Goal: Information Seeking & Learning: Learn about a topic

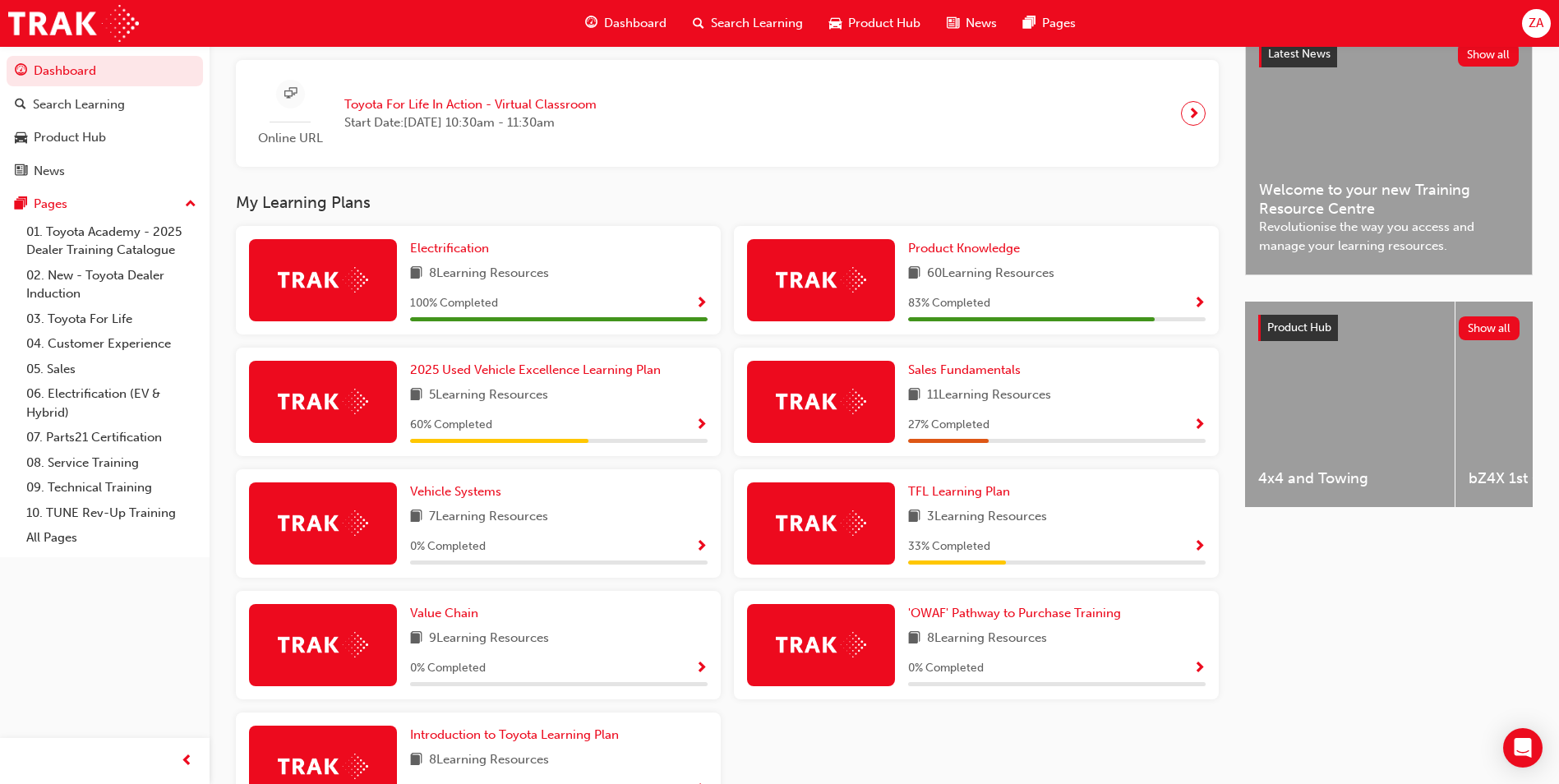
scroll to position [411, 0]
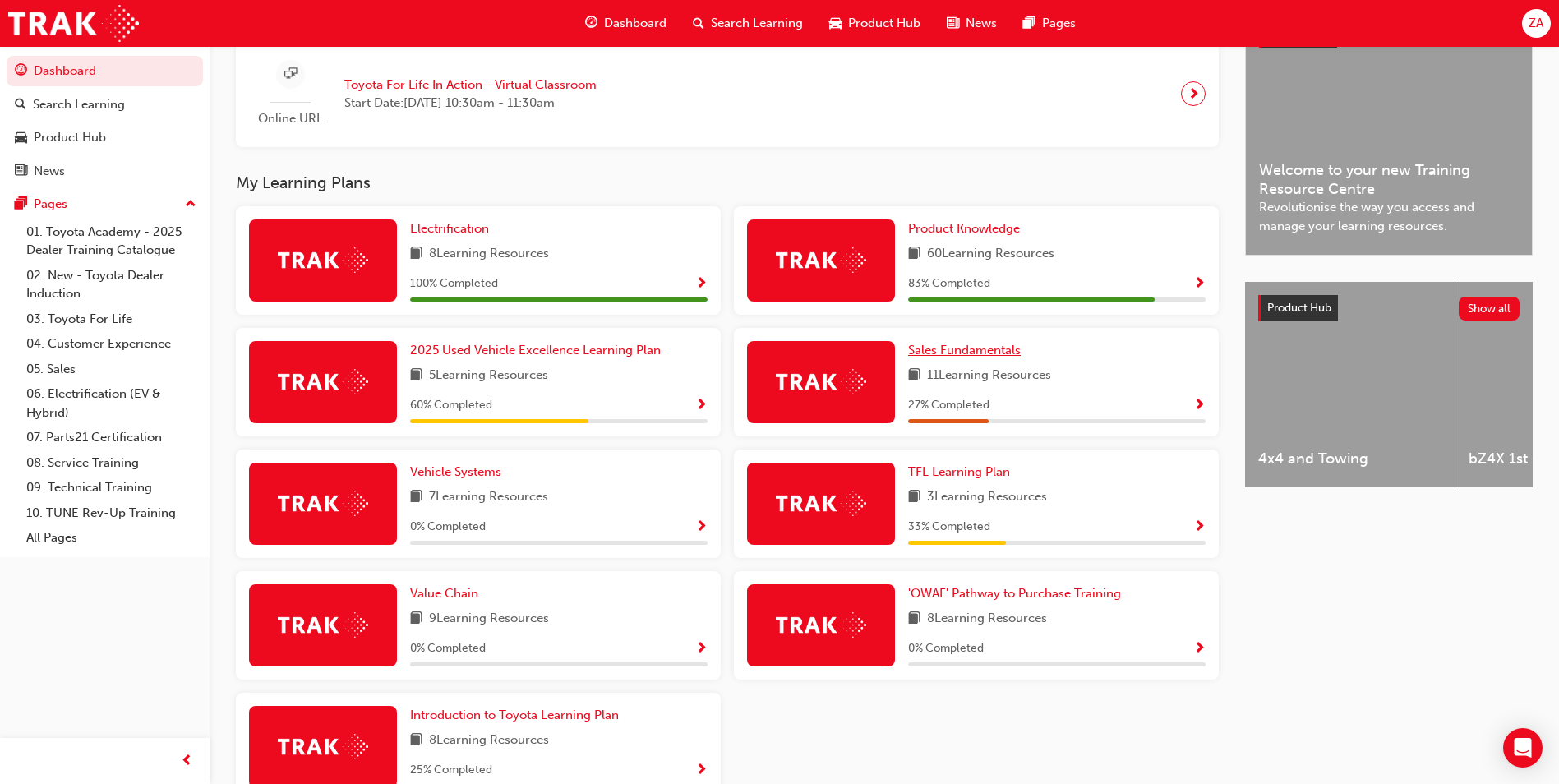
click at [985, 357] on span "Sales Fundamentals" at bounding box center [965, 351] width 112 height 15
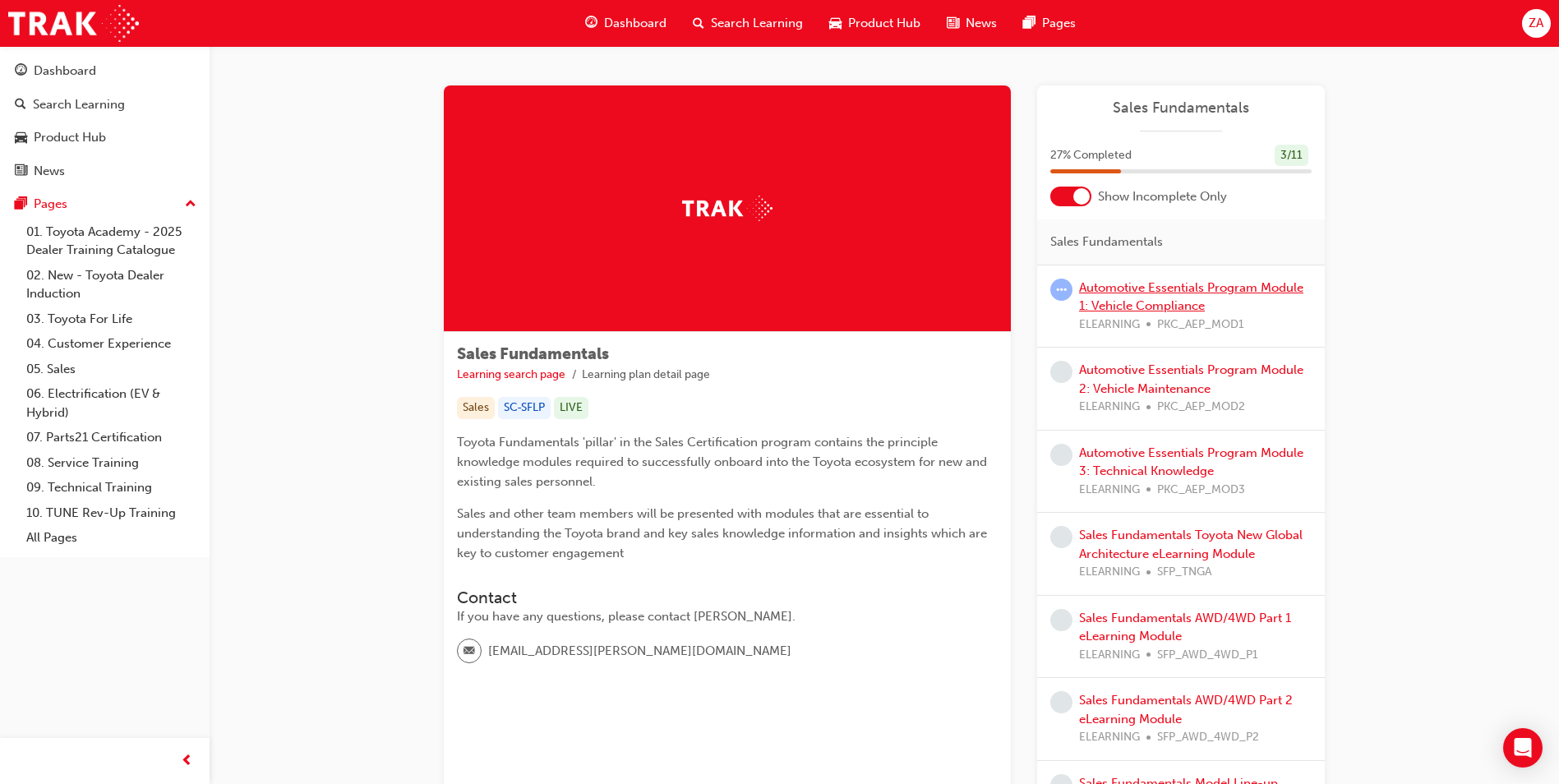
click at [1113, 288] on link "Automotive Essentials Program Module 1: Vehicle Compliance" at bounding box center [1191, 296] width 224 height 33
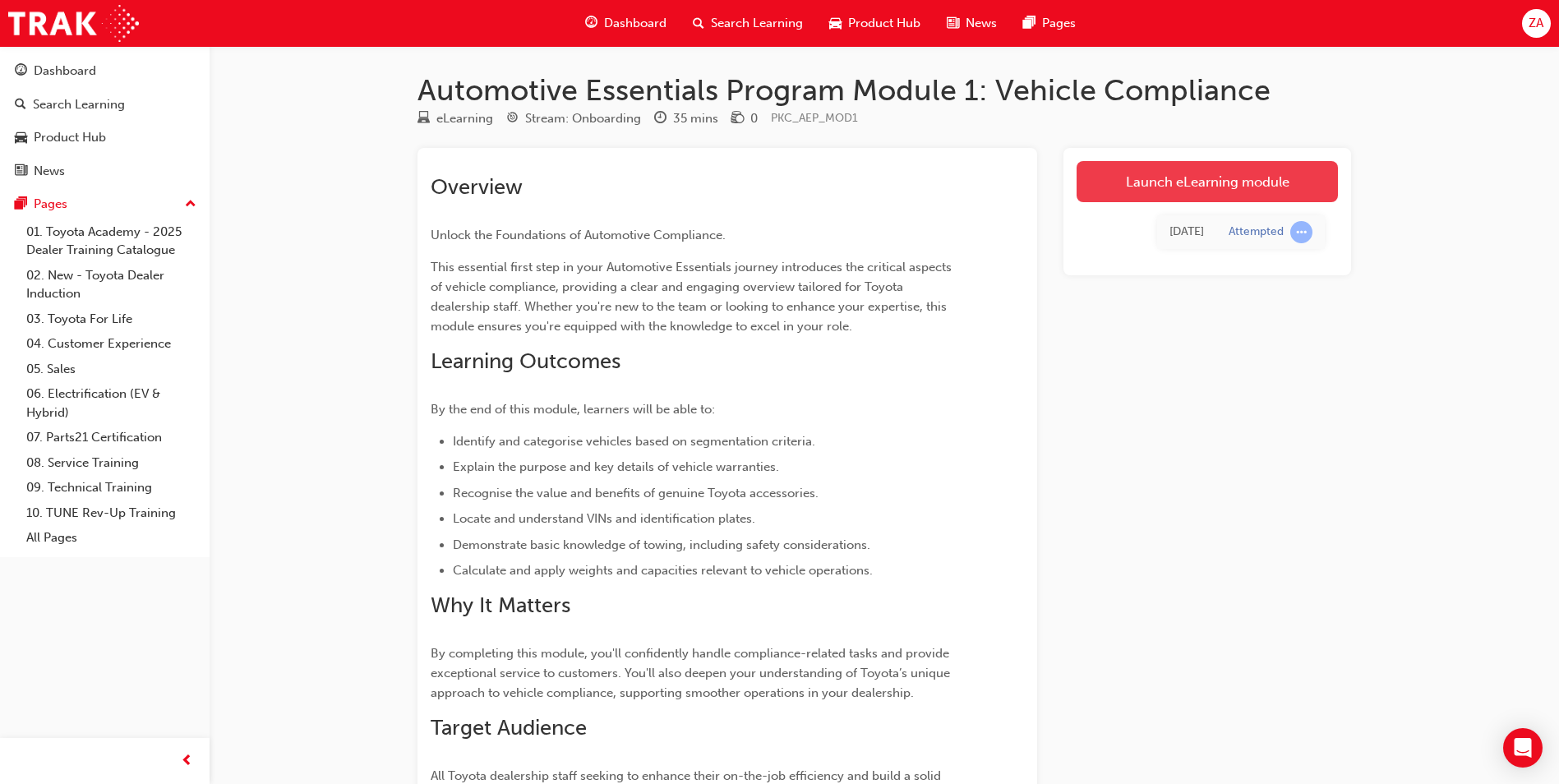
click at [1134, 169] on link "Launch eLearning module" at bounding box center [1207, 181] width 261 height 41
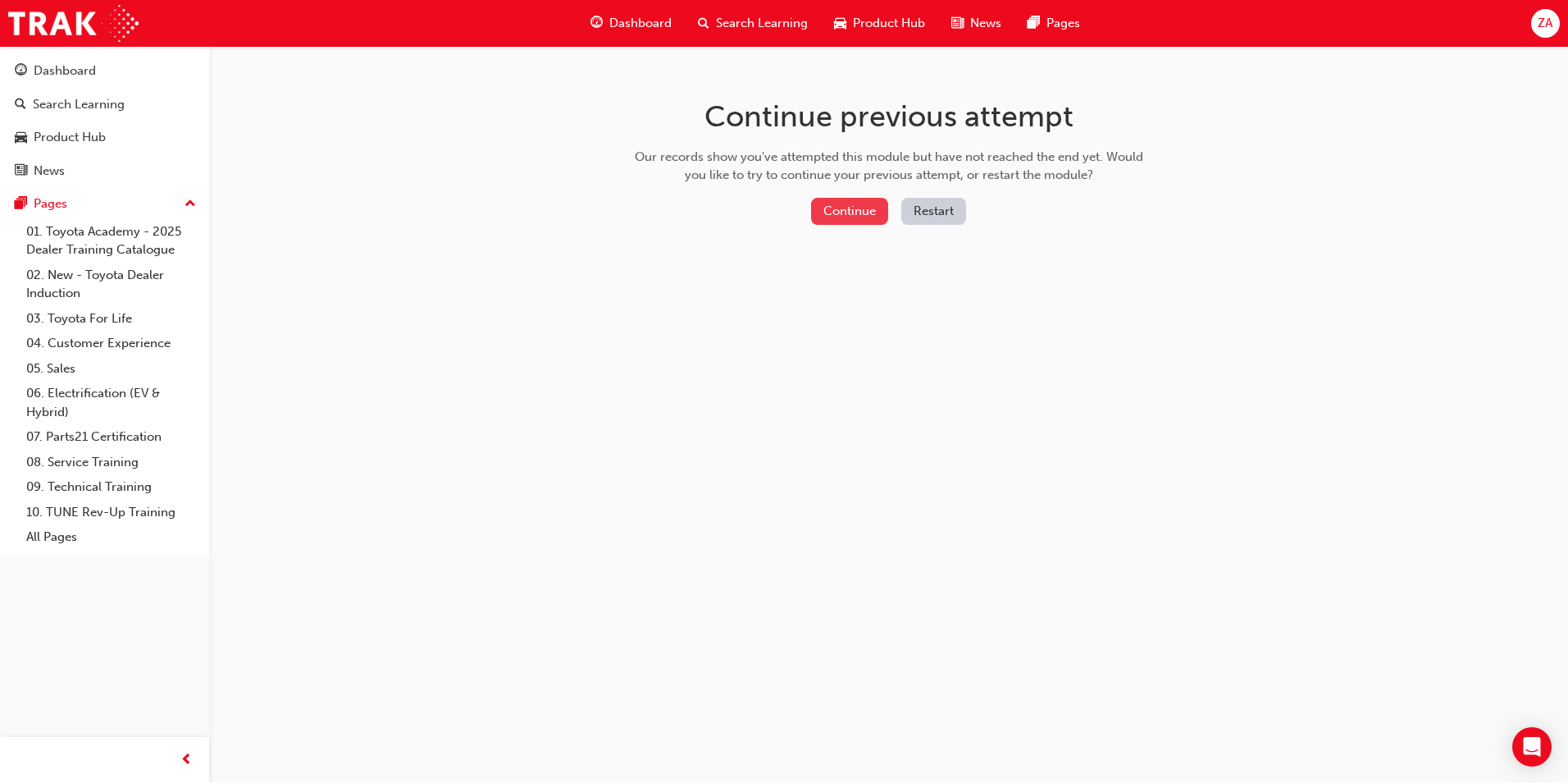
click at [866, 215] on button "Continue" at bounding box center [849, 211] width 77 height 28
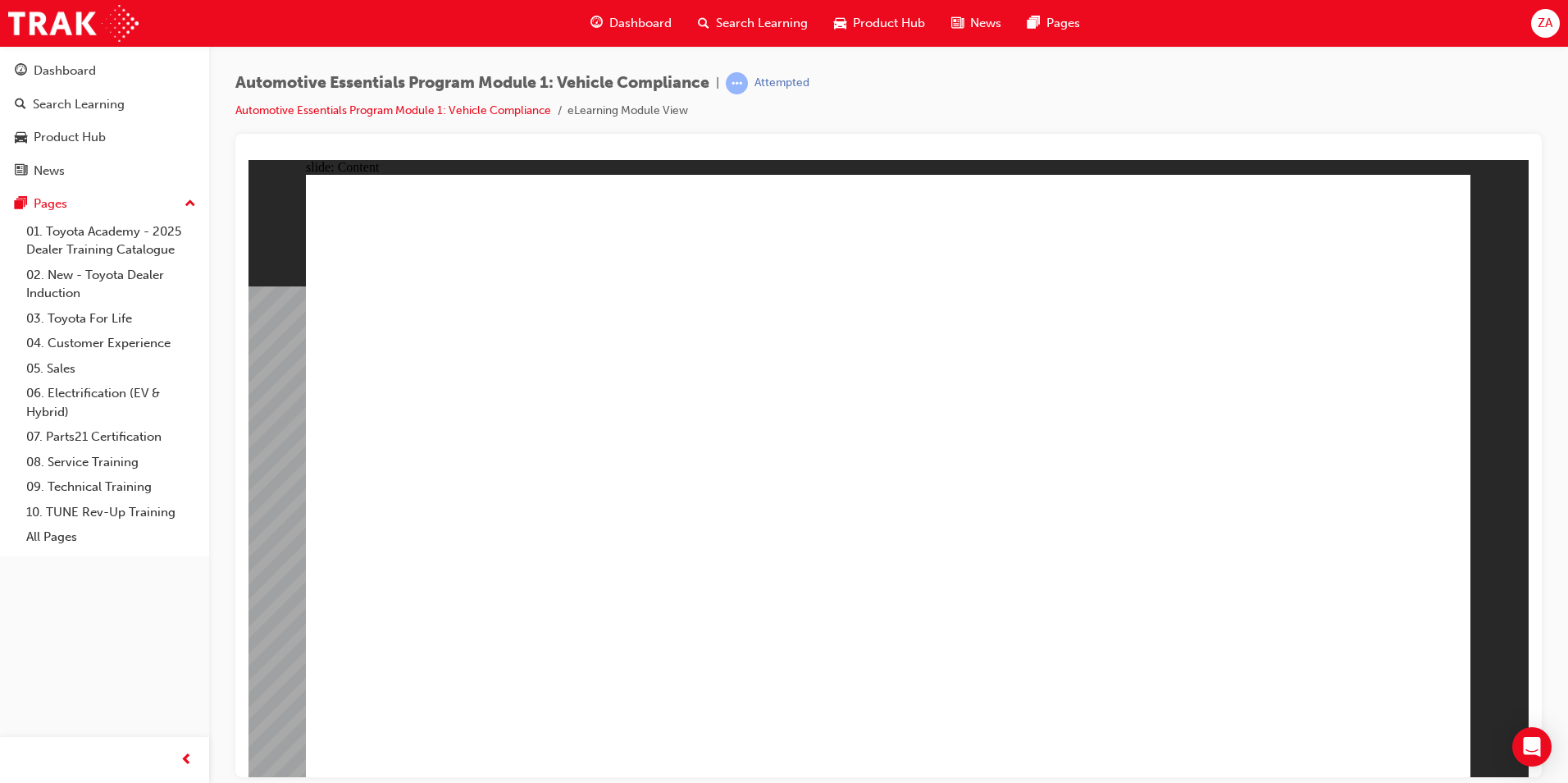
drag, startPoint x: 464, startPoint y: 560, endPoint x: 460, endPoint y: 539, distance: 21.4
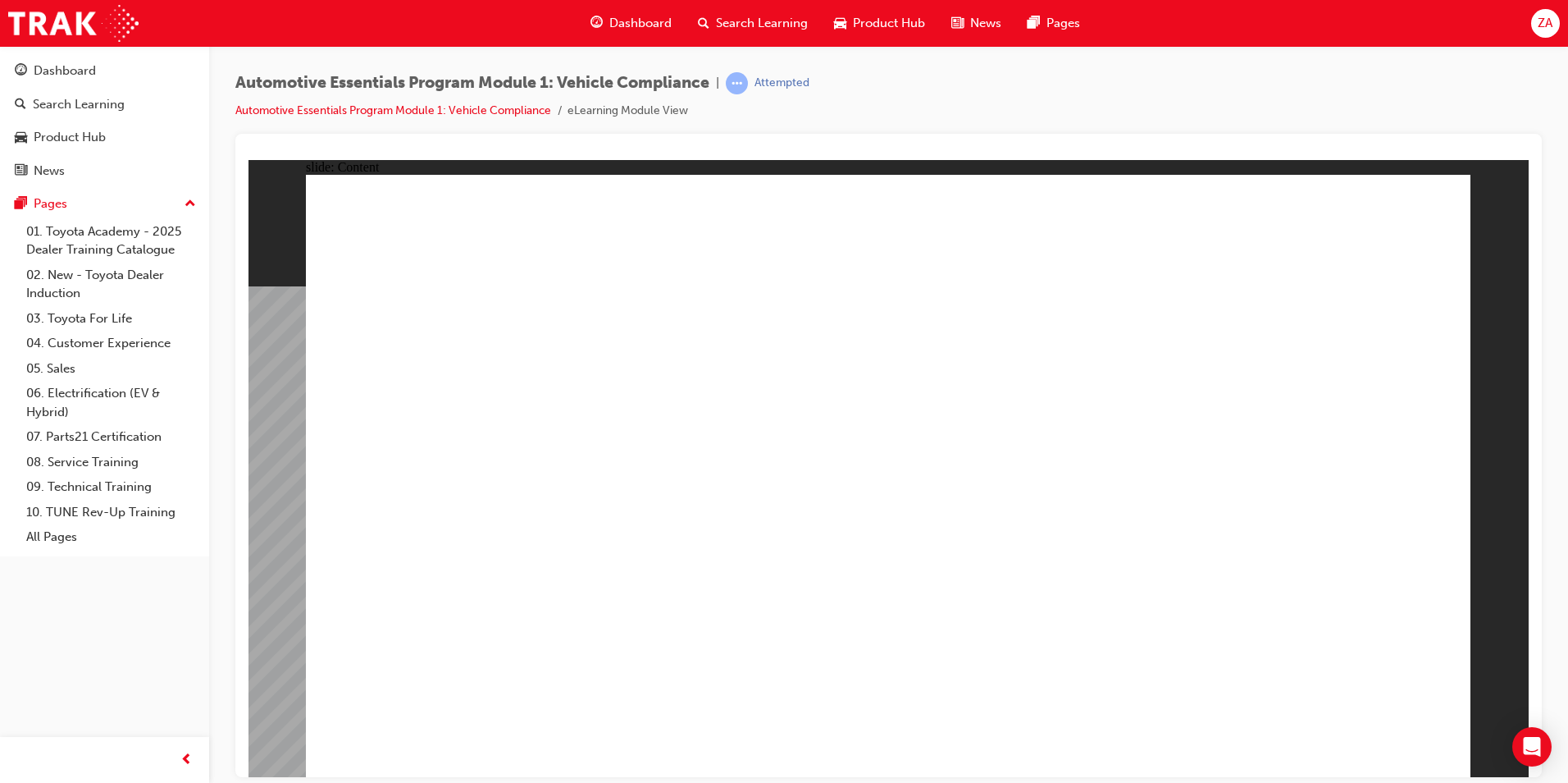
drag, startPoint x: 816, startPoint y: 352, endPoint x: 822, endPoint y: 364, distance: 13.4
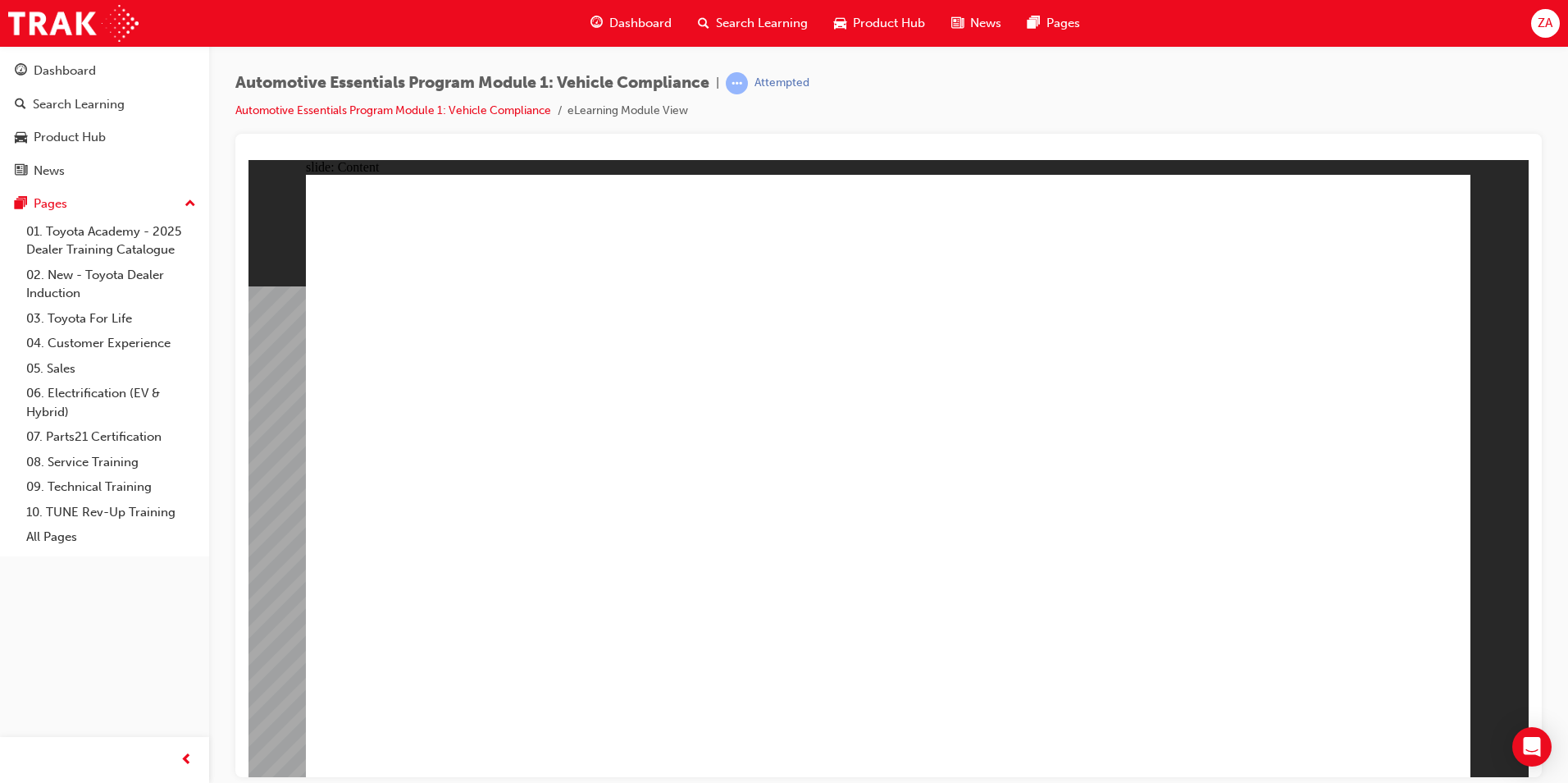
drag, startPoint x: 826, startPoint y: 464, endPoint x: 828, endPoint y: 449, distance: 15.1
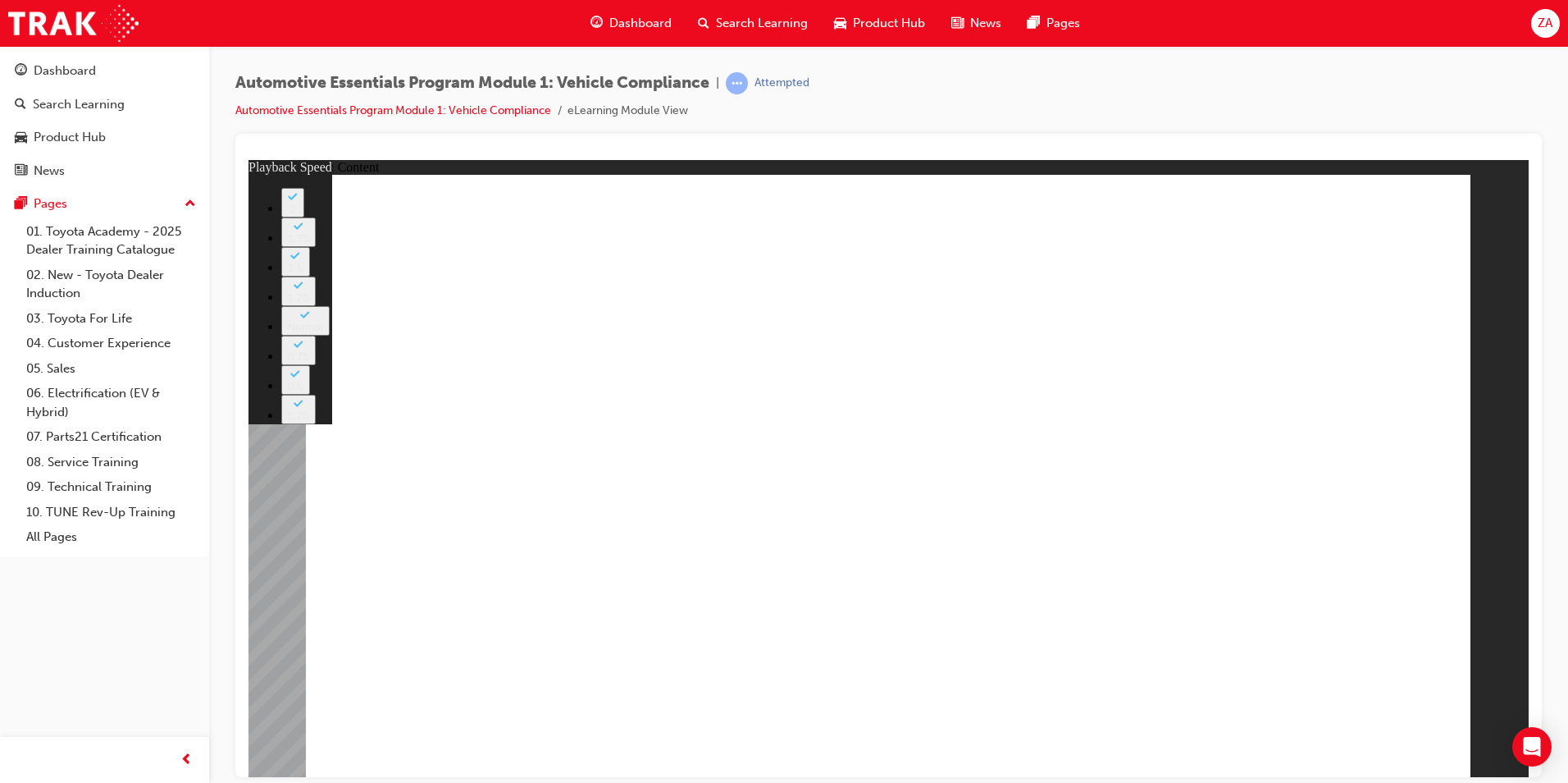
type input "35"
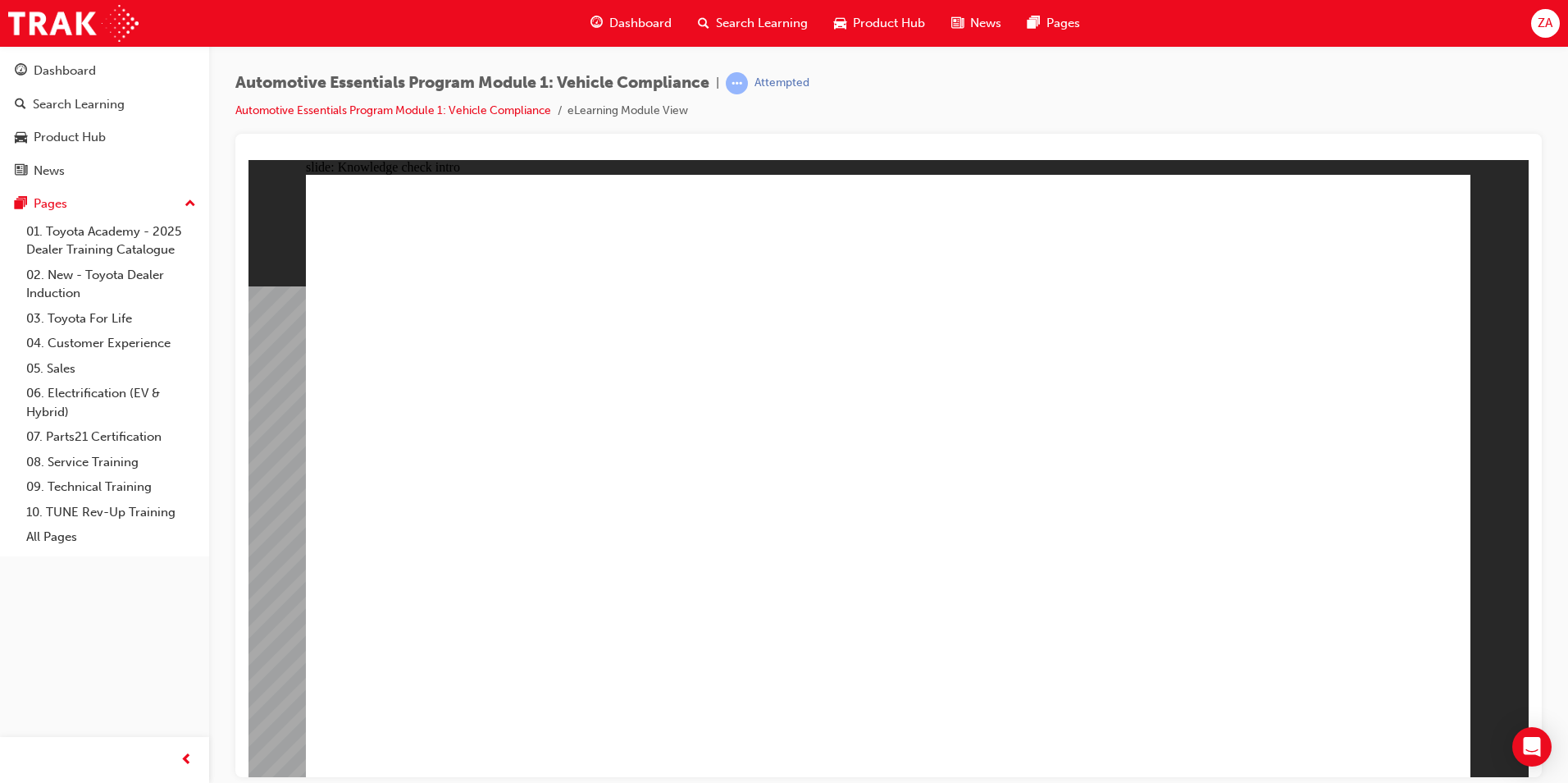
radio input "true"
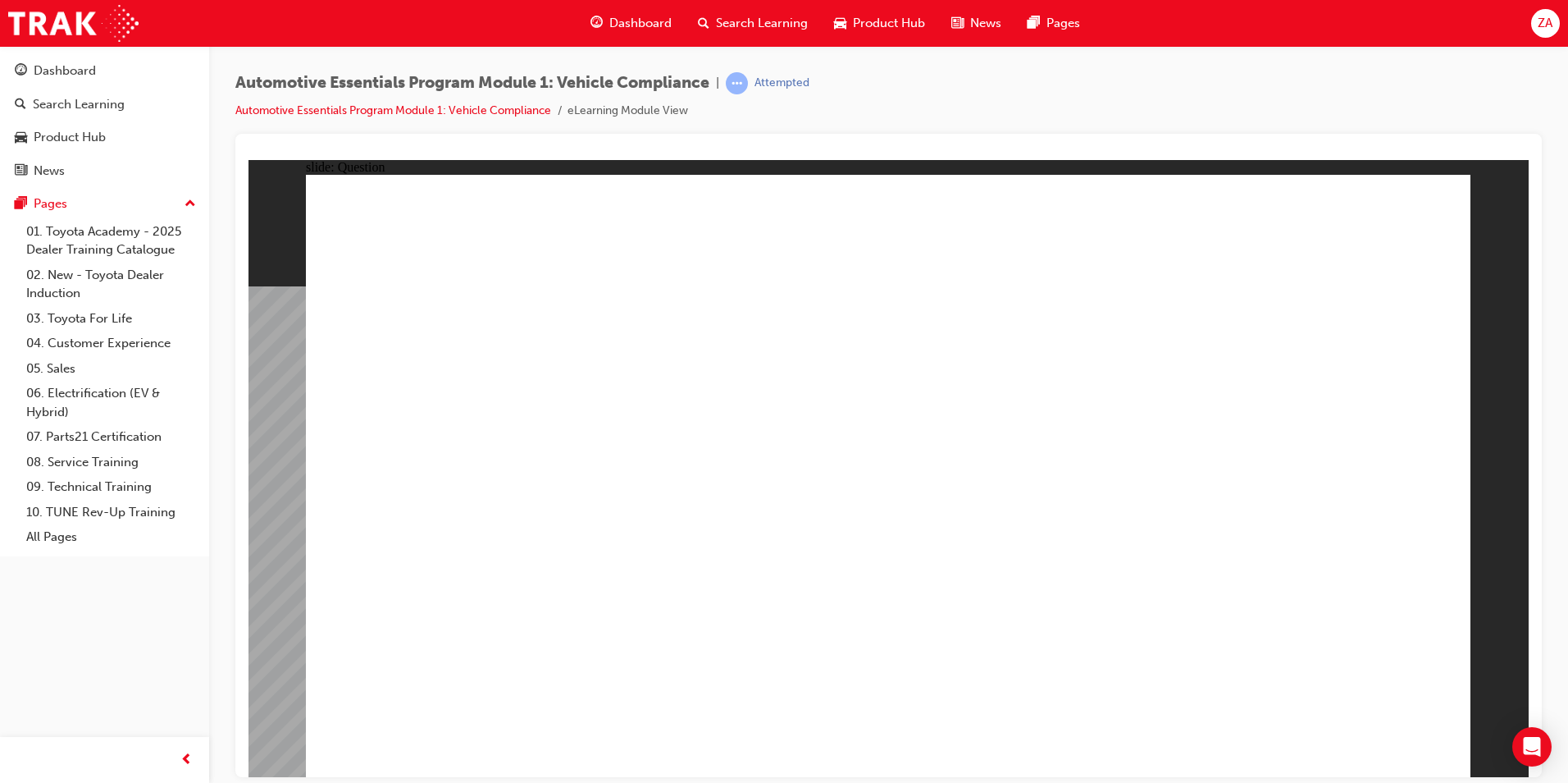
radio input "true"
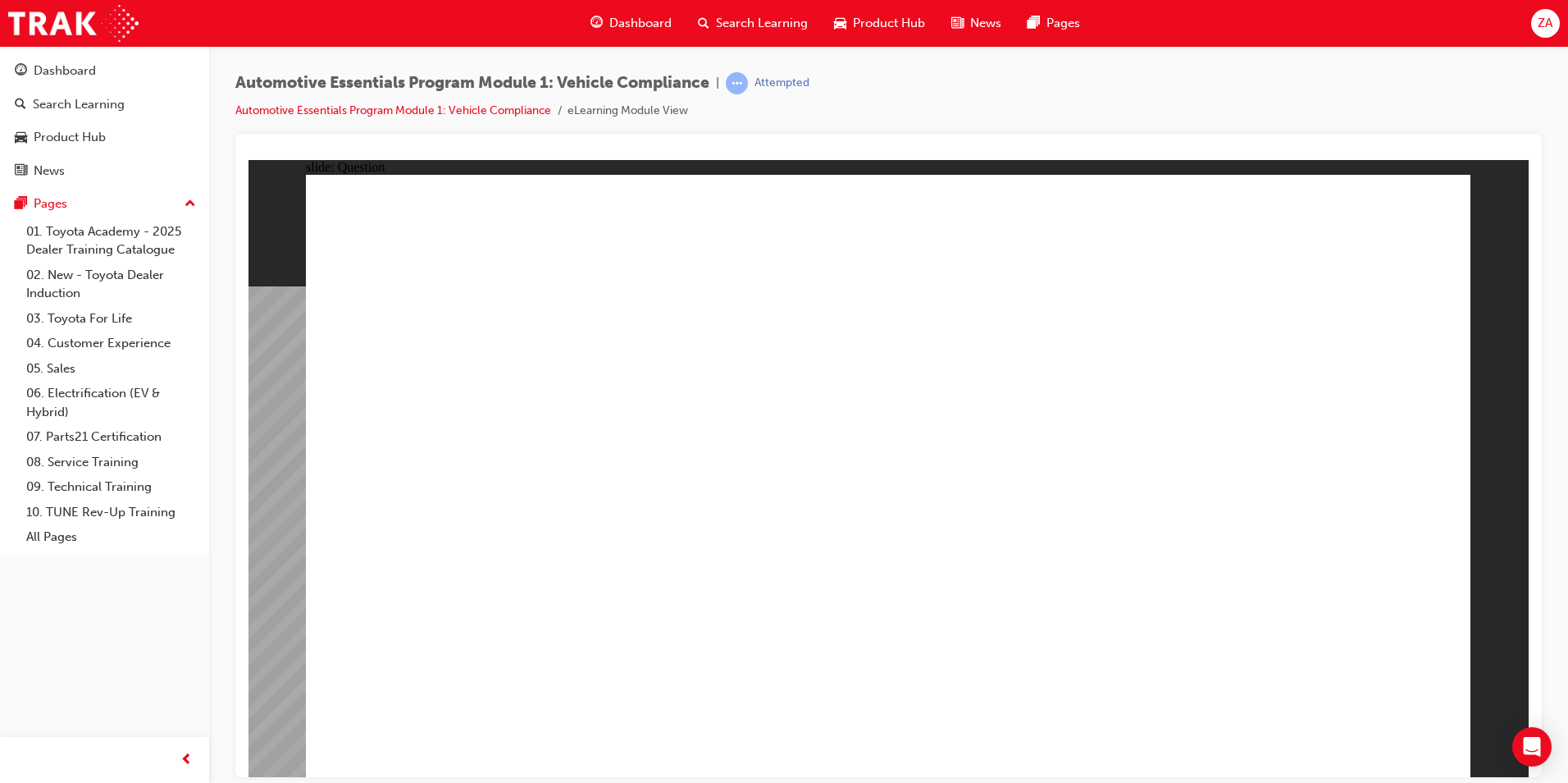
radio input "true"
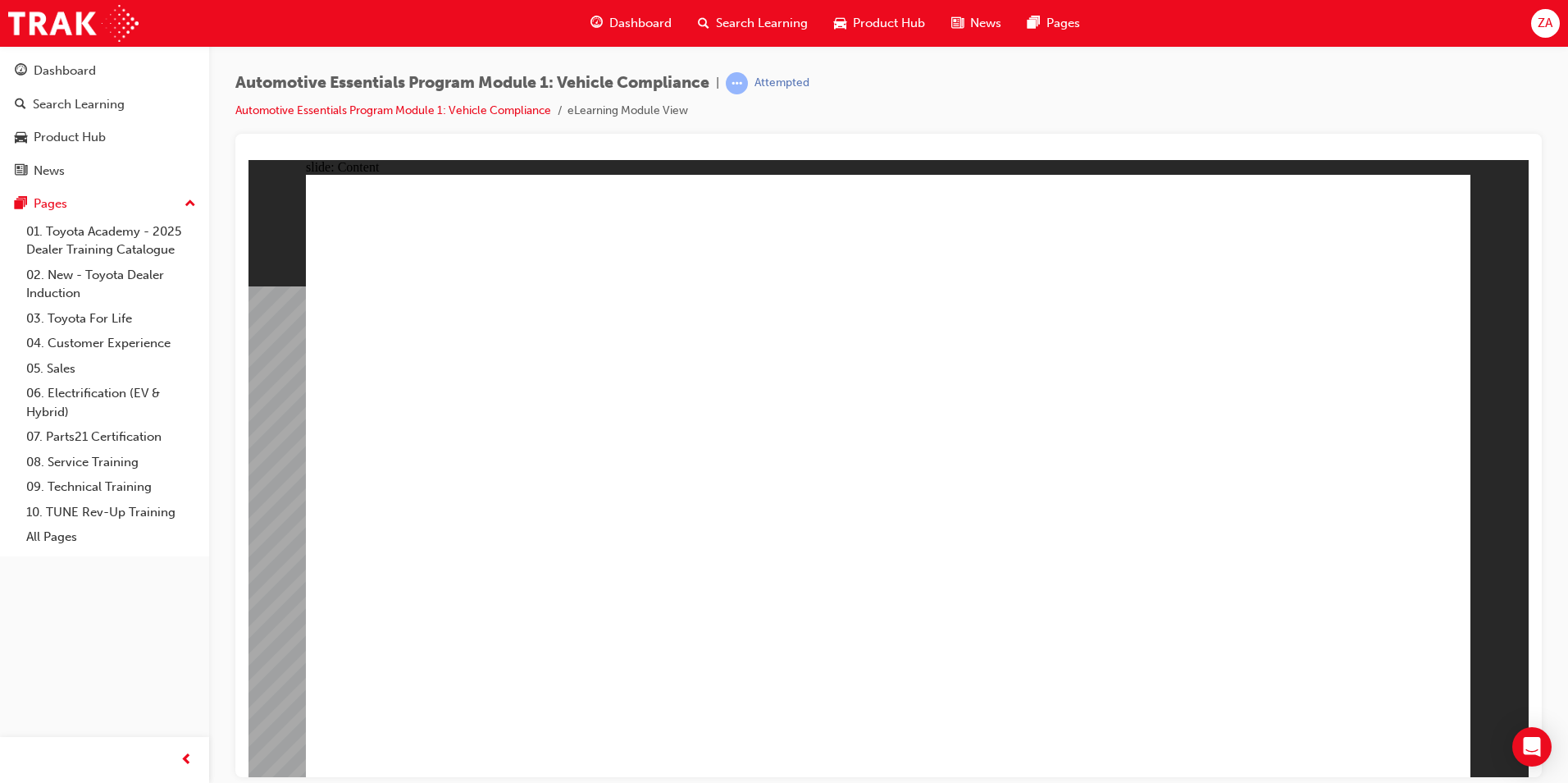
drag, startPoint x: 707, startPoint y: 600, endPoint x: 676, endPoint y: 604, distance: 31.3
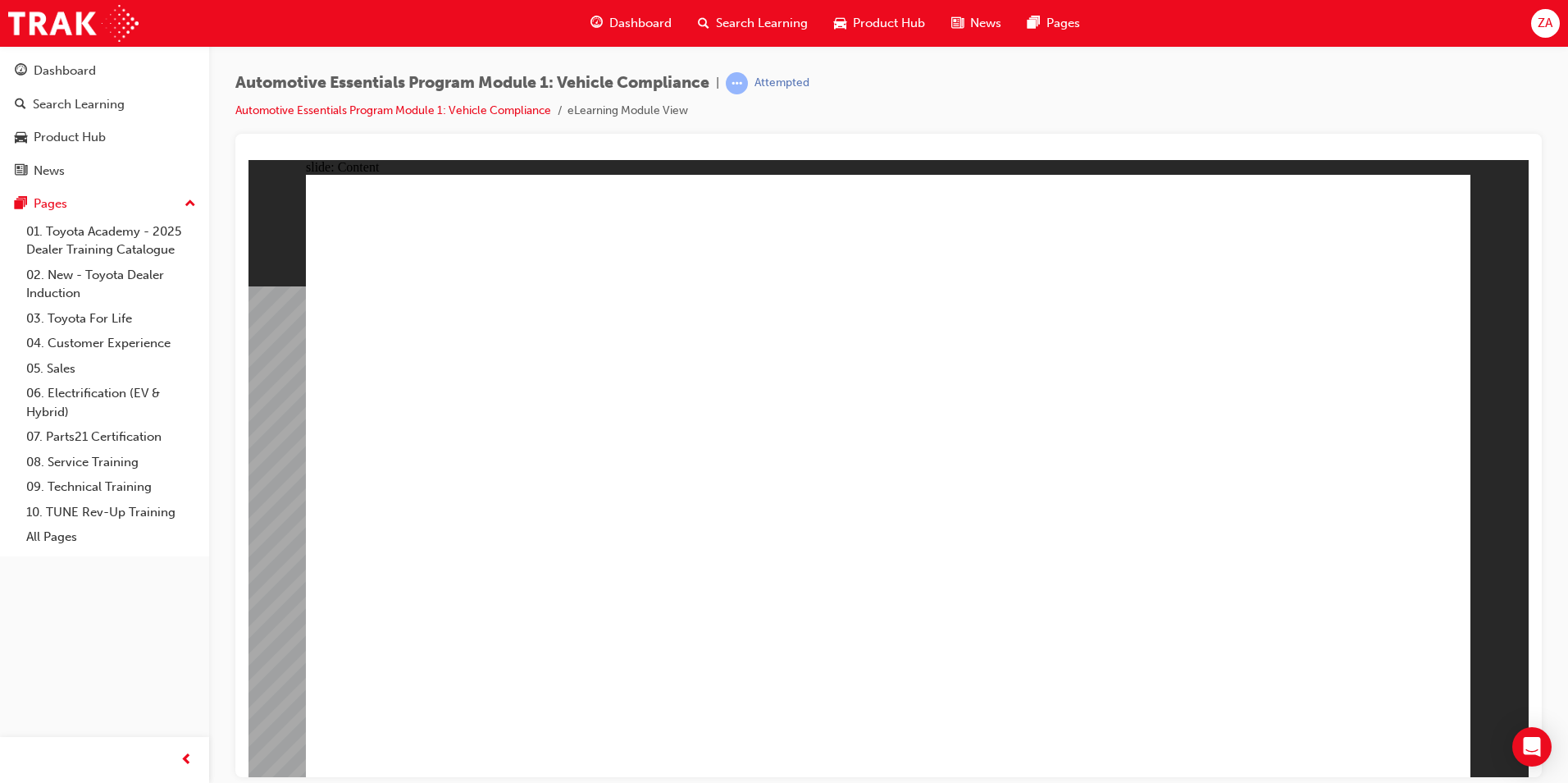
drag, startPoint x: 1216, startPoint y: 563, endPoint x: 1102, endPoint y: 541, distance: 116.1
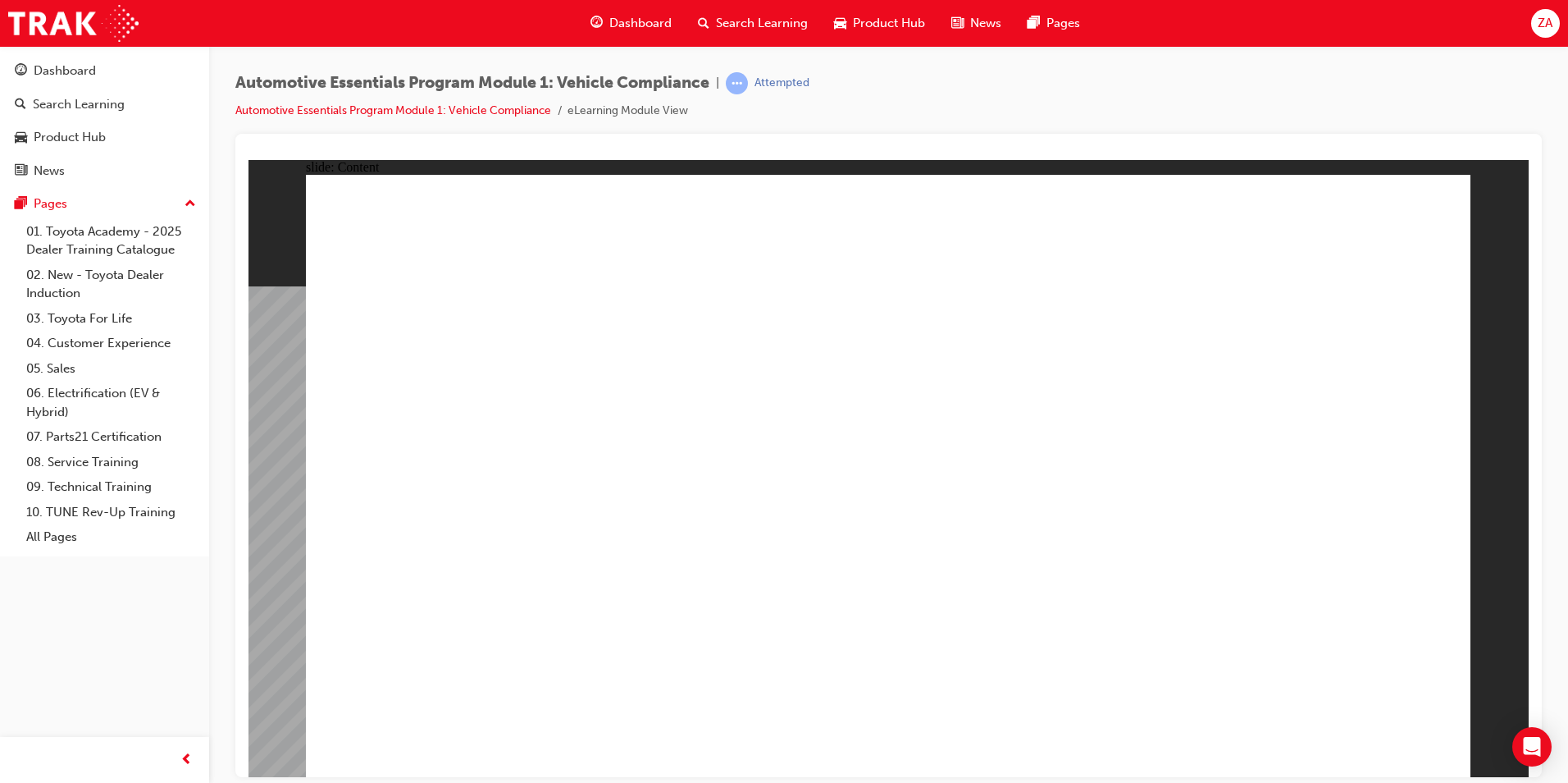
drag, startPoint x: 1178, startPoint y: 389, endPoint x: 1190, endPoint y: 382, distance: 13.9
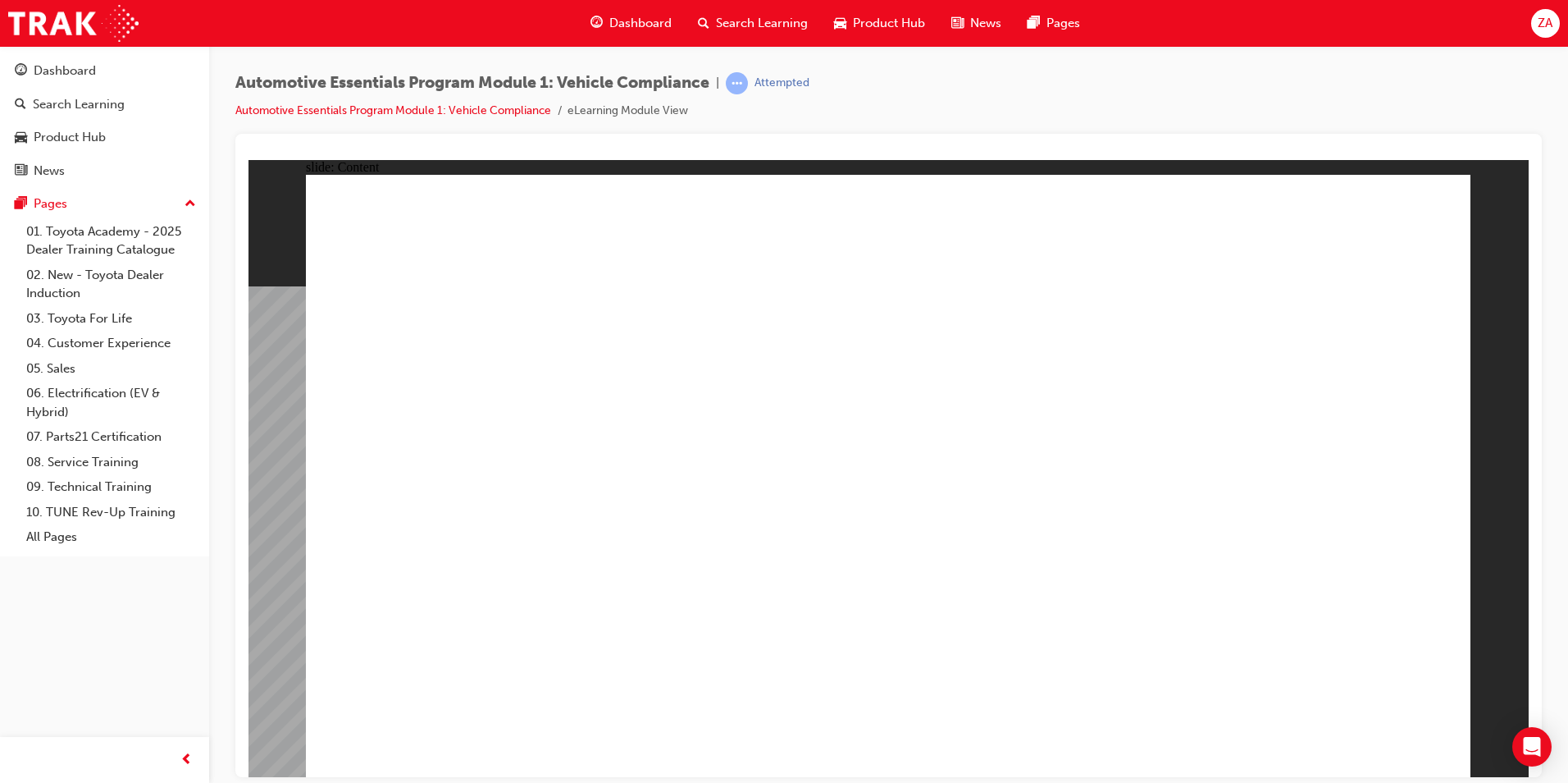
radio input "true"
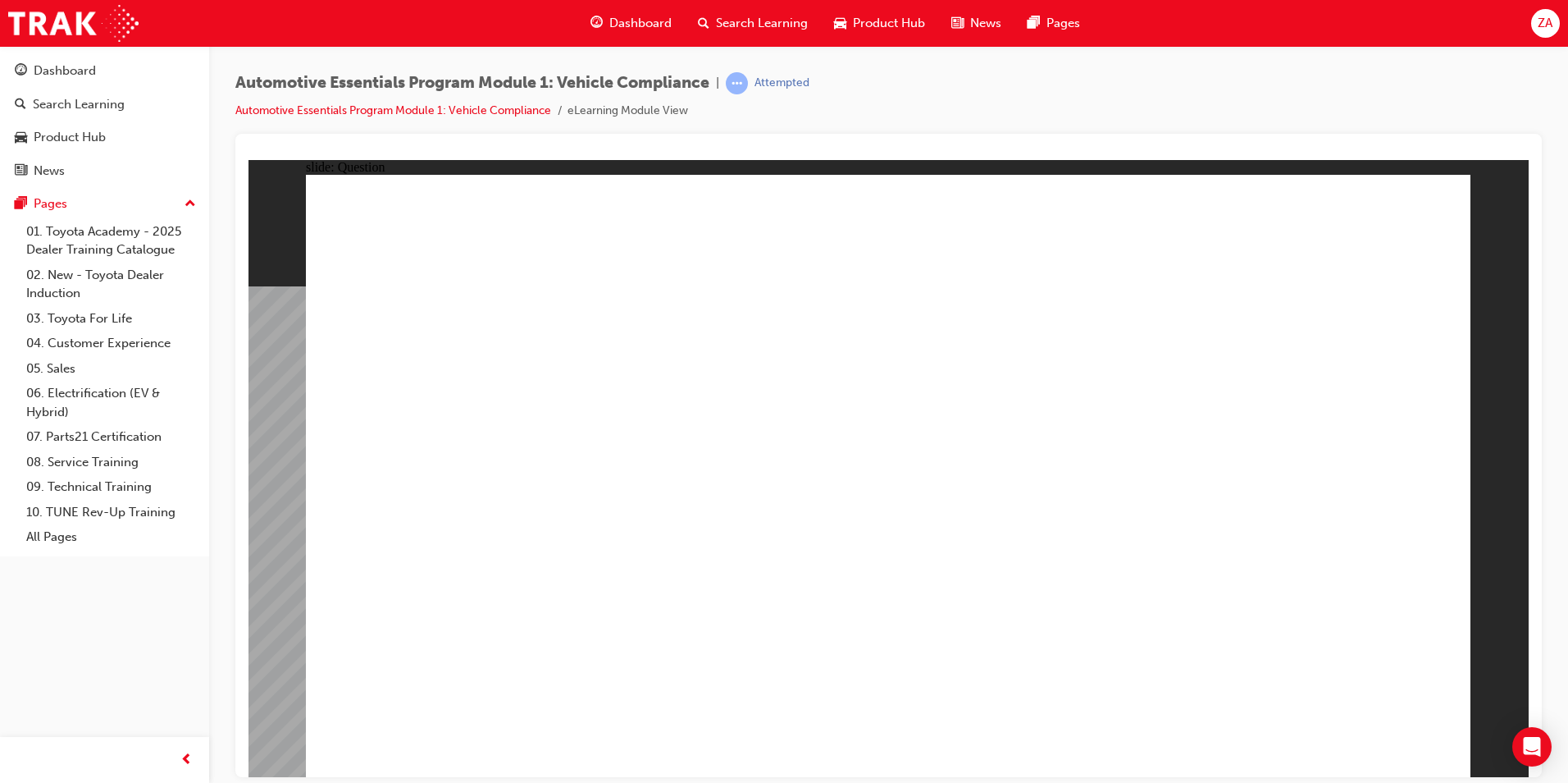
radio input "true"
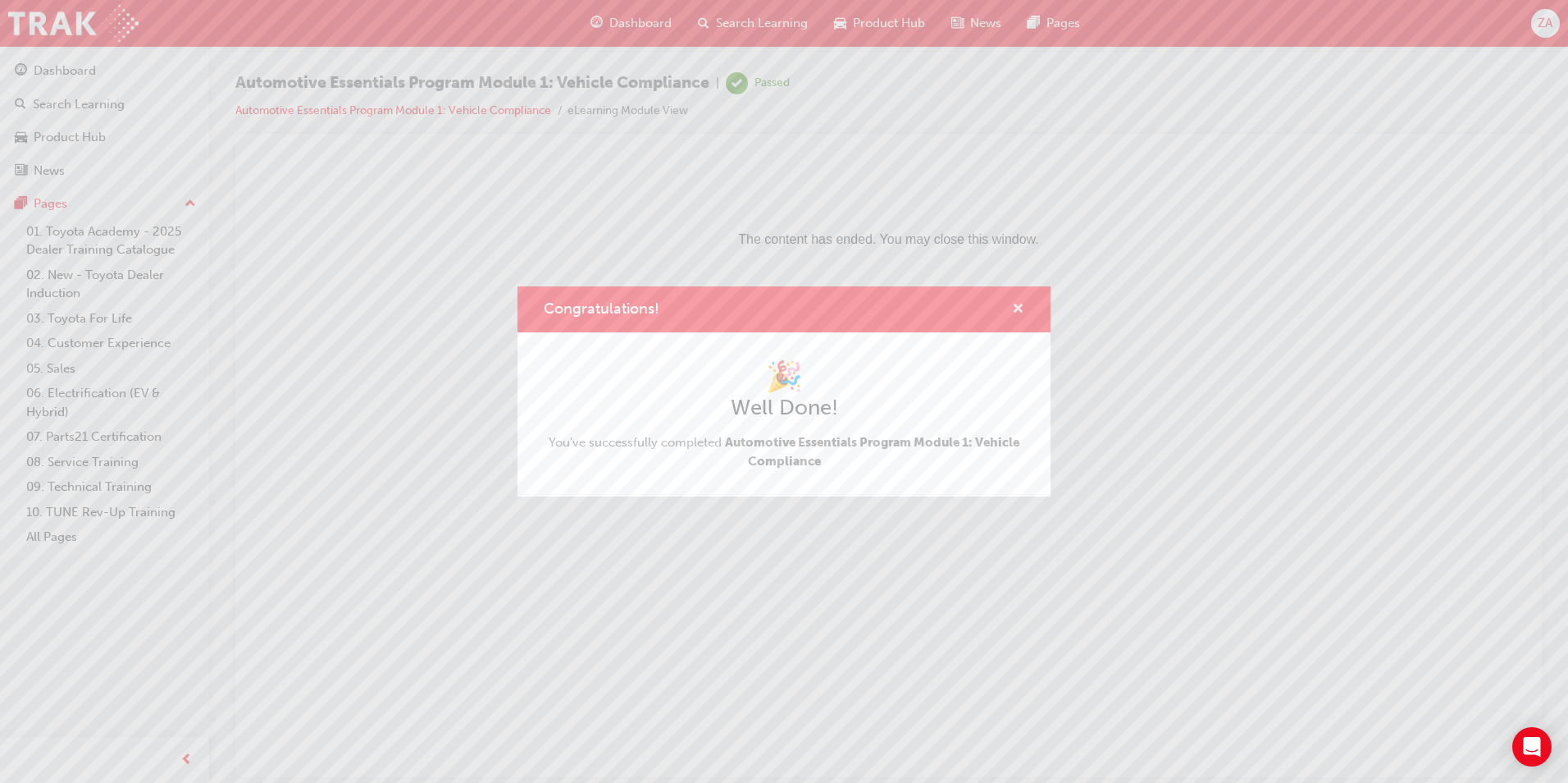
click at [1016, 308] on span "cross-icon" at bounding box center [1018, 310] width 12 height 15
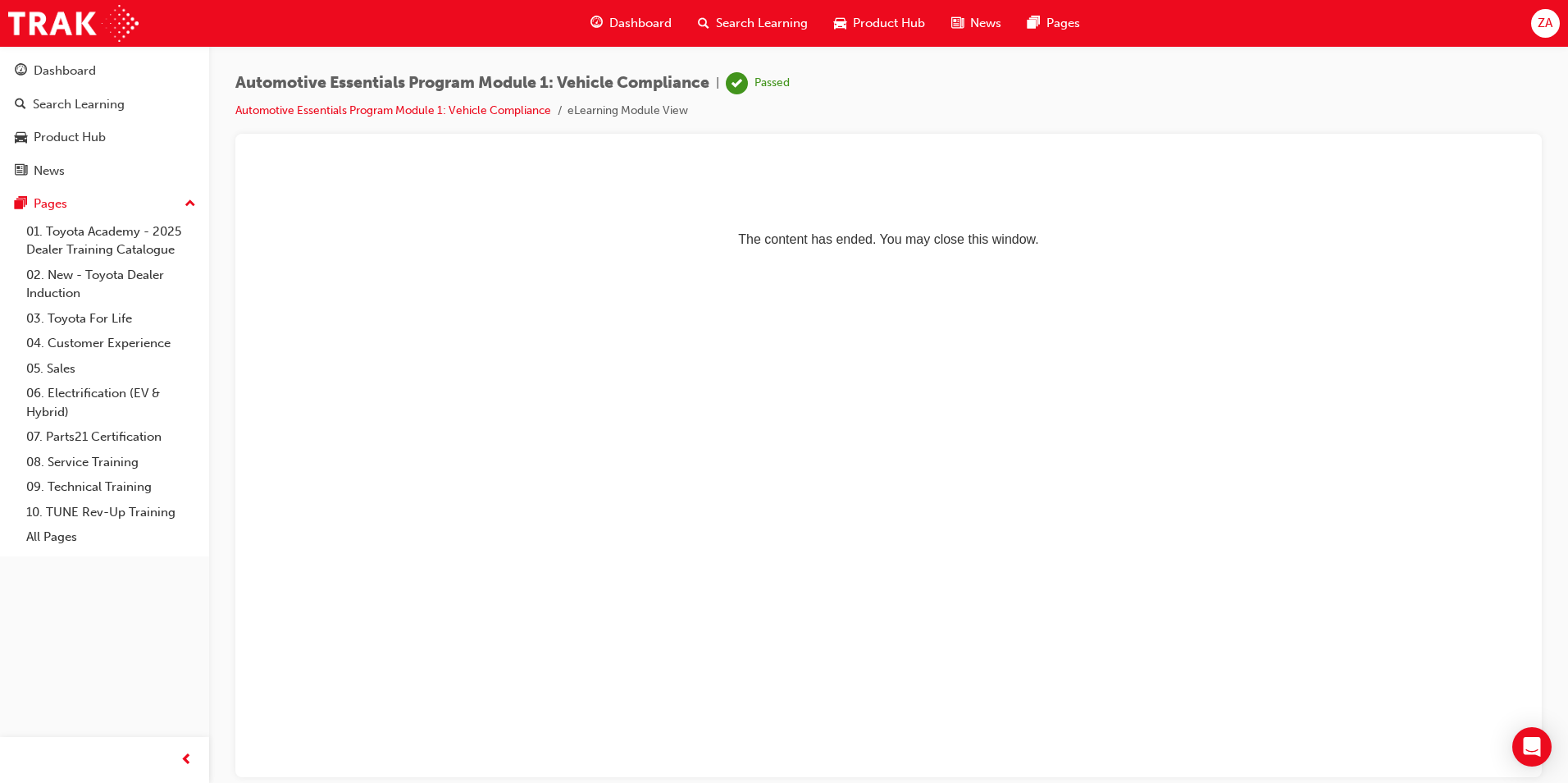
click at [626, 28] on span "Dashboard" at bounding box center [641, 24] width 63 height 19
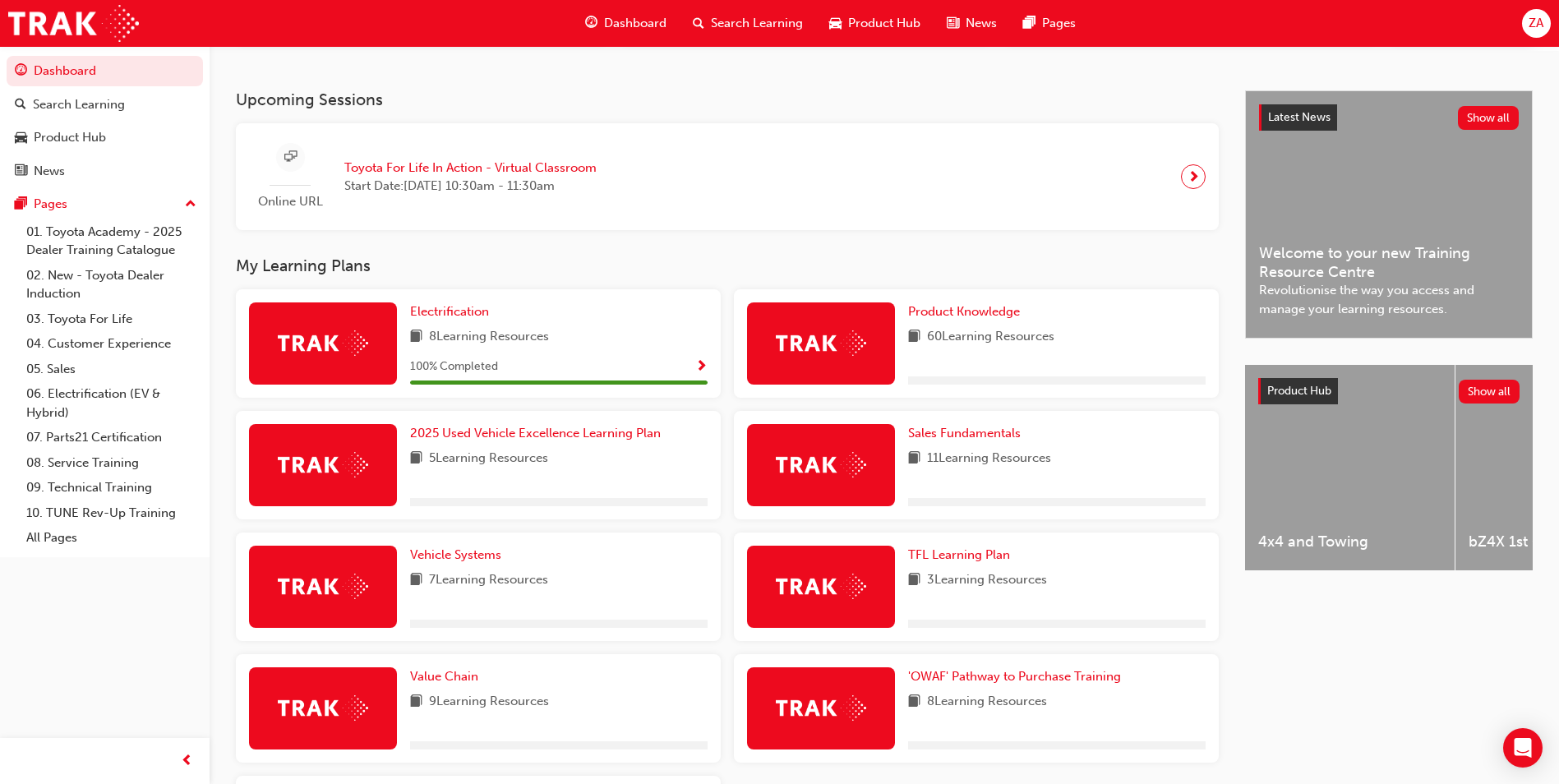
scroll to position [329, 0]
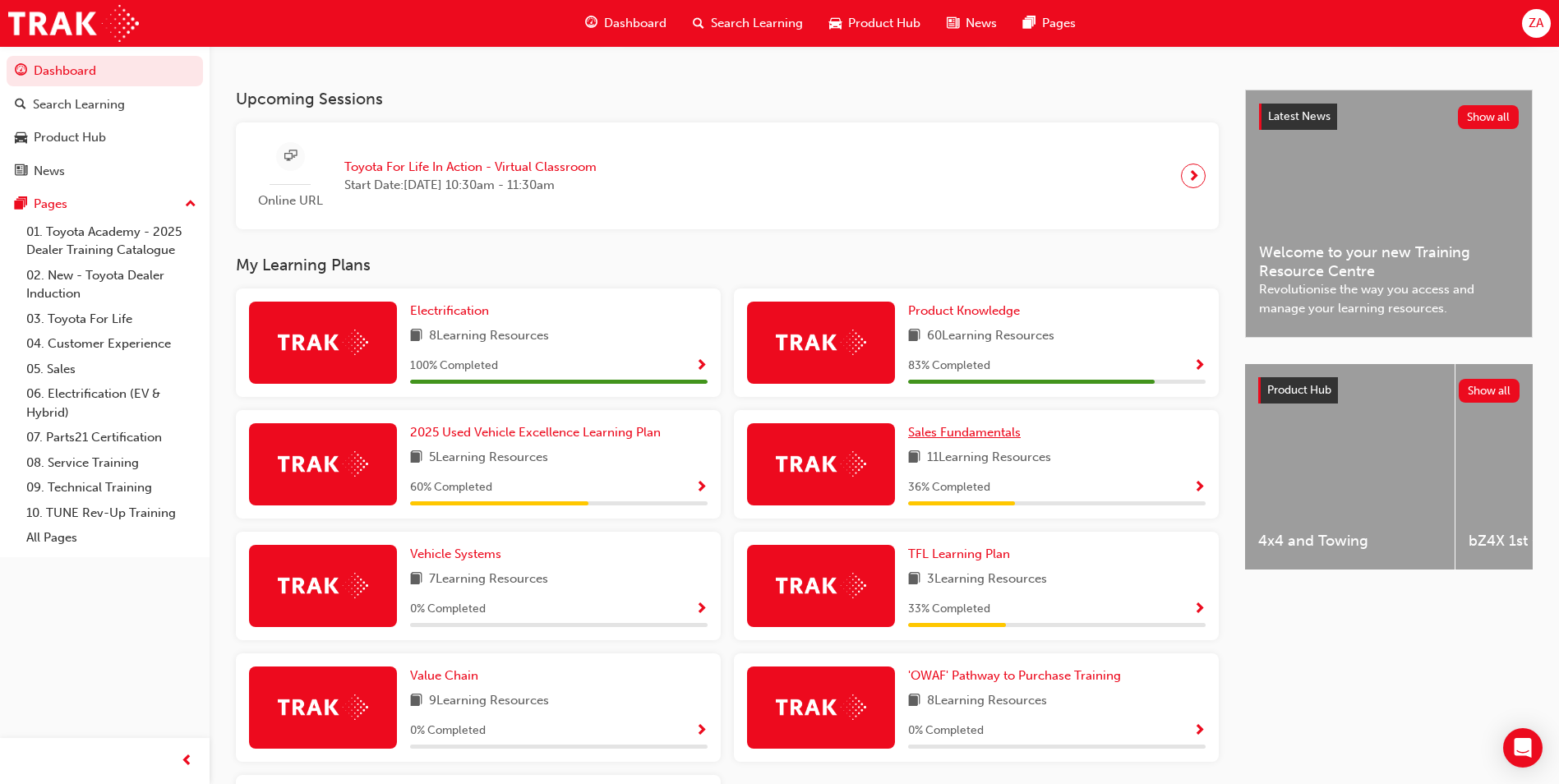
click at [968, 436] on span "Sales Fundamentals" at bounding box center [965, 432] width 112 height 15
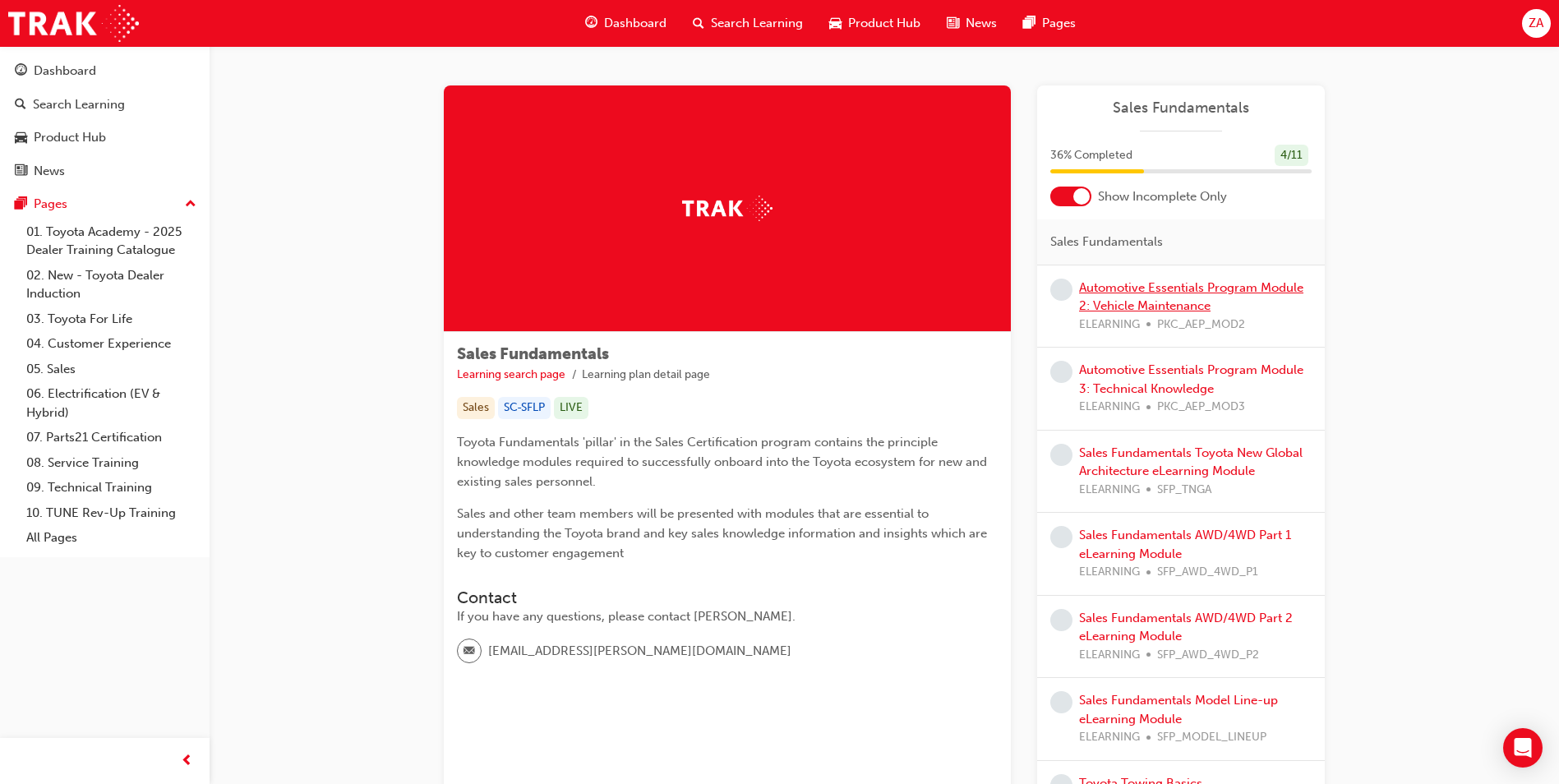
click at [1126, 291] on link "Automotive Essentials Program Module 2: Vehicle Maintenance" at bounding box center [1191, 296] width 224 height 33
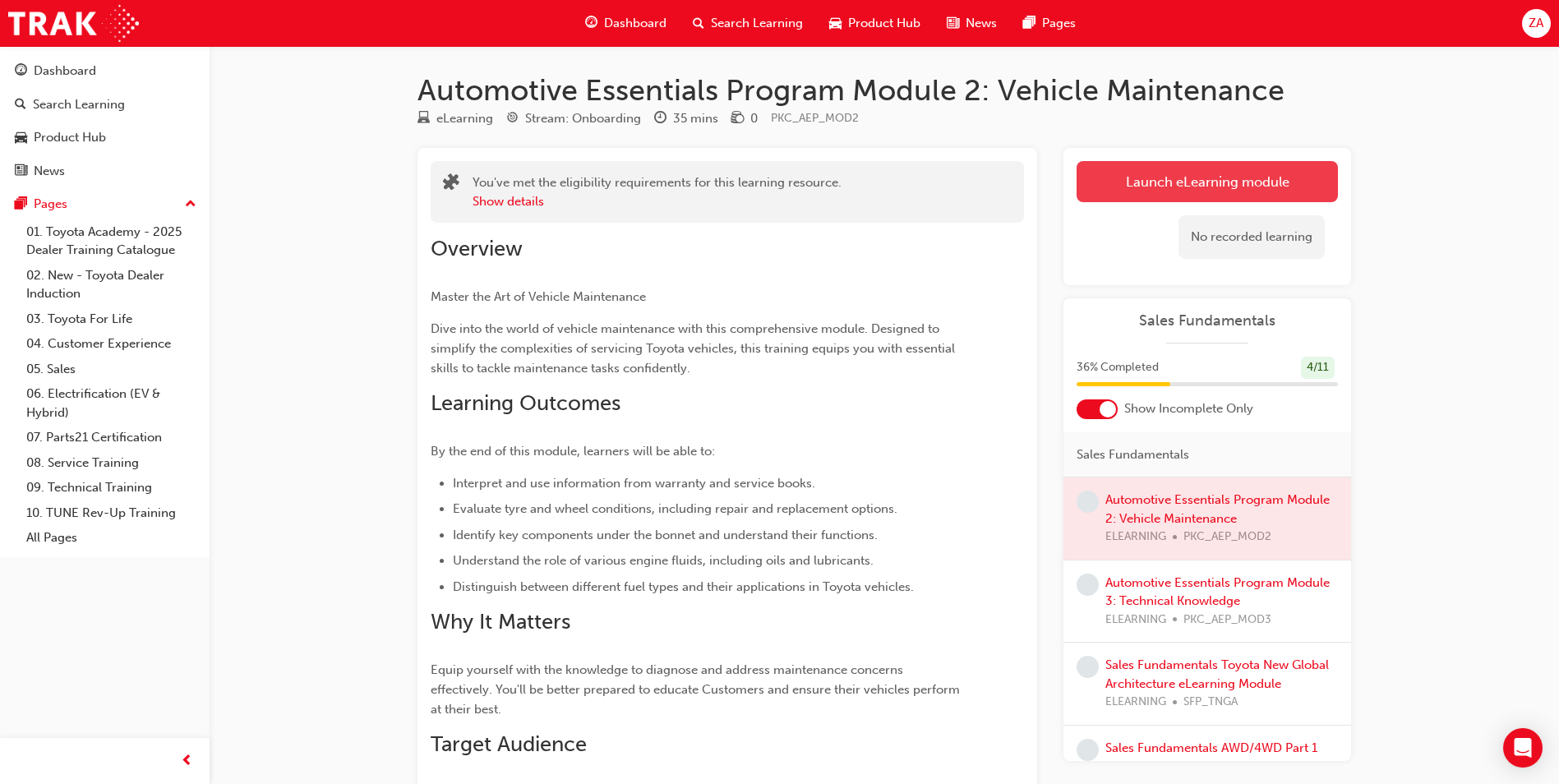
click at [1121, 173] on link "Launch eLearning module" at bounding box center [1207, 181] width 261 height 41
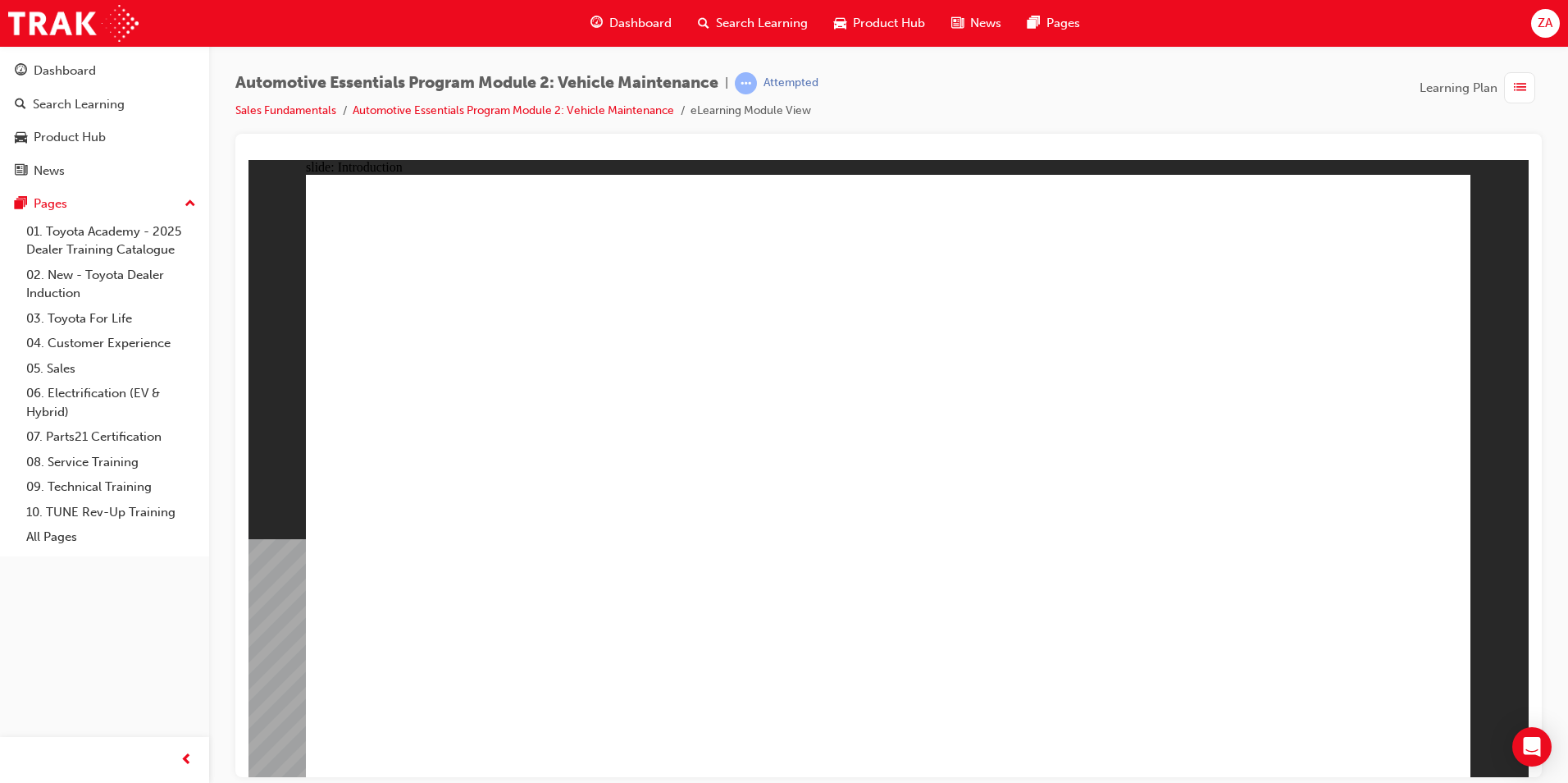
drag, startPoint x: 1366, startPoint y: 475, endPoint x: 910, endPoint y: 610, distance: 475.6
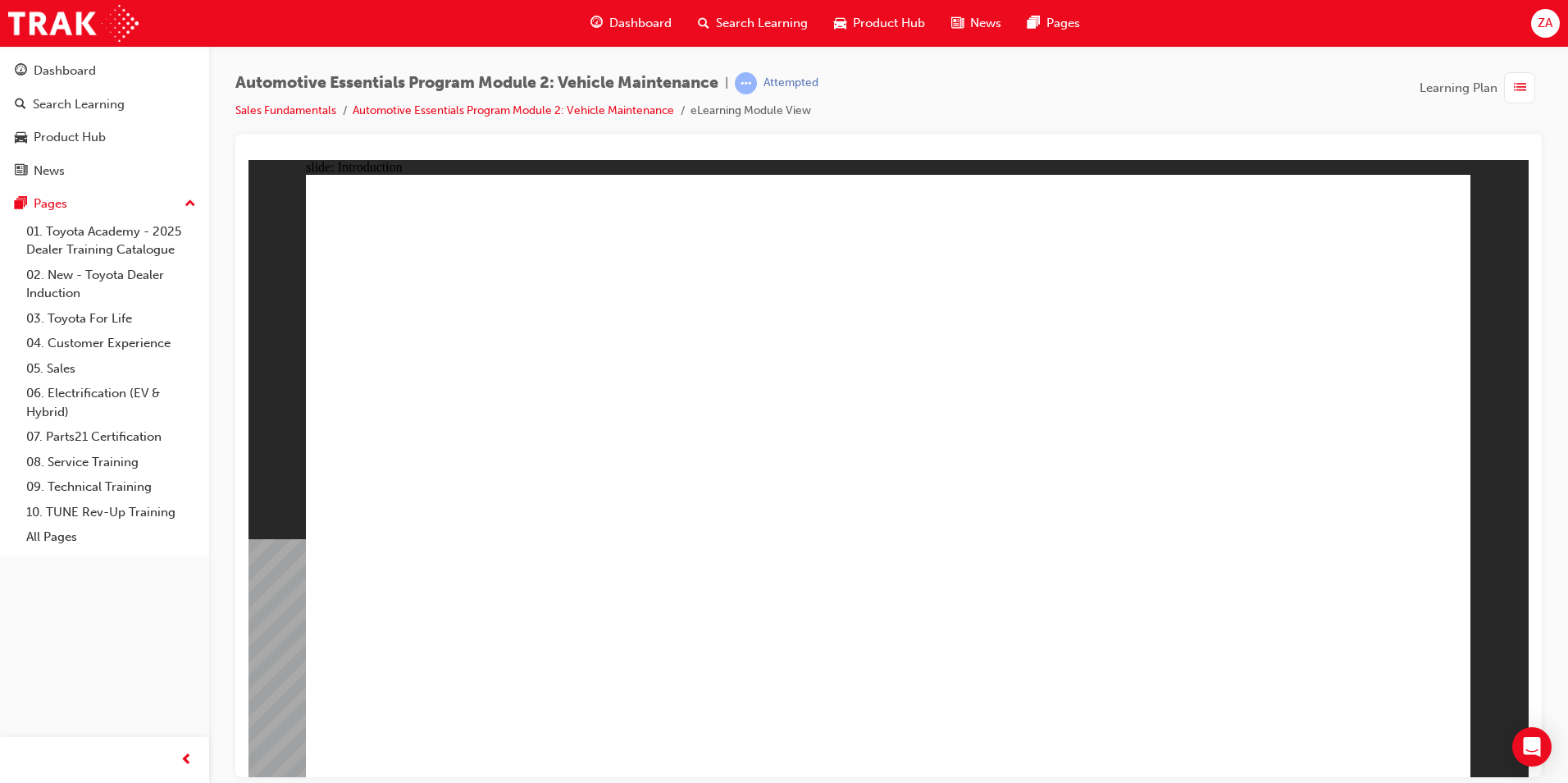
drag, startPoint x: 391, startPoint y: 274, endPoint x: 507, endPoint y: 349, distance: 138.1
drag, startPoint x: 611, startPoint y: 349, endPoint x: 646, endPoint y: 364, distance: 38.1
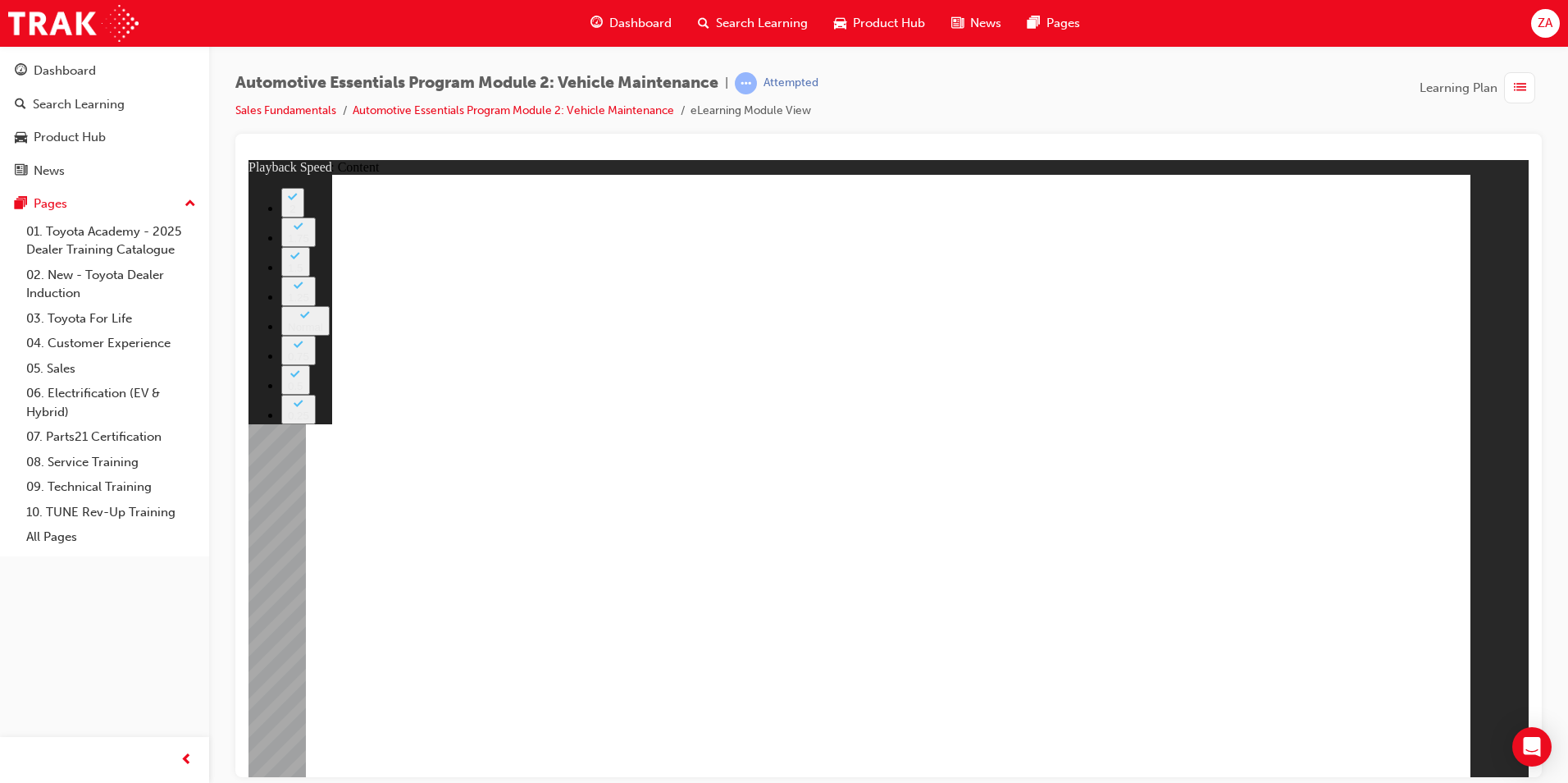
type input "33"
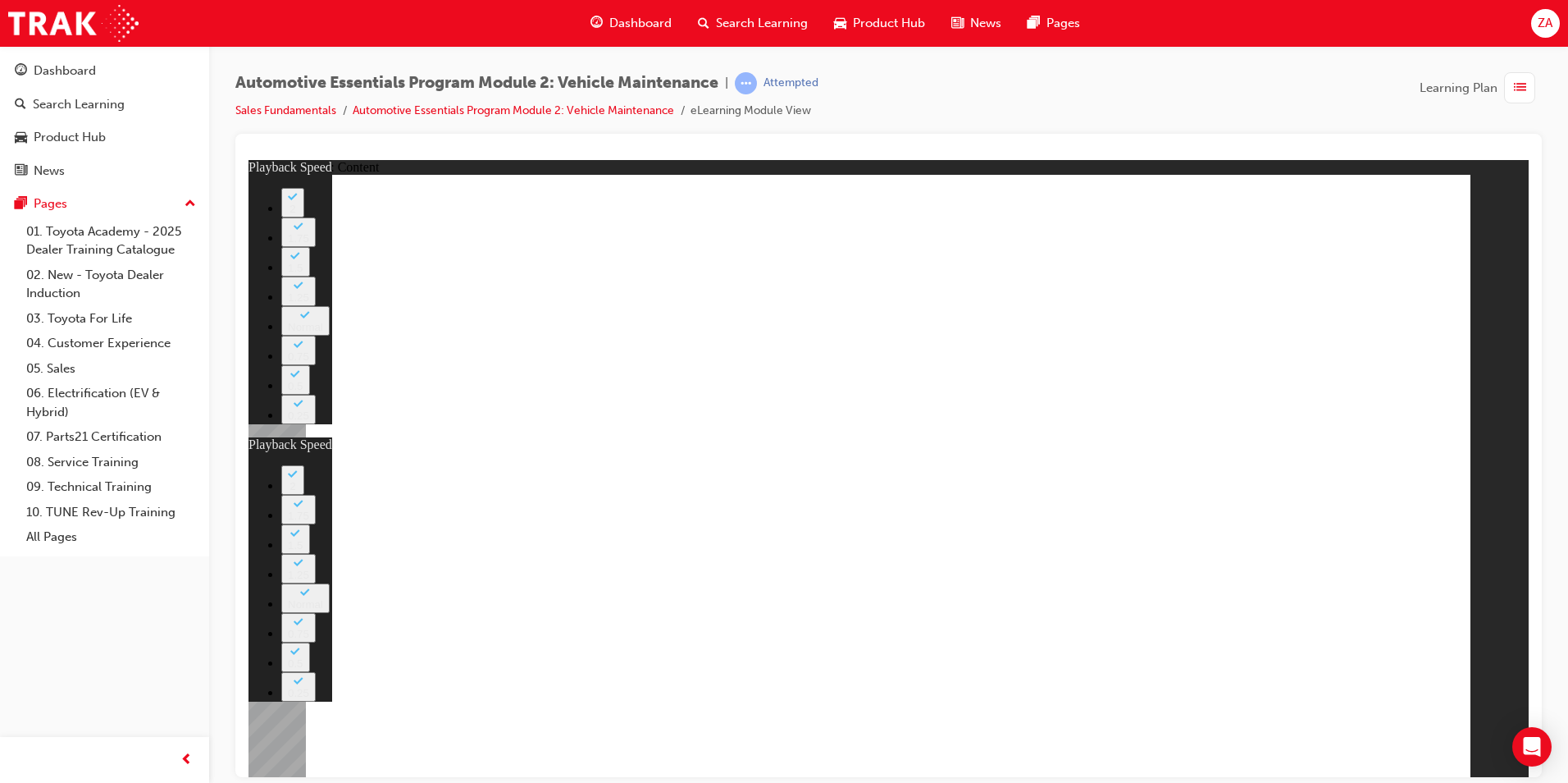
type input "35"
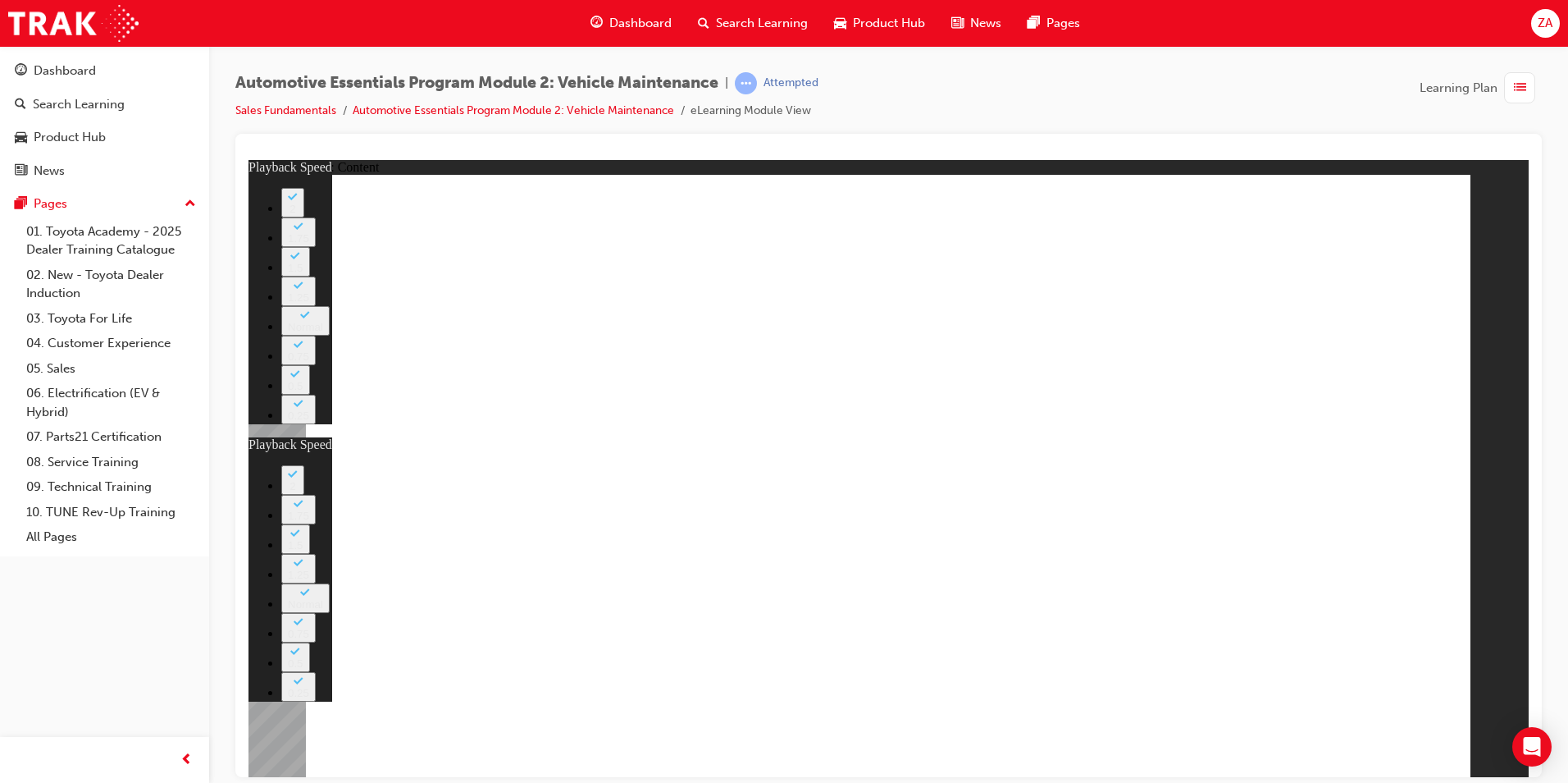
type input "33"
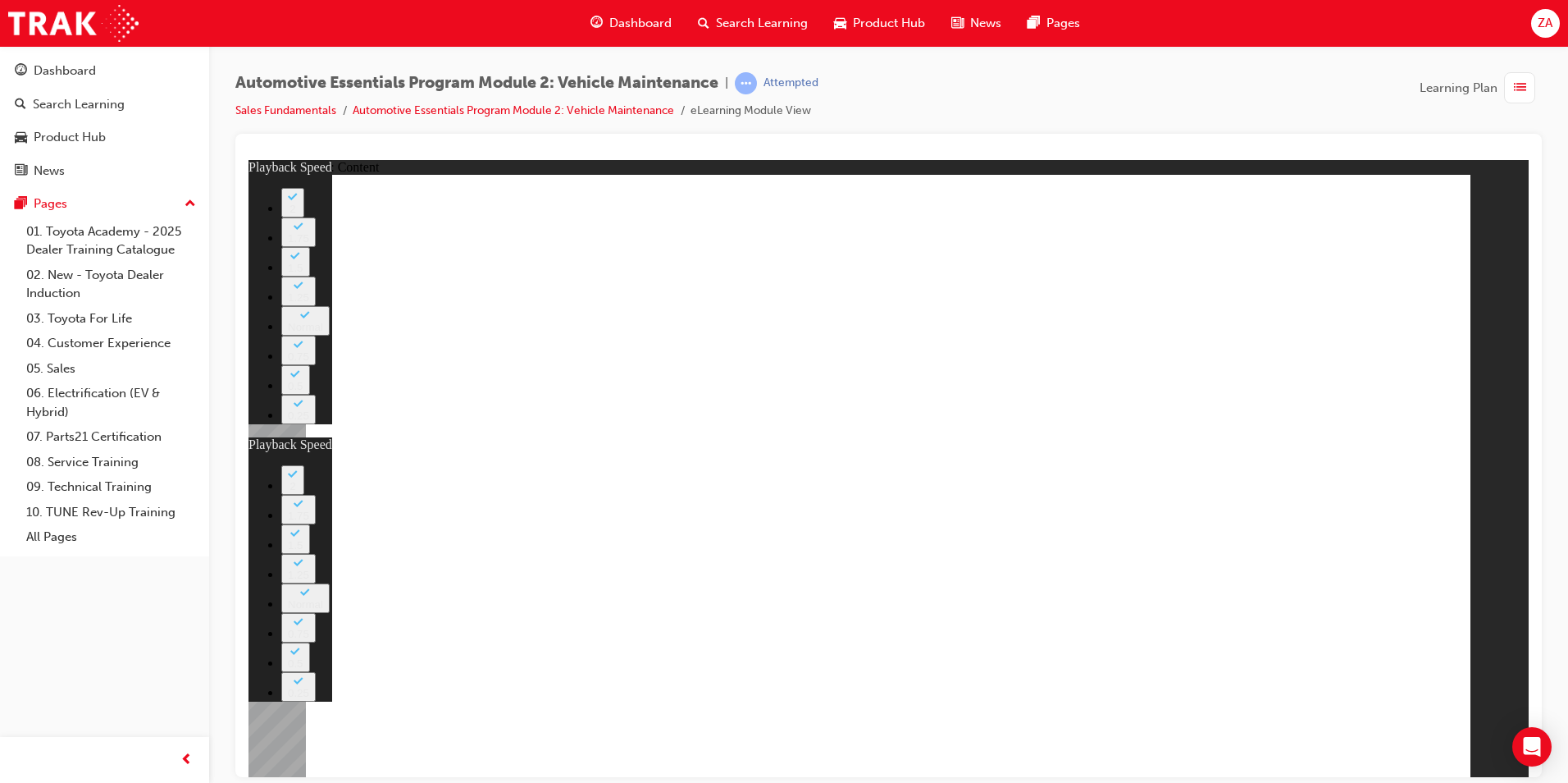
type input "35"
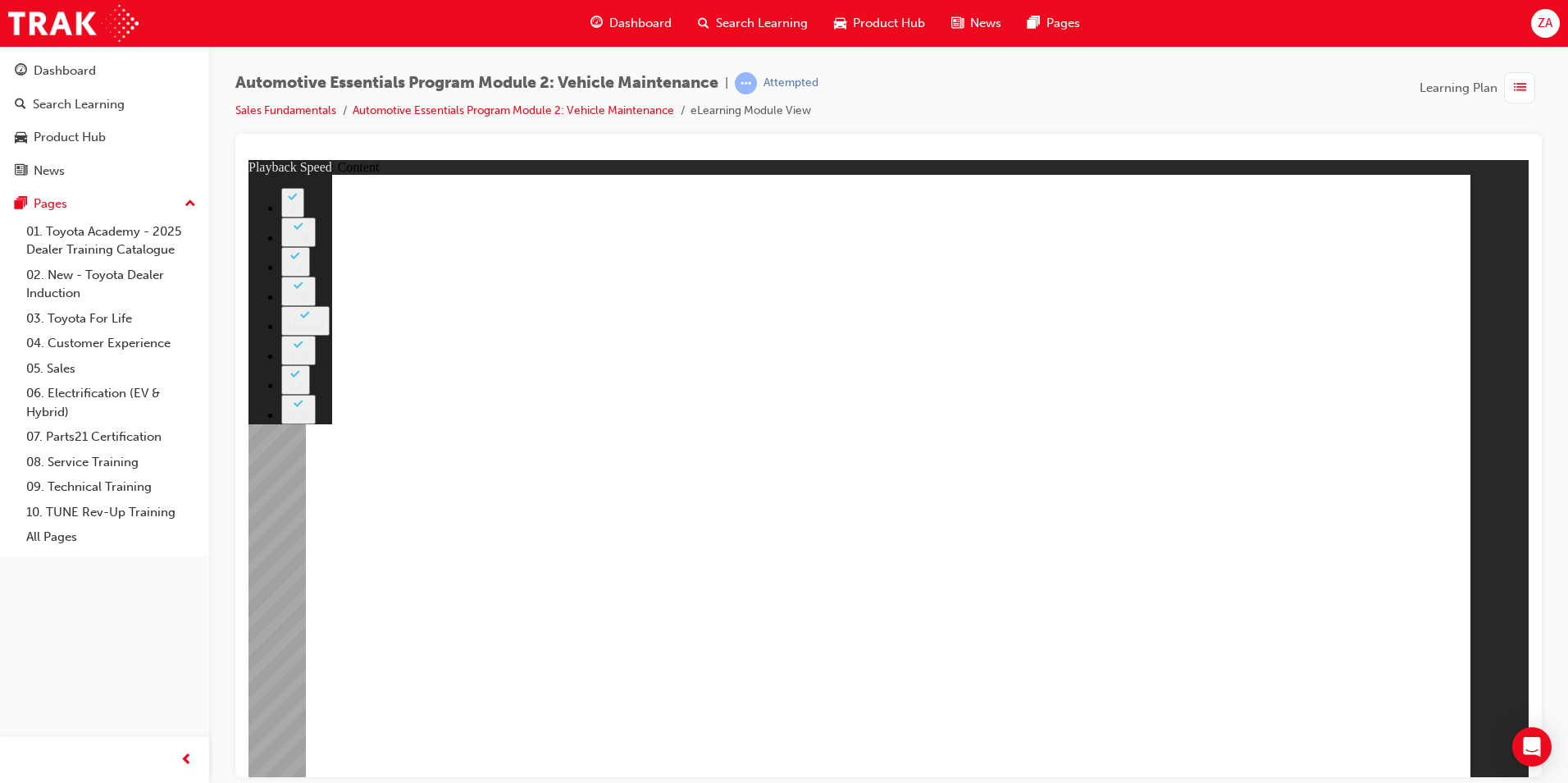
type input "8"
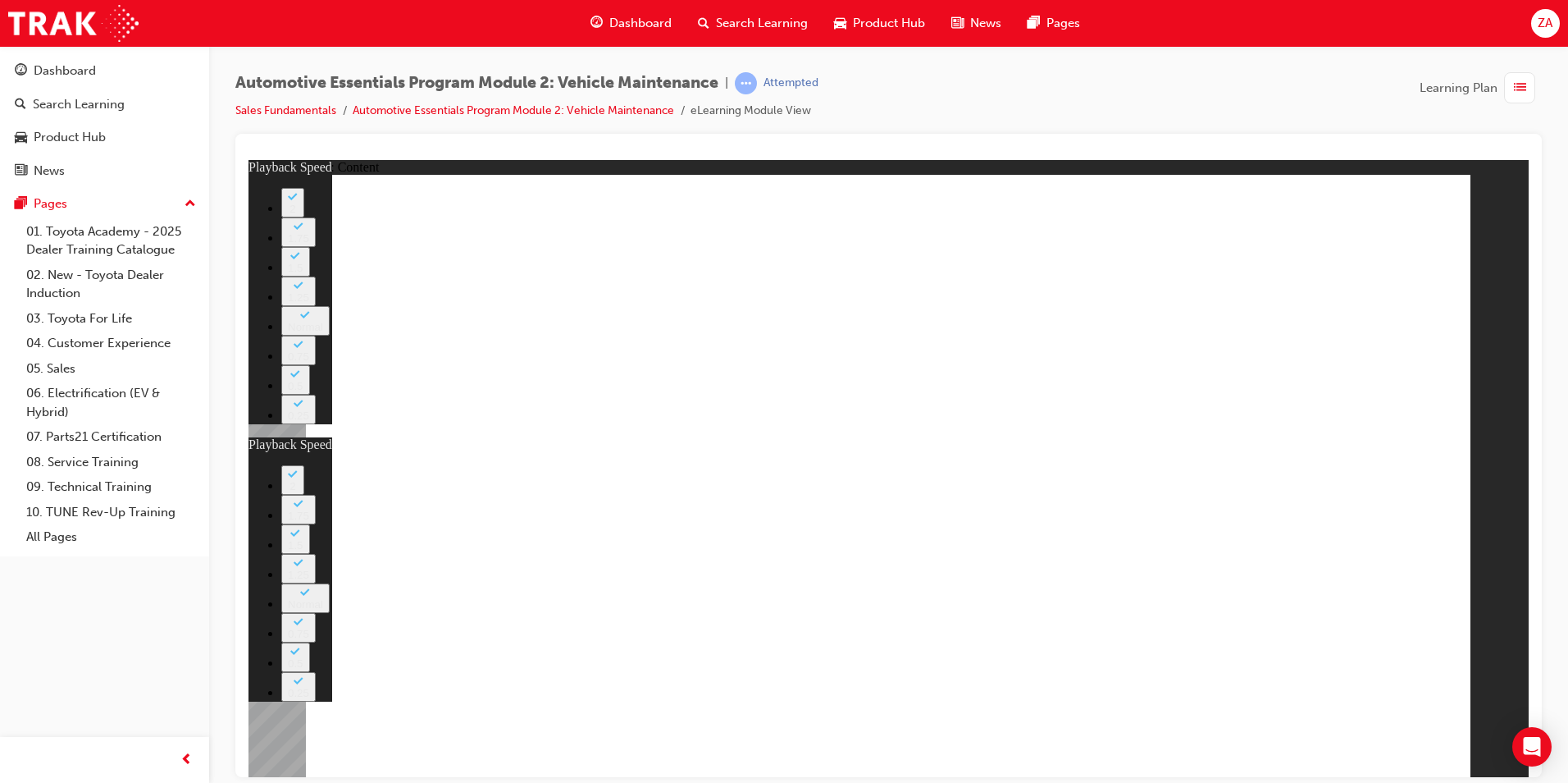
type input "27"
type input "8"
type input "27"
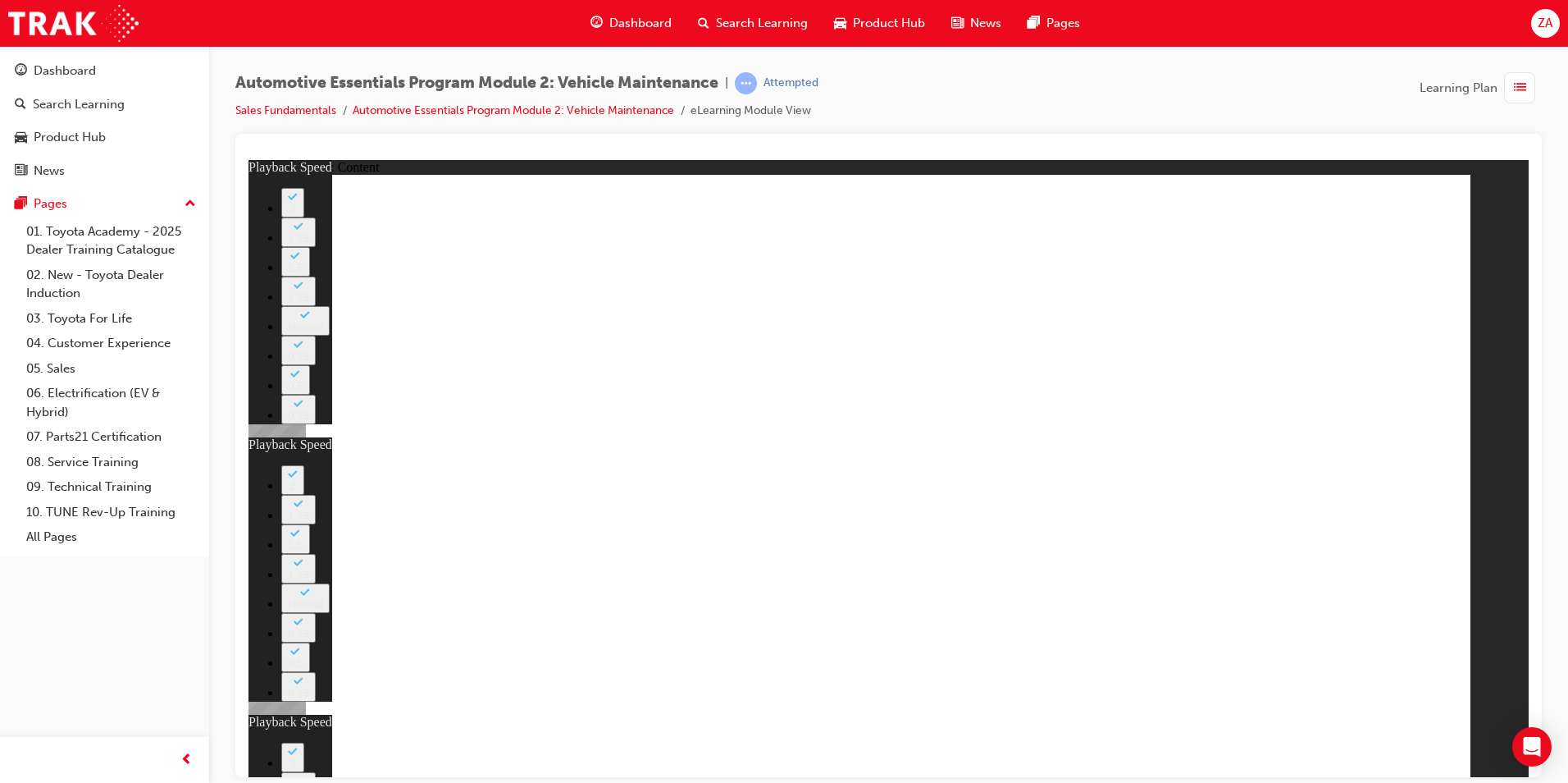
type input "12"
type input "8"
type input "27"
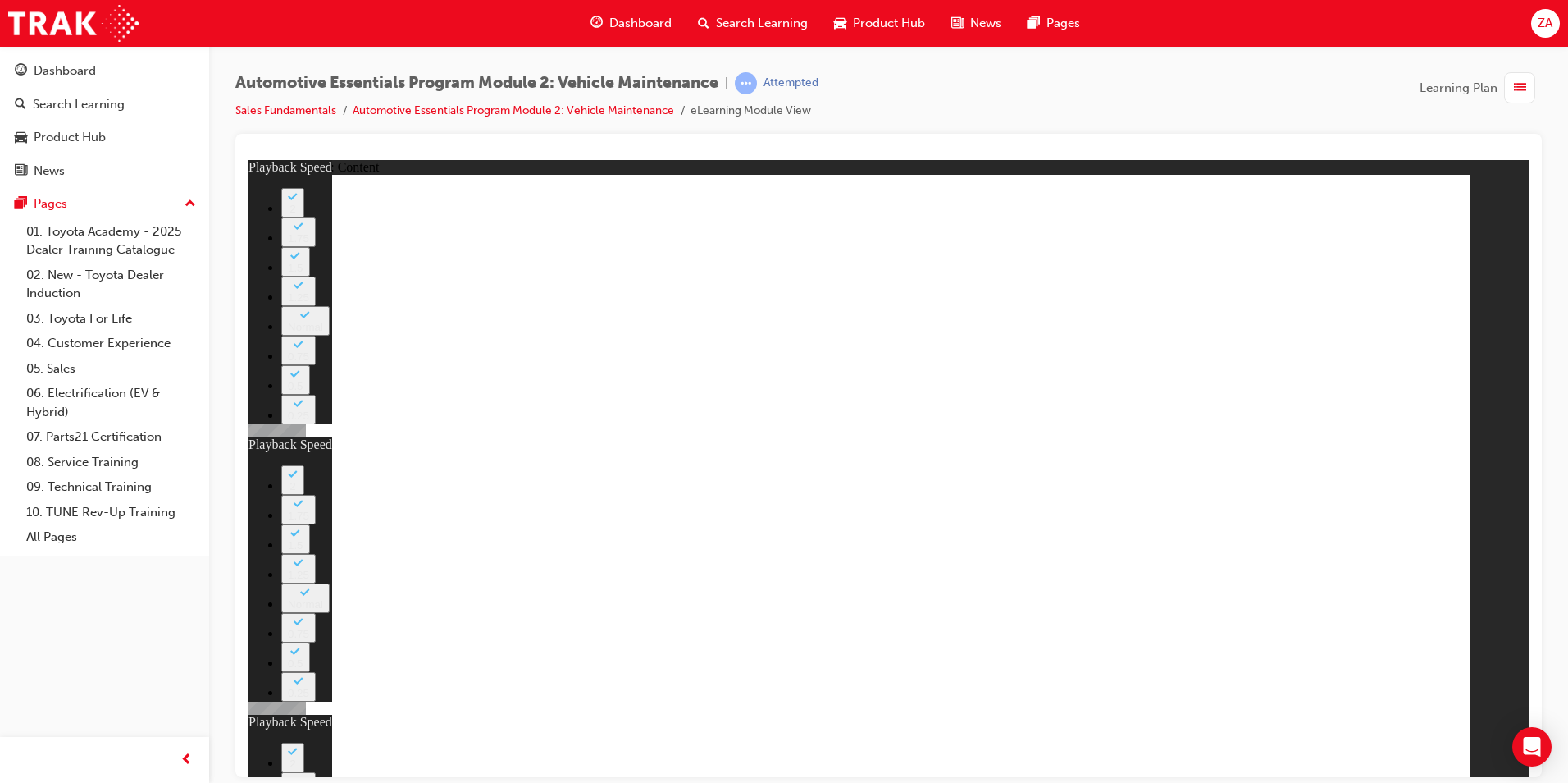
type input "12"
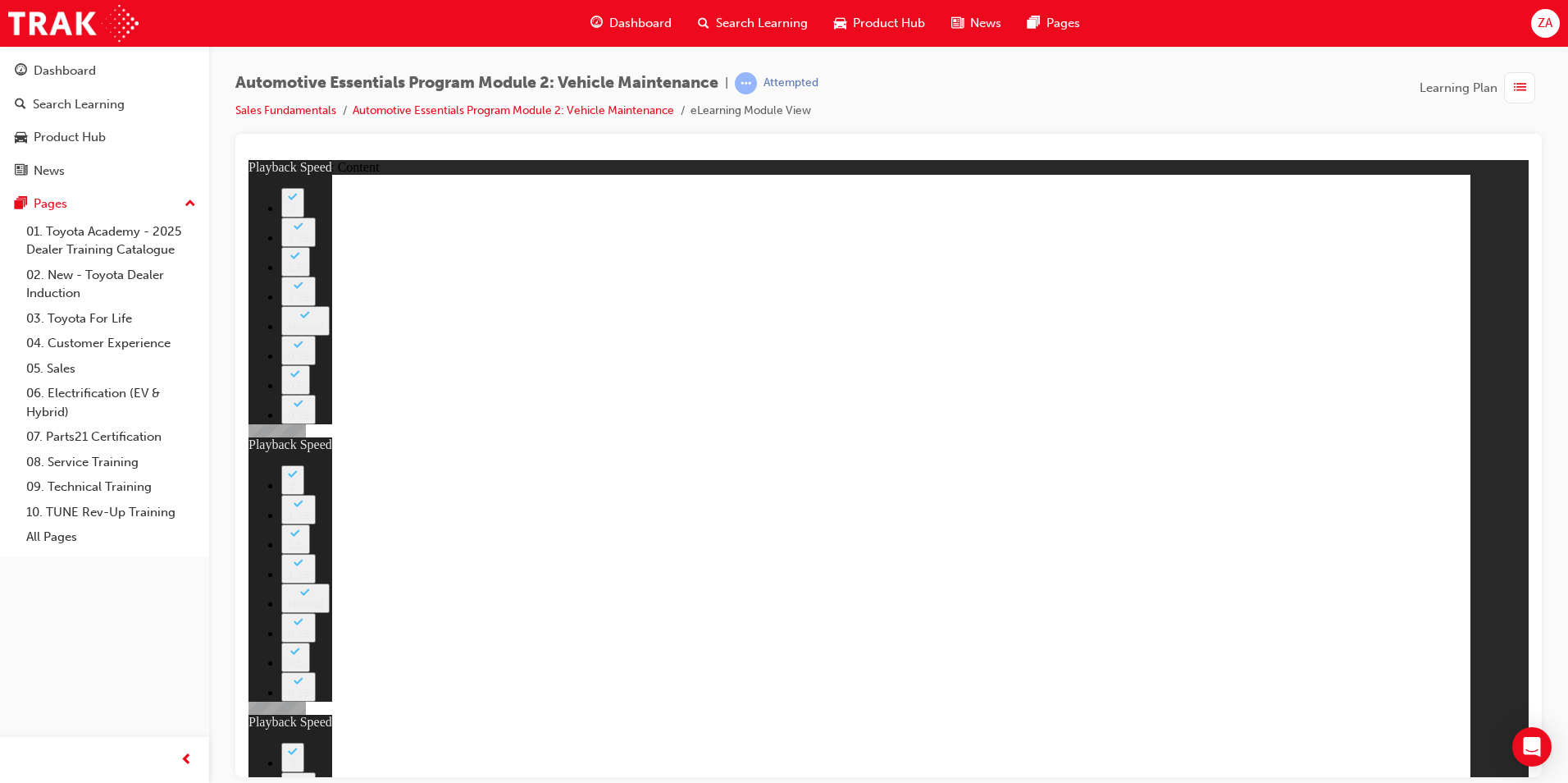
type input "10"
drag, startPoint x: 1288, startPoint y: 556, endPoint x: 1286, endPoint y: 540, distance: 16.1
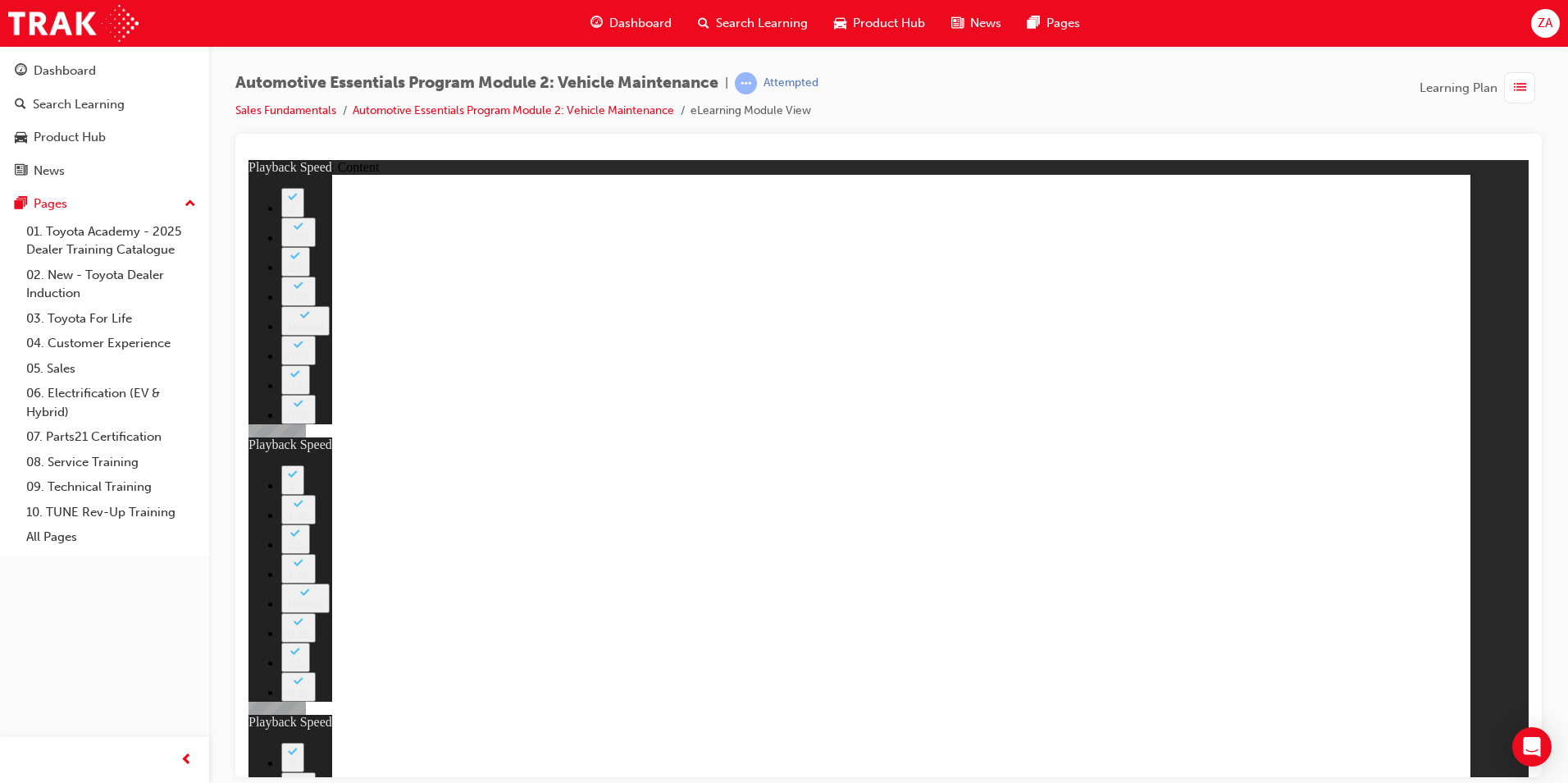
type input "8"
type input "27"
type input "12"
type input "13"
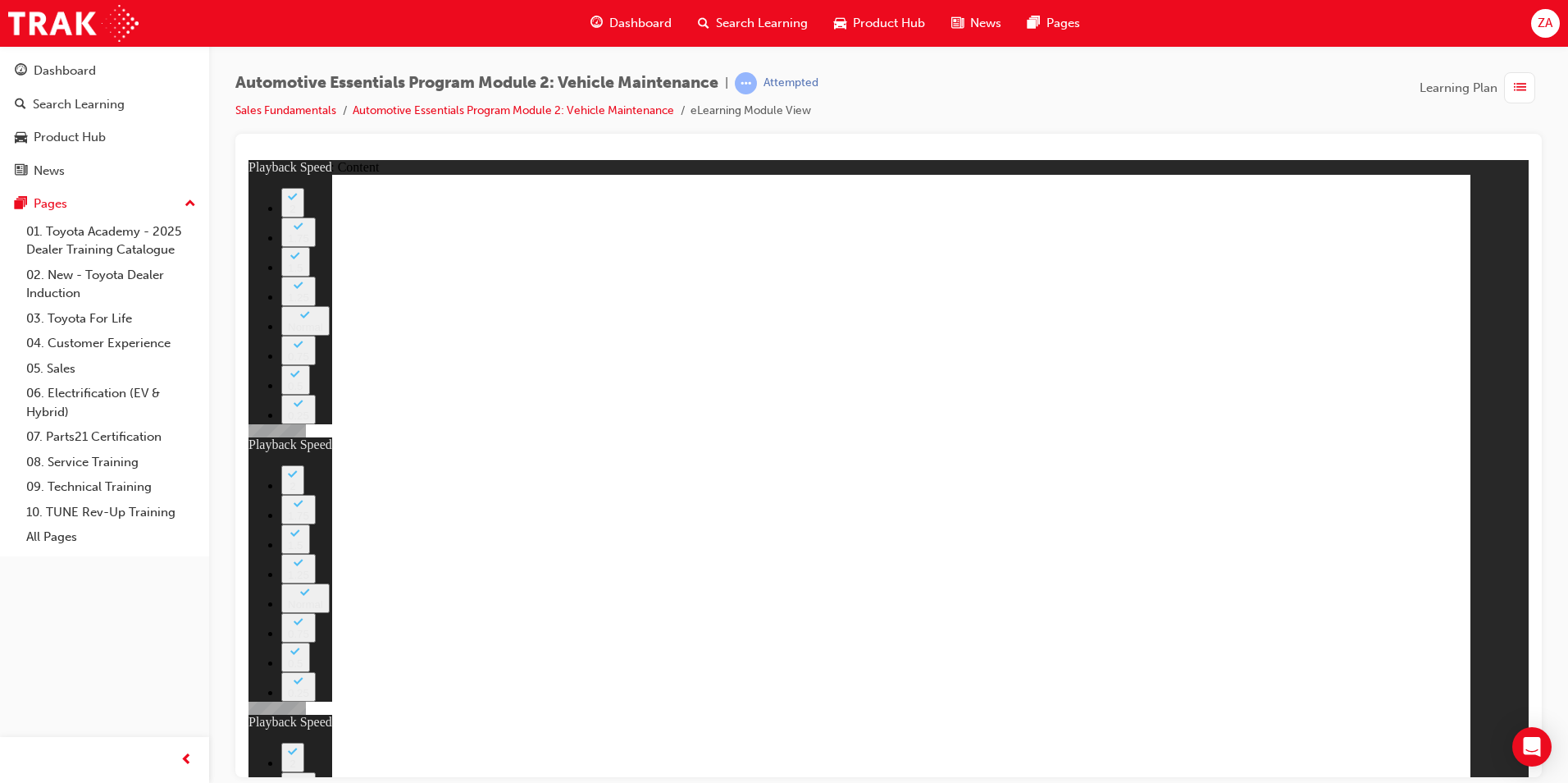
type input "8"
type input "27"
type input "12"
type input "10"
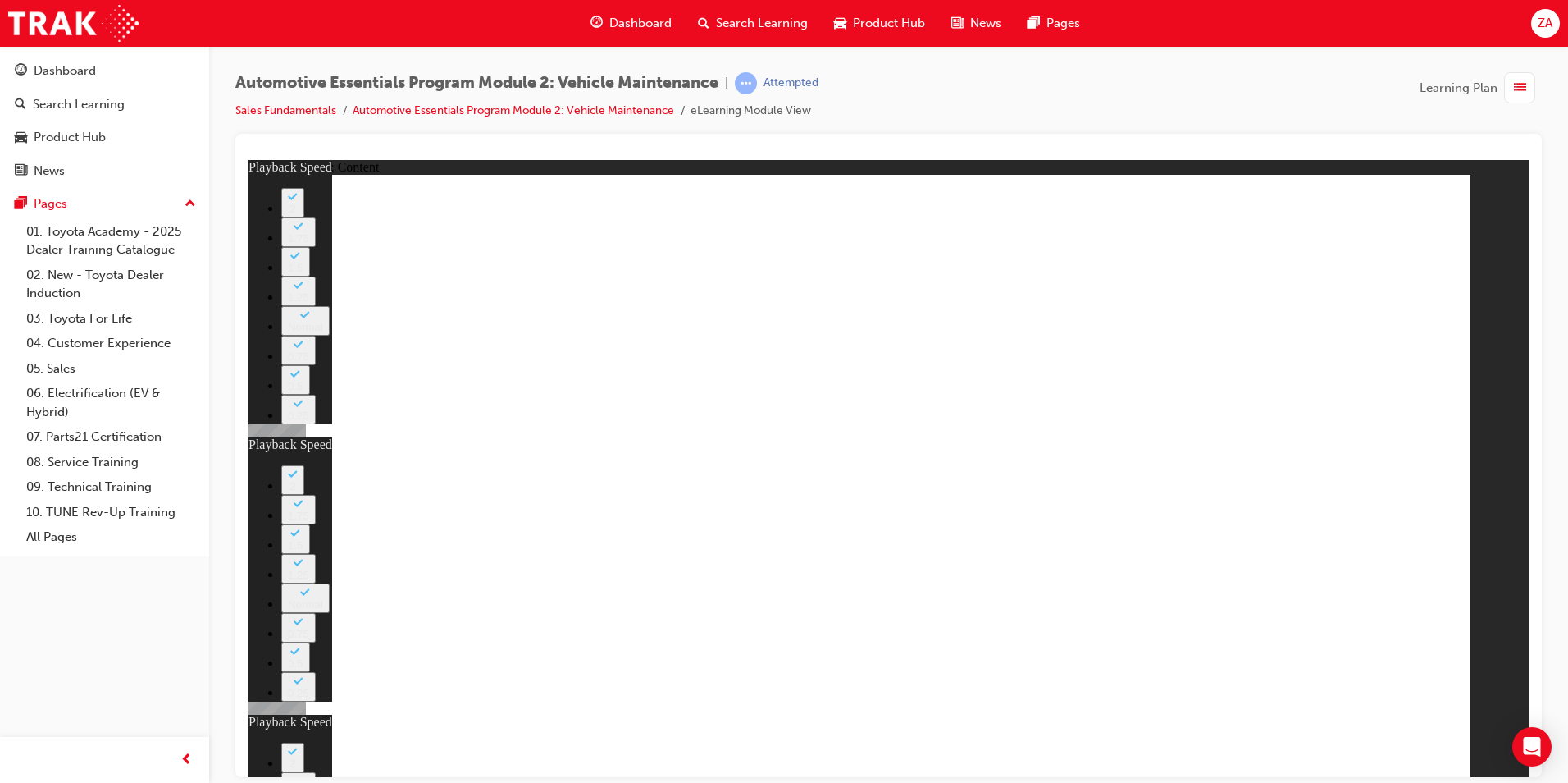
type input "13"
type input "8"
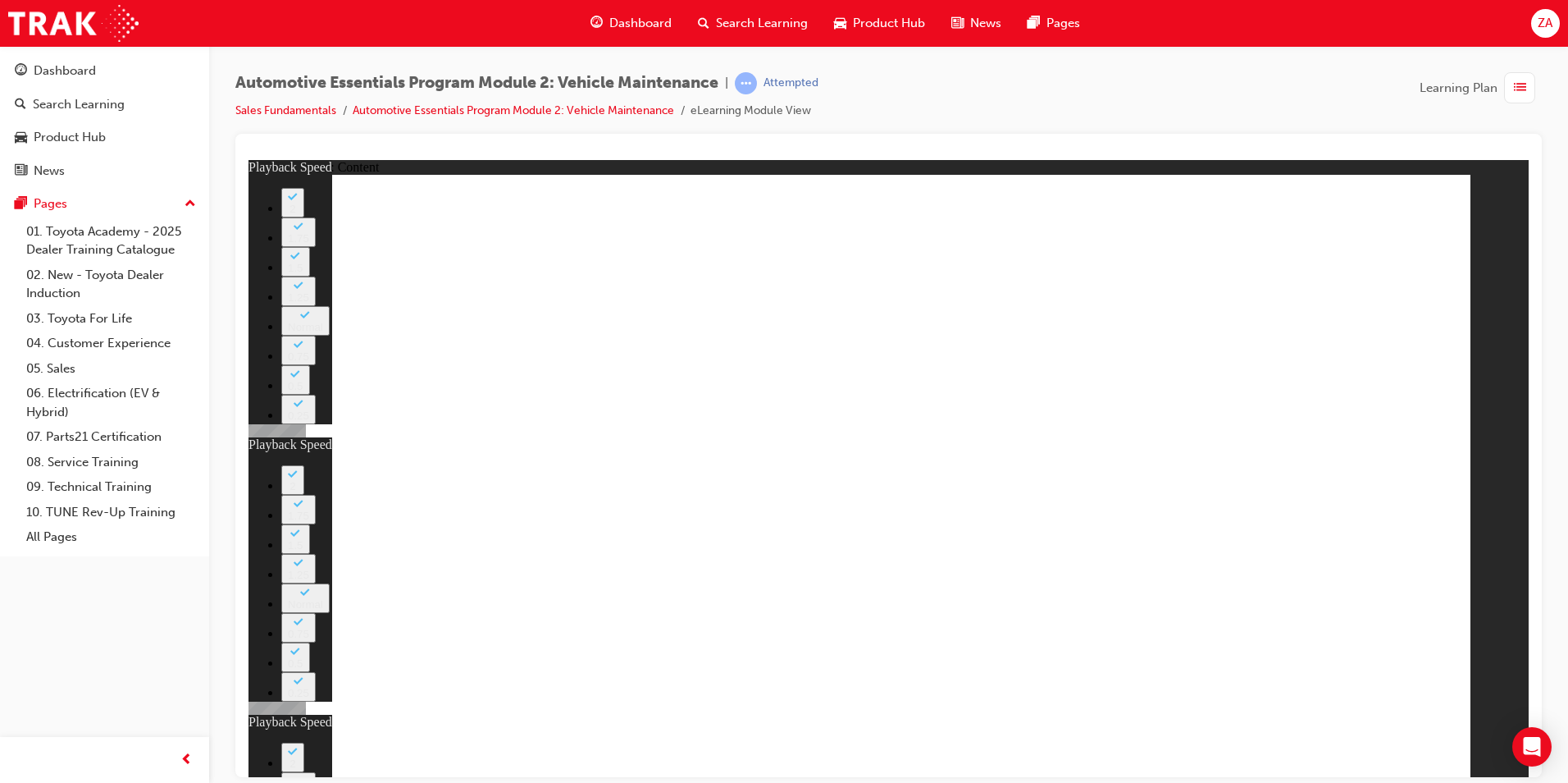
type input "27"
type input "12"
type input "10"
type input "13"
click at [1477, 176] on div "slide: Content Rectangle 1 close_white.png Rectangle 1 Group 1 Did You Know? Th…" at bounding box center [889, 468] width 1281 height 617
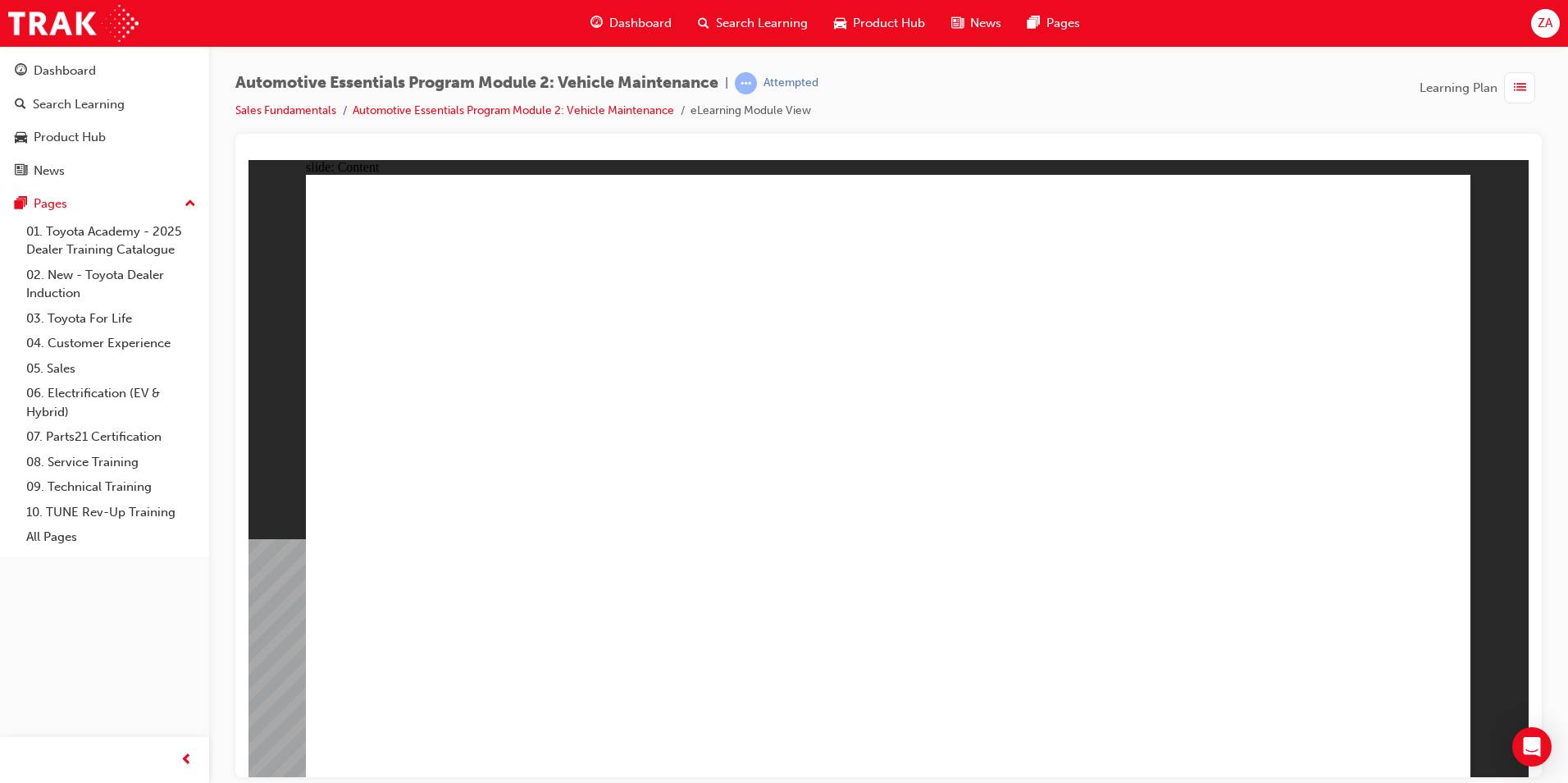
radio input "true"
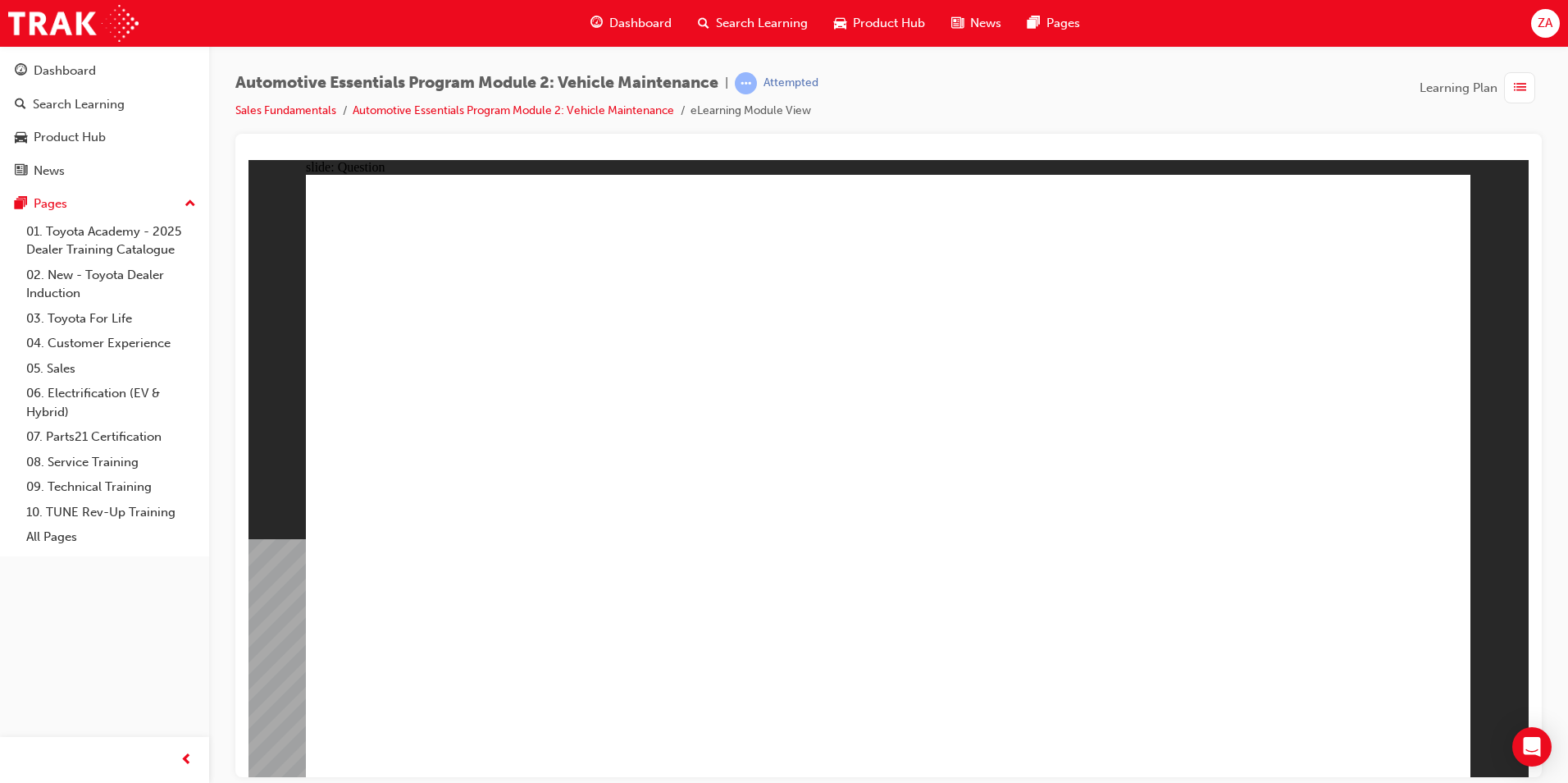
radio input "true"
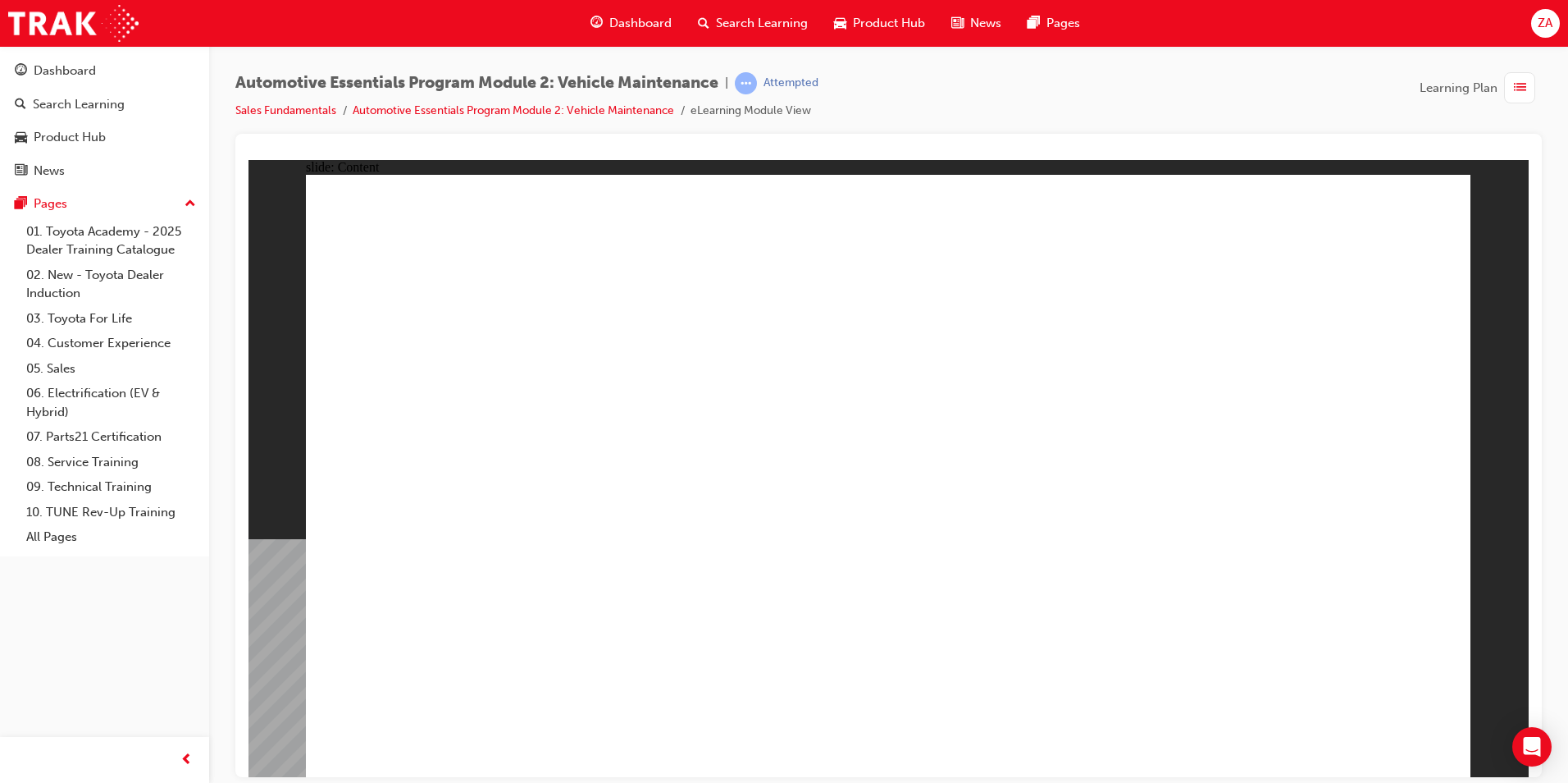
drag, startPoint x: 1332, startPoint y: 475, endPoint x: 1294, endPoint y: 476, distance: 38.0
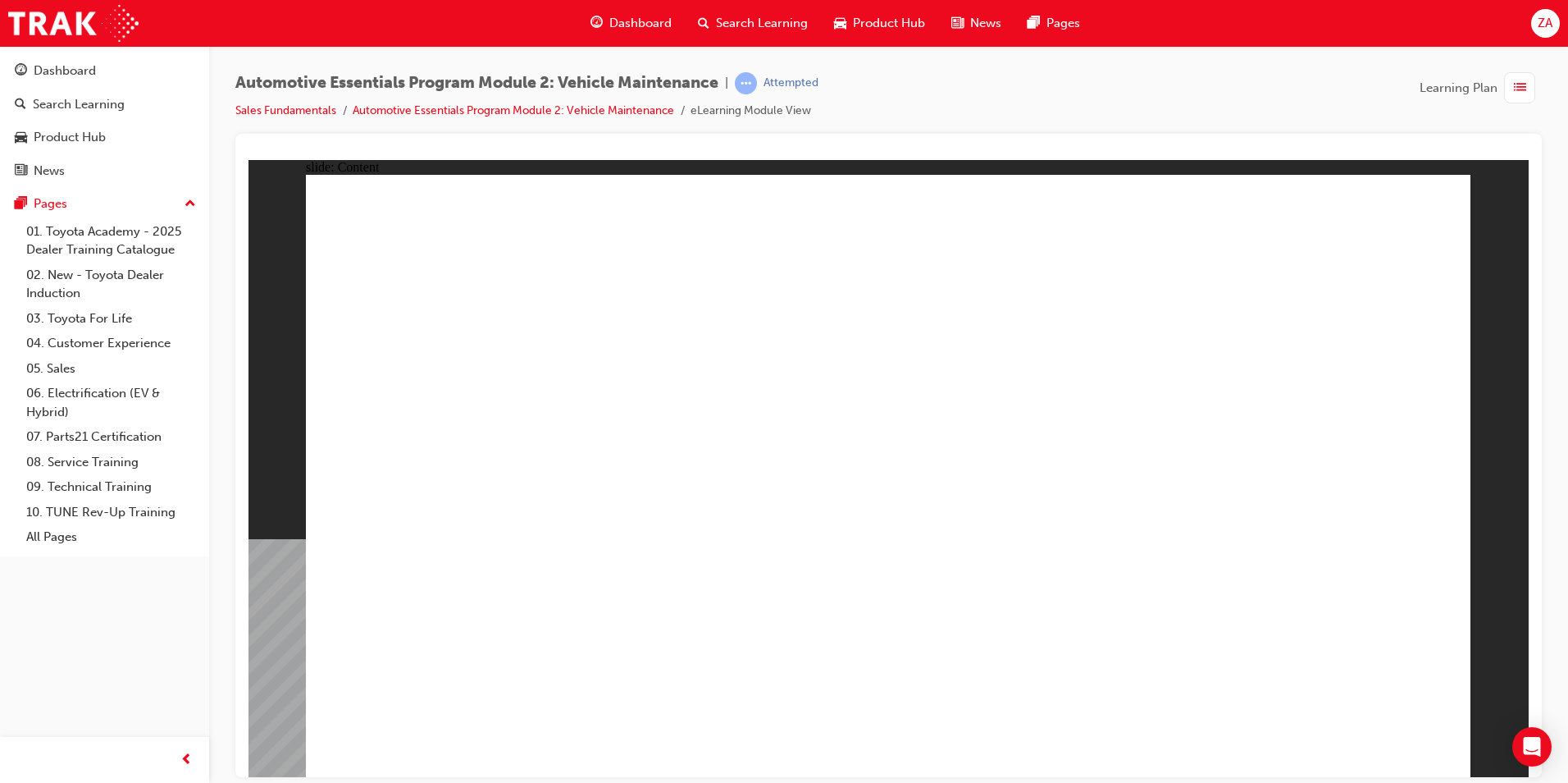
drag, startPoint x: 1314, startPoint y: 730, endPoint x: 1349, endPoint y: 743, distance: 37.3
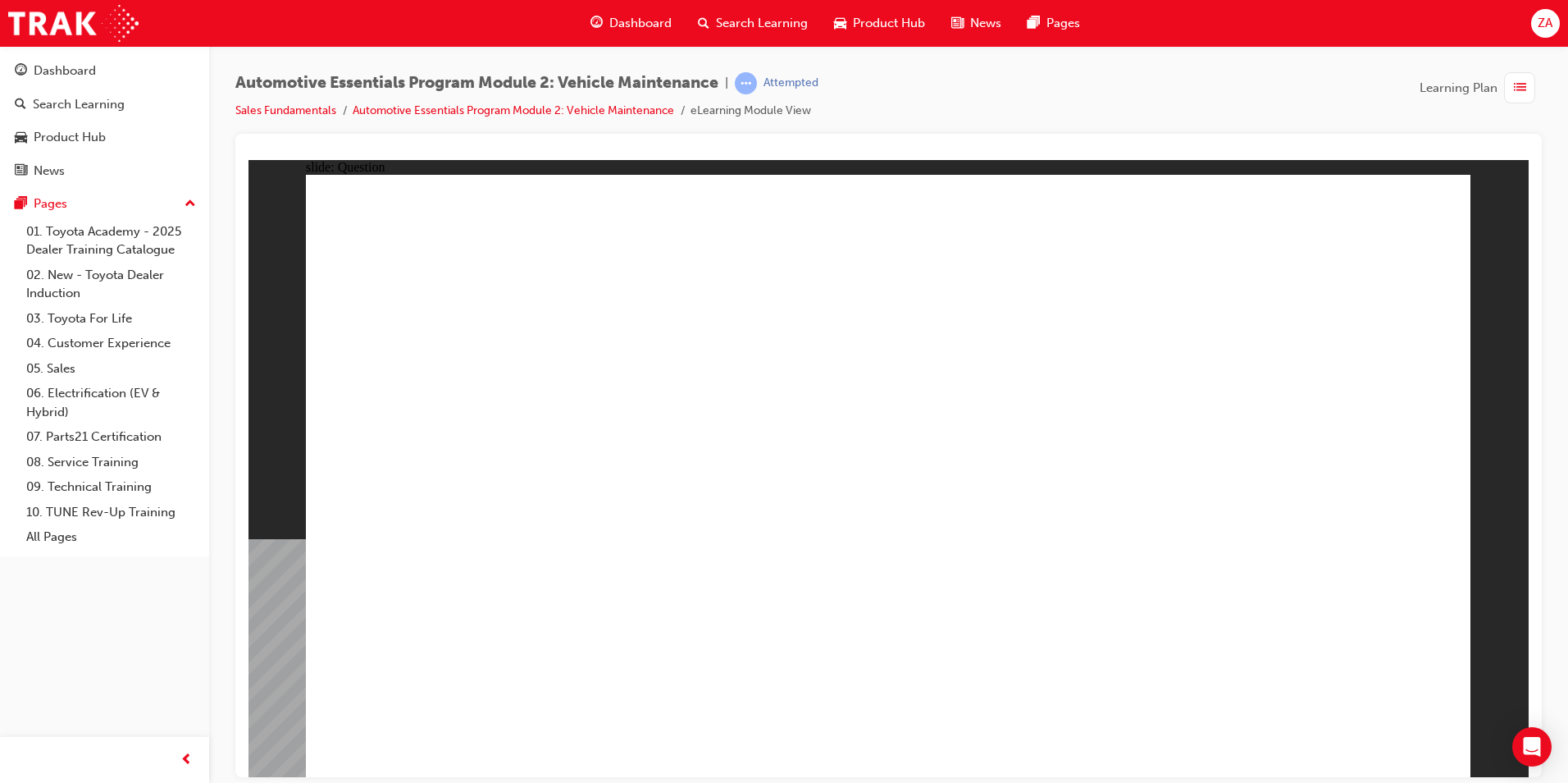
radio input "true"
drag, startPoint x: 961, startPoint y: 566, endPoint x: 938, endPoint y: 563, distance: 23.2
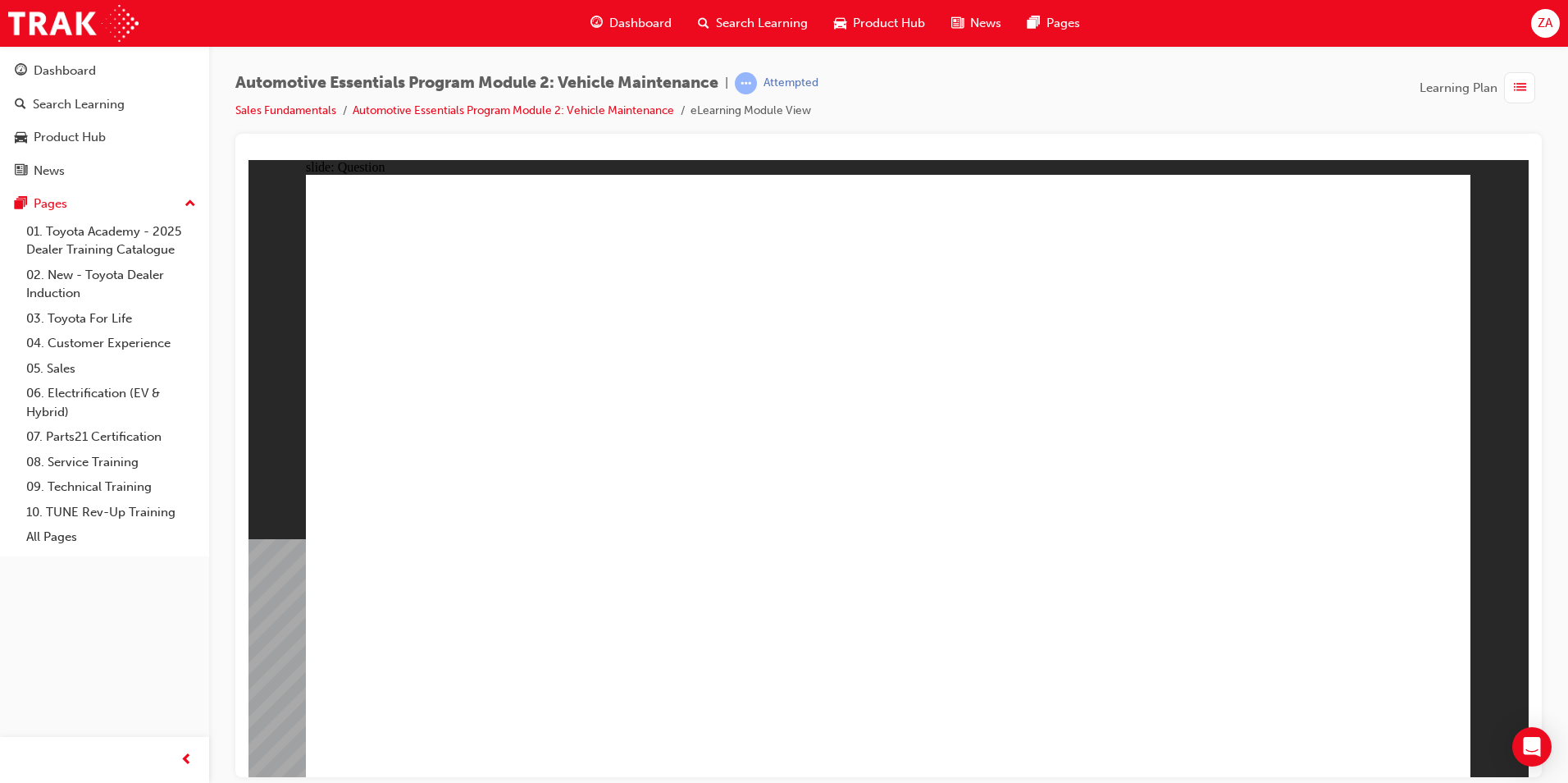
radio input "true"
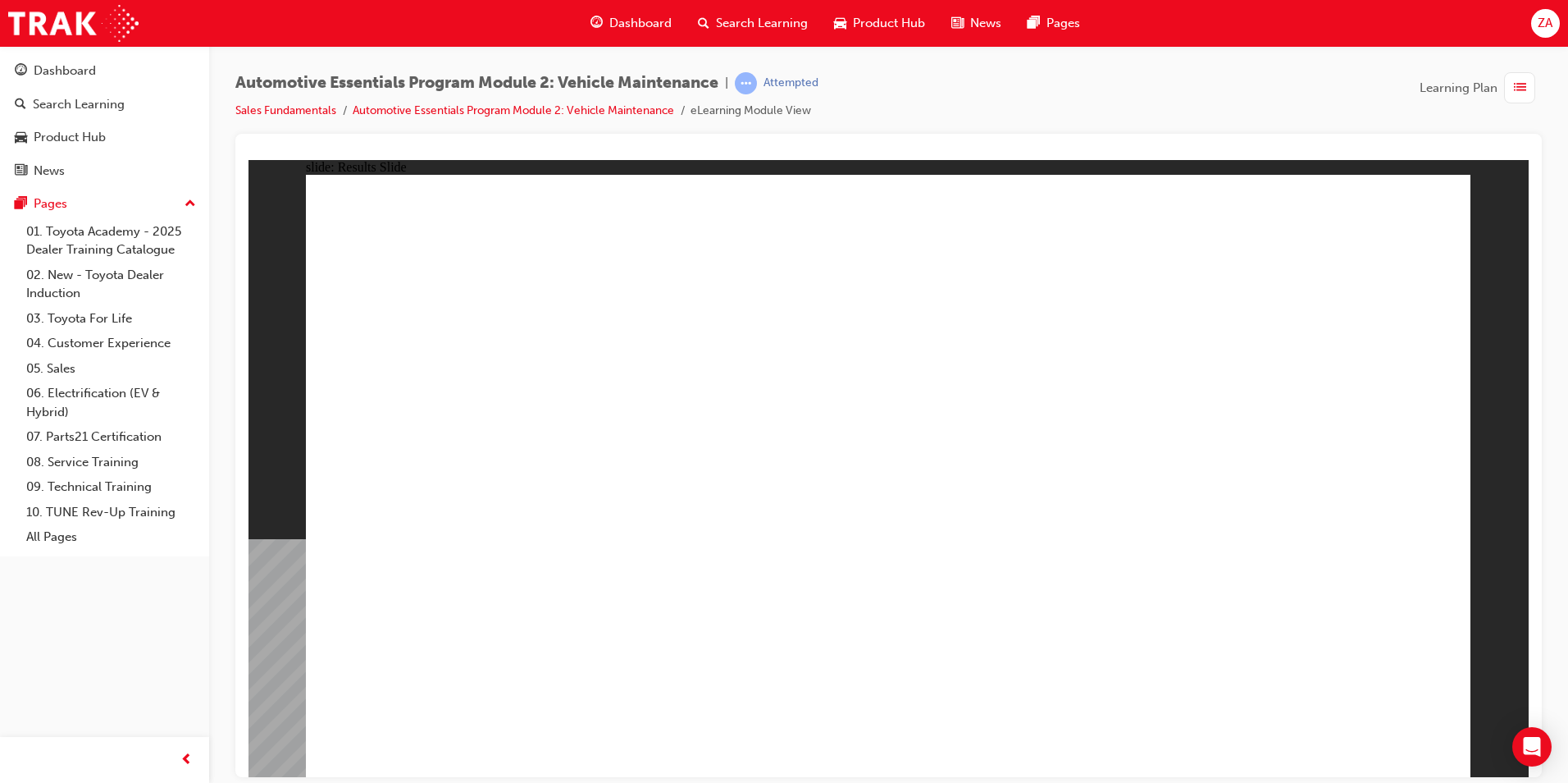
drag, startPoint x: 1316, startPoint y: 740, endPoint x: 1343, endPoint y: 725, distance: 30.9
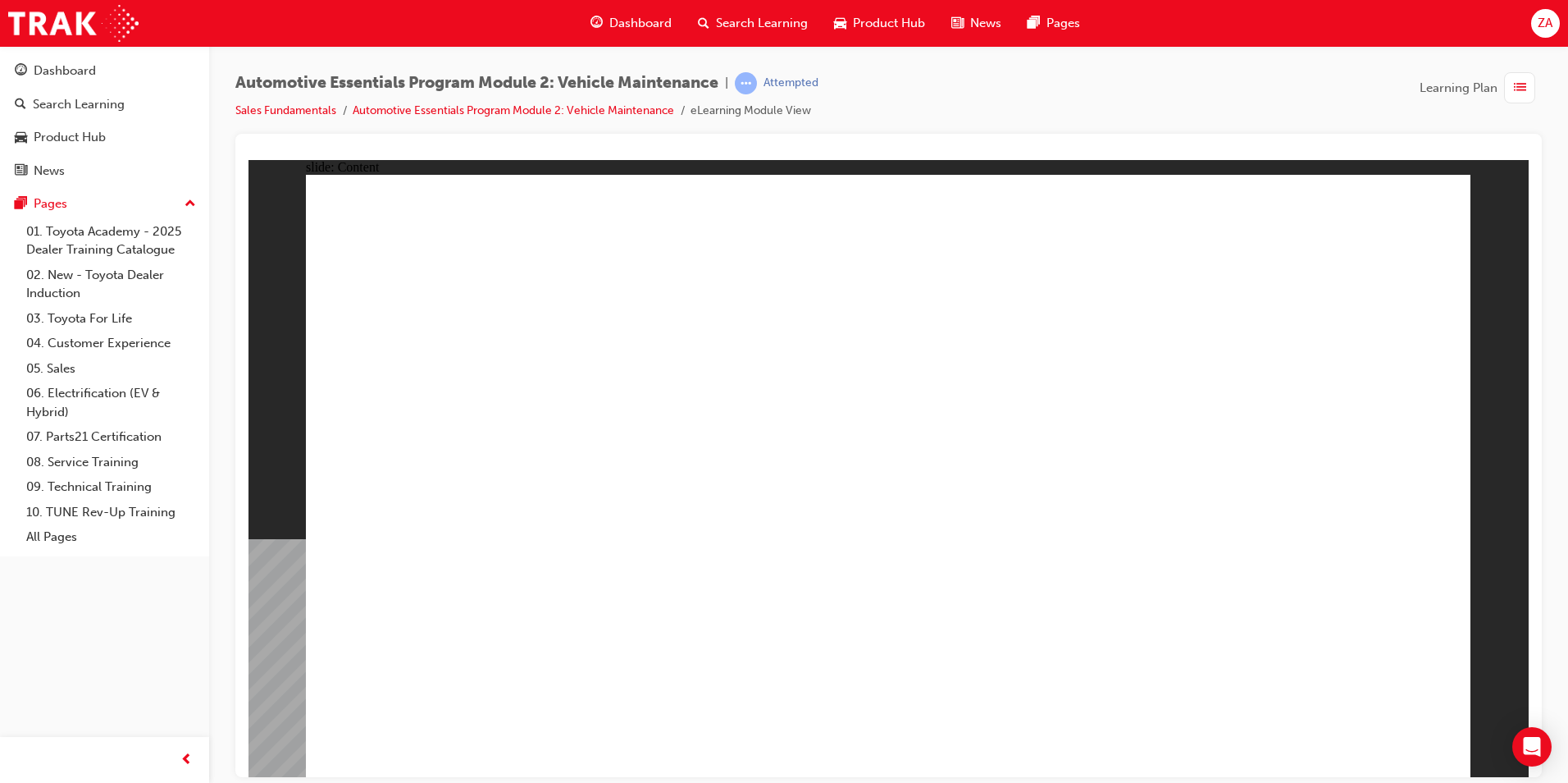
drag, startPoint x: 1359, startPoint y: 734, endPoint x: 1359, endPoint y: 715, distance: 19.0
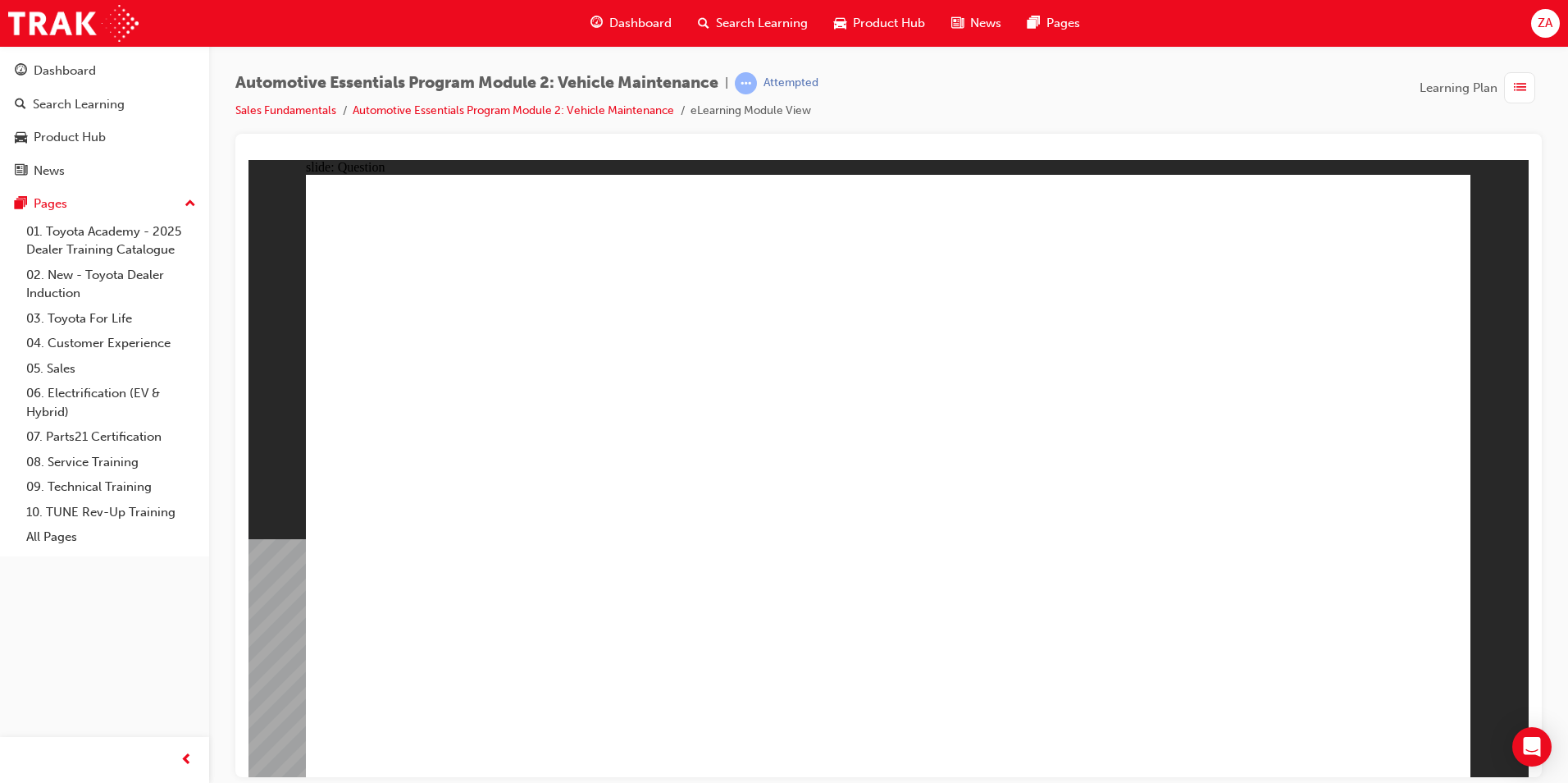
drag, startPoint x: 934, startPoint y: 429, endPoint x: 1252, endPoint y: 450, distance: 318.7
radio input "true"
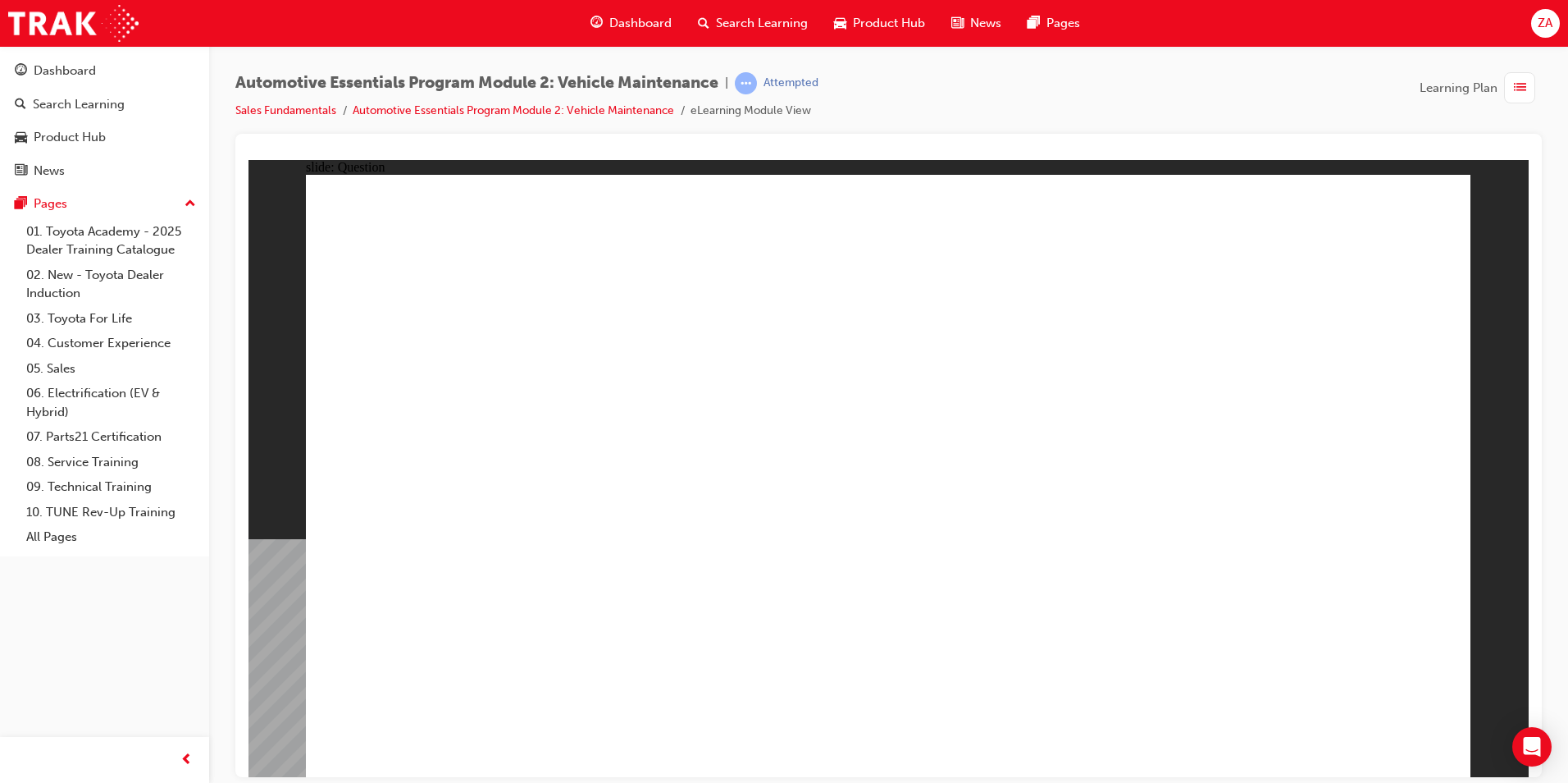
radio input "true"
drag, startPoint x: 637, startPoint y: 702, endPoint x: 628, endPoint y: 679, distance: 24.7
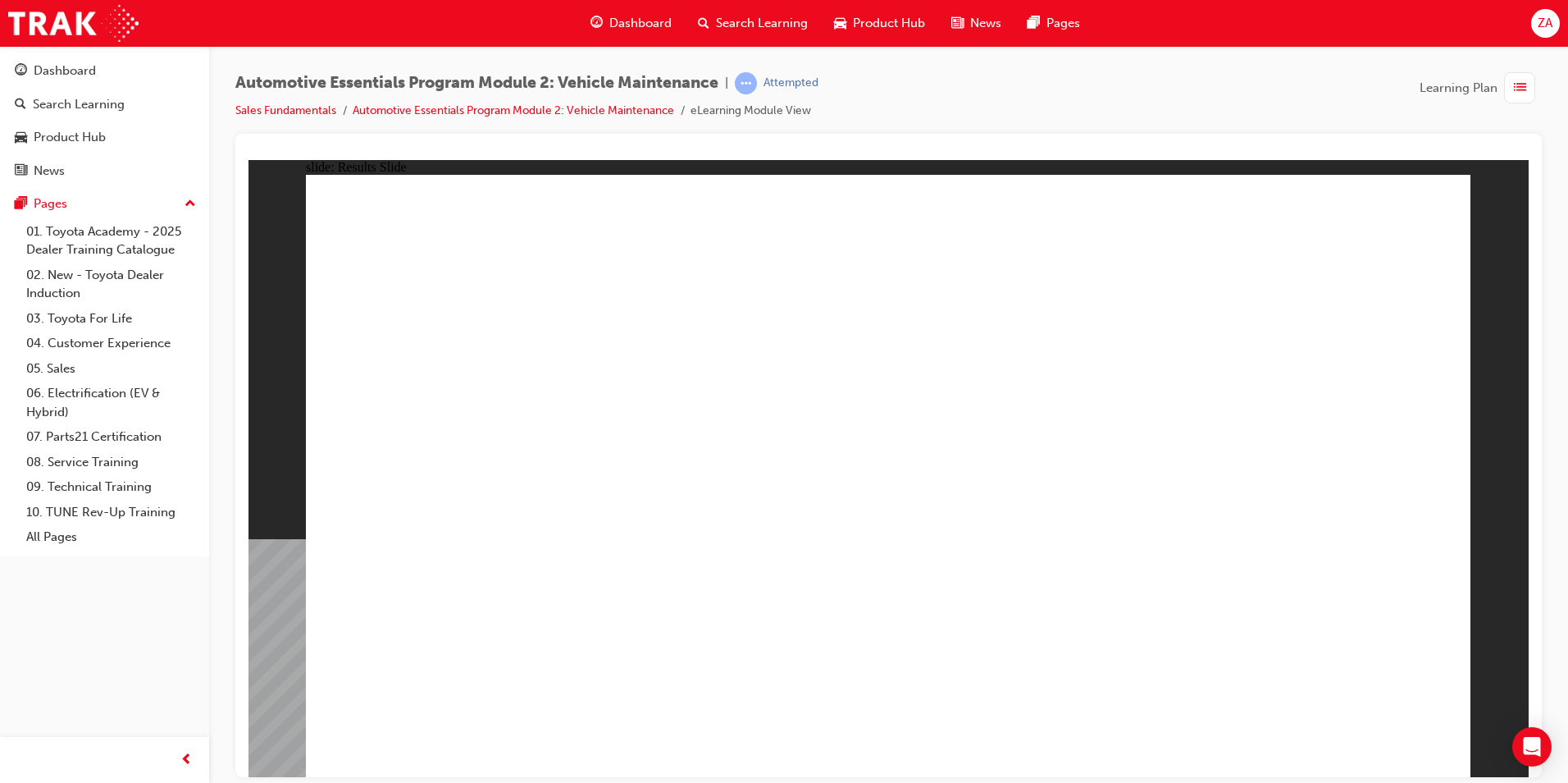
drag, startPoint x: 386, startPoint y: 289, endPoint x: 443, endPoint y: 559, distance: 276.0
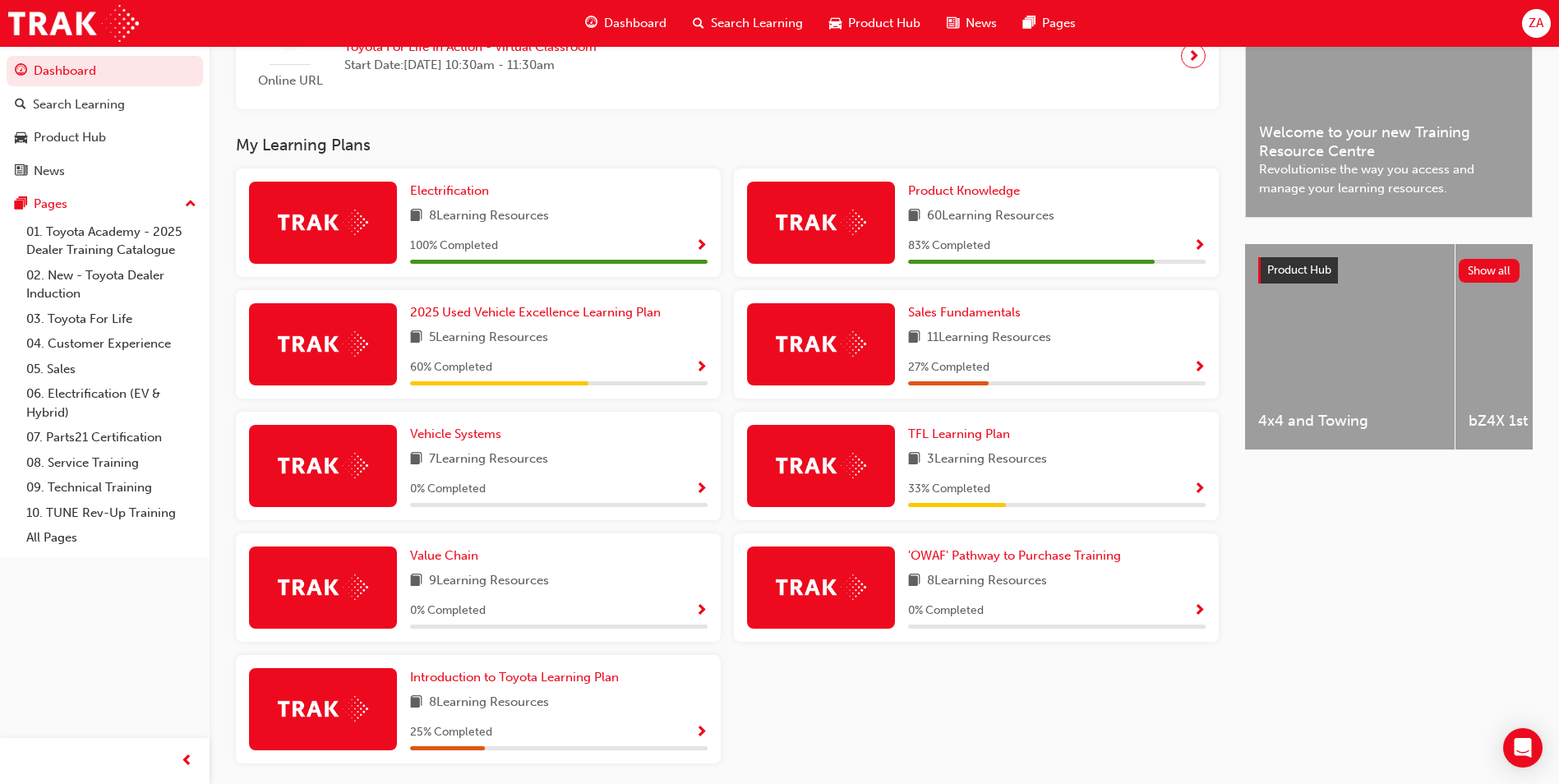
scroll to position [515, 0]
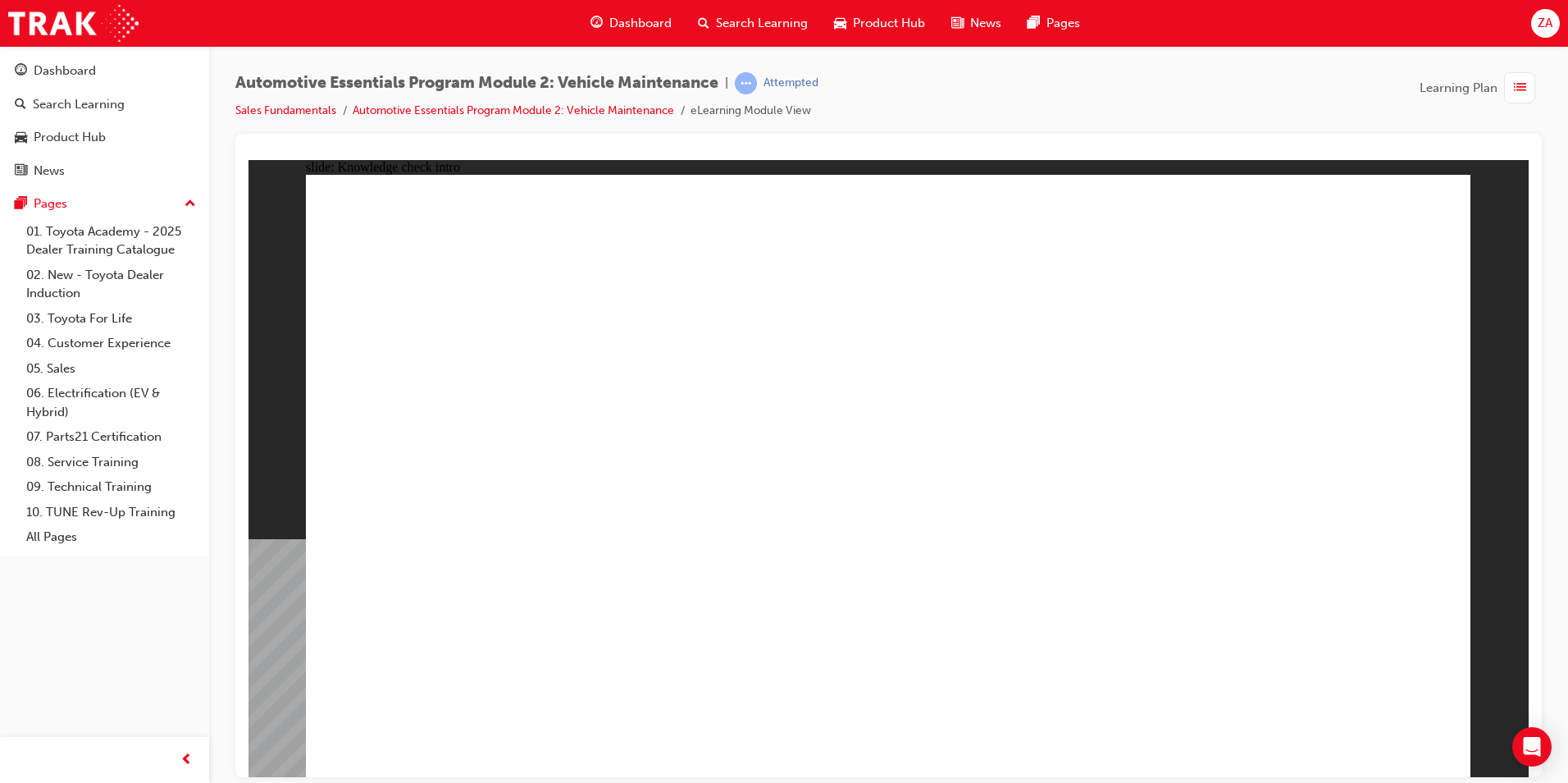
drag, startPoint x: 1015, startPoint y: 406, endPoint x: 1077, endPoint y: 447, distance: 74.3
radio input "true"
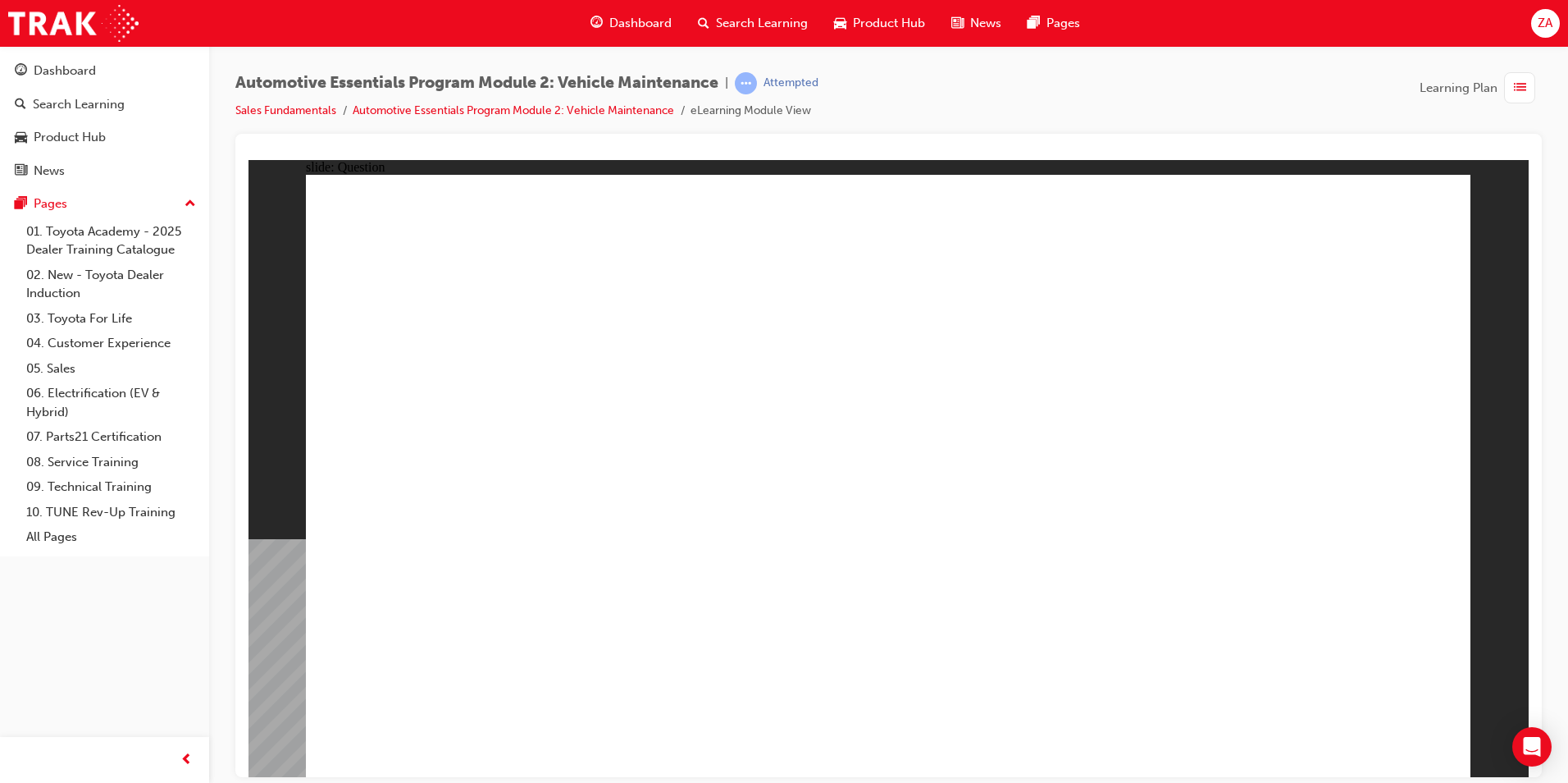
radio input "true"
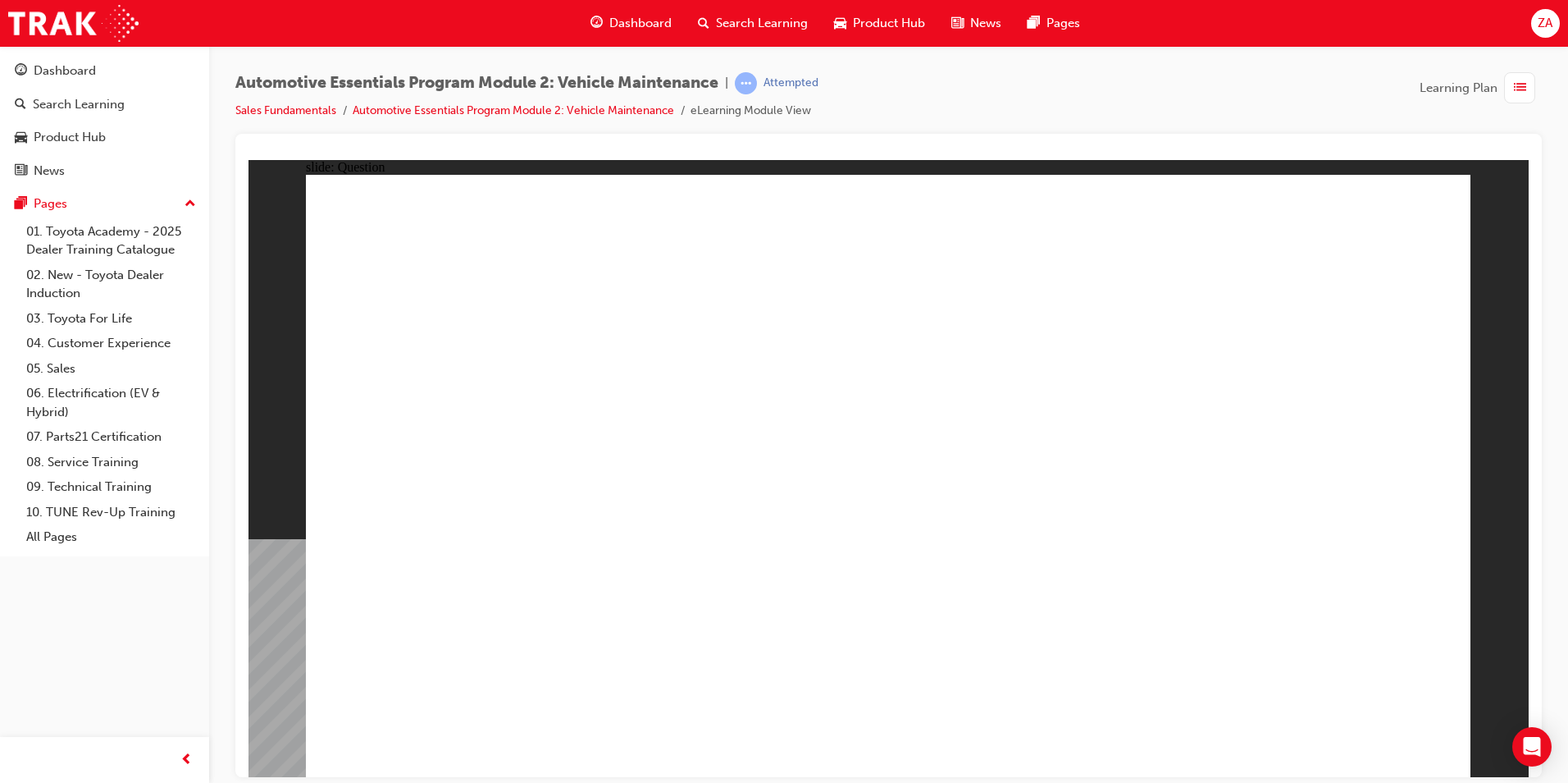
radio input "true"
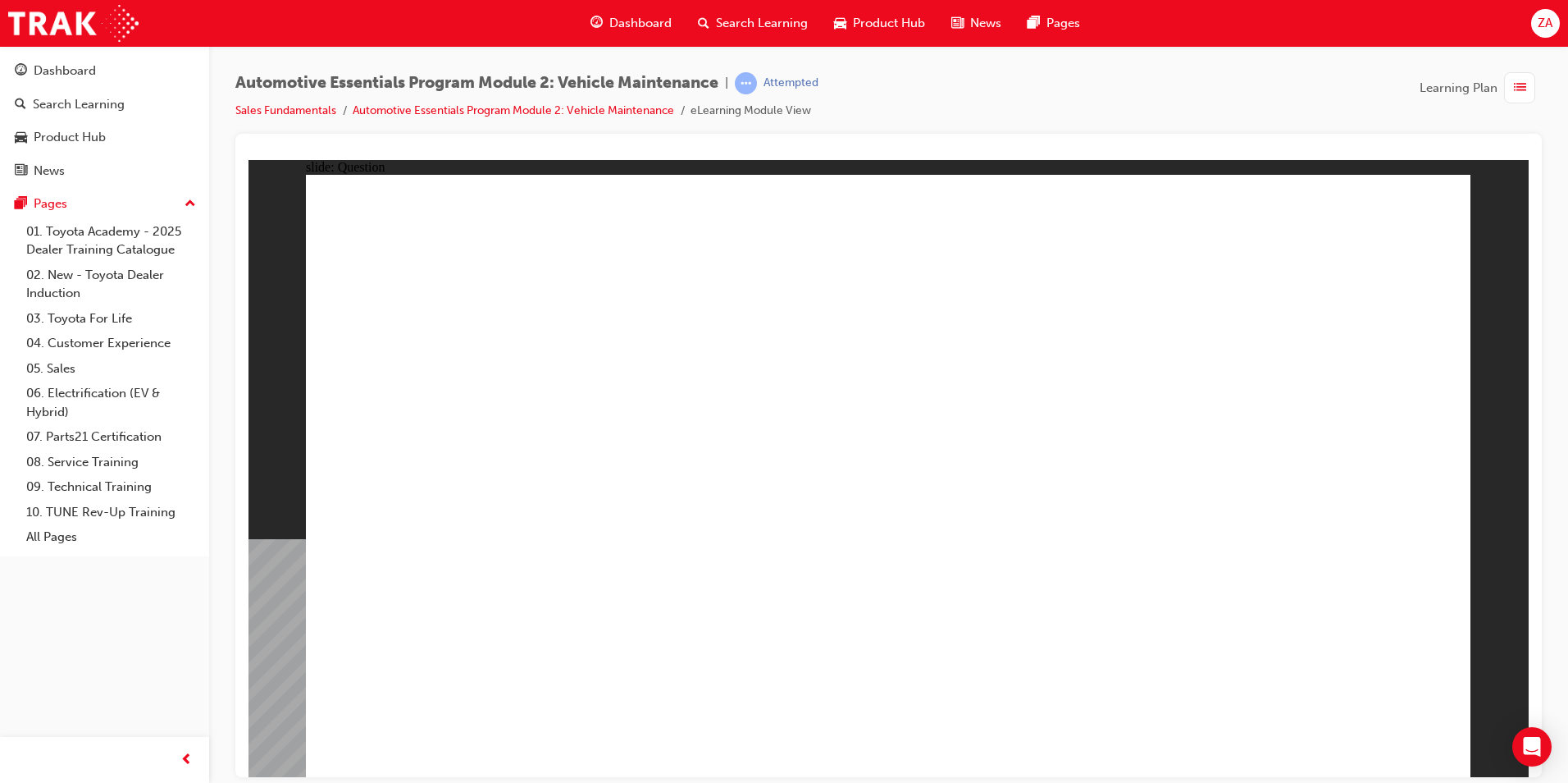
radio input "true"
drag, startPoint x: 1436, startPoint y: 731, endPoint x: 1414, endPoint y: 731, distance: 22.0
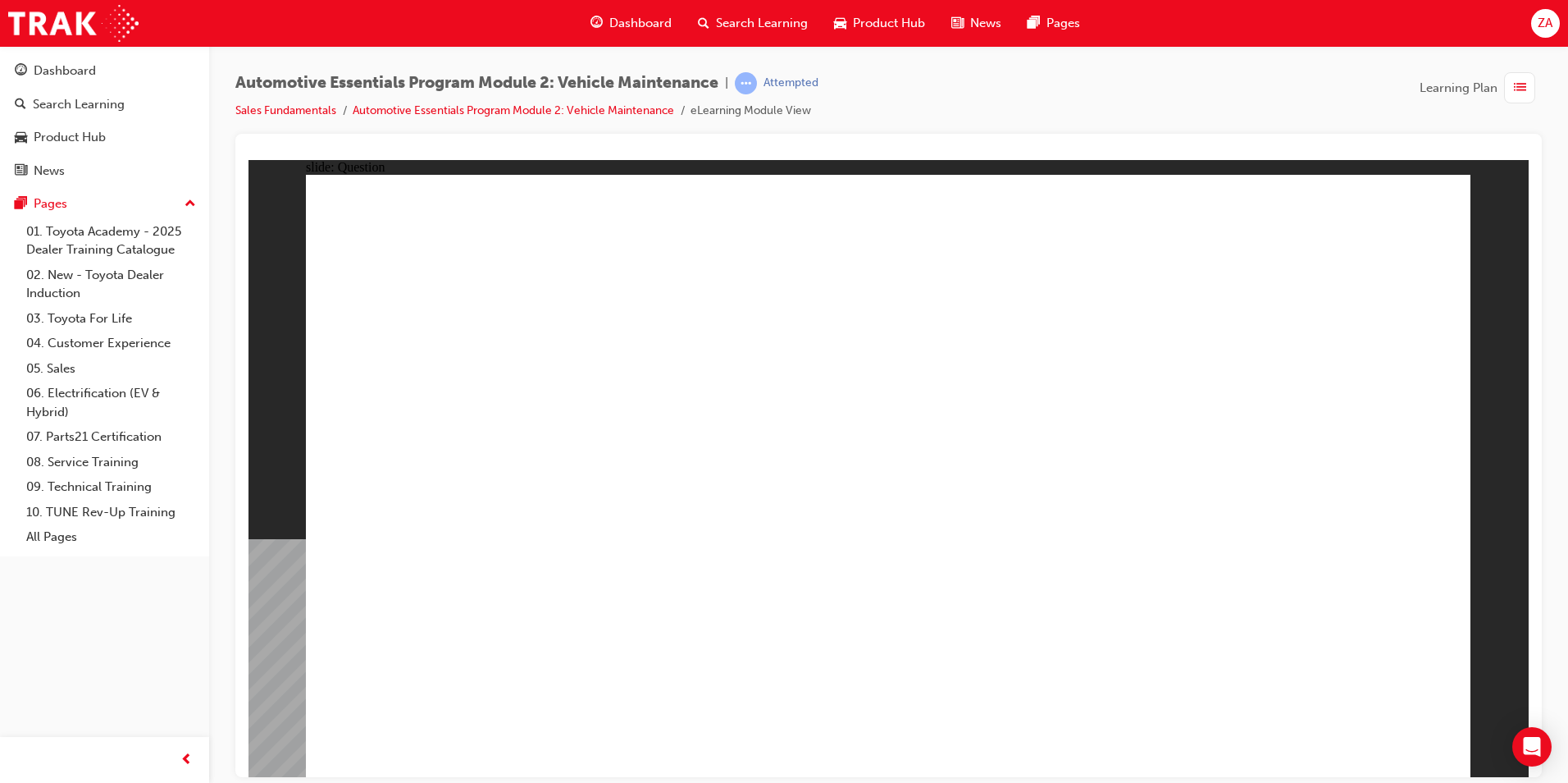
drag, startPoint x: 810, startPoint y: 560, endPoint x: 826, endPoint y: 563, distance: 16.3
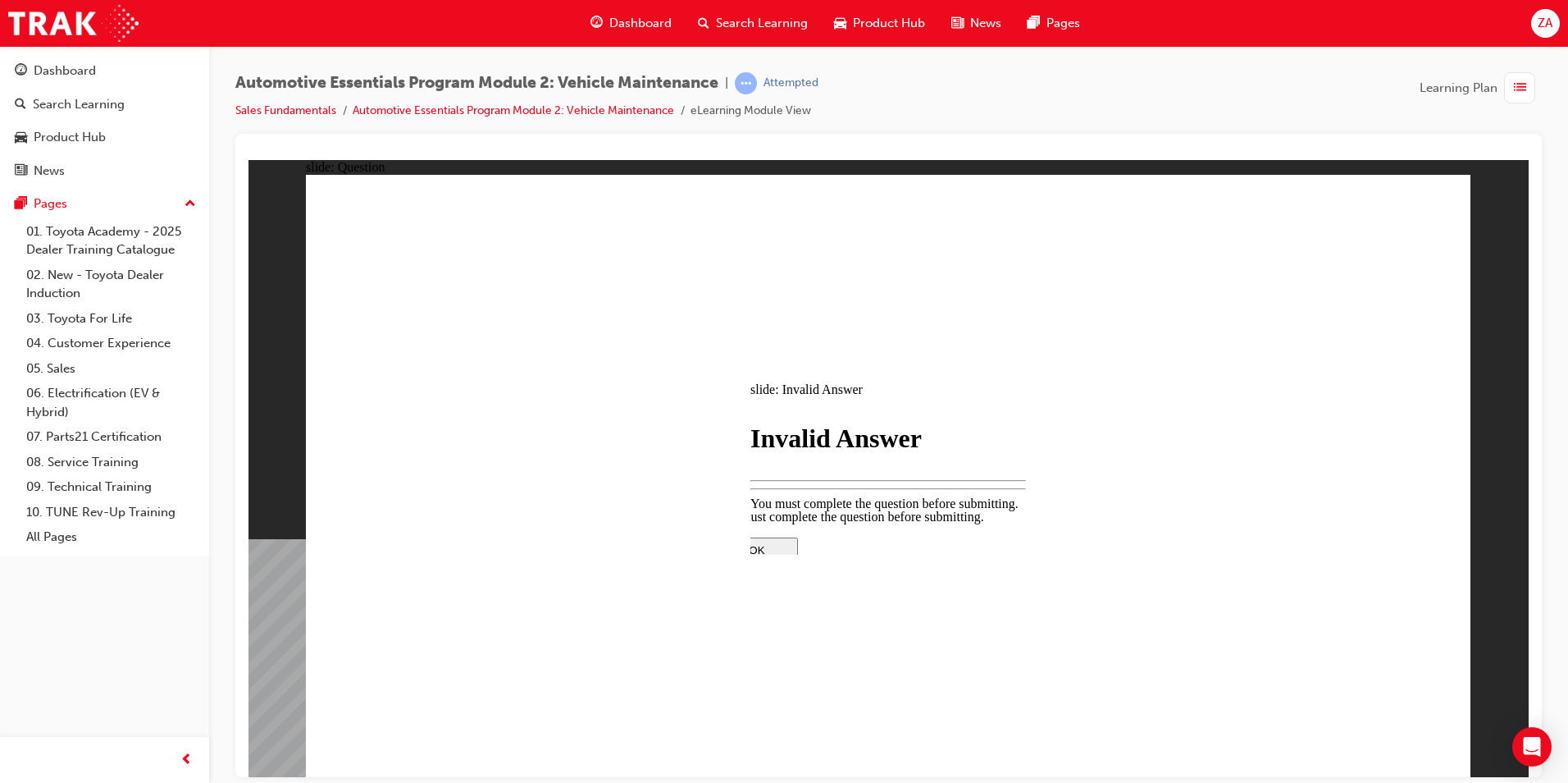
drag, startPoint x: 877, startPoint y: 531, endPoint x: 894, endPoint y: 508, distance: 28.6
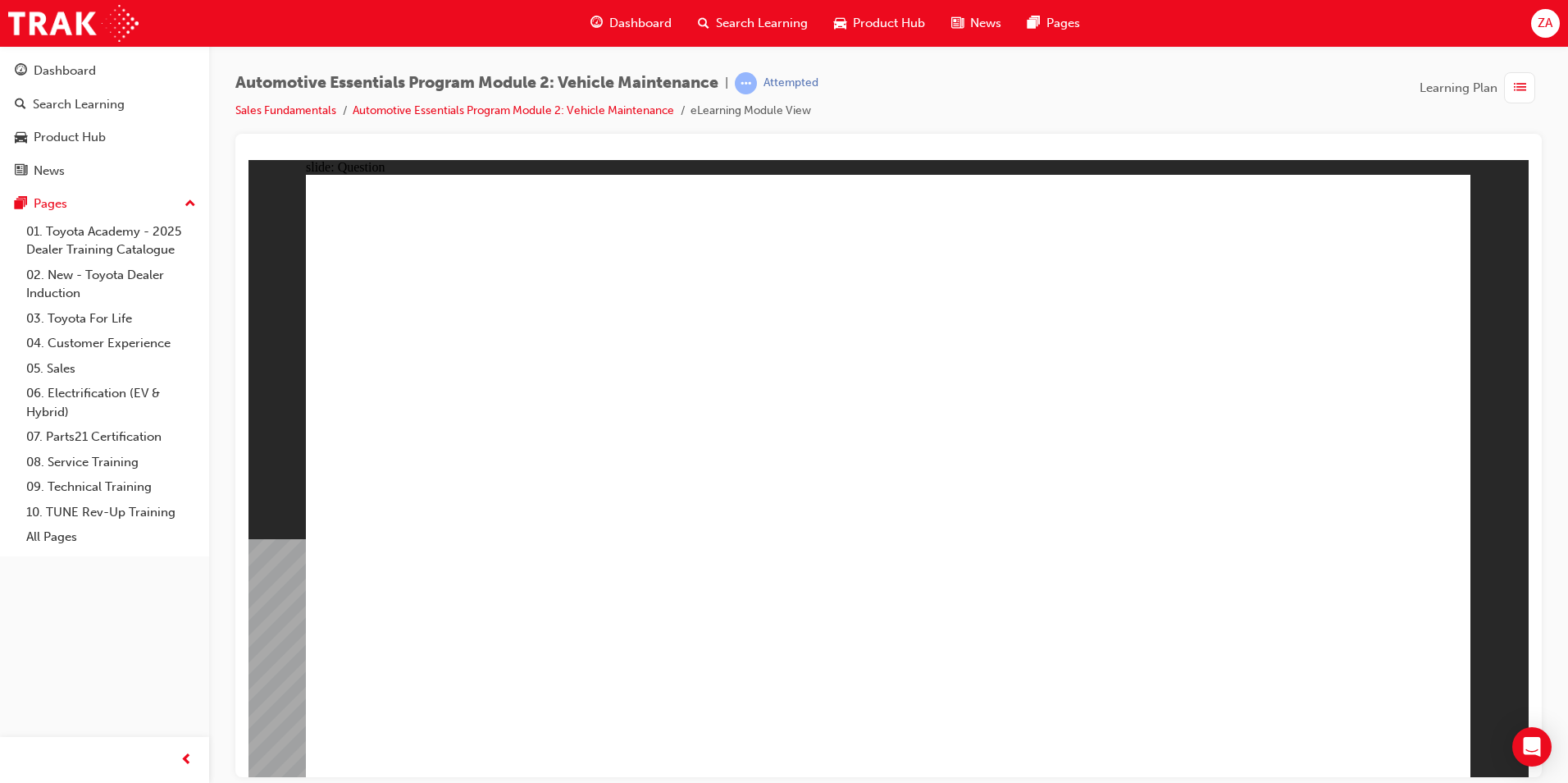
radio input "true"
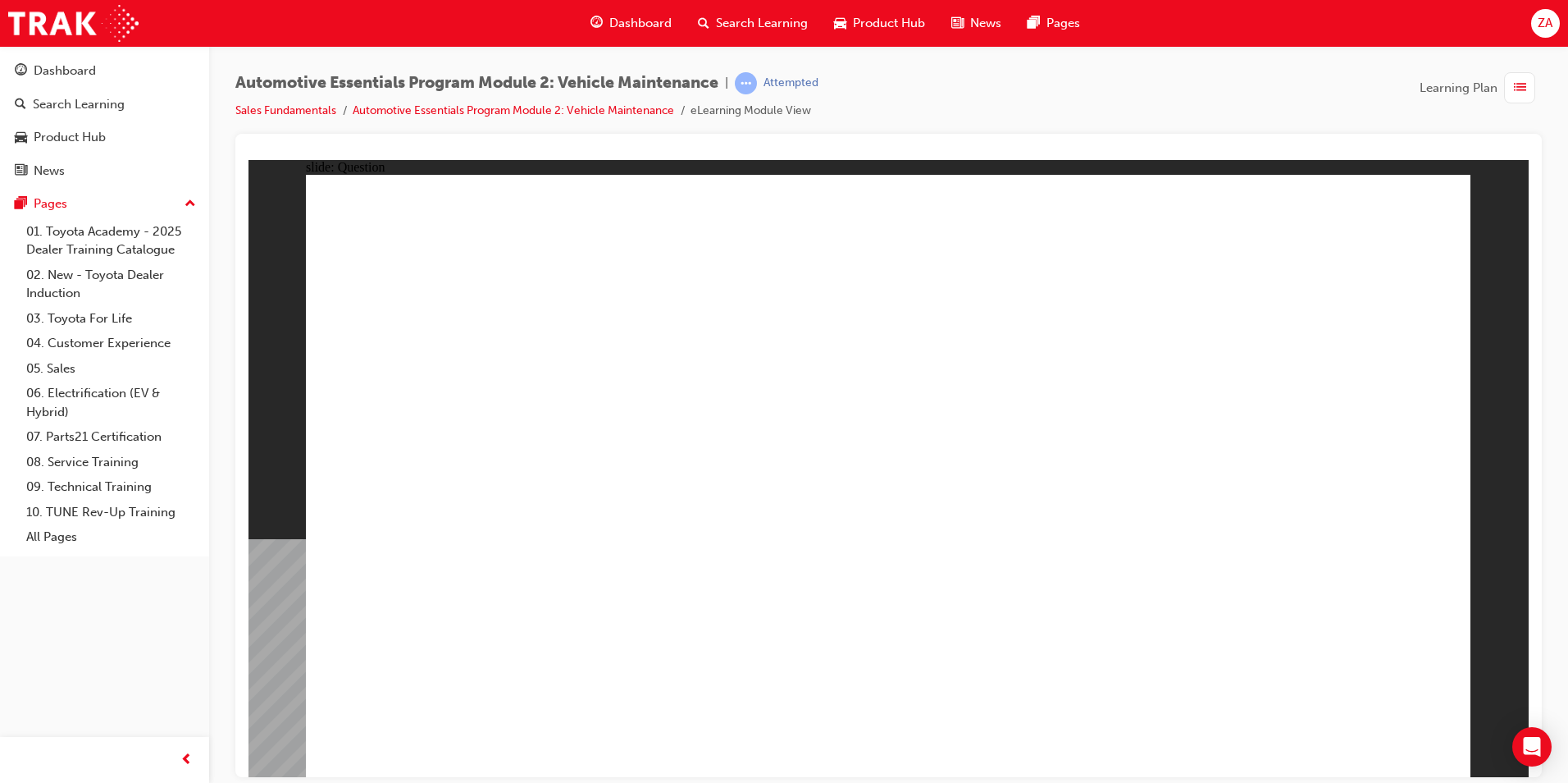
radio input "true"
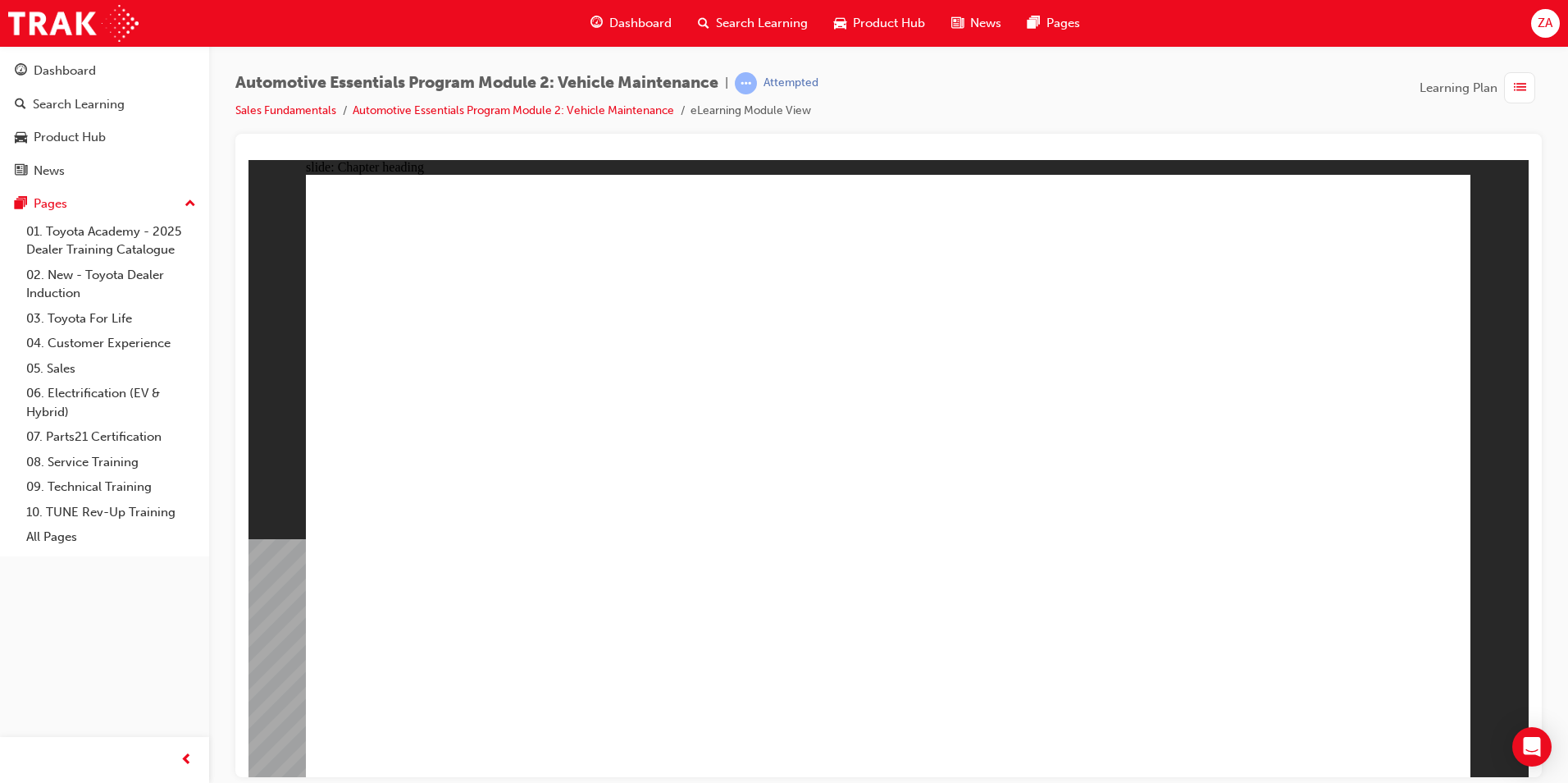
drag, startPoint x: 388, startPoint y: 464, endPoint x: 413, endPoint y: 464, distance: 25.0
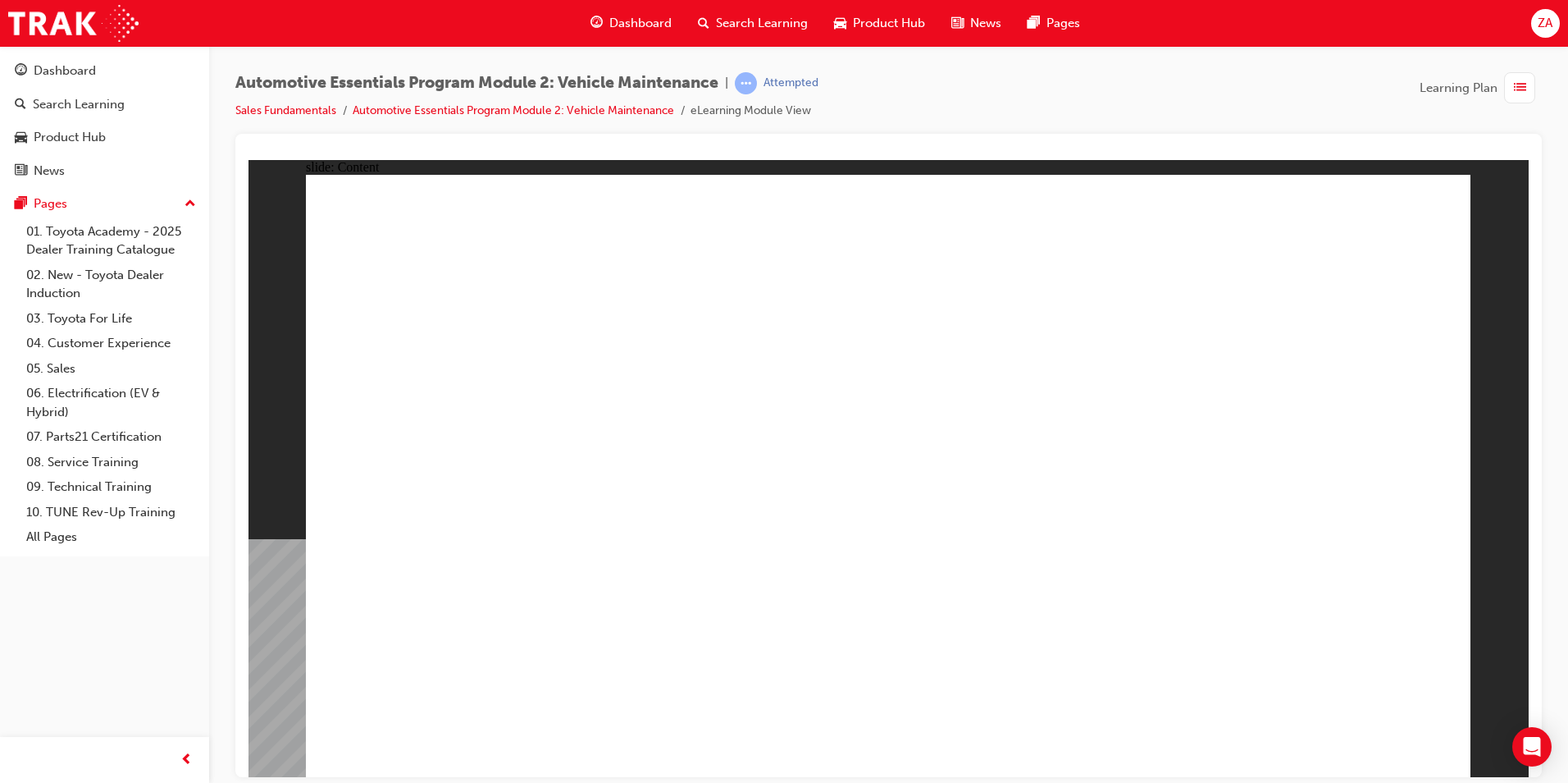
drag, startPoint x: 1395, startPoint y: 207, endPoint x: 1418, endPoint y: 203, distance: 23.3
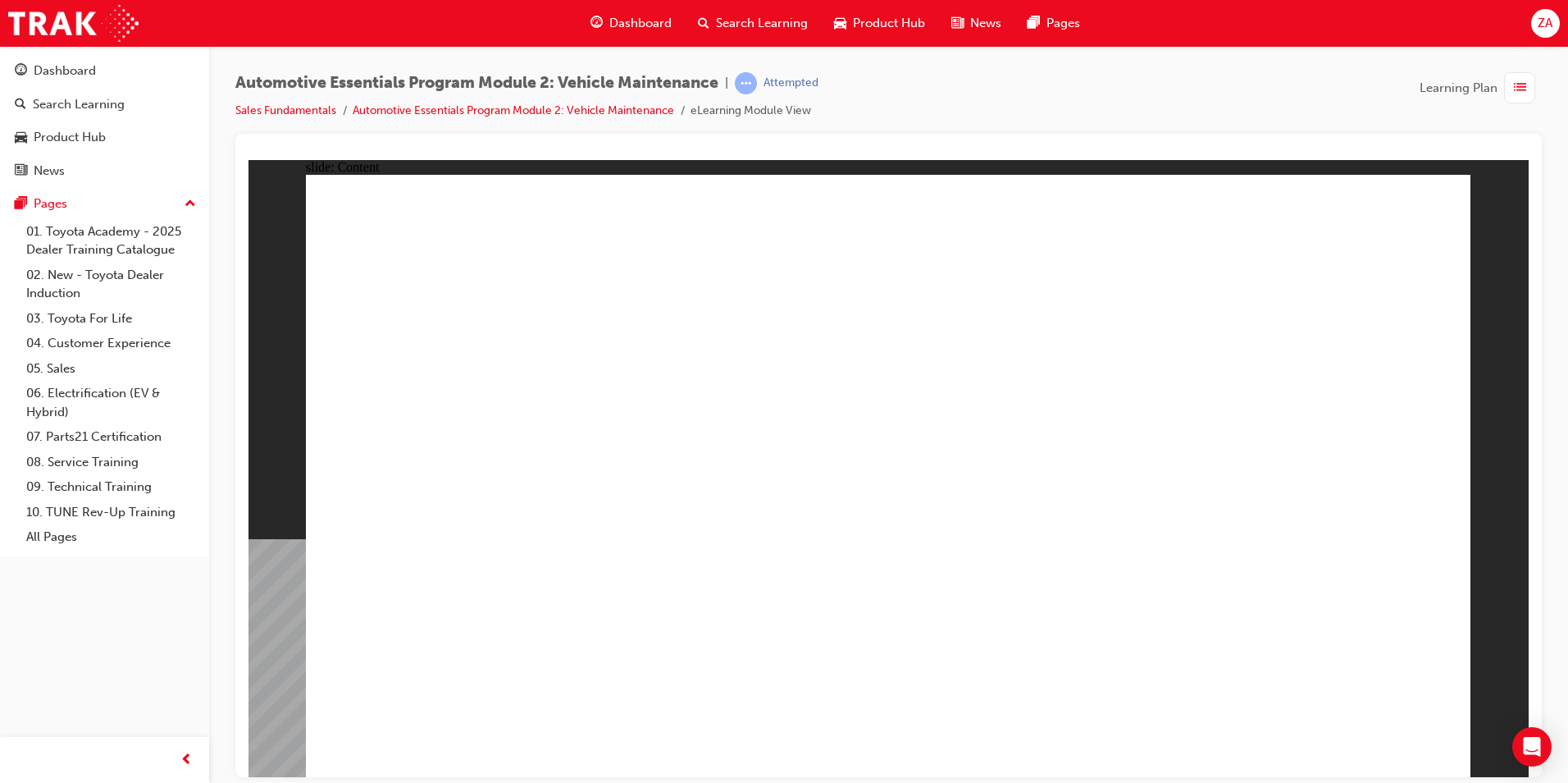
drag, startPoint x: 370, startPoint y: 455, endPoint x: 379, endPoint y: 457, distance: 9.2
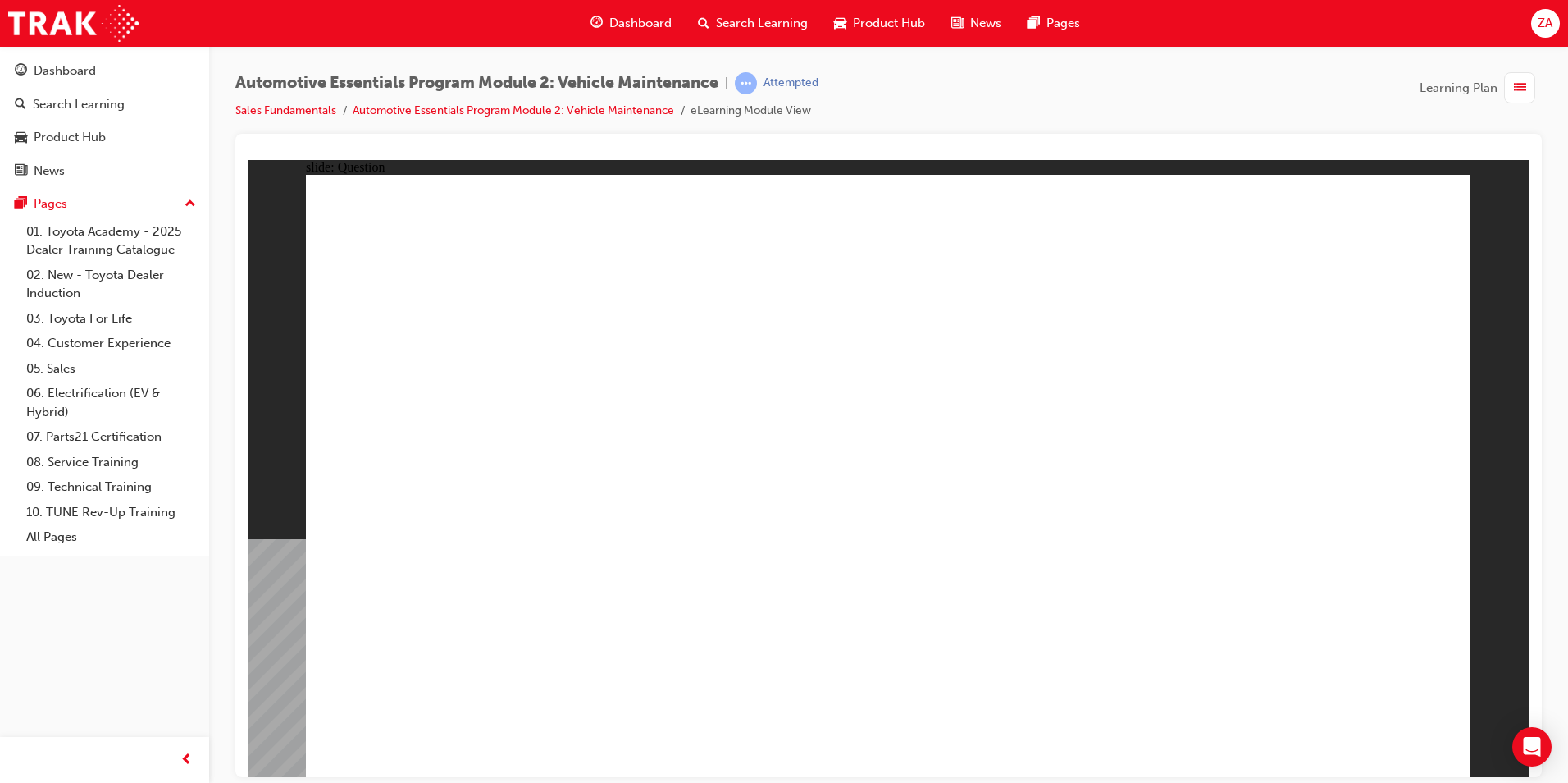
radio input "true"
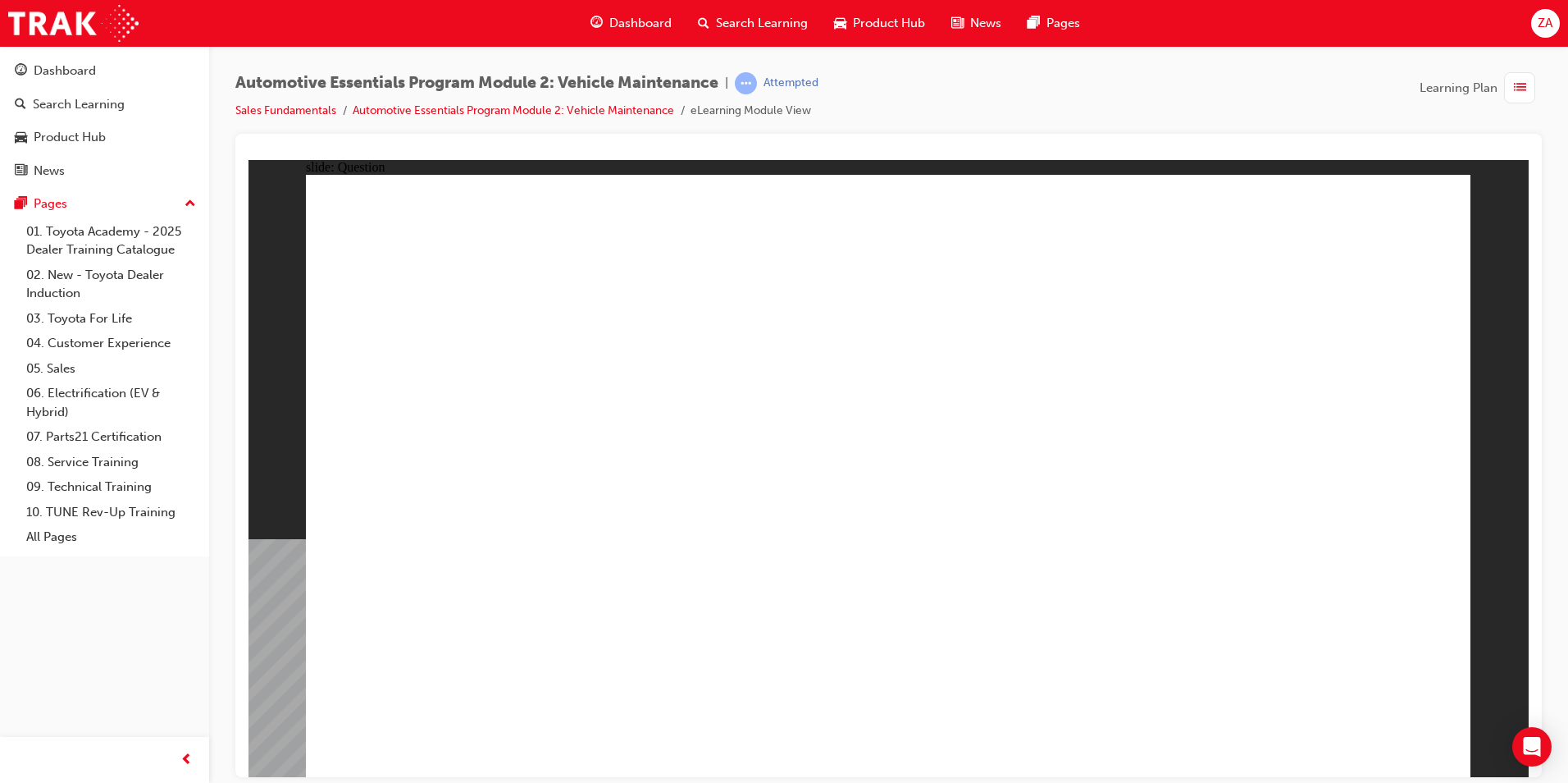
radio input "true"
drag, startPoint x: 1420, startPoint y: 730, endPoint x: 1392, endPoint y: 728, distance: 28.1
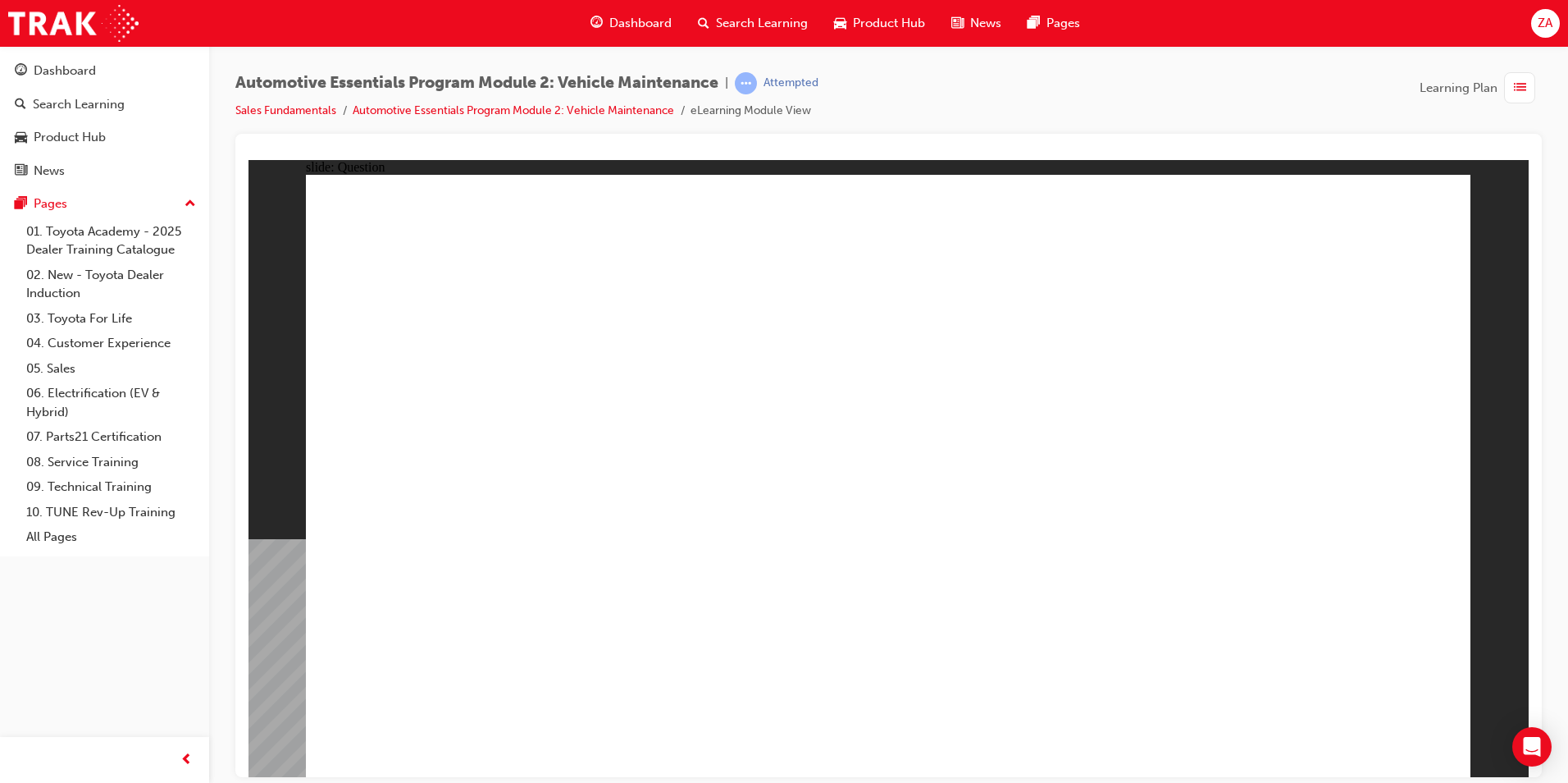
radio input "true"
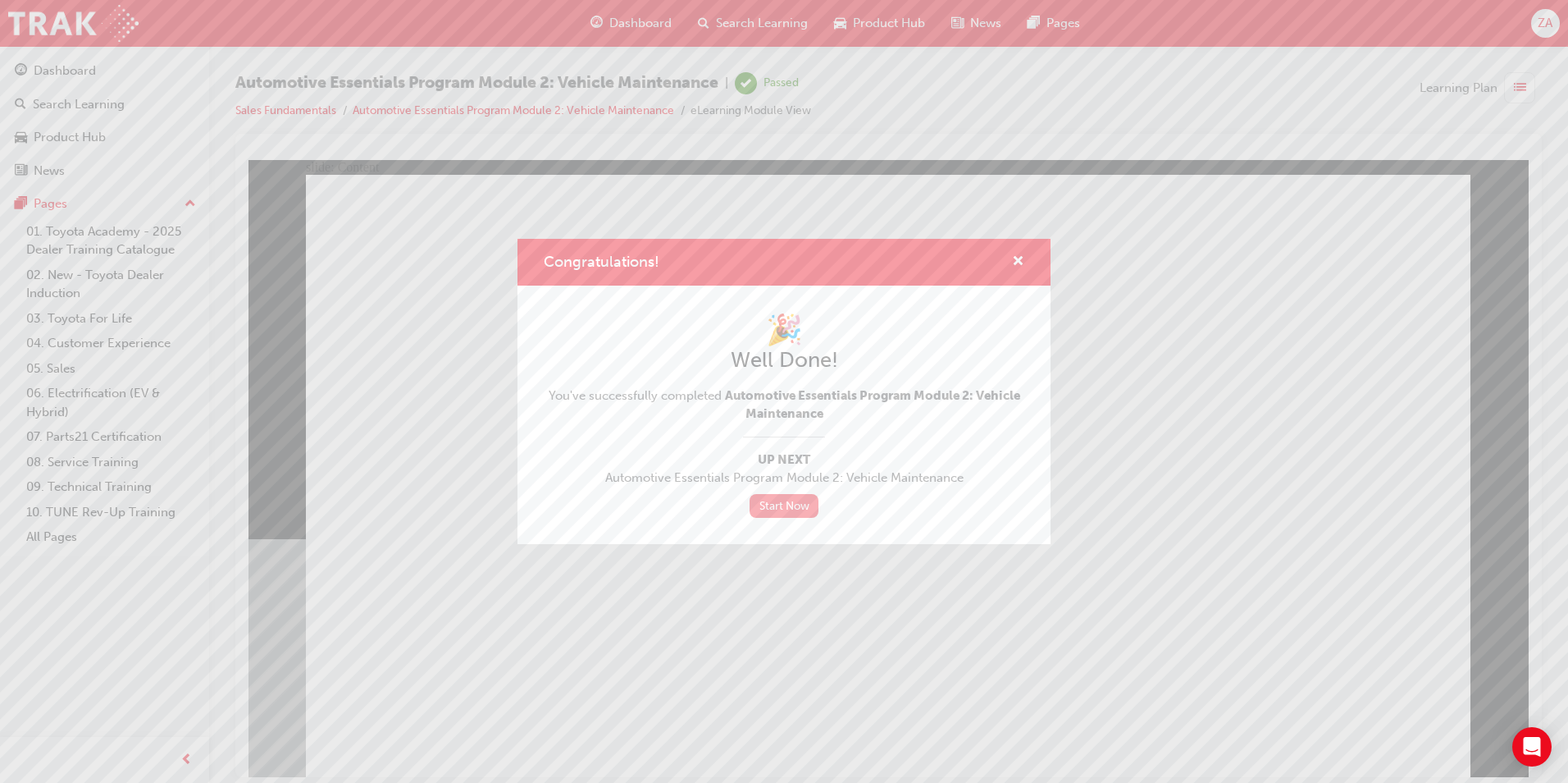
click at [799, 496] on link "Start Now" at bounding box center [784, 506] width 69 height 24
click at [802, 514] on link "Start Now" at bounding box center [784, 506] width 69 height 24
click at [791, 505] on link "Start Now" at bounding box center [784, 506] width 69 height 24
drag, startPoint x: 793, startPoint y: 489, endPoint x: 790, endPoint y: 502, distance: 13.3
click at [792, 490] on div "🎉 Well Done! You've successfully completed Automotive Essentials Program Module…" at bounding box center [784, 415] width 481 height 206
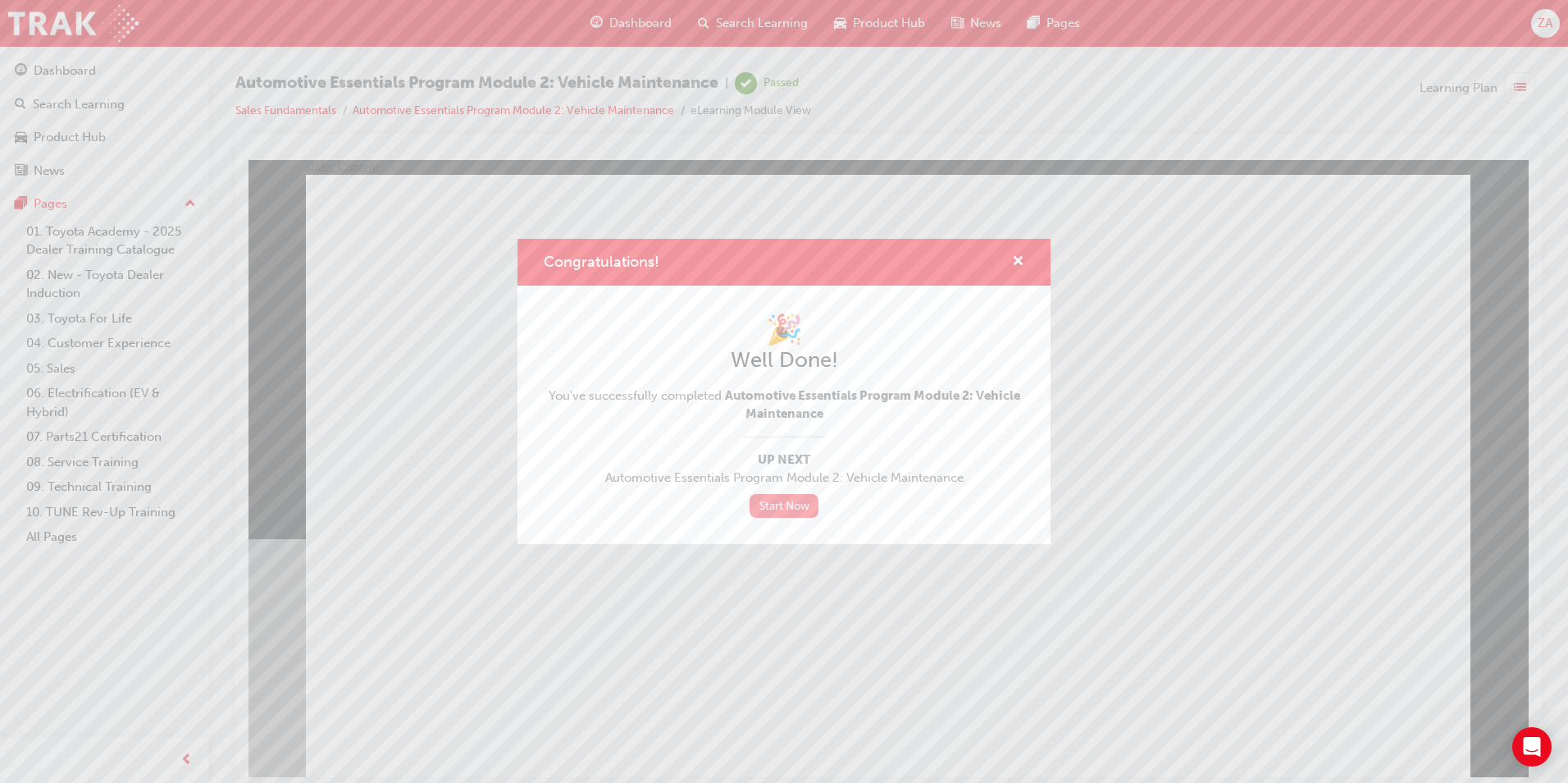
click at [790, 502] on link "Start Now" at bounding box center [784, 506] width 69 height 24
click at [1014, 264] on span "cross-icon" at bounding box center [1018, 263] width 12 height 15
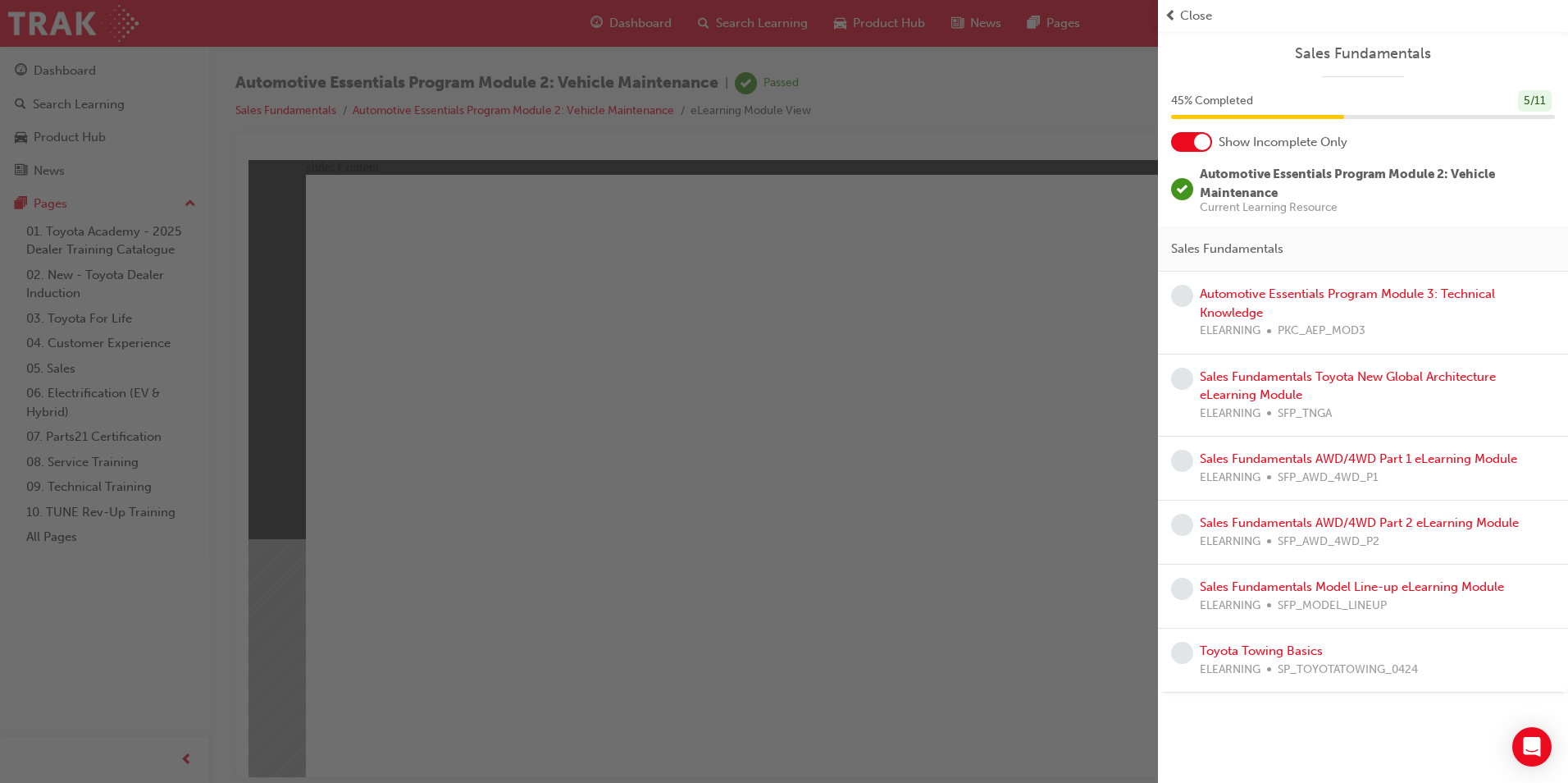
click at [949, 240] on div "button" at bounding box center [579, 391] width 1158 height 783
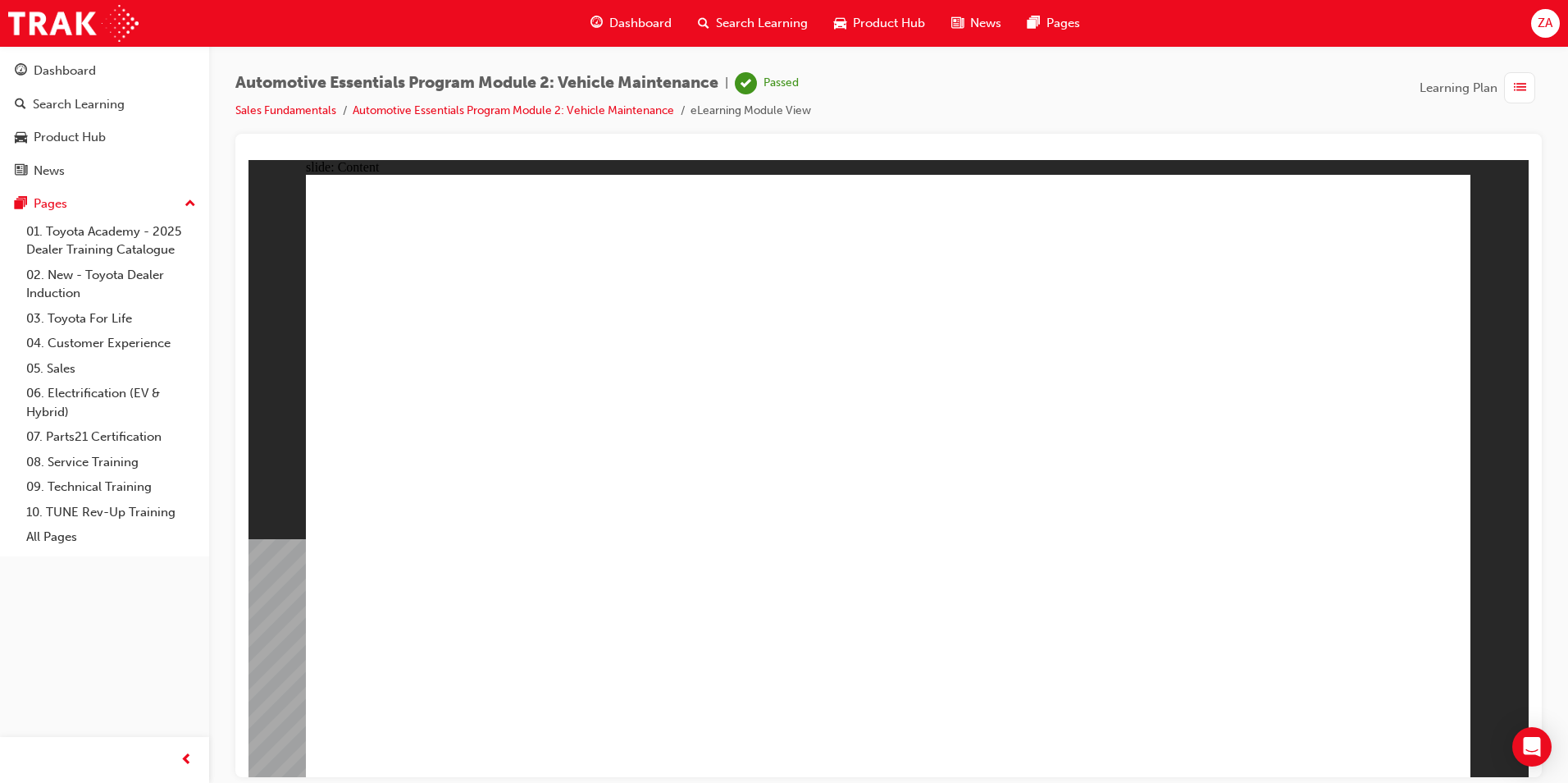
click at [671, 15] on span "Dashboard" at bounding box center [641, 24] width 63 height 19
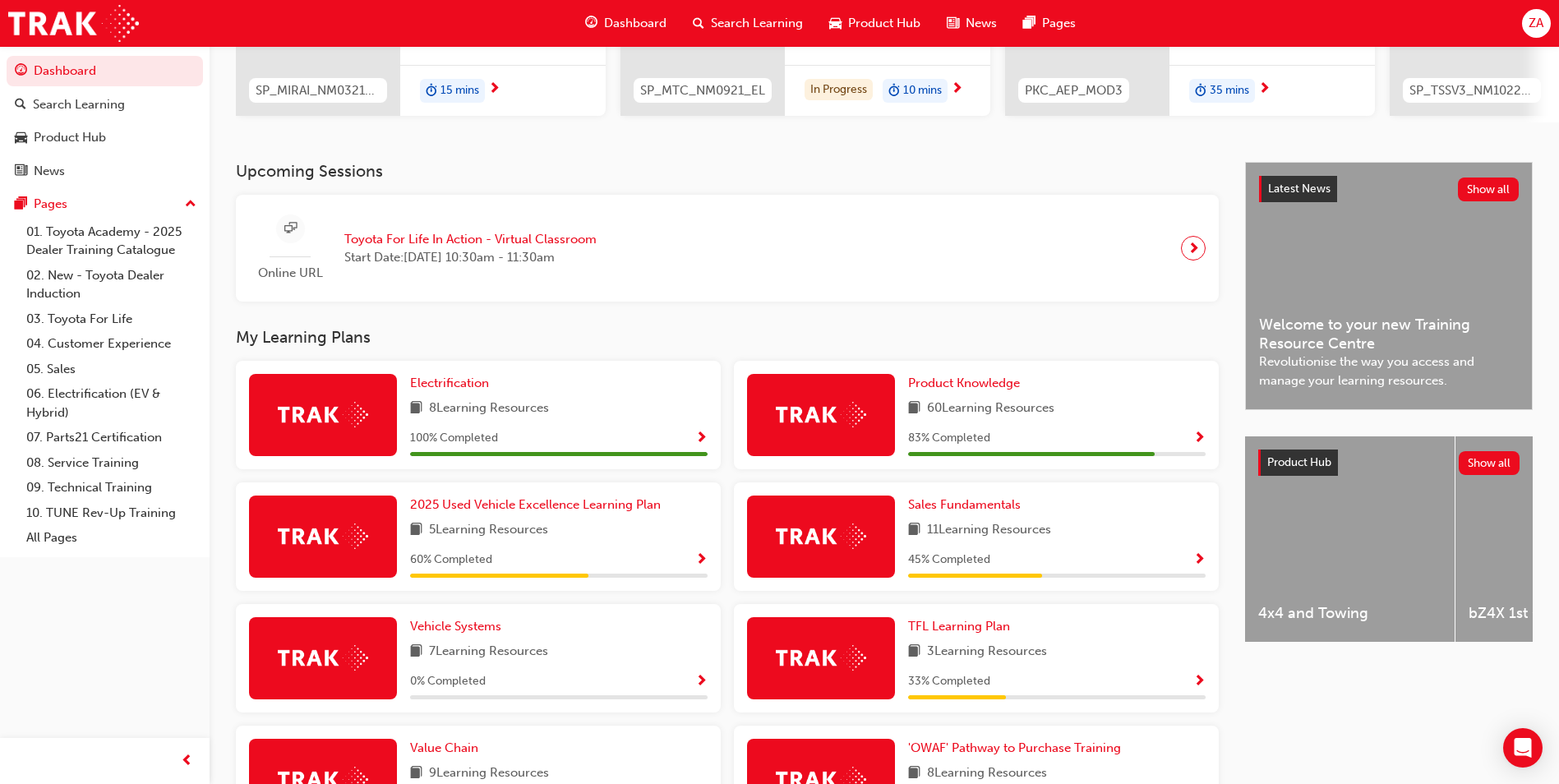
scroll to position [164, 0]
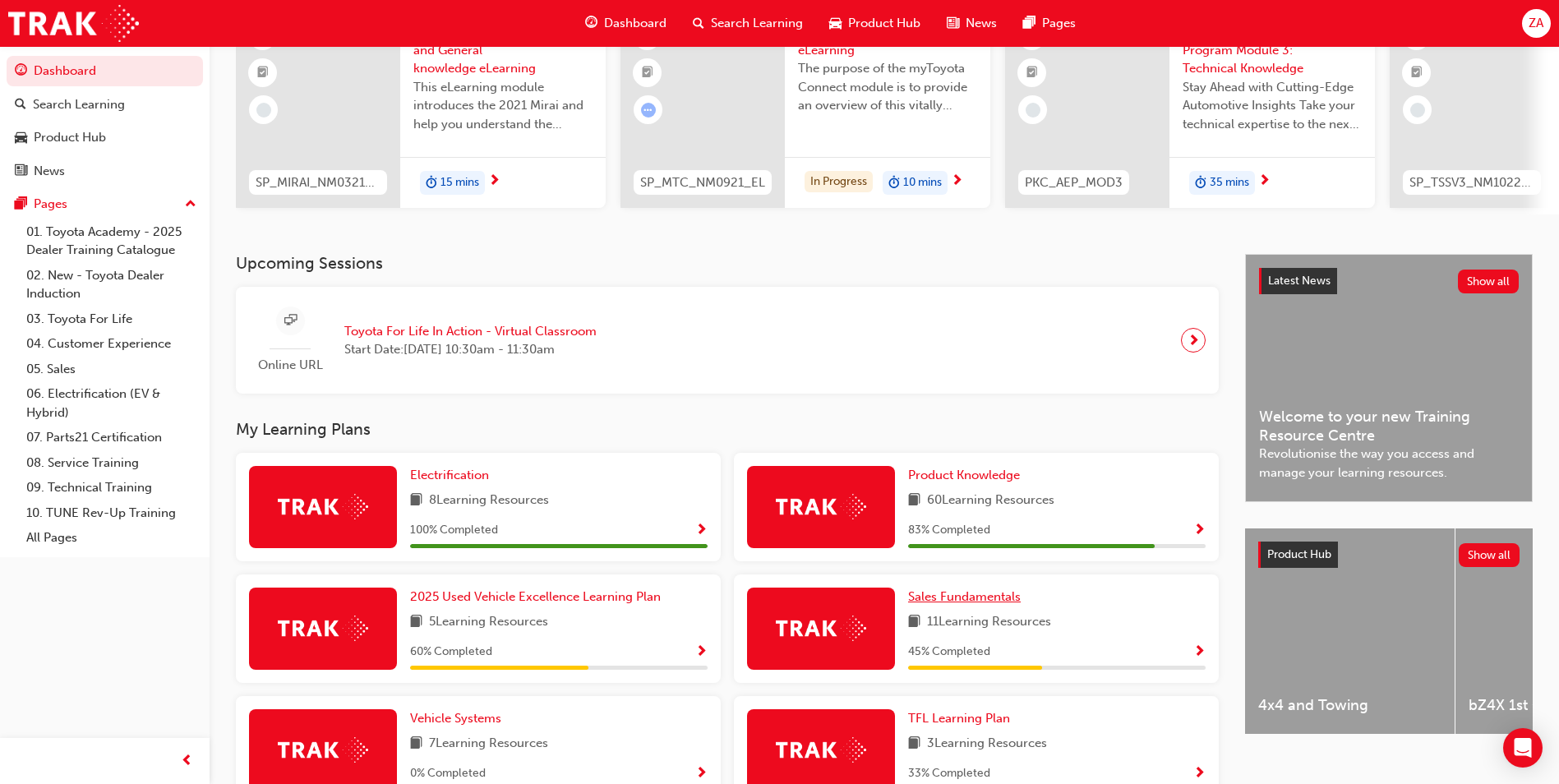
click at [933, 604] on span "Sales Fundamentals" at bounding box center [965, 597] width 112 height 15
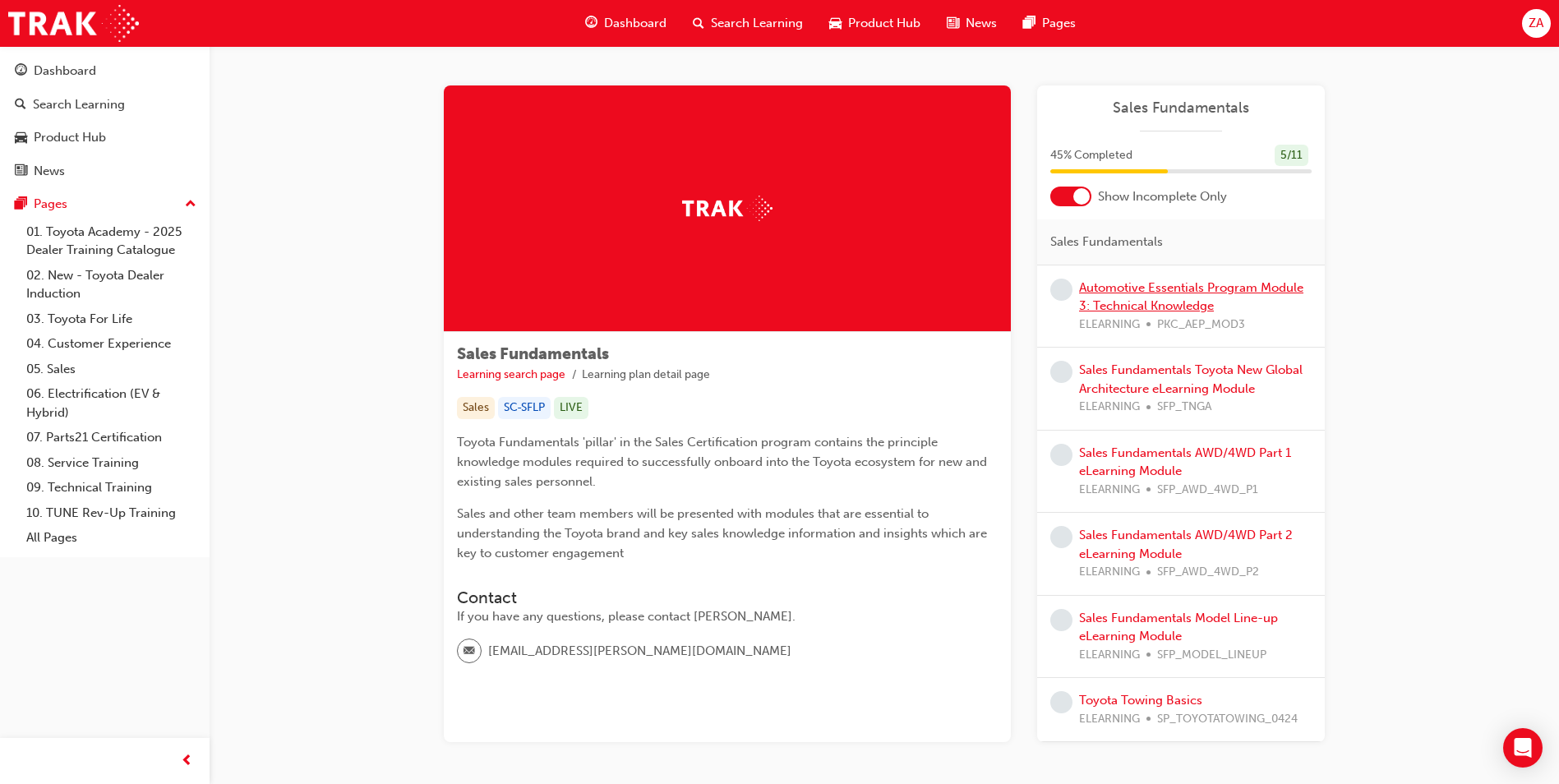
click at [1135, 303] on link "Automotive Essentials Program Module 3: Technical Knowledge" at bounding box center [1191, 296] width 224 height 33
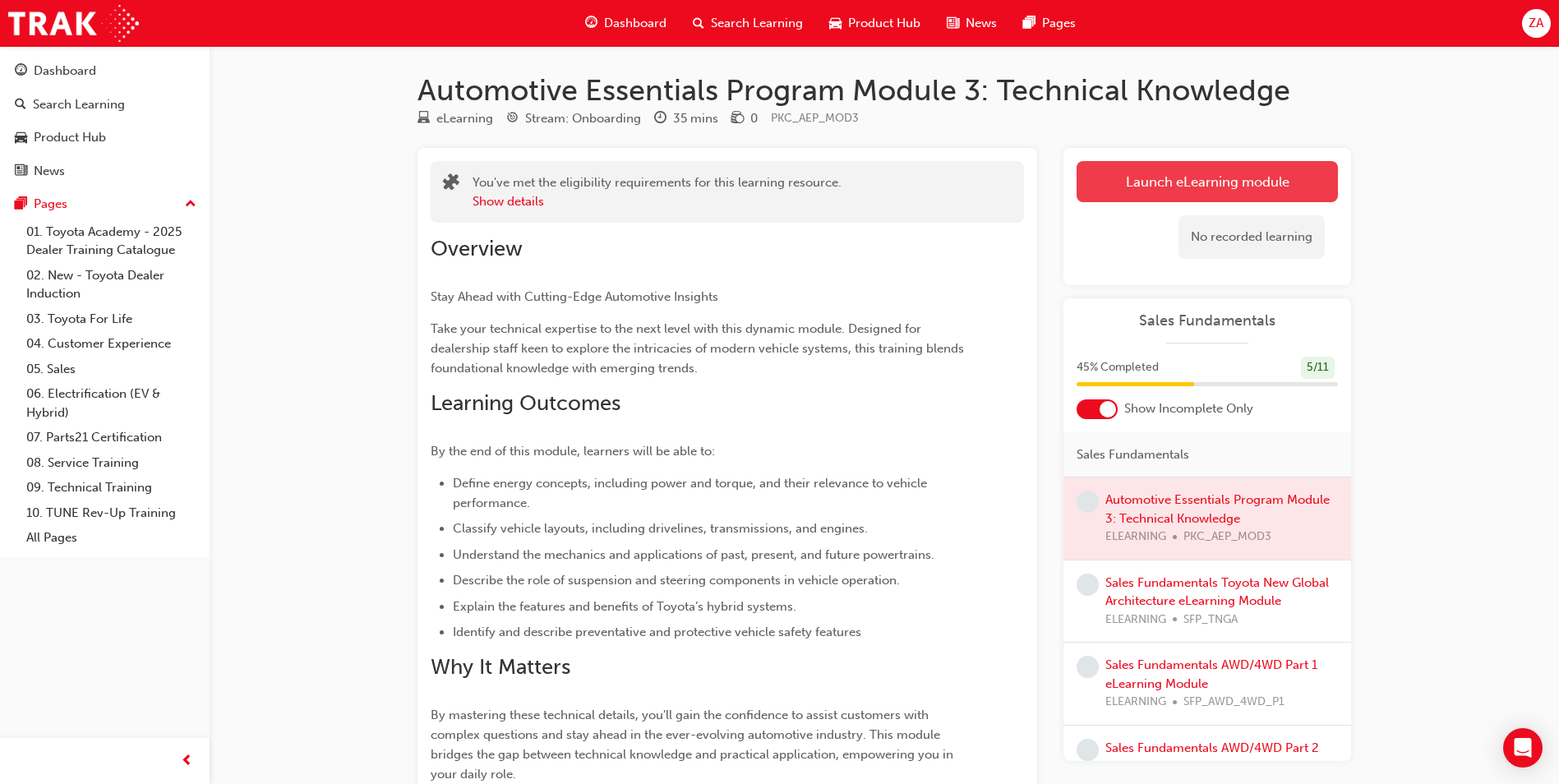
click at [1168, 189] on link "Launch eLearning module" at bounding box center [1207, 181] width 261 height 41
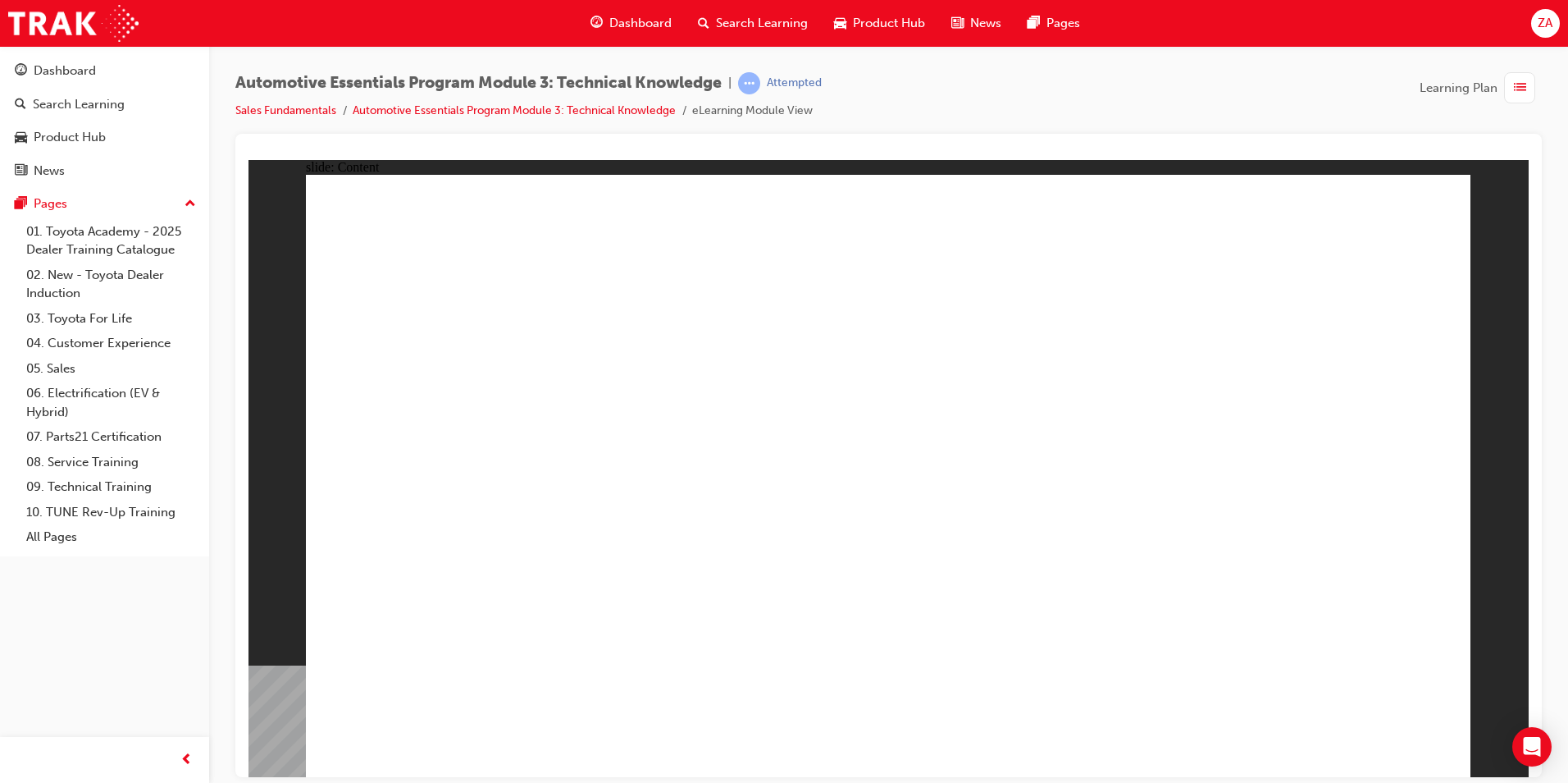
drag, startPoint x: 1392, startPoint y: 718, endPoint x: 1392, endPoint y: 729, distance: 11.0
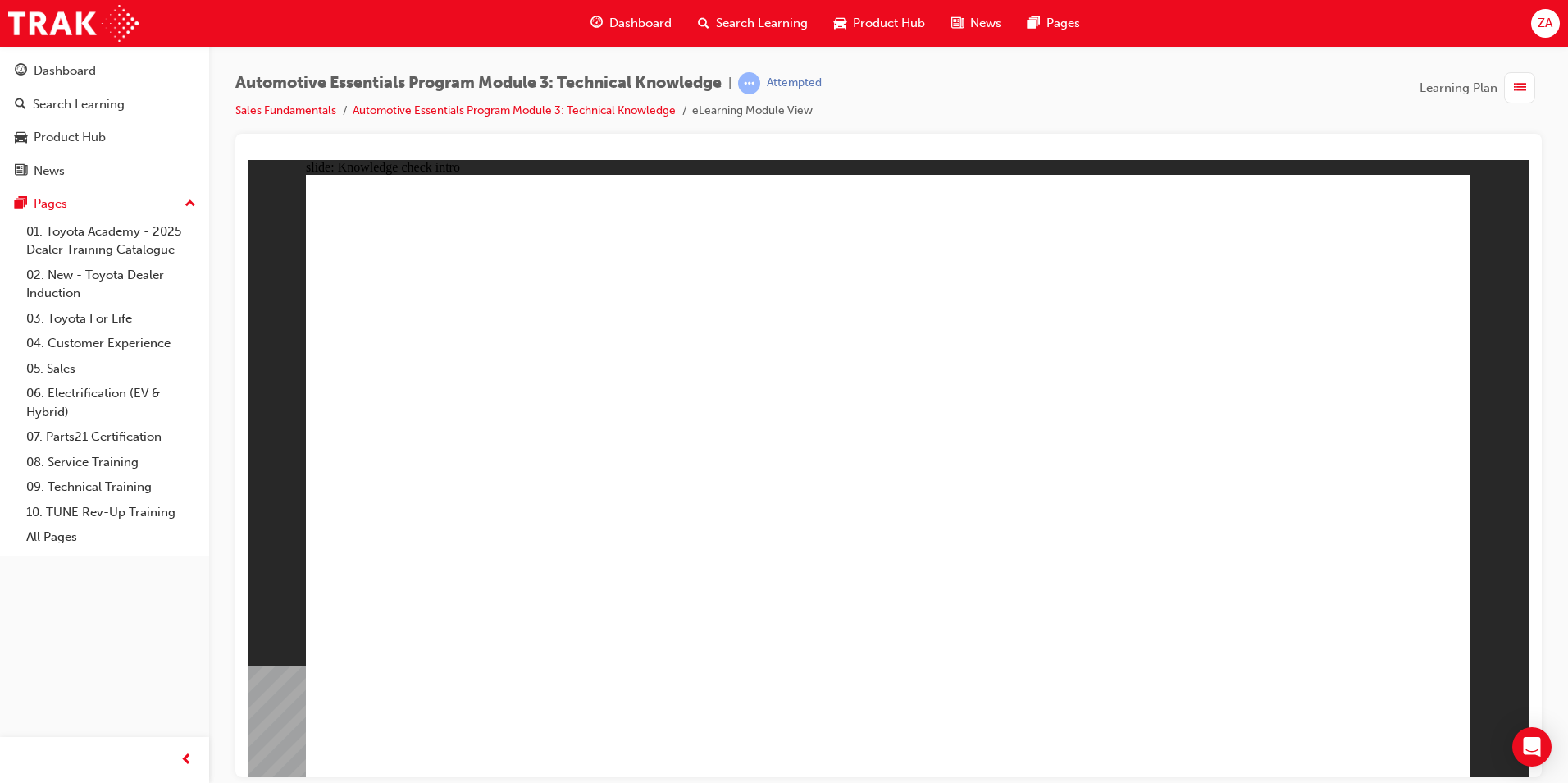
radio input "true"
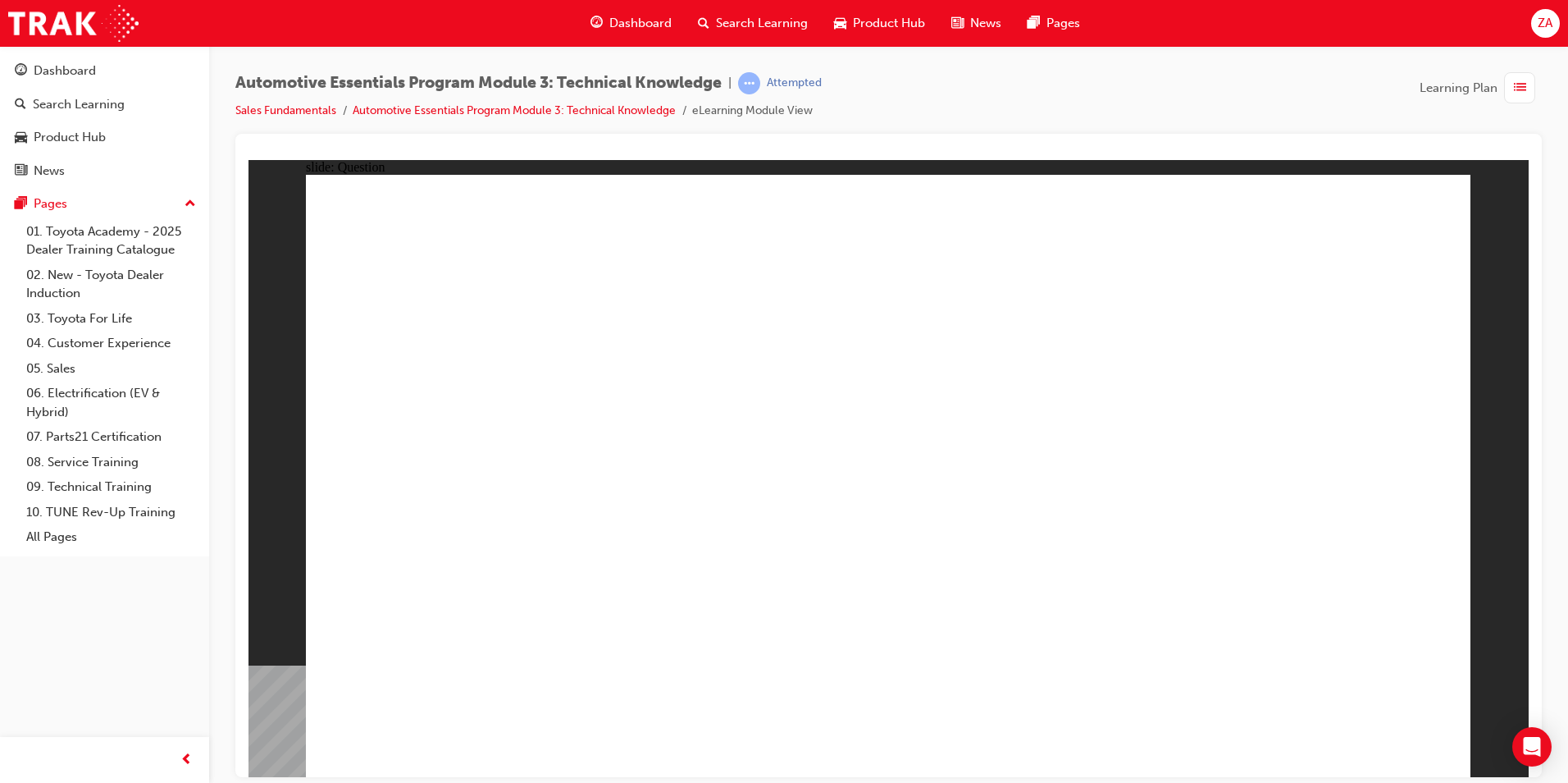
radio input "true"
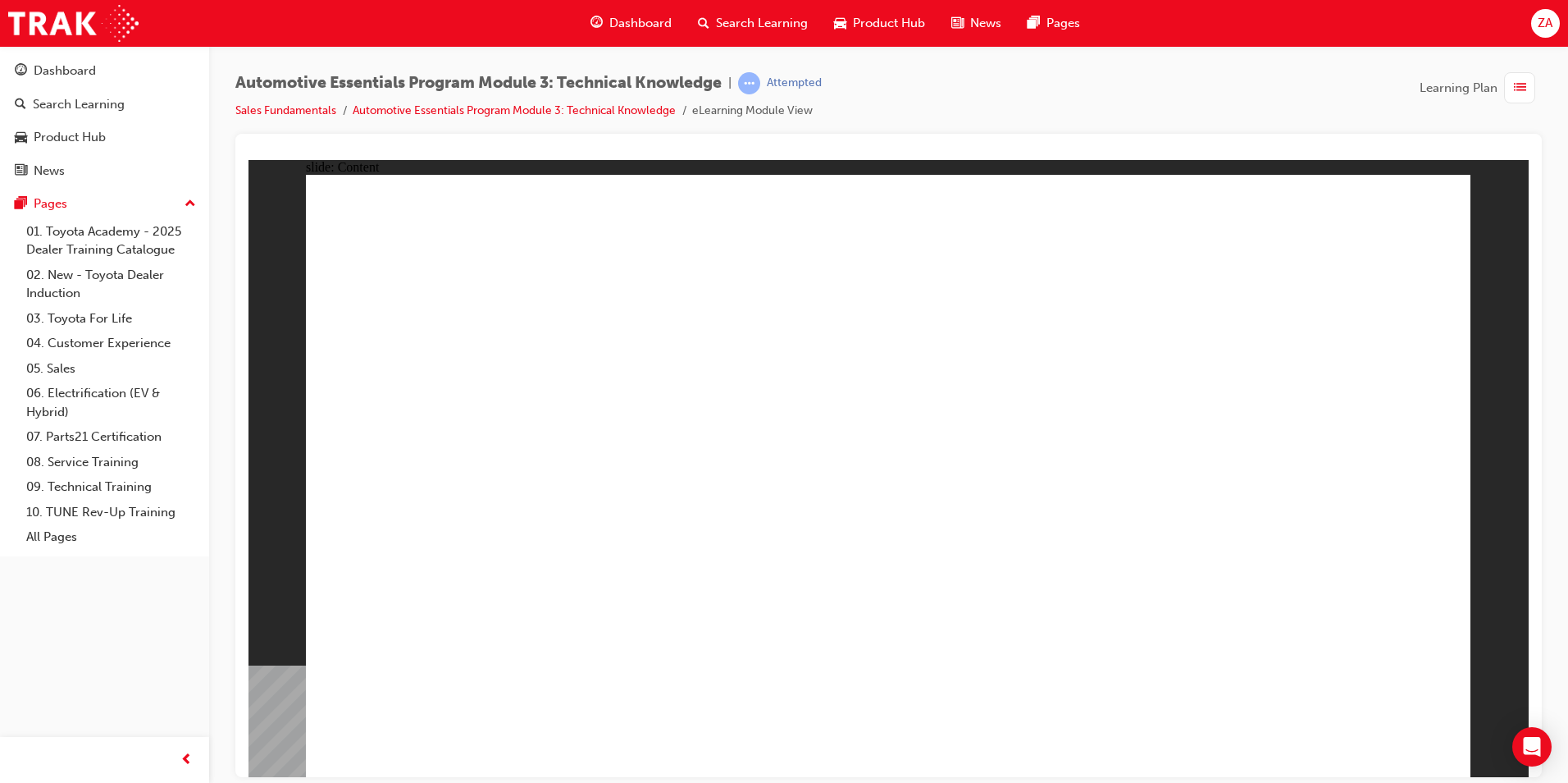
radio input "true"
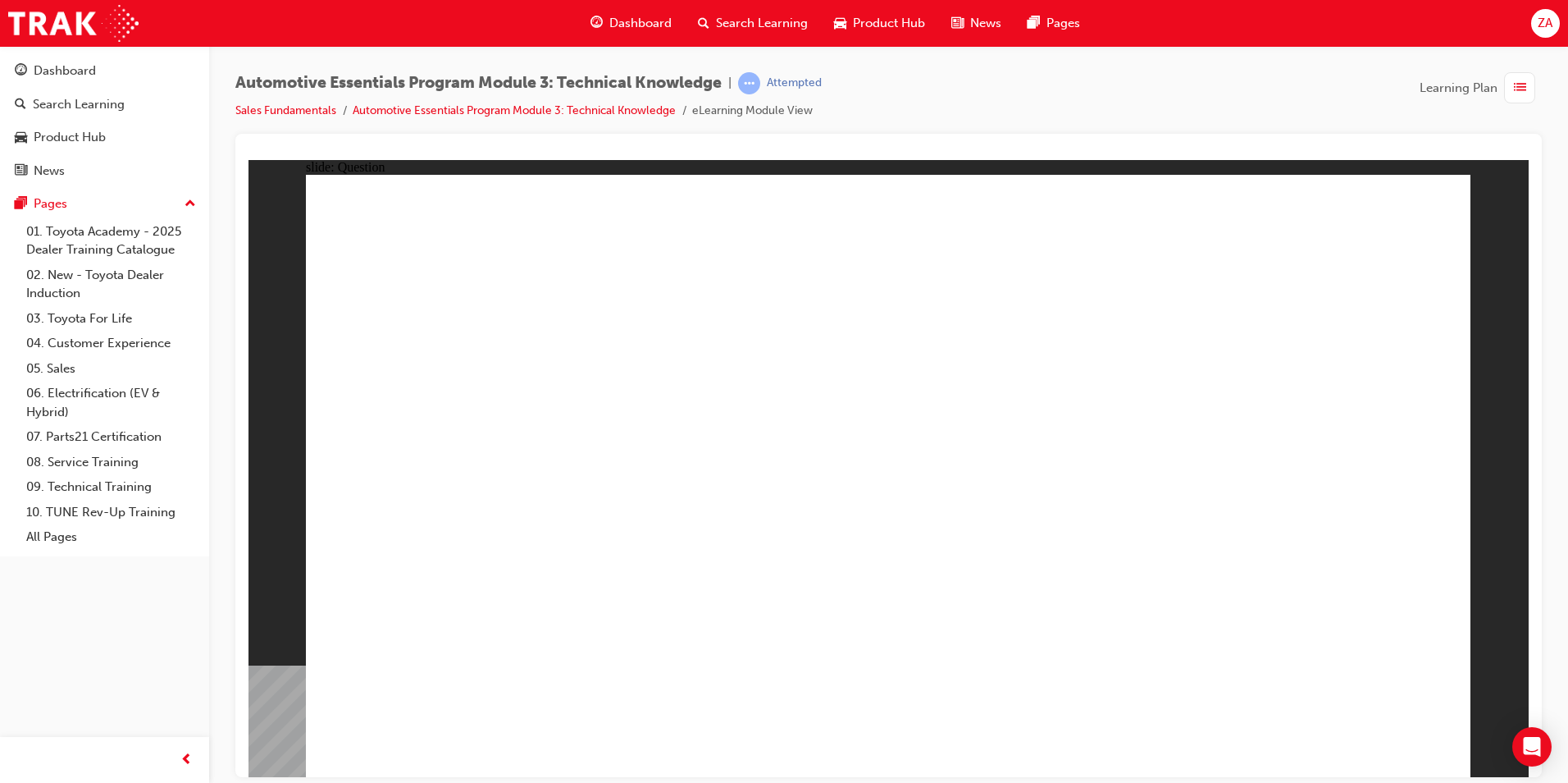
drag, startPoint x: 870, startPoint y: 429, endPoint x: 858, endPoint y: 418, distance: 16.3
radio input "true"
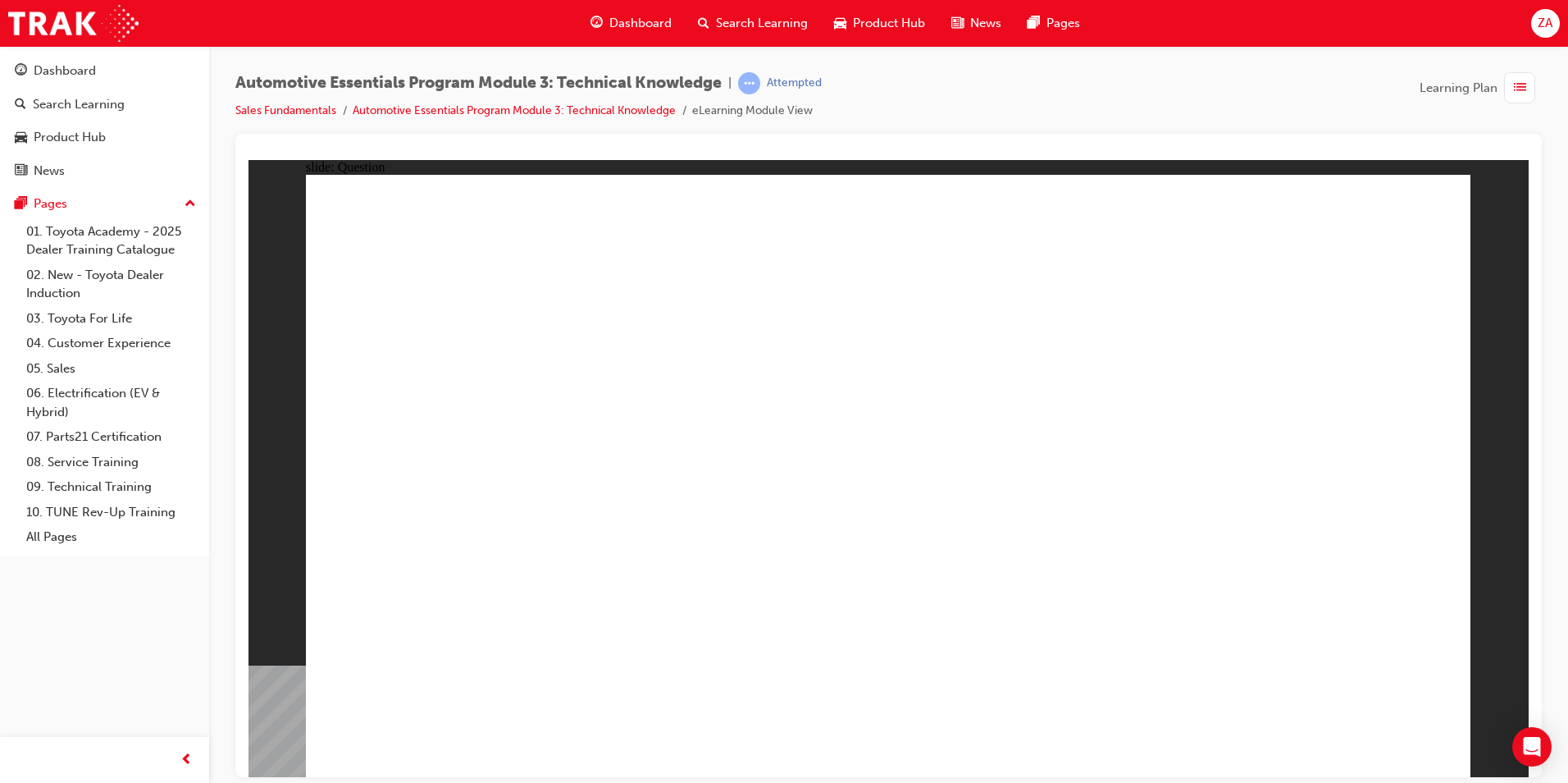
radio input "true"
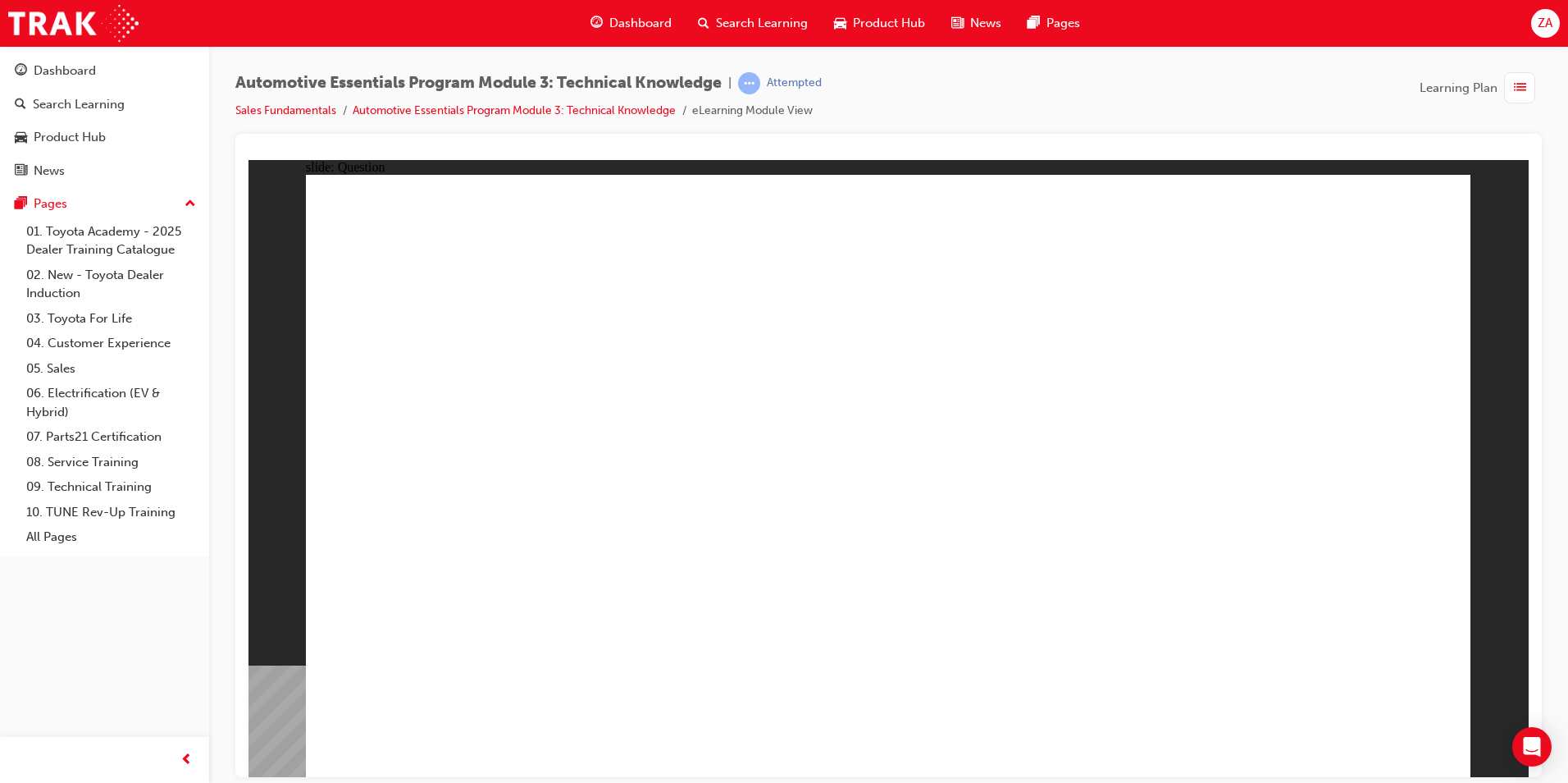
radio input "true"
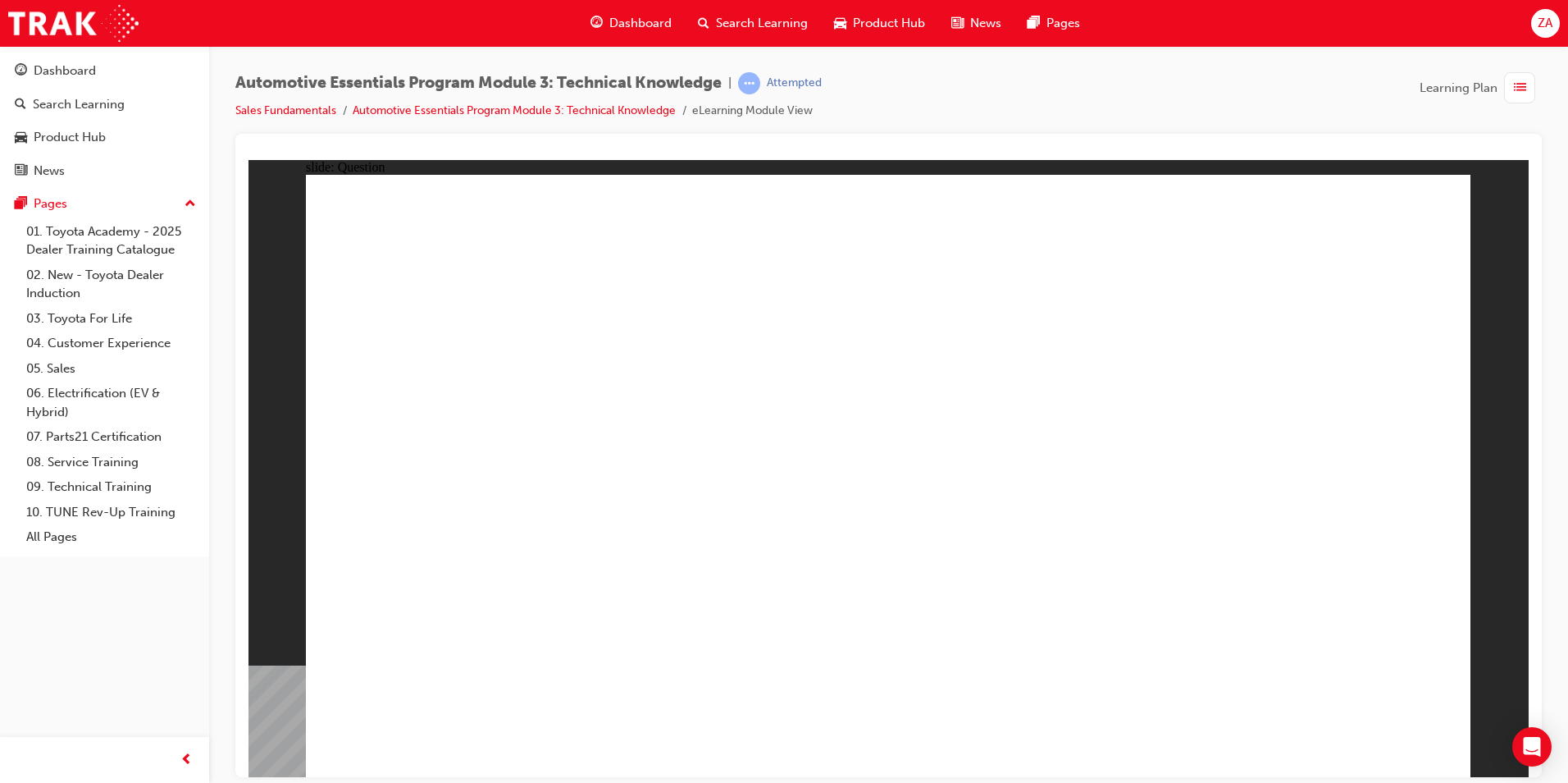
radio input "true"
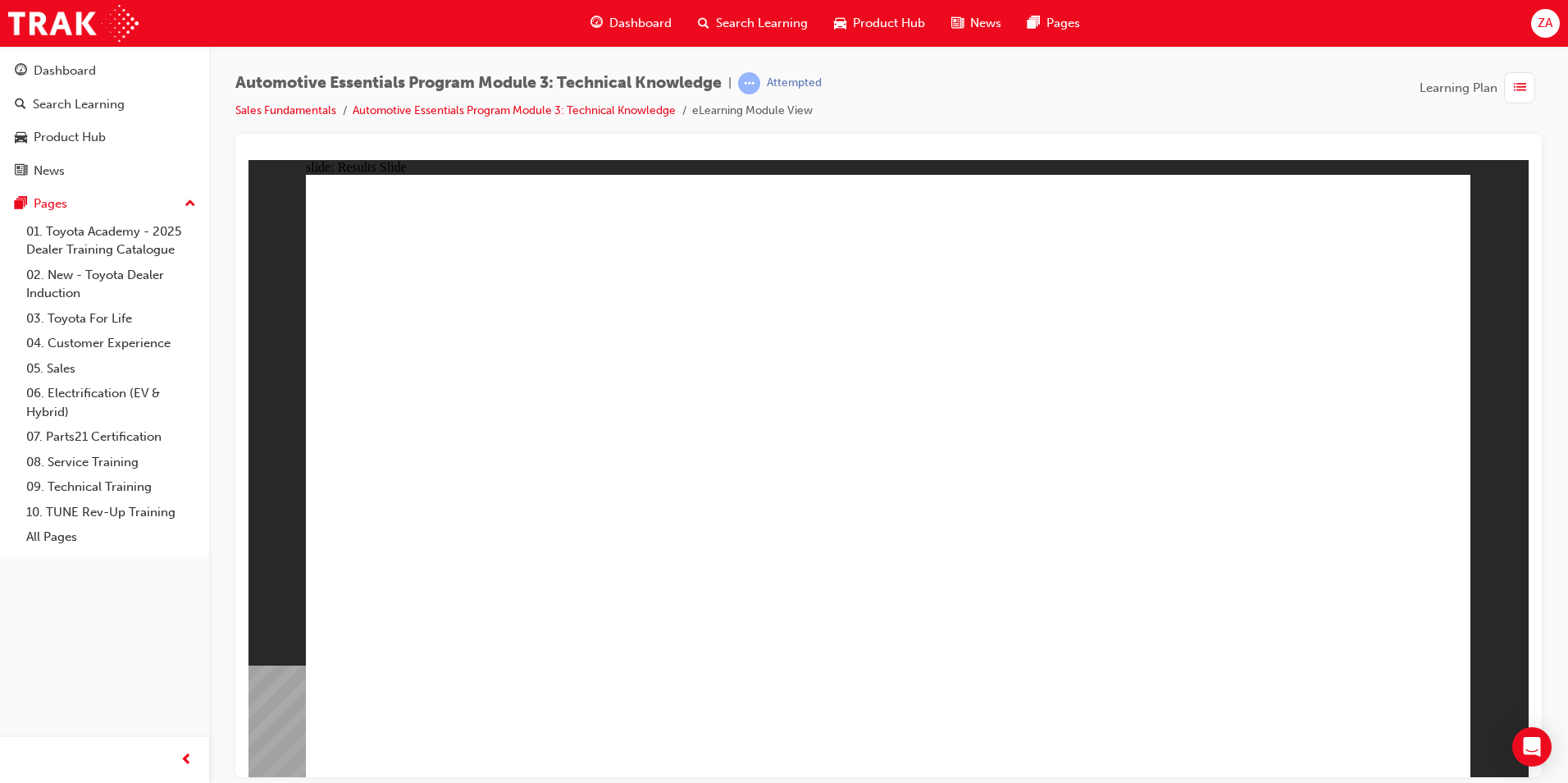
drag, startPoint x: 991, startPoint y: 526, endPoint x: 1025, endPoint y: 548, distance: 40.5
radio input "true"
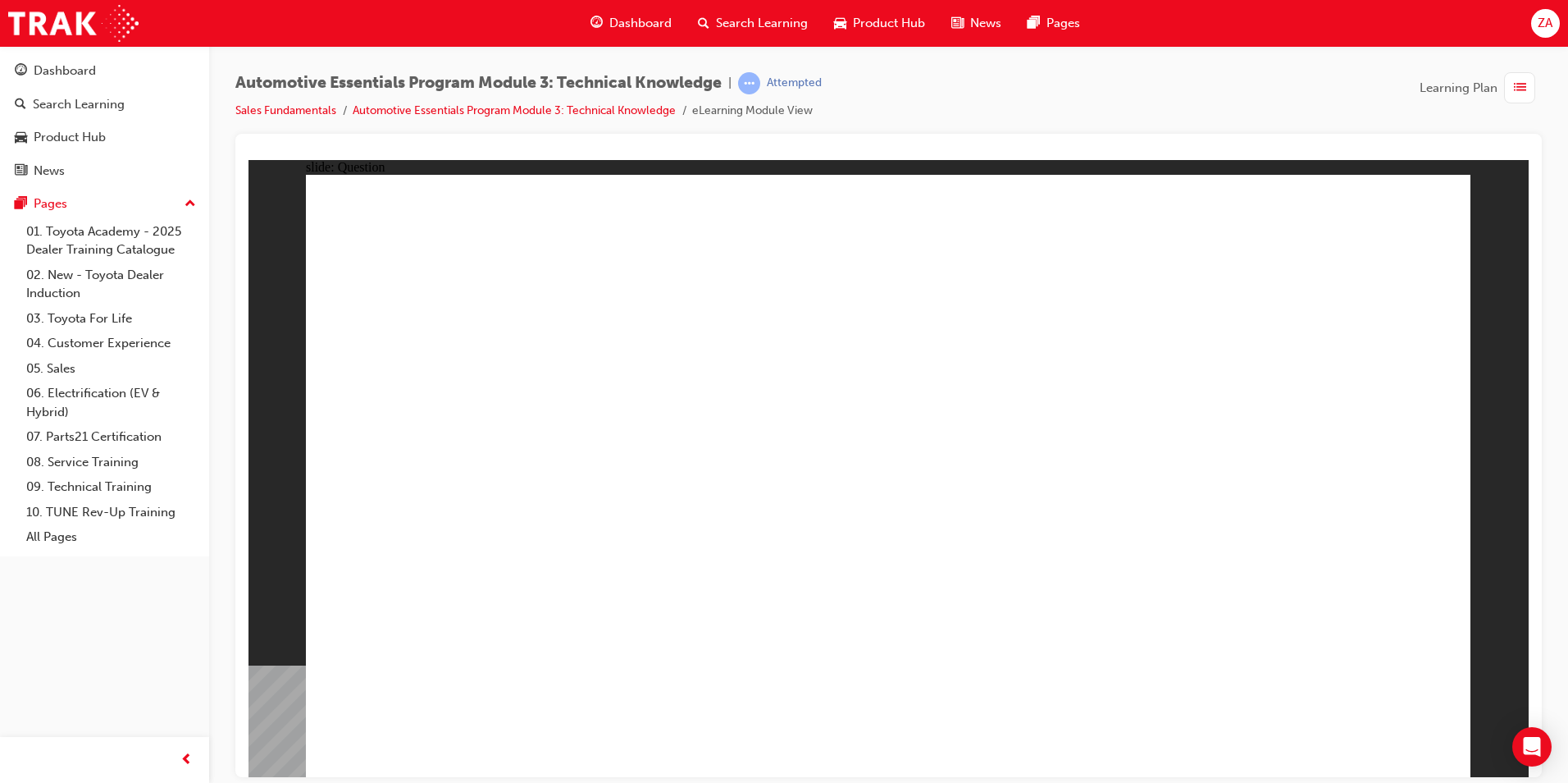
drag, startPoint x: 1004, startPoint y: 468, endPoint x: 1107, endPoint y: 541, distance: 126.2
radio input "true"
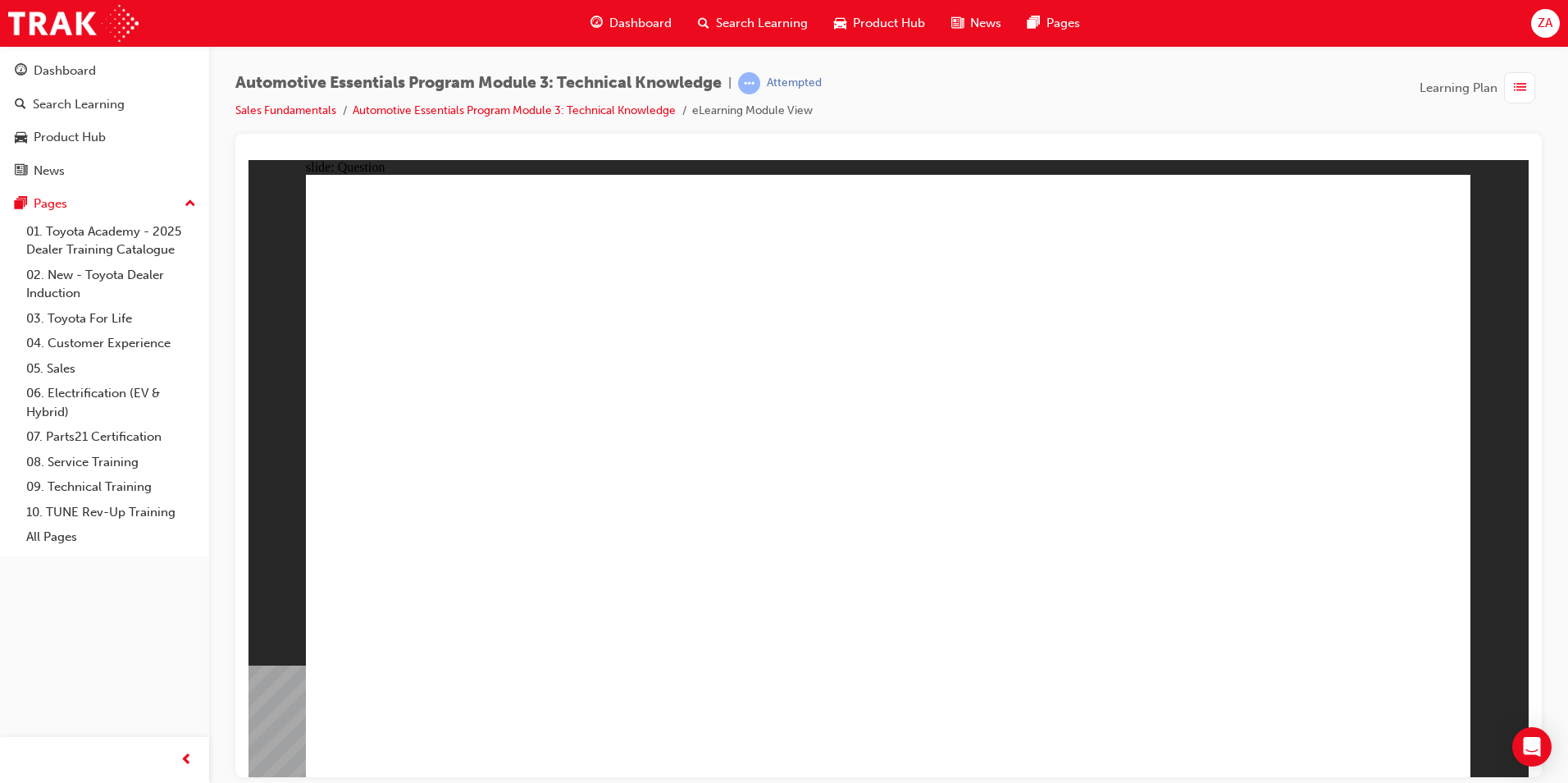
radio input "true"
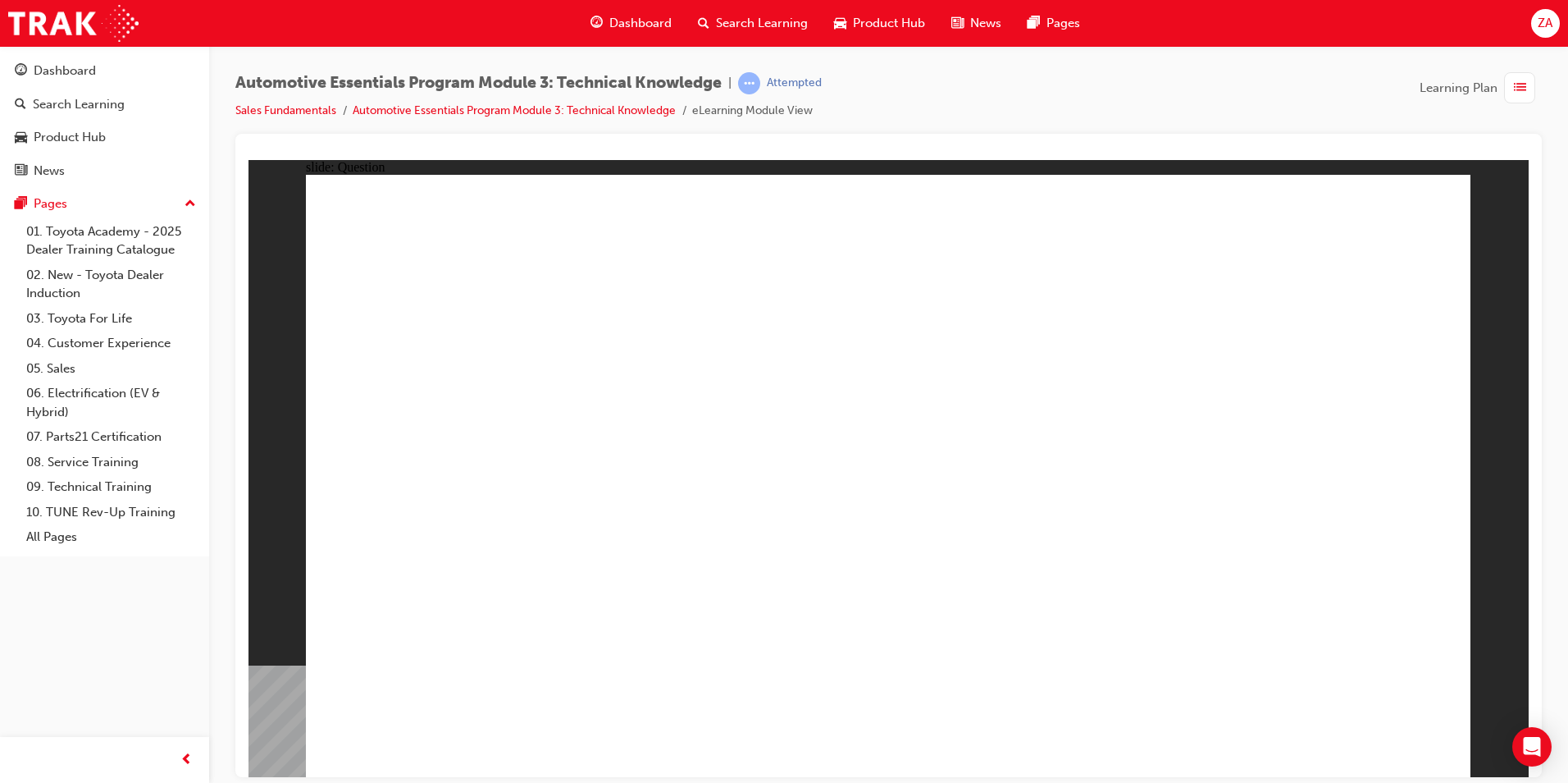
radio input "true"
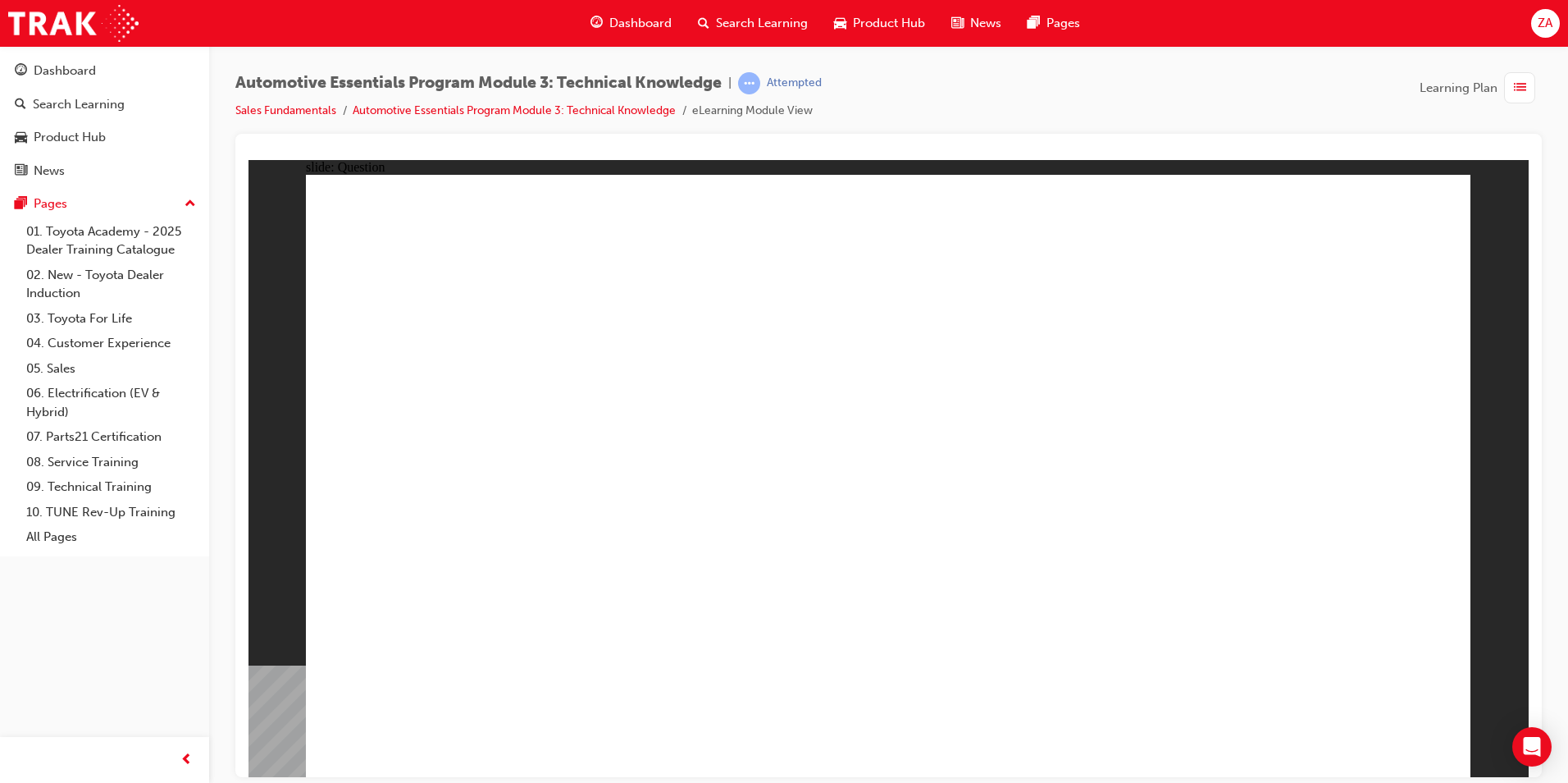
radio input "true"
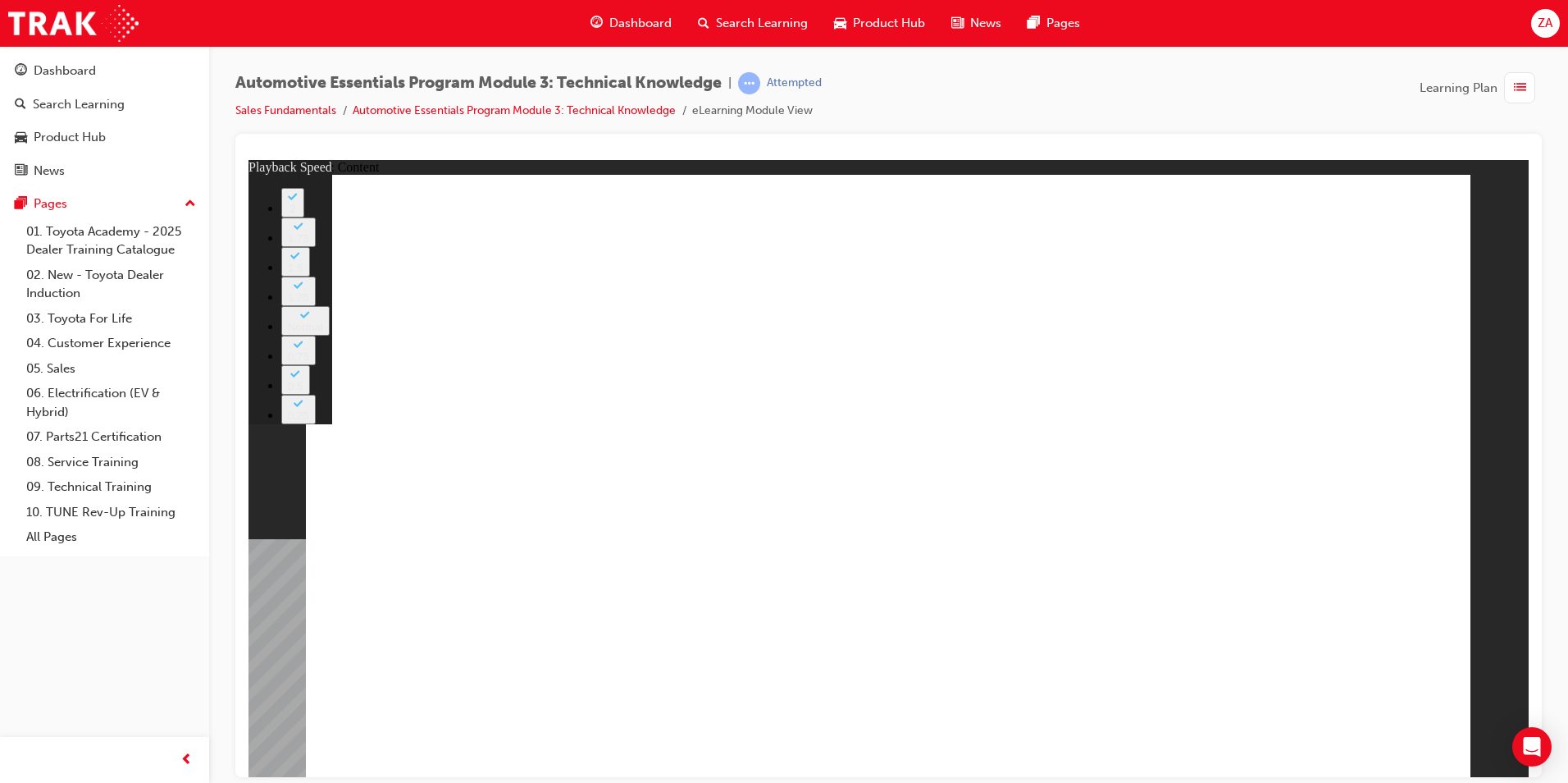
type input "227"
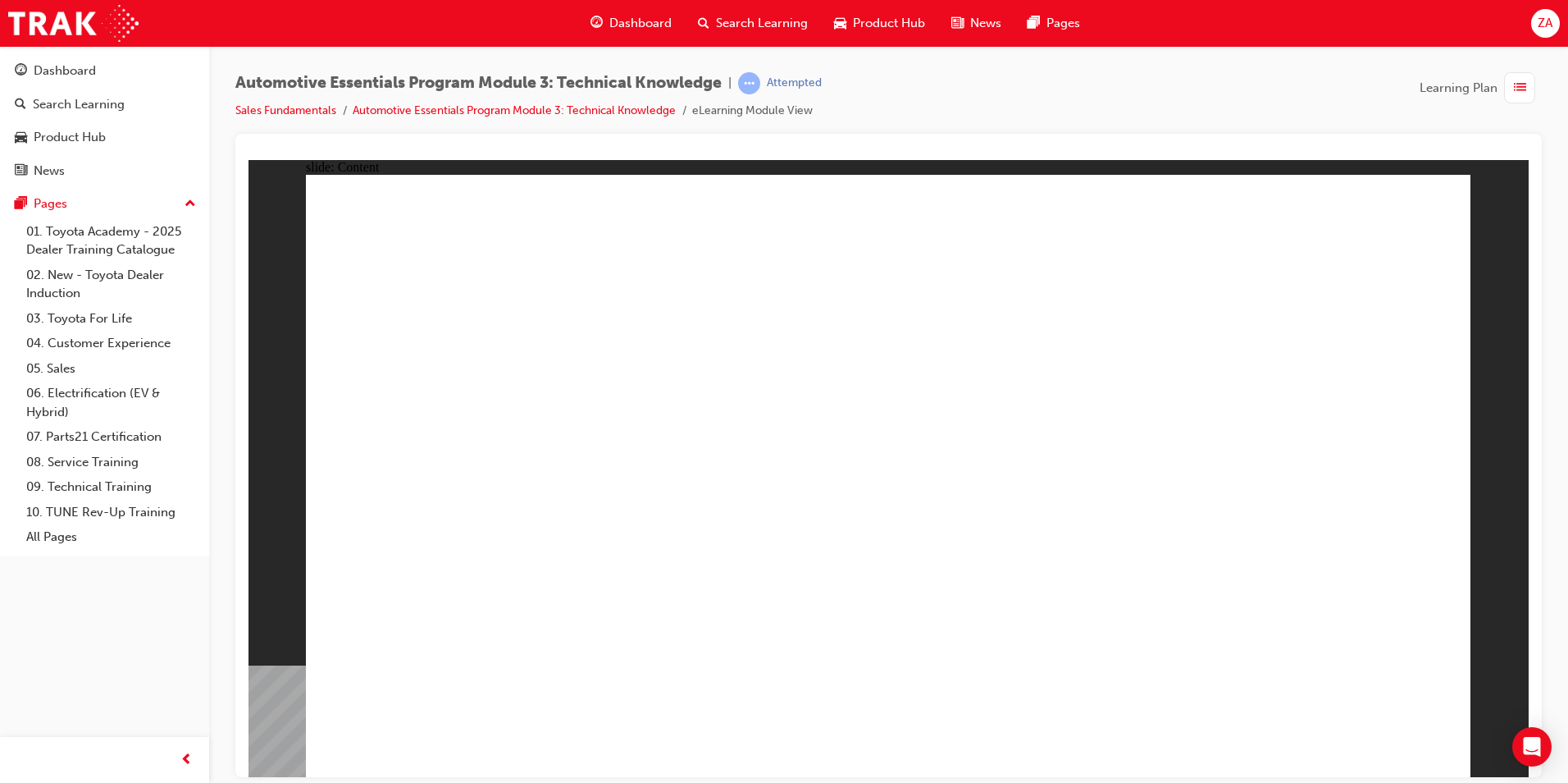
drag, startPoint x: 994, startPoint y: 762, endPoint x: 1007, endPoint y: 735, distance: 30.0
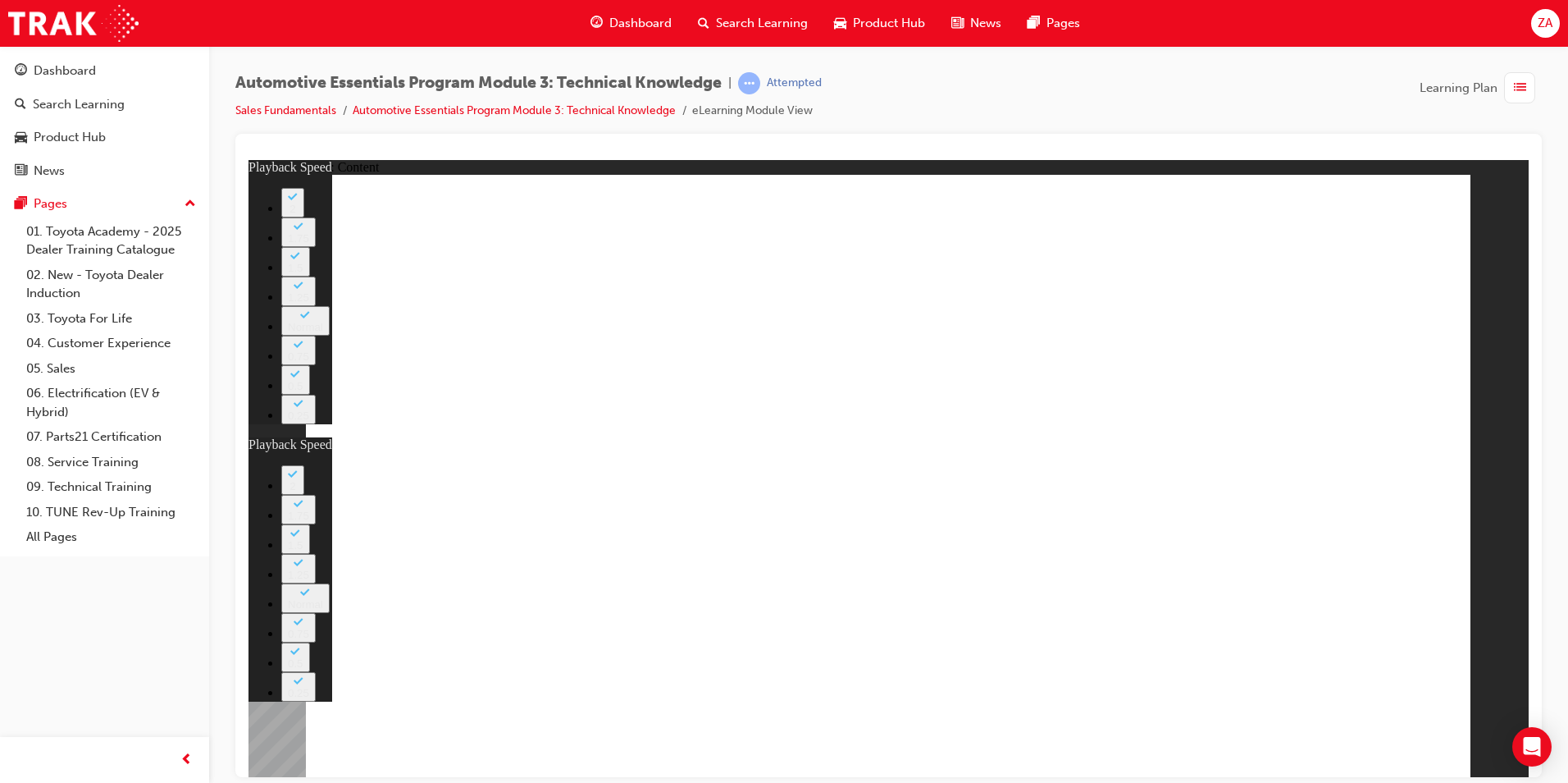
drag, startPoint x: 918, startPoint y: 678, endPoint x: 915, endPoint y: 670, distance: 8.5
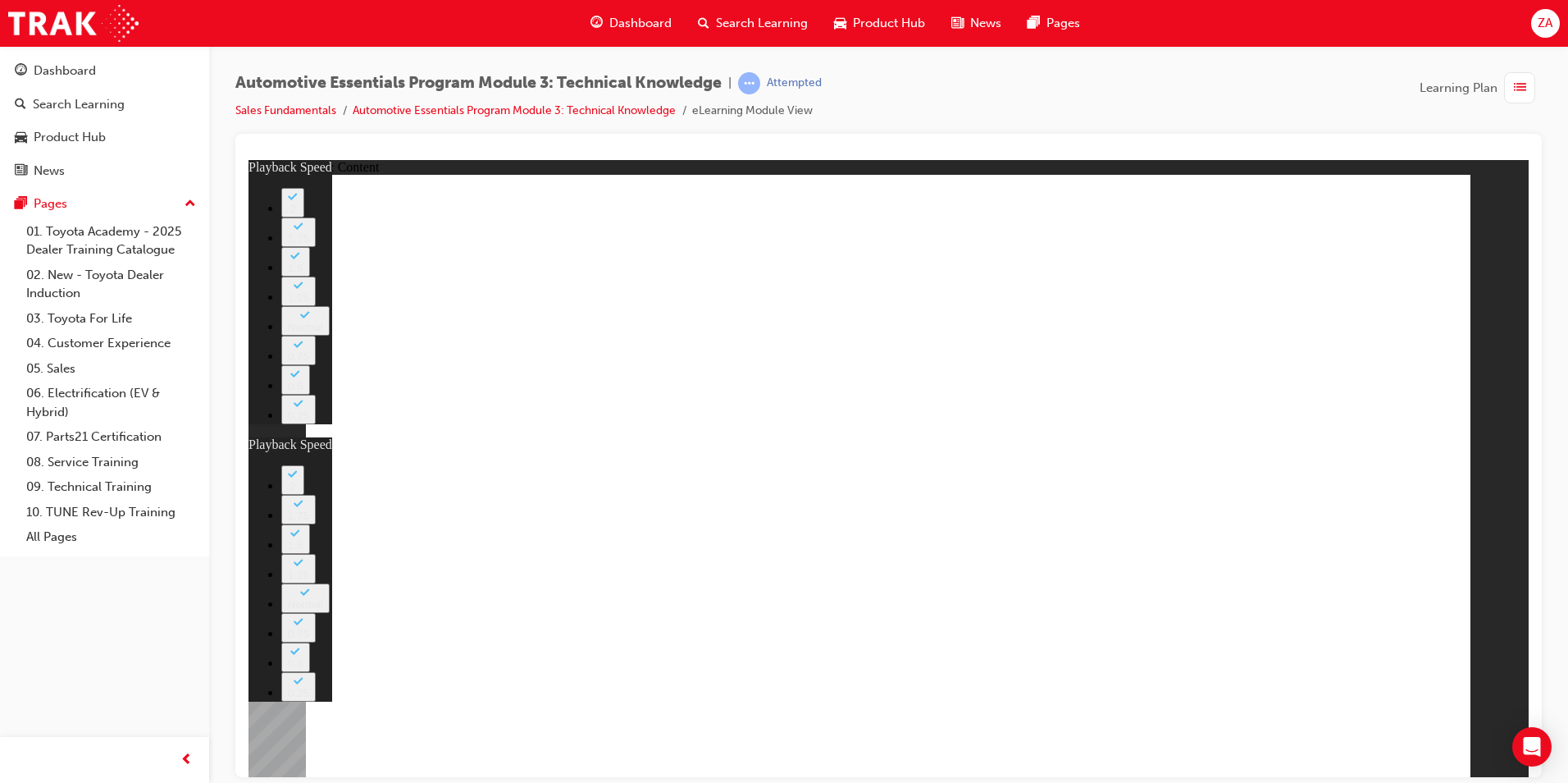
type input "20"
type input "15"
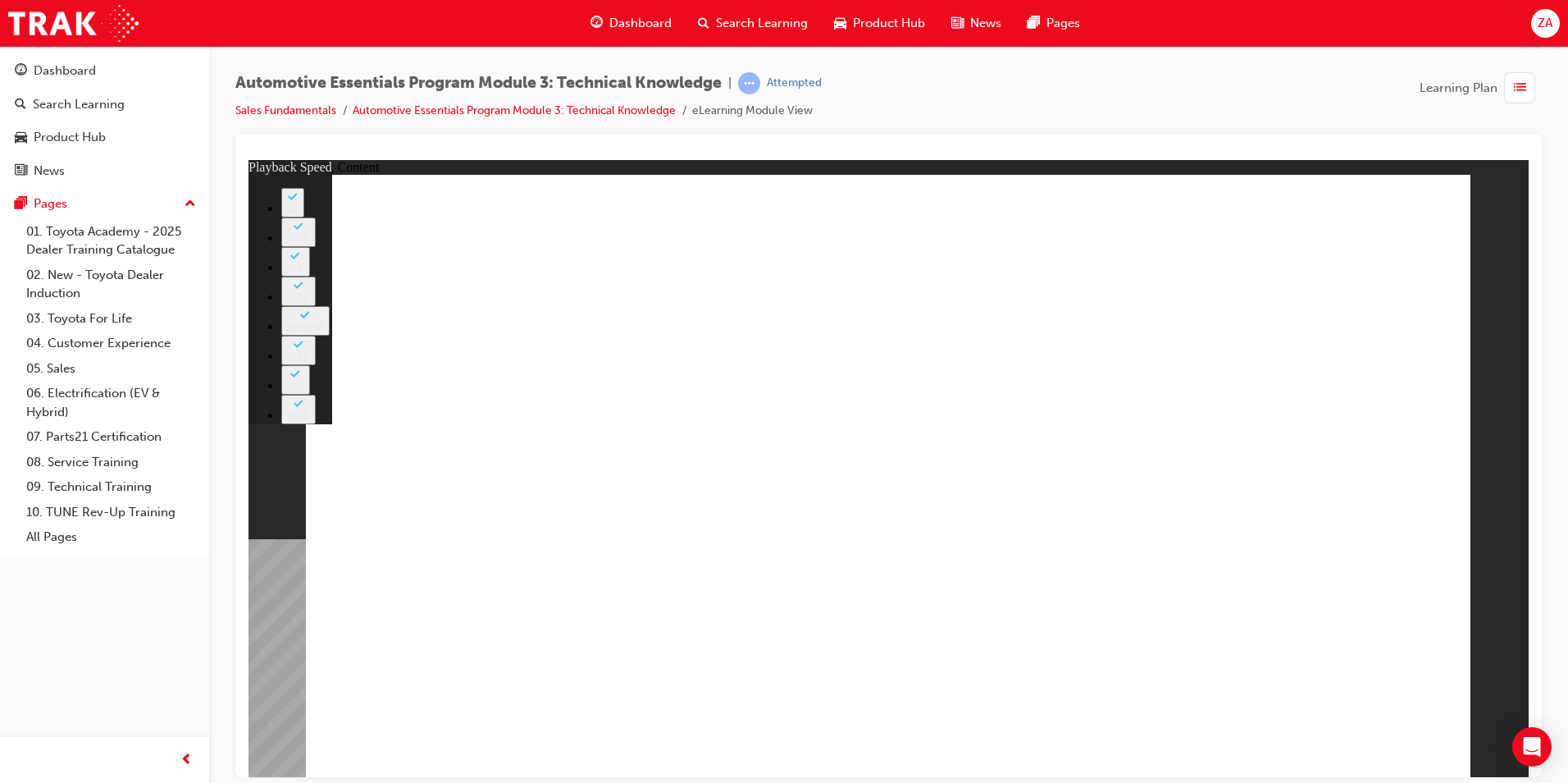
type input "18"
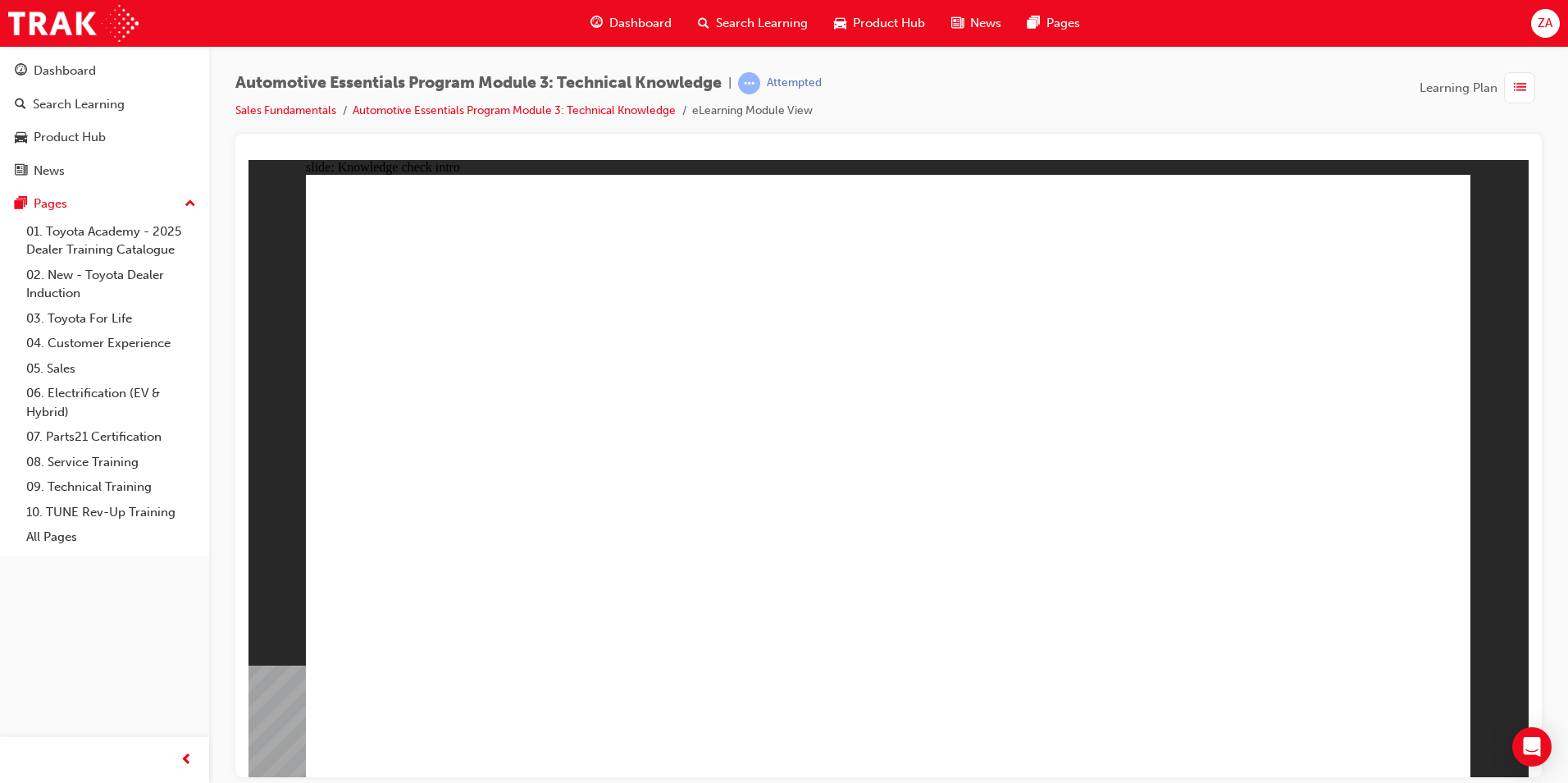
radio input "true"
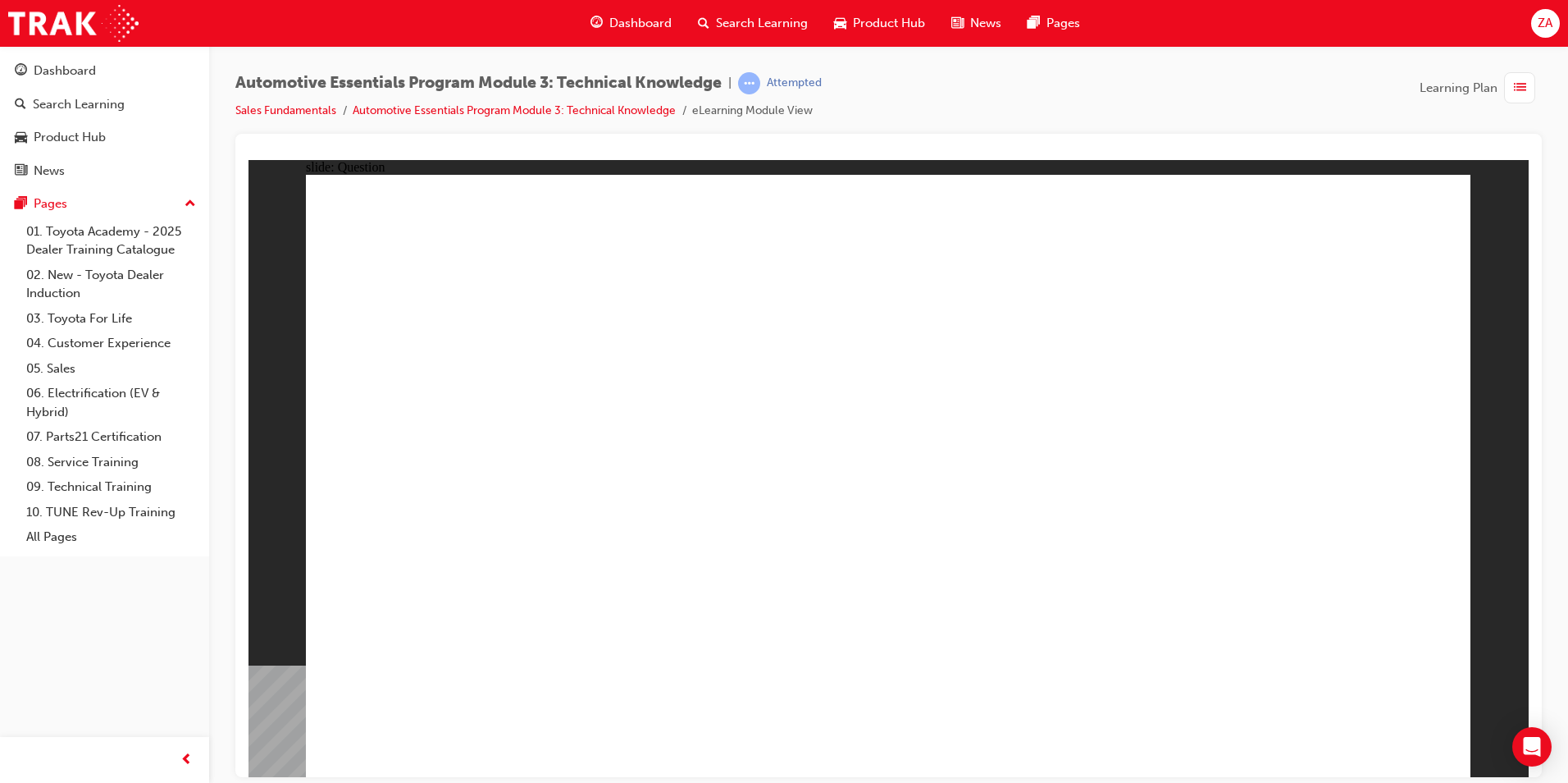
radio input "true"
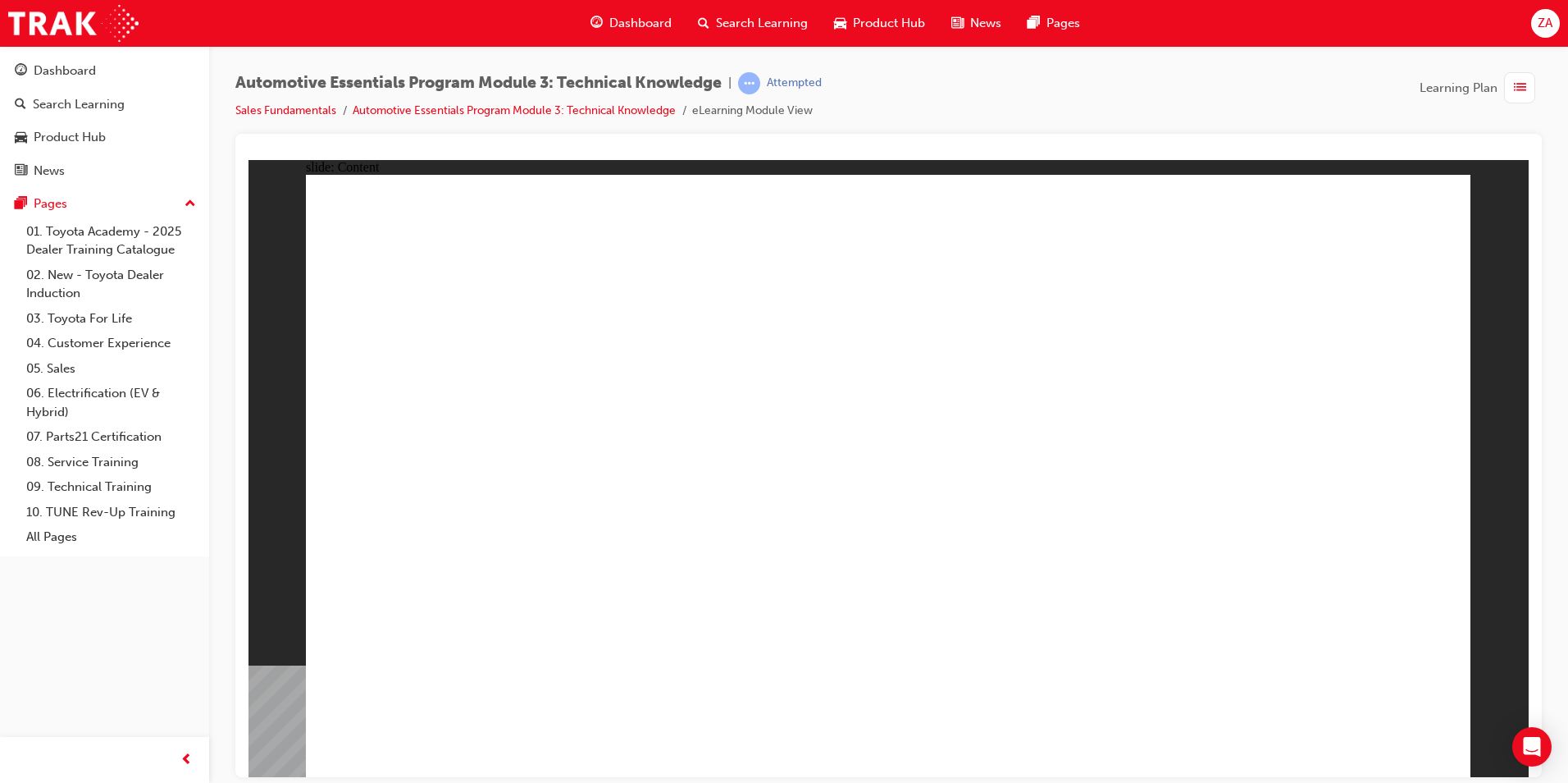
drag, startPoint x: 1380, startPoint y: 226, endPoint x: 1321, endPoint y: 283, distance: 82.0
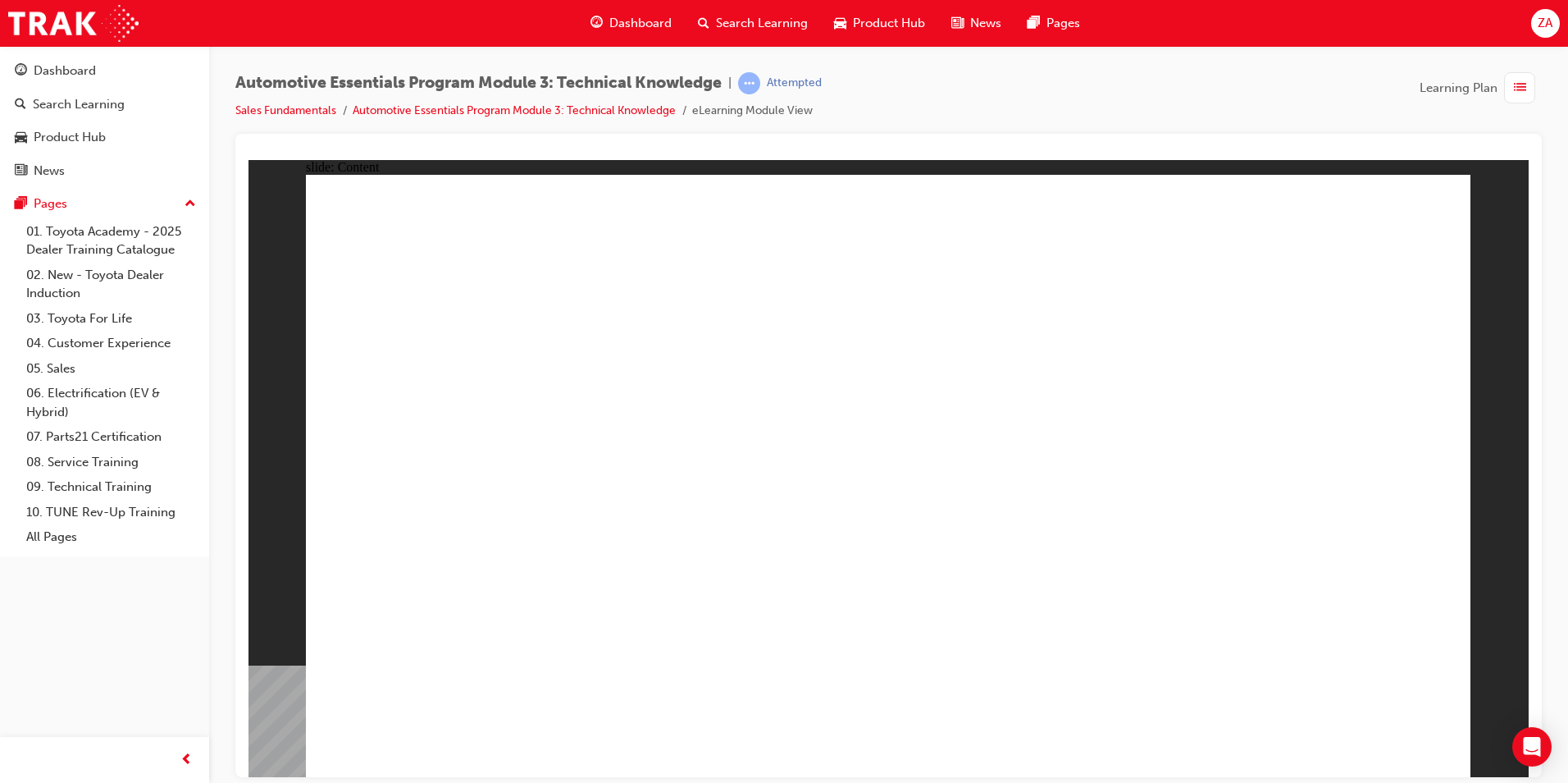
drag, startPoint x: 1440, startPoint y: 179, endPoint x: 1434, endPoint y: 196, distance: 18.0
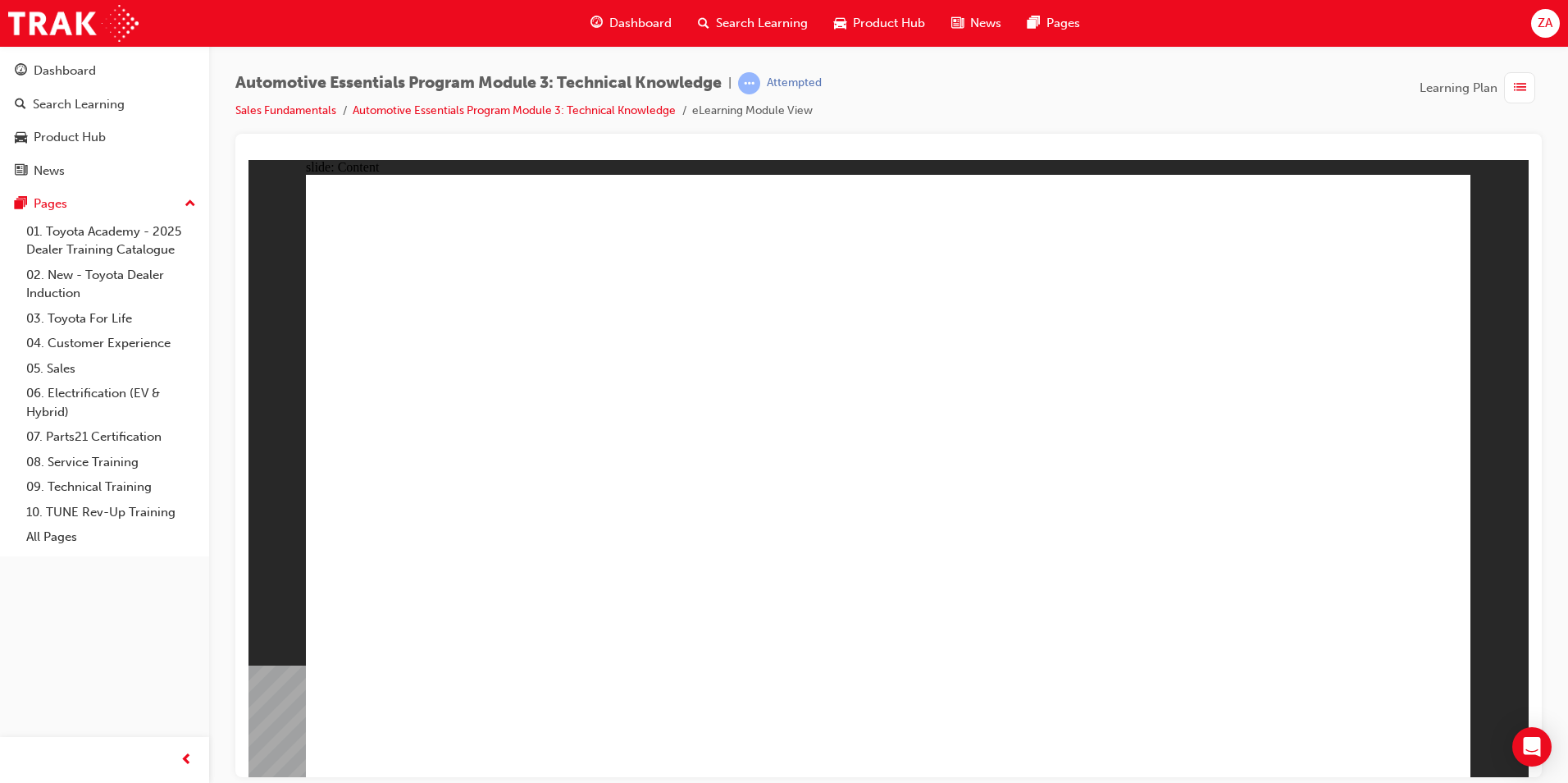
drag, startPoint x: 1119, startPoint y: 273, endPoint x: 1137, endPoint y: 276, distance: 18.2
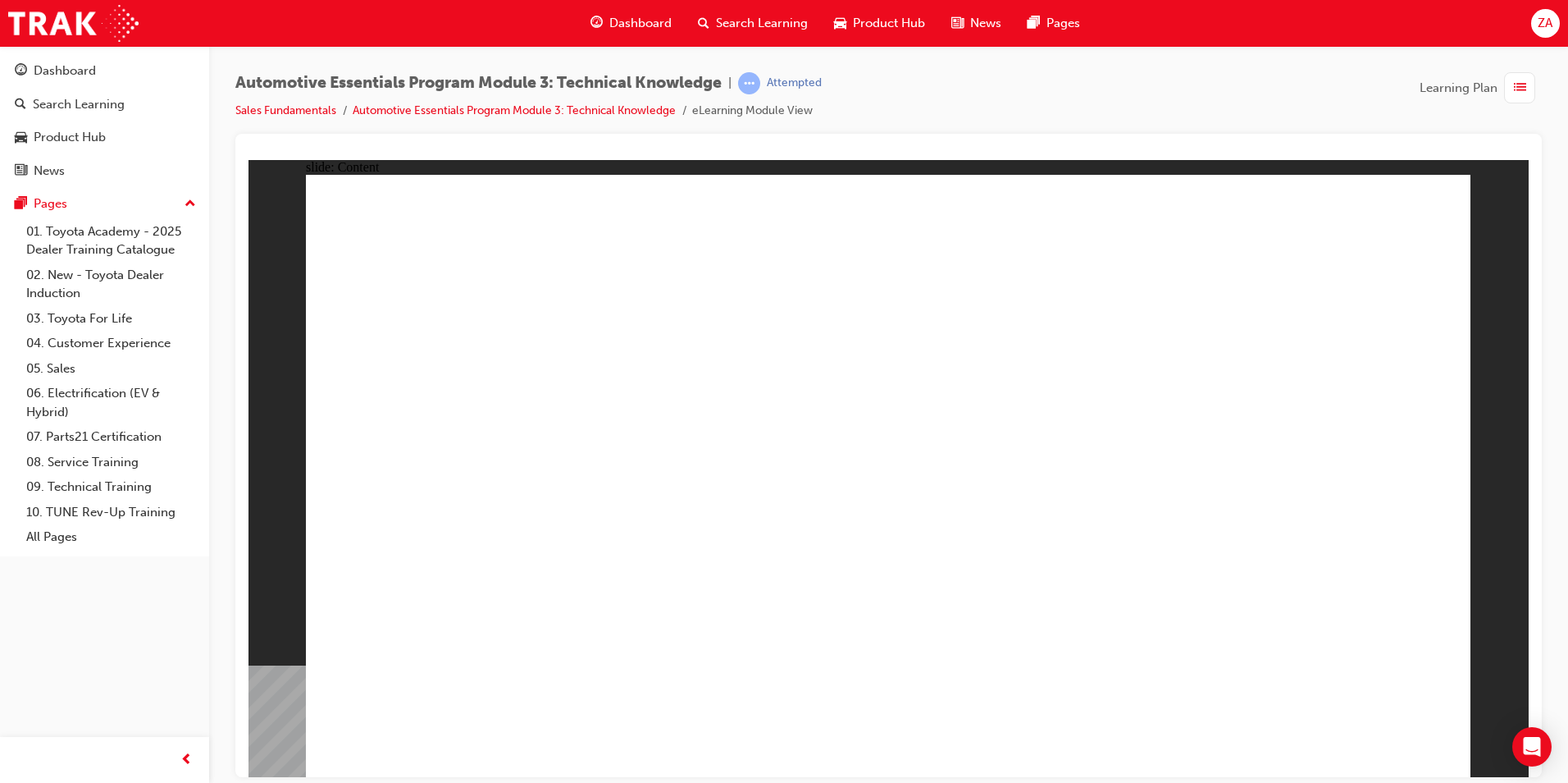
radio input "true"
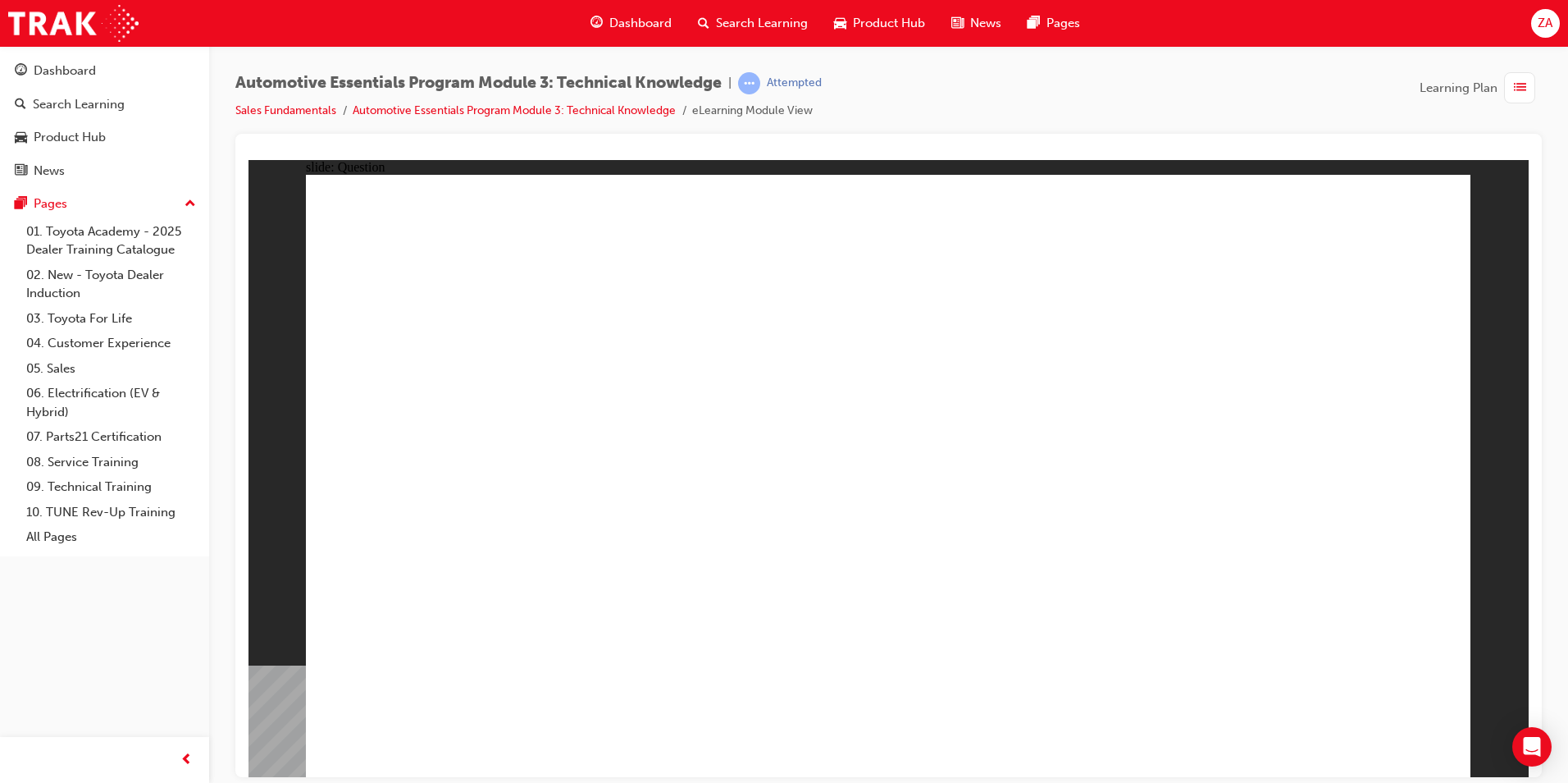
radio input "true"
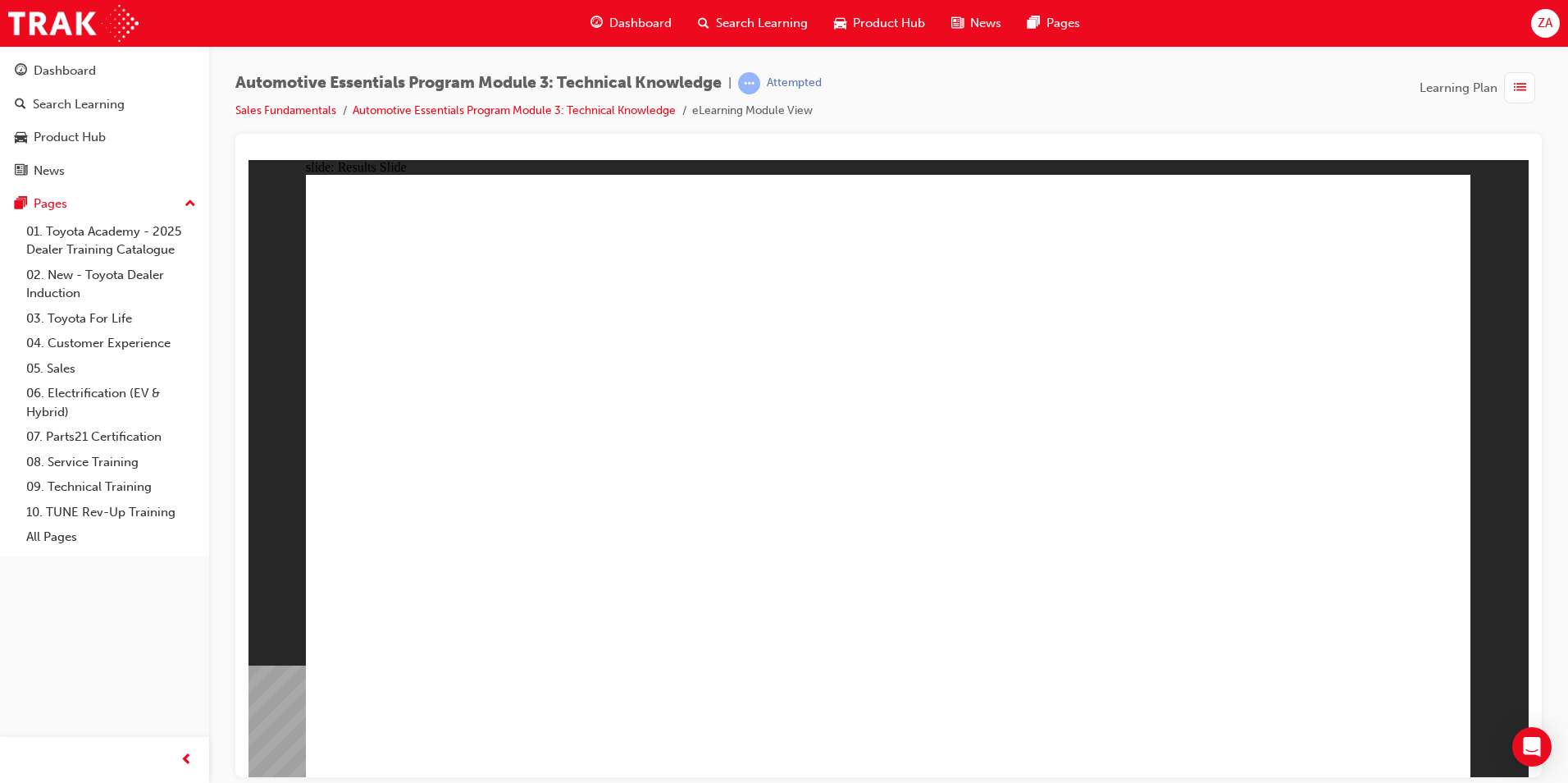
drag, startPoint x: 656, startPoint y: 659, endPoint x: 658, endPoint y: 668, distance: 9.2
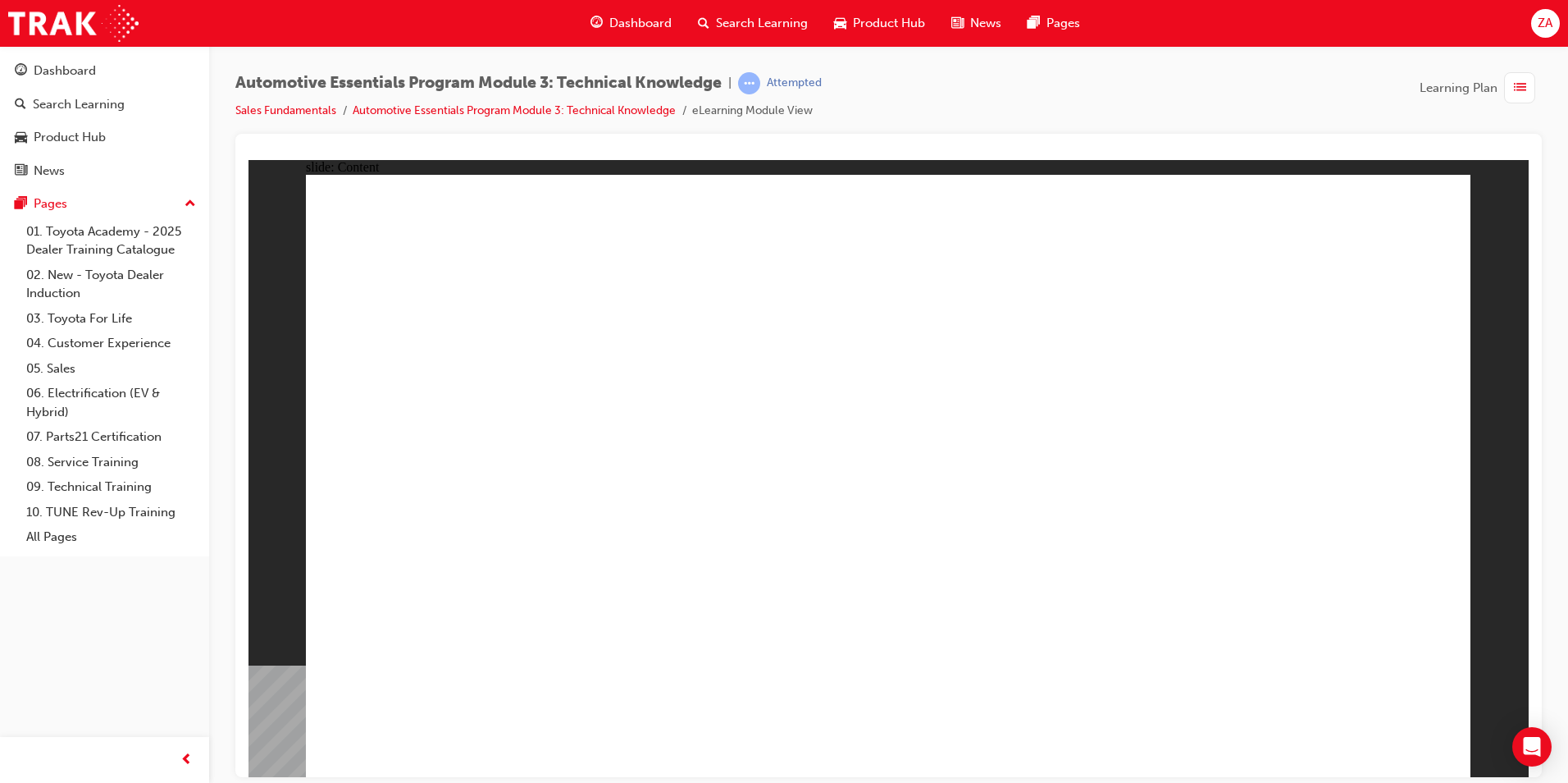
drag, startPoint x: 1379, startPoint y: 234, endPoint x: 1397, endPoint y: 228, distance: 19.0
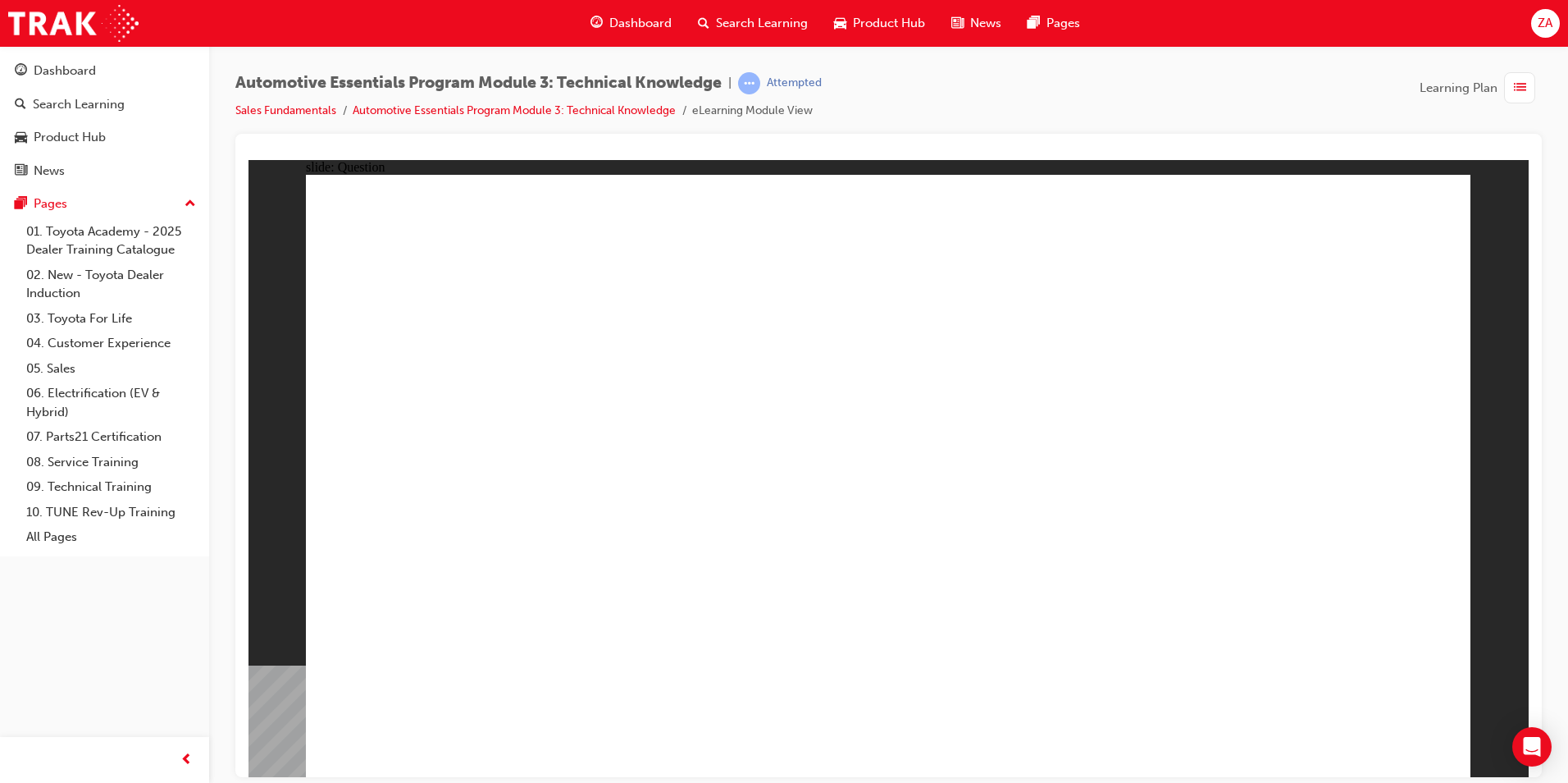
radio input "true"
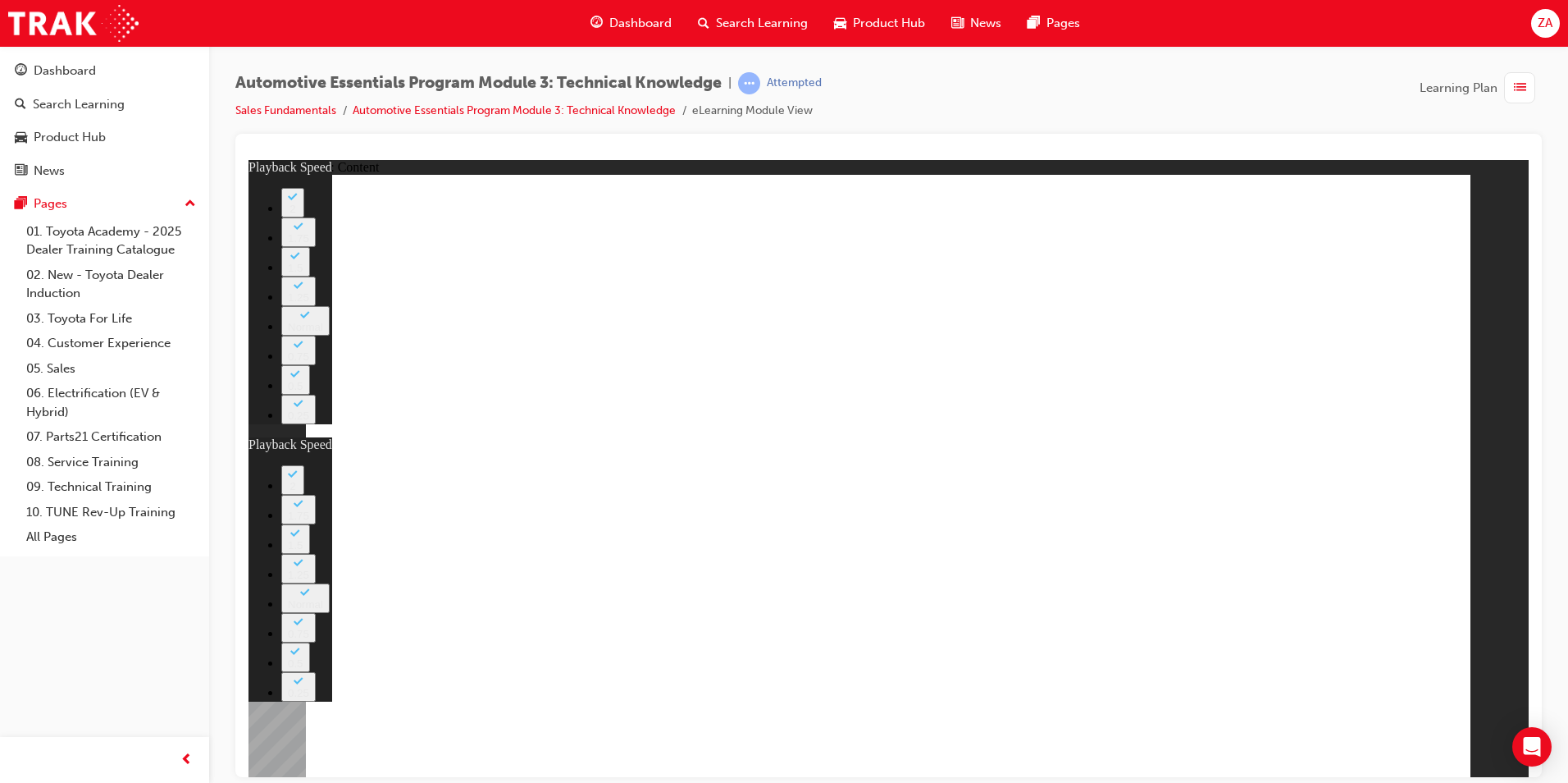
type input "6"
type input "0"
type input "8"
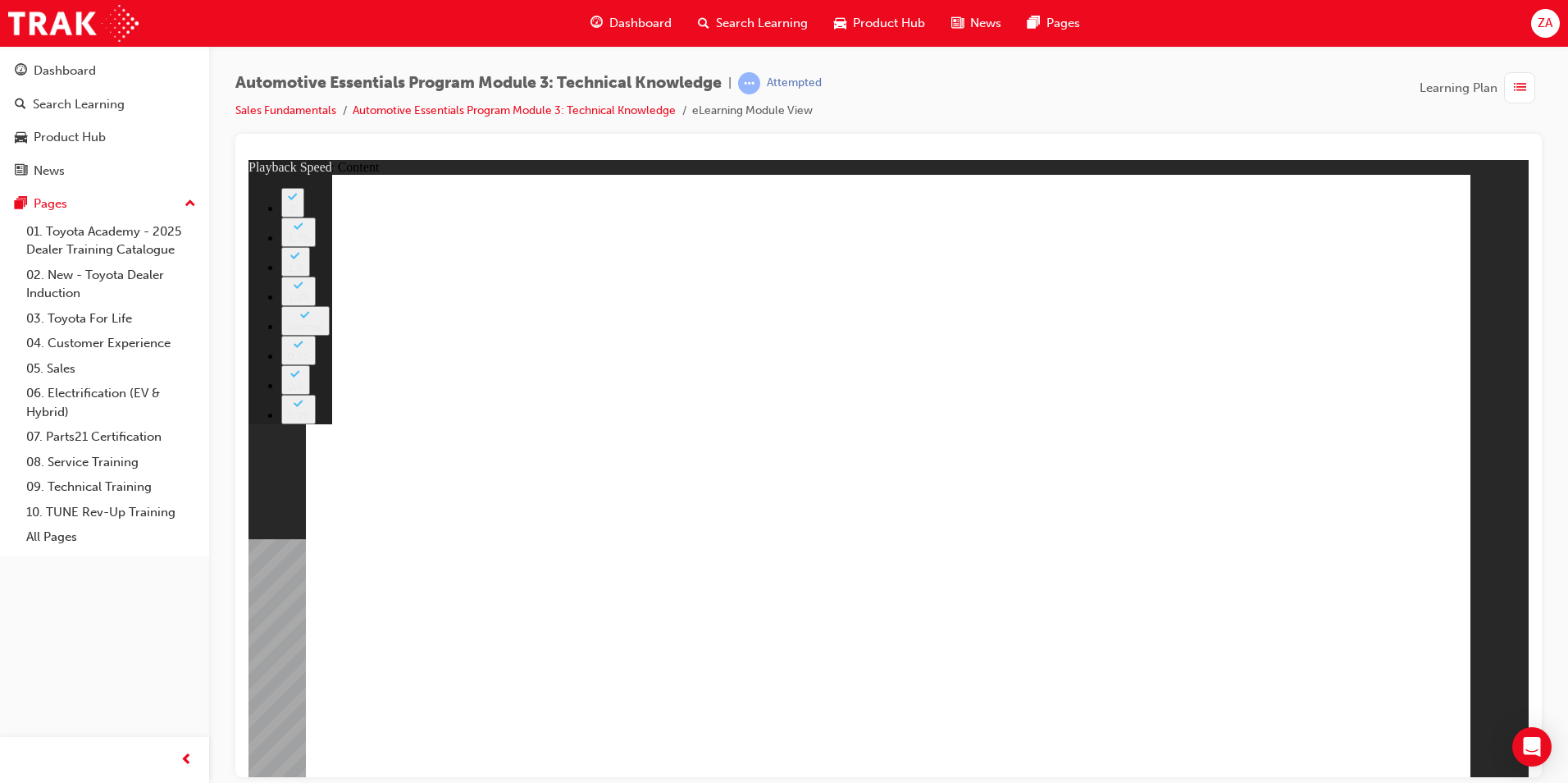
type input "2"
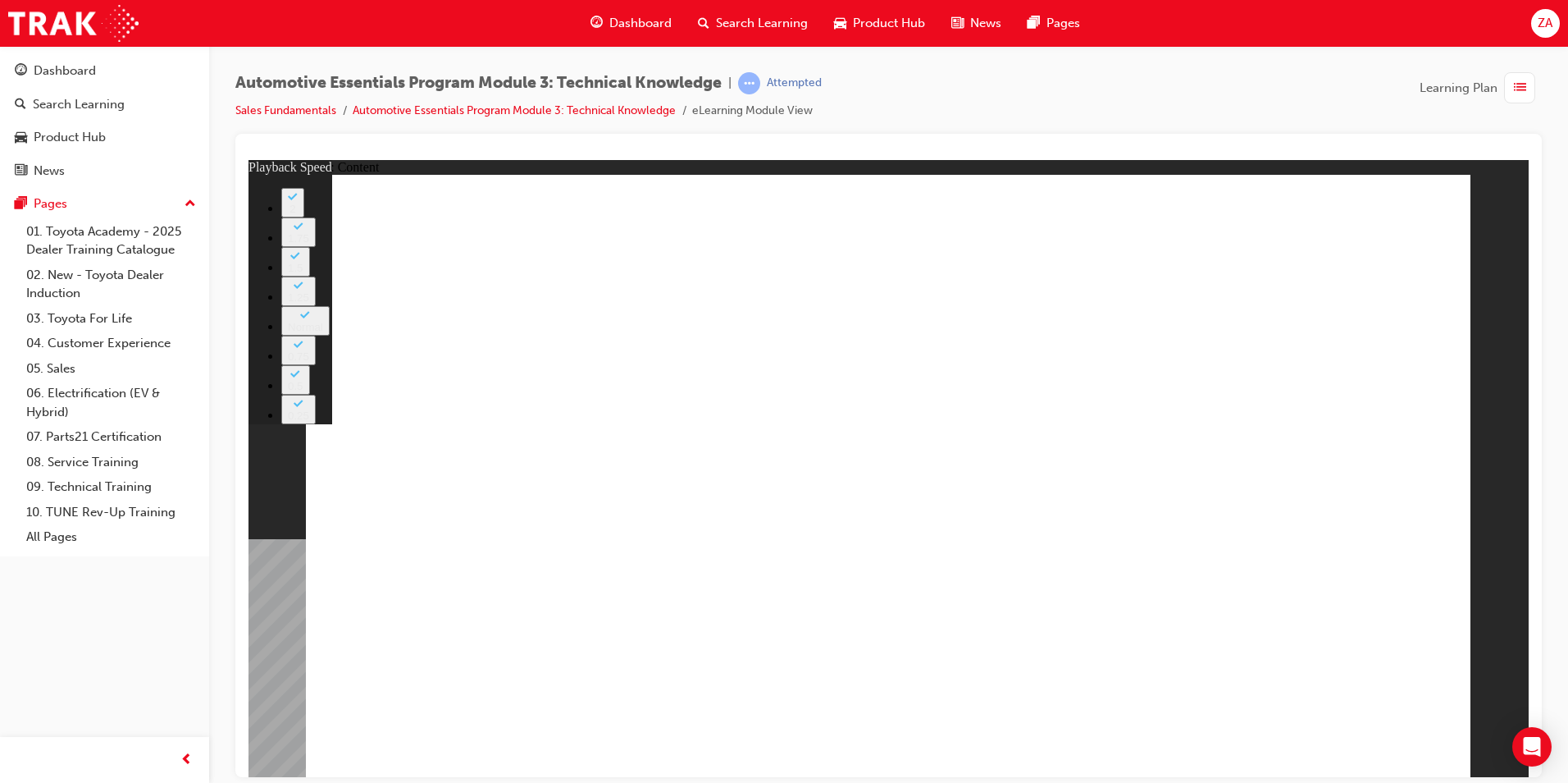
type input "6"
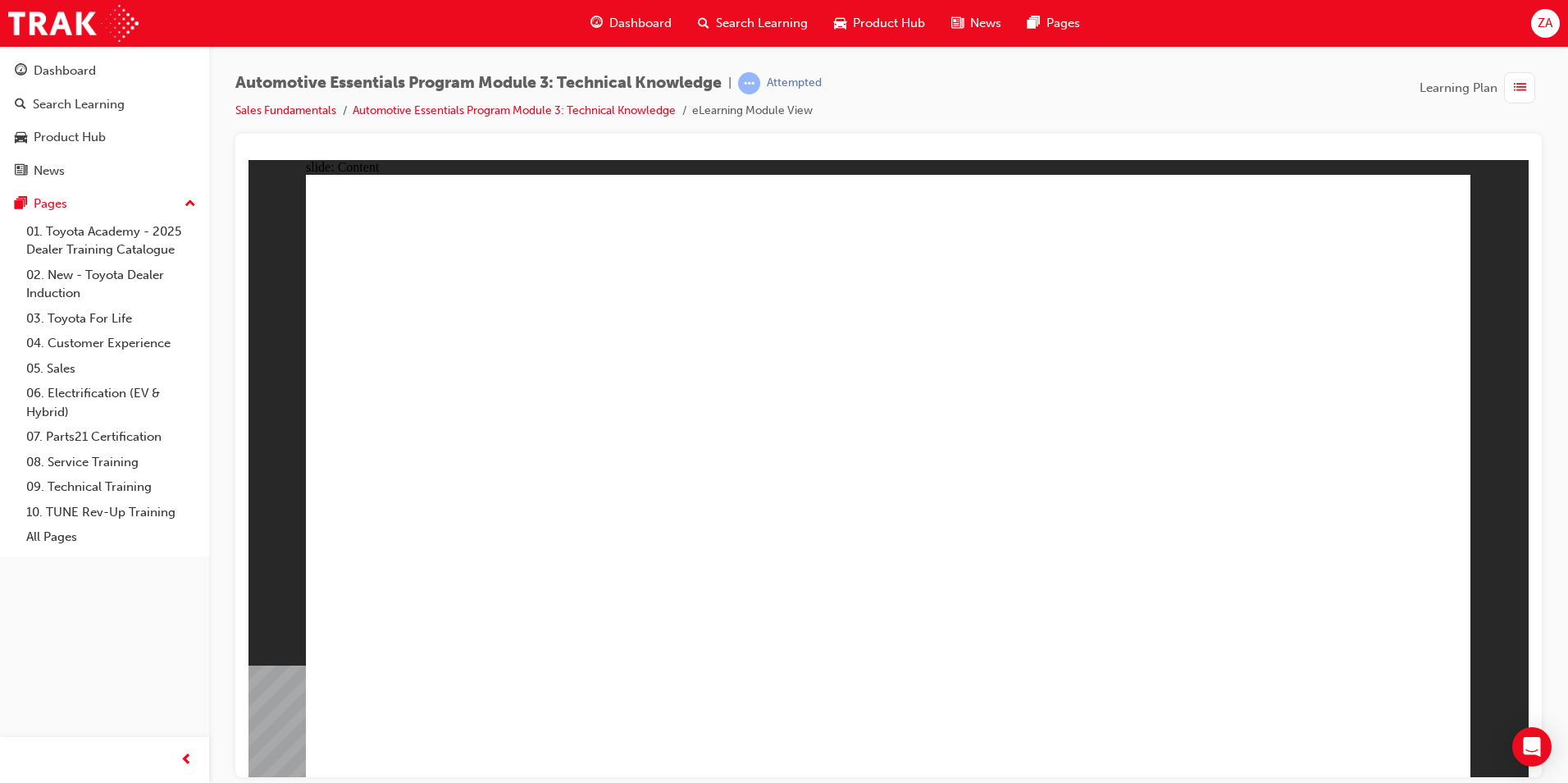
drag, startPoint x: 1345, startPoint y: 717, endPoint x: 1354, endPoint y: 731, distance: 16.6
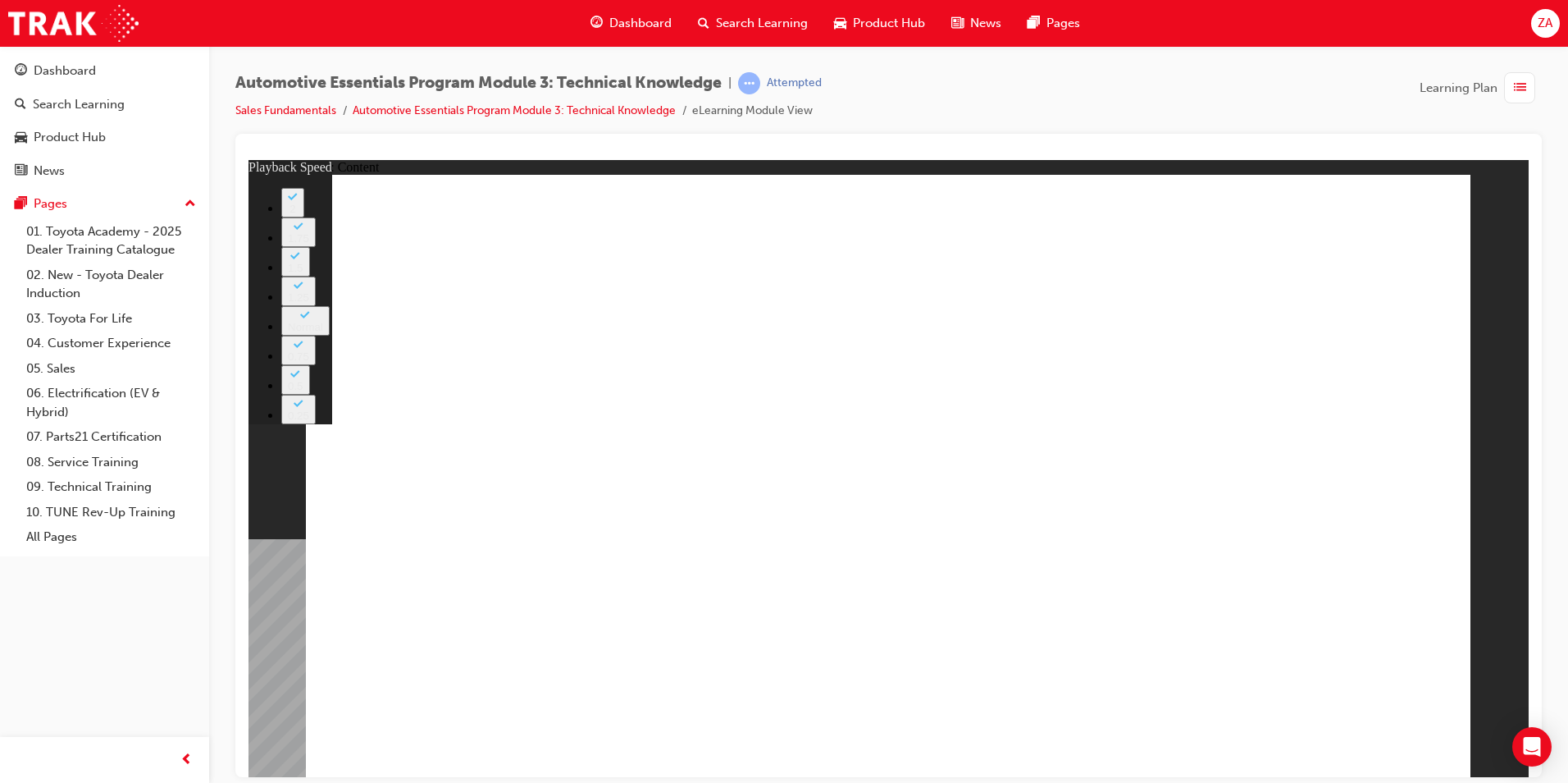
type input "2"
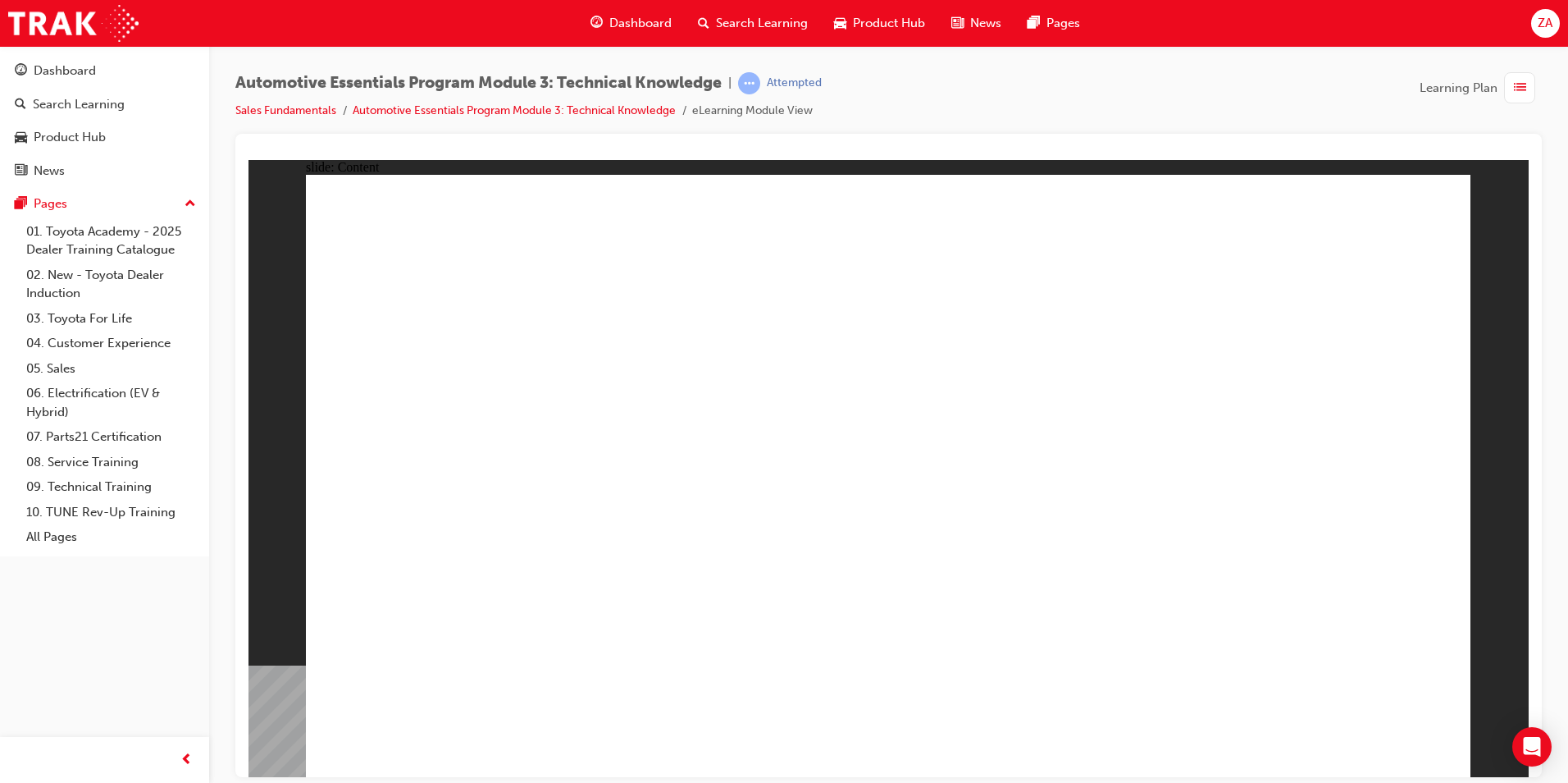
radio input "true"
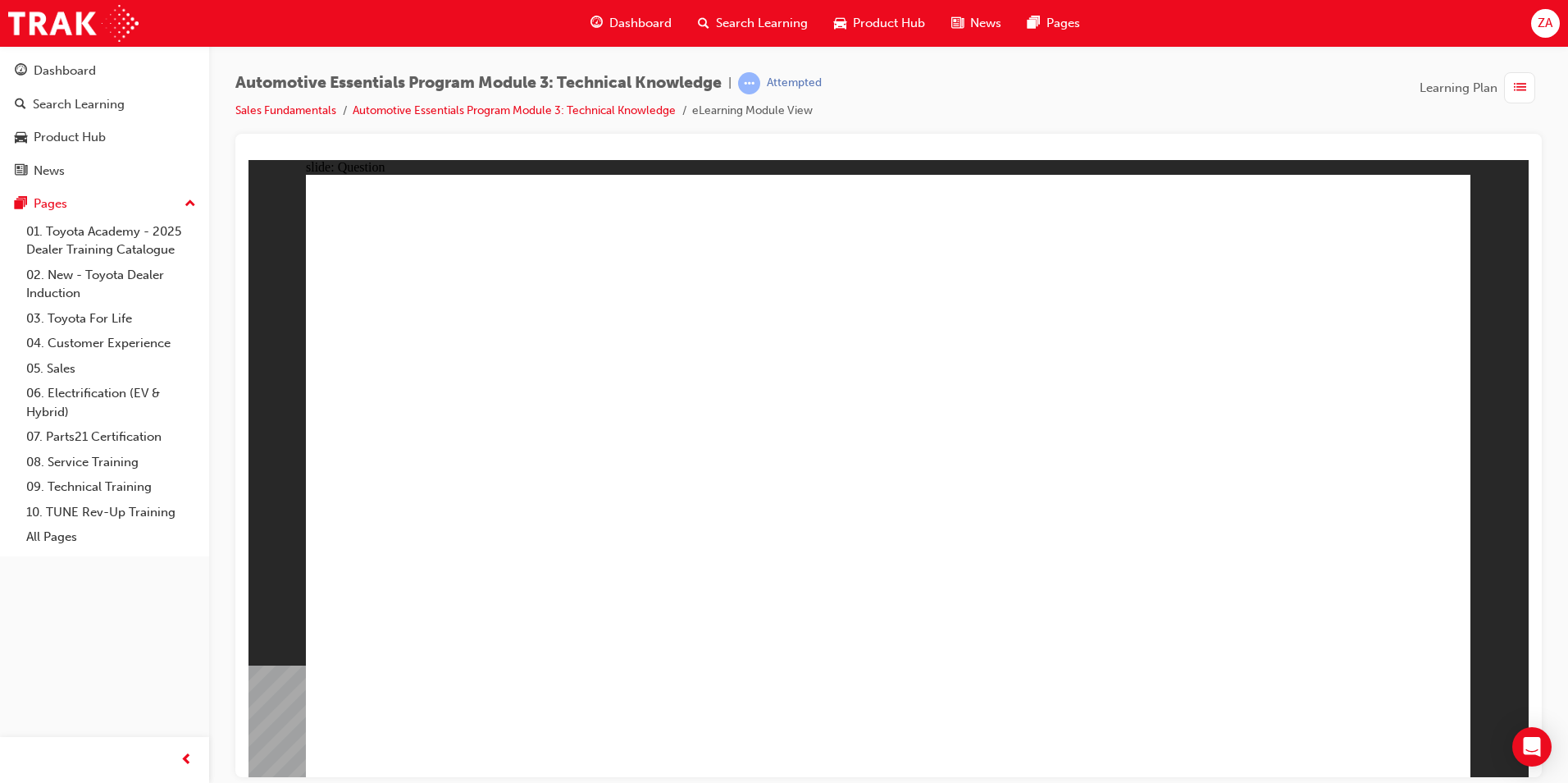
radio input "true"
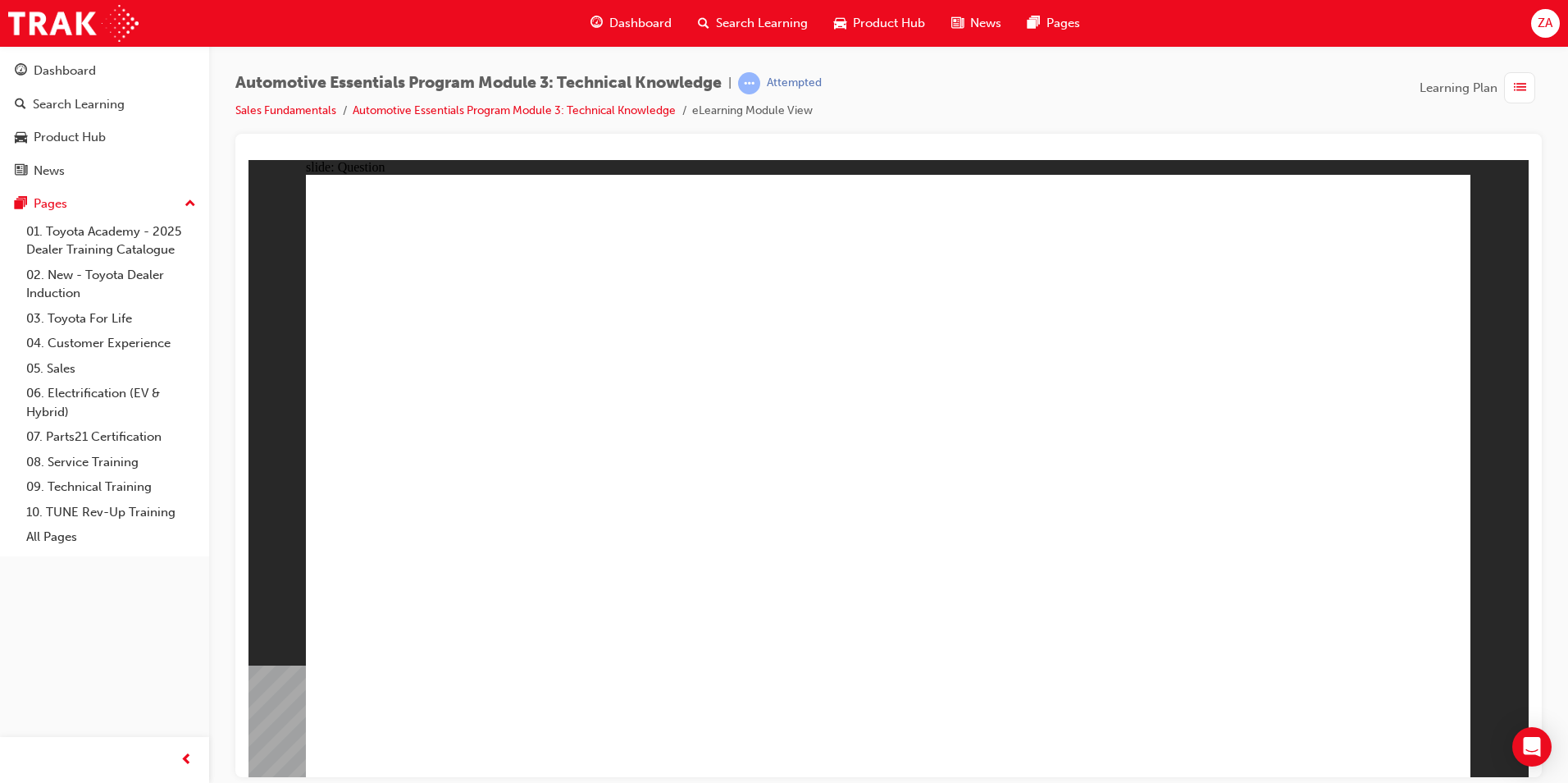
radio input "true"
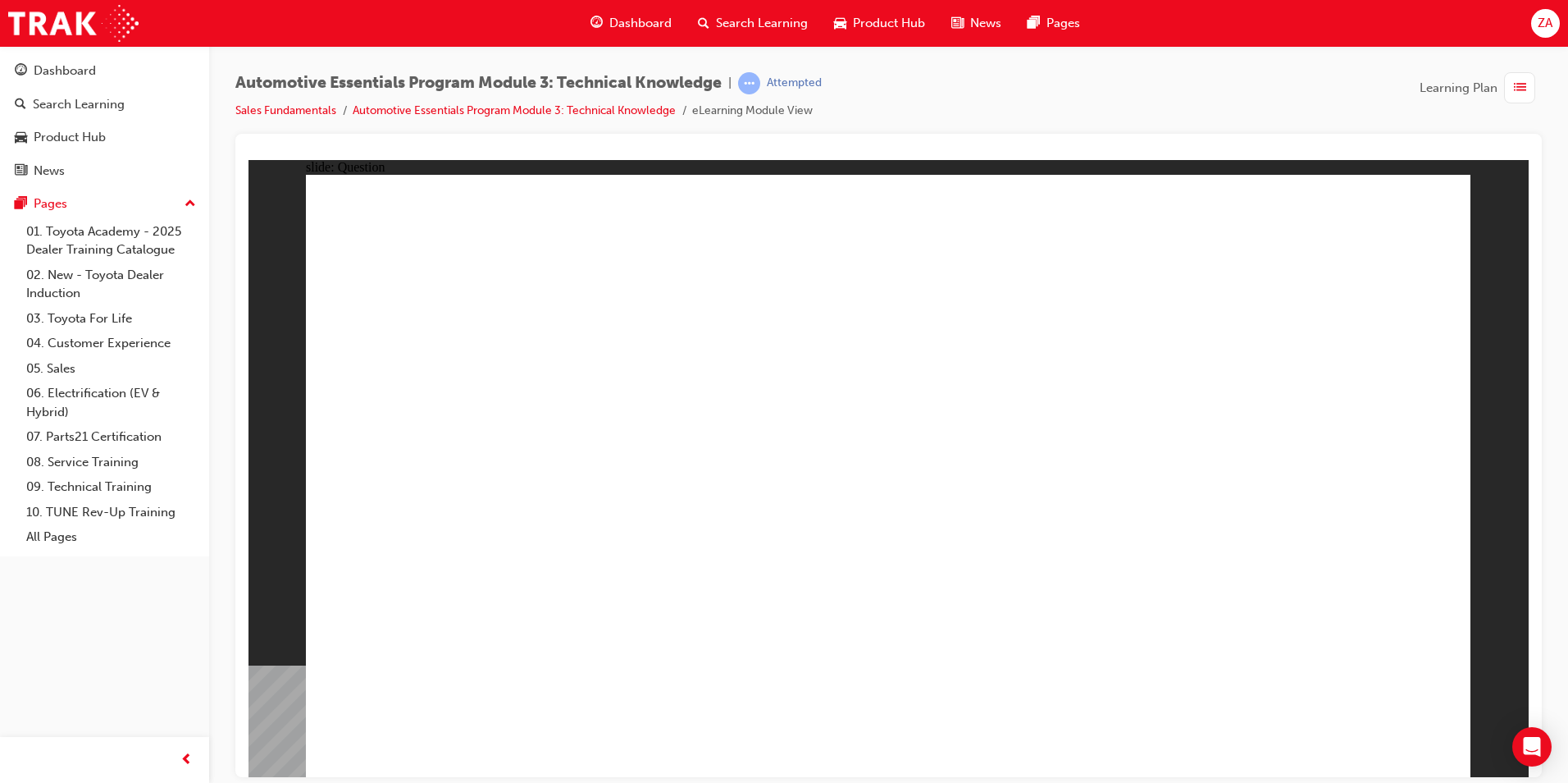
radio input "true"
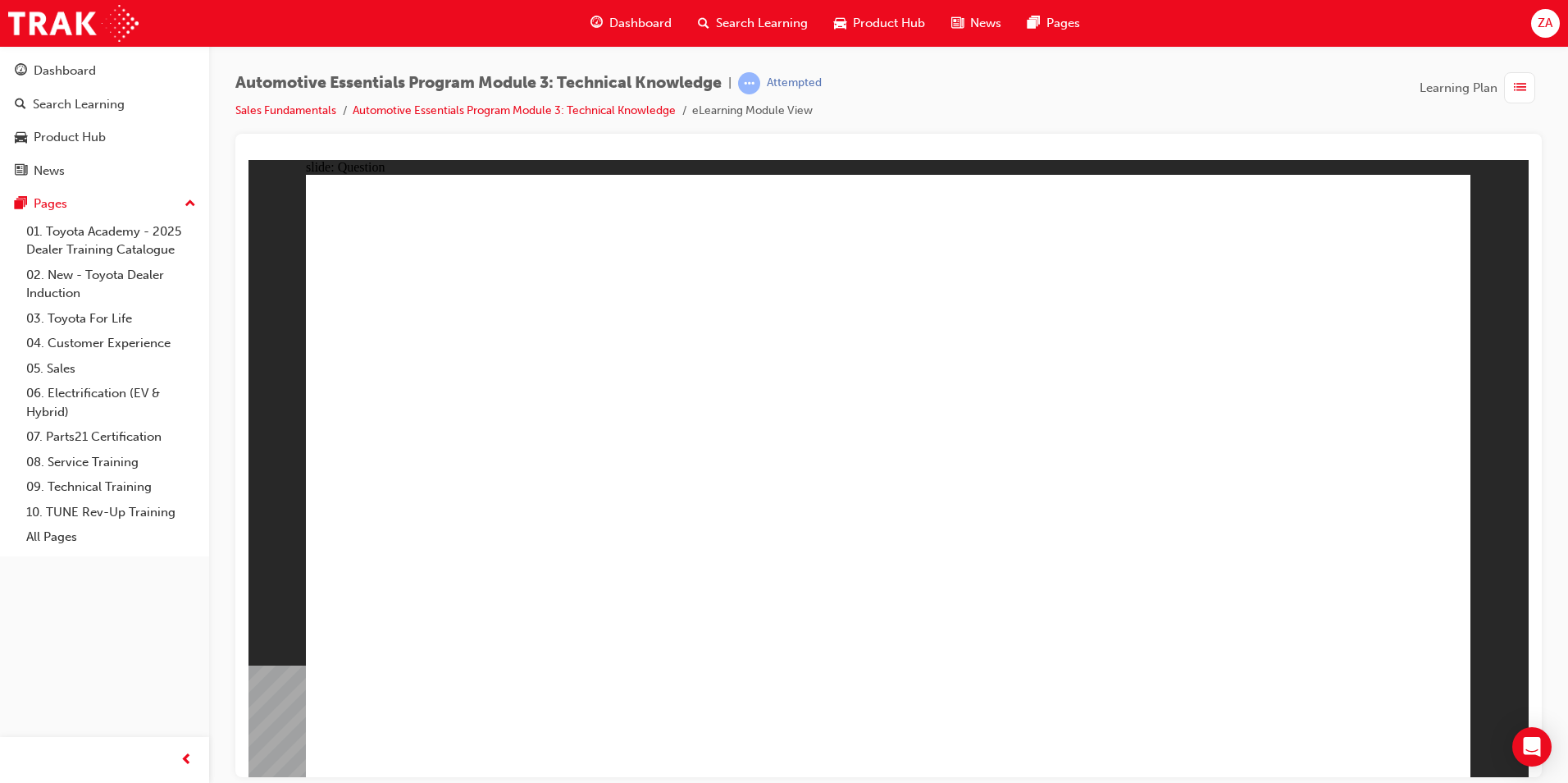
drag, startPoint x: 932, startPoint y: 600, endPoint x: 930, endPoint y: 591, distance: 9.2
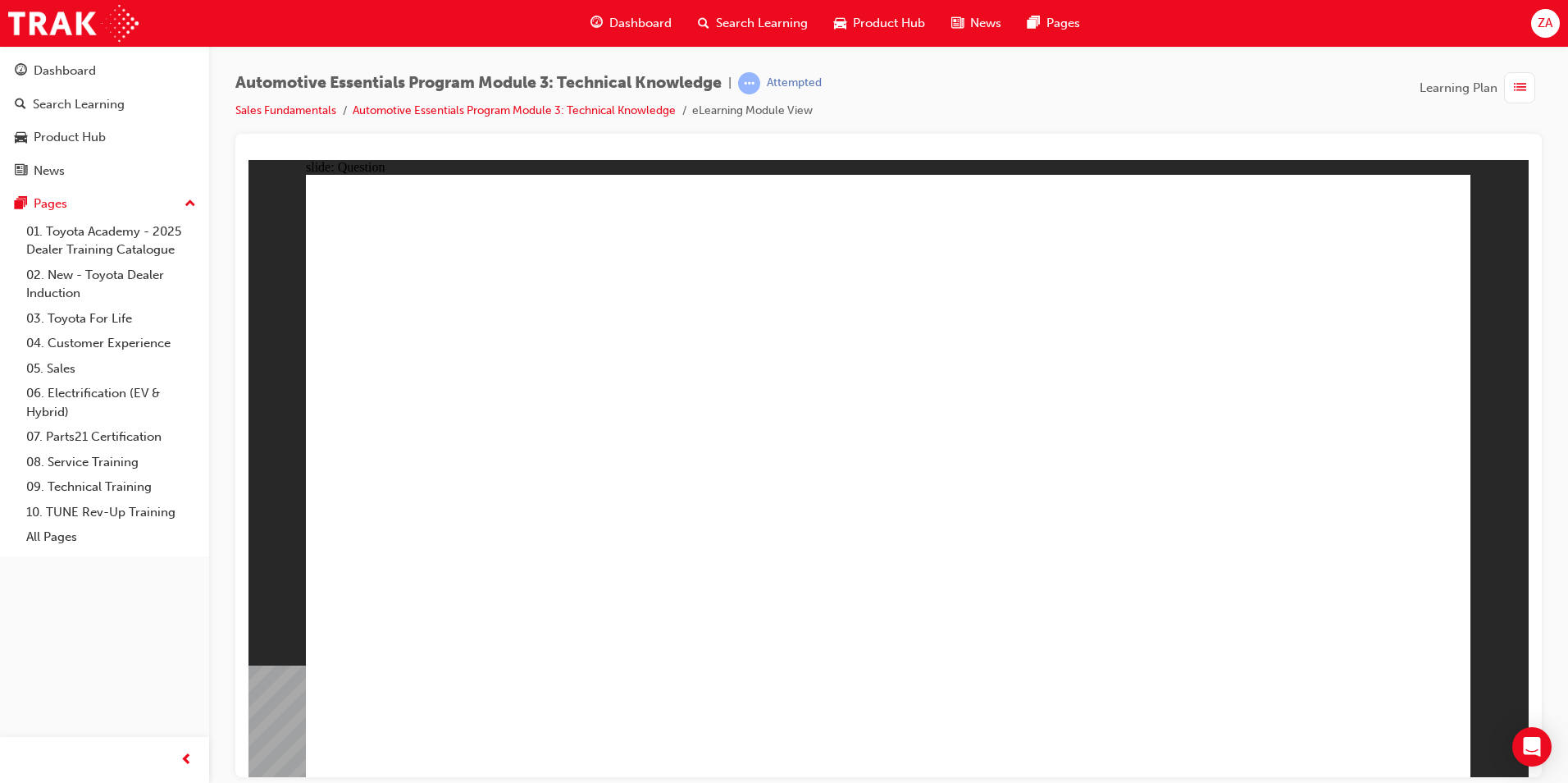
radio input "true"
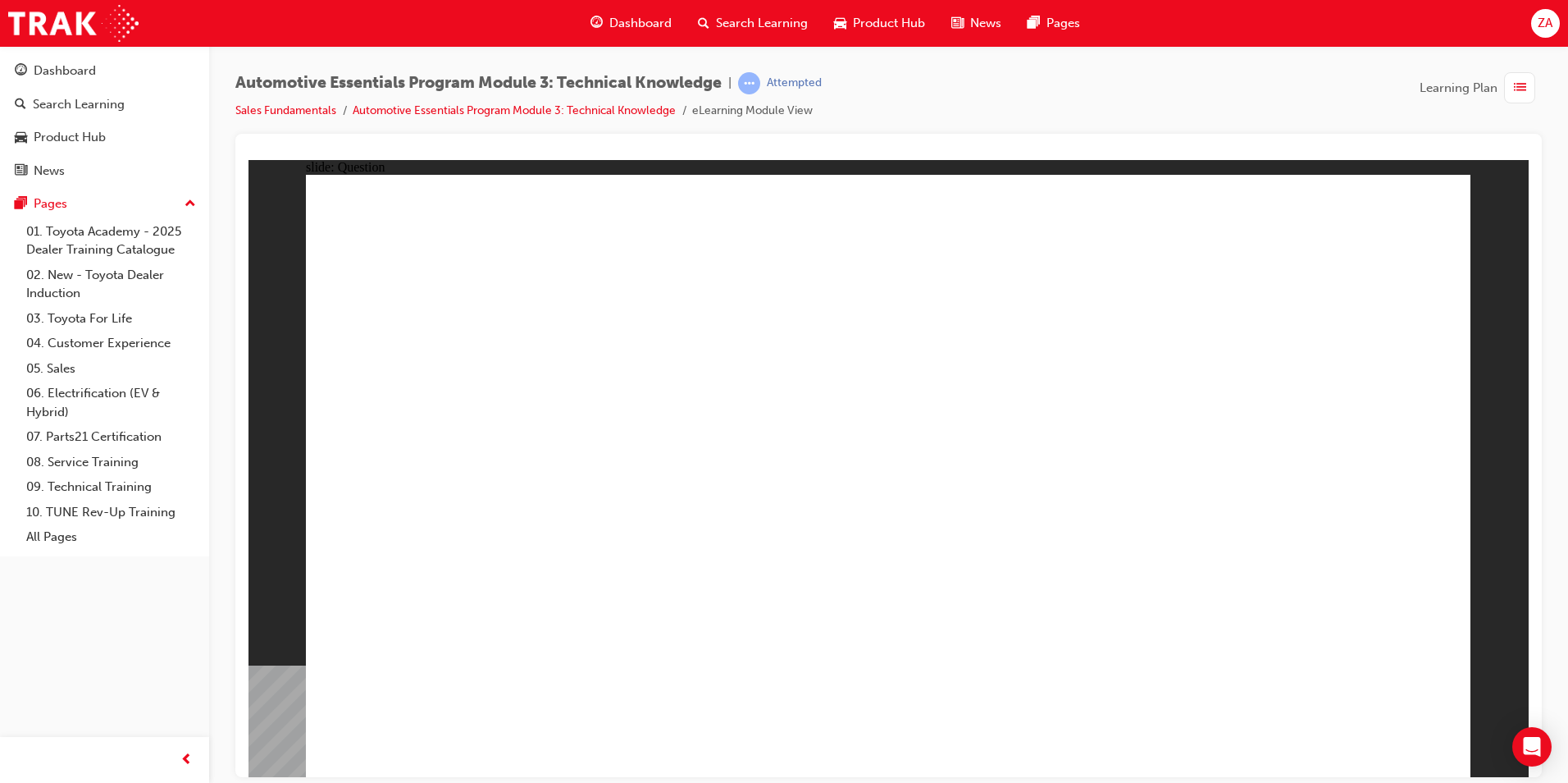
drag, startPoint x: 614, startPoint y: 668, endPoint x: 614, endPoint y: 640, distance: 28.0
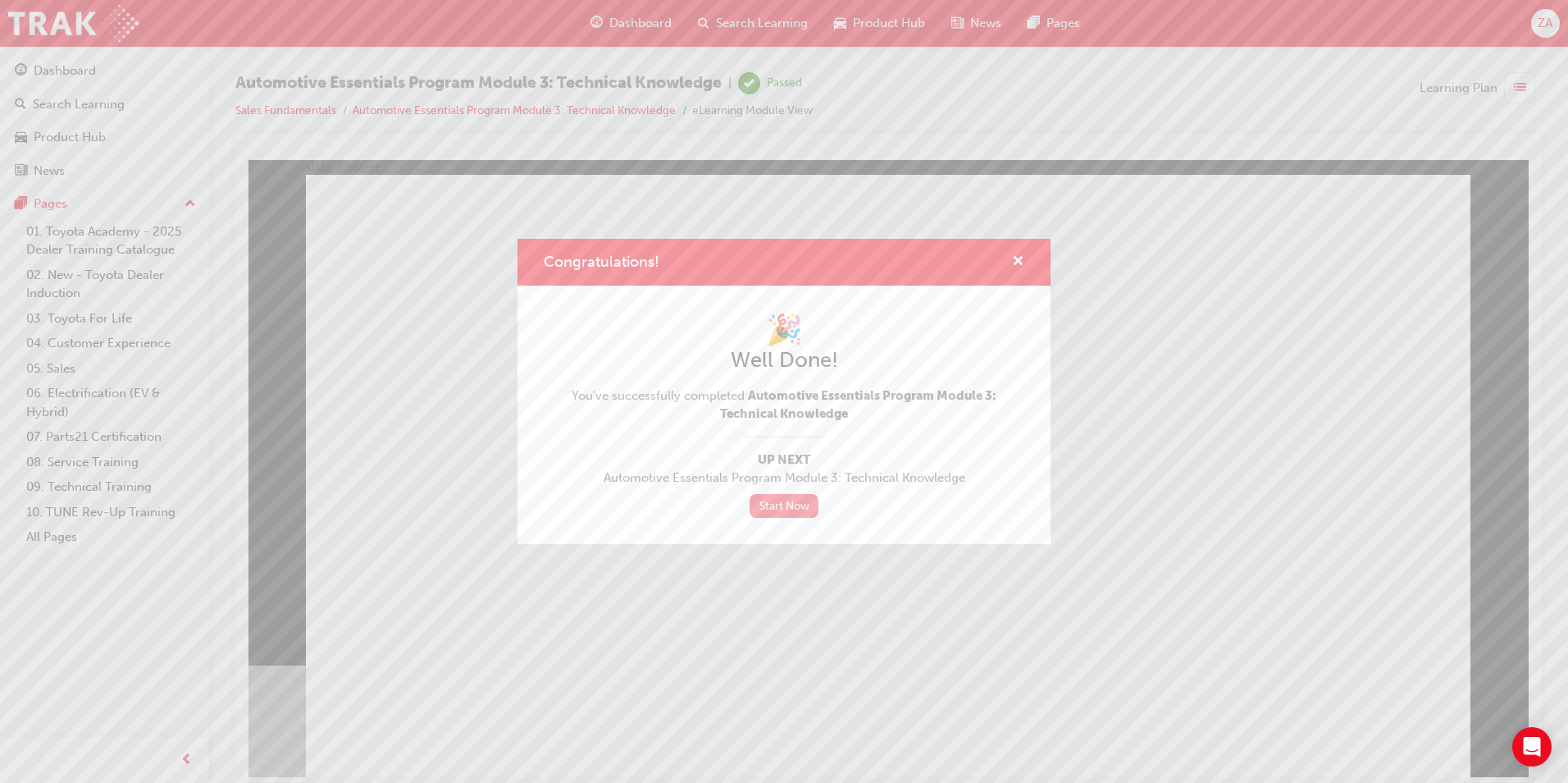
click at [796, 498] on link "Start Now" at bounding box center [784, 506] width 69 height 24
click at [804, 495] on link "Start Now" at bounding box center [784, 506] width 69 height 24
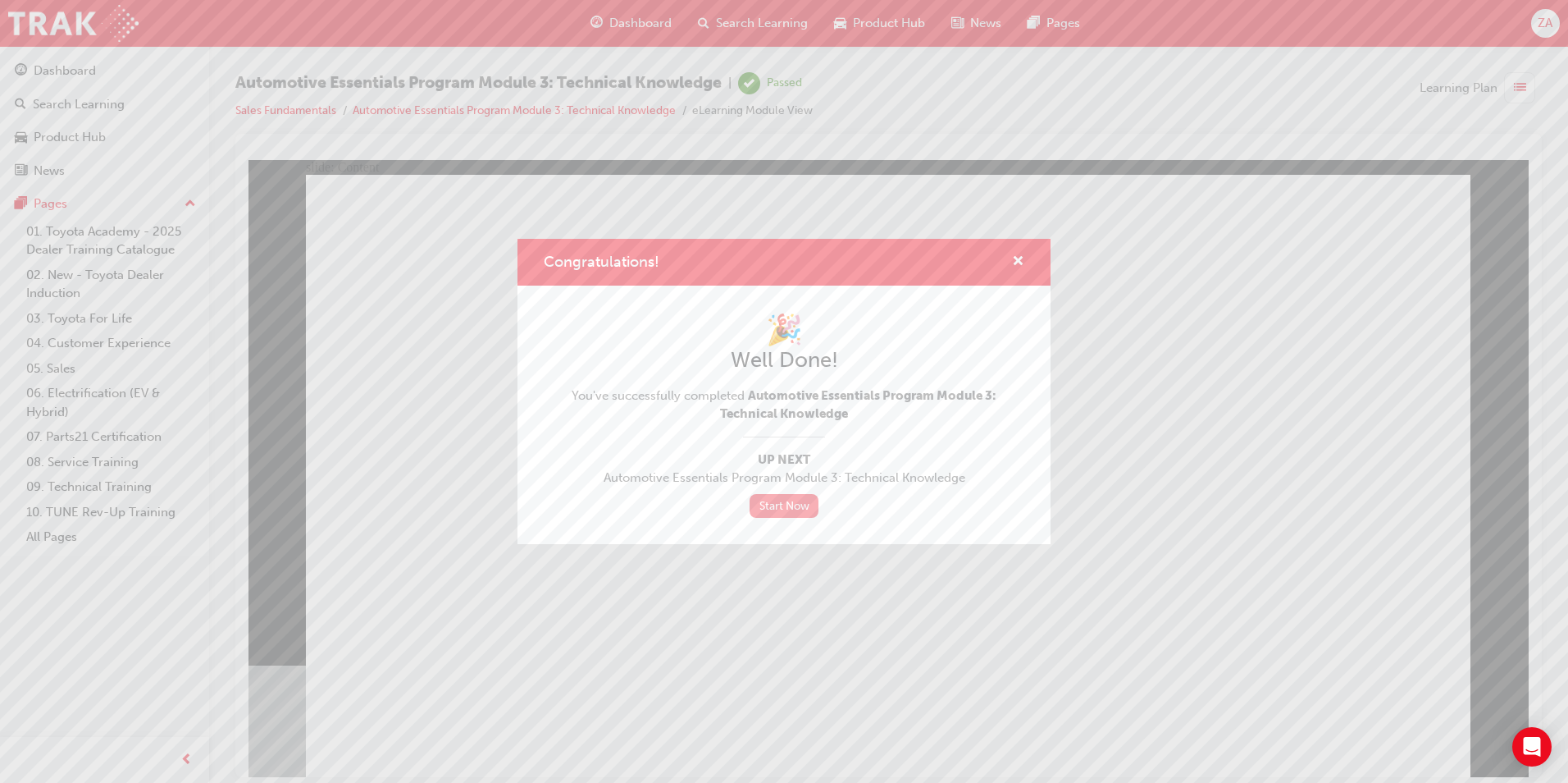
click at [804, 495] on link "Start Now" at bounding box center [784, 506] width 69 height 24
click at [1020, 255] on span "cross-icon" at bounding box center [1018, 263] width 12 height 15
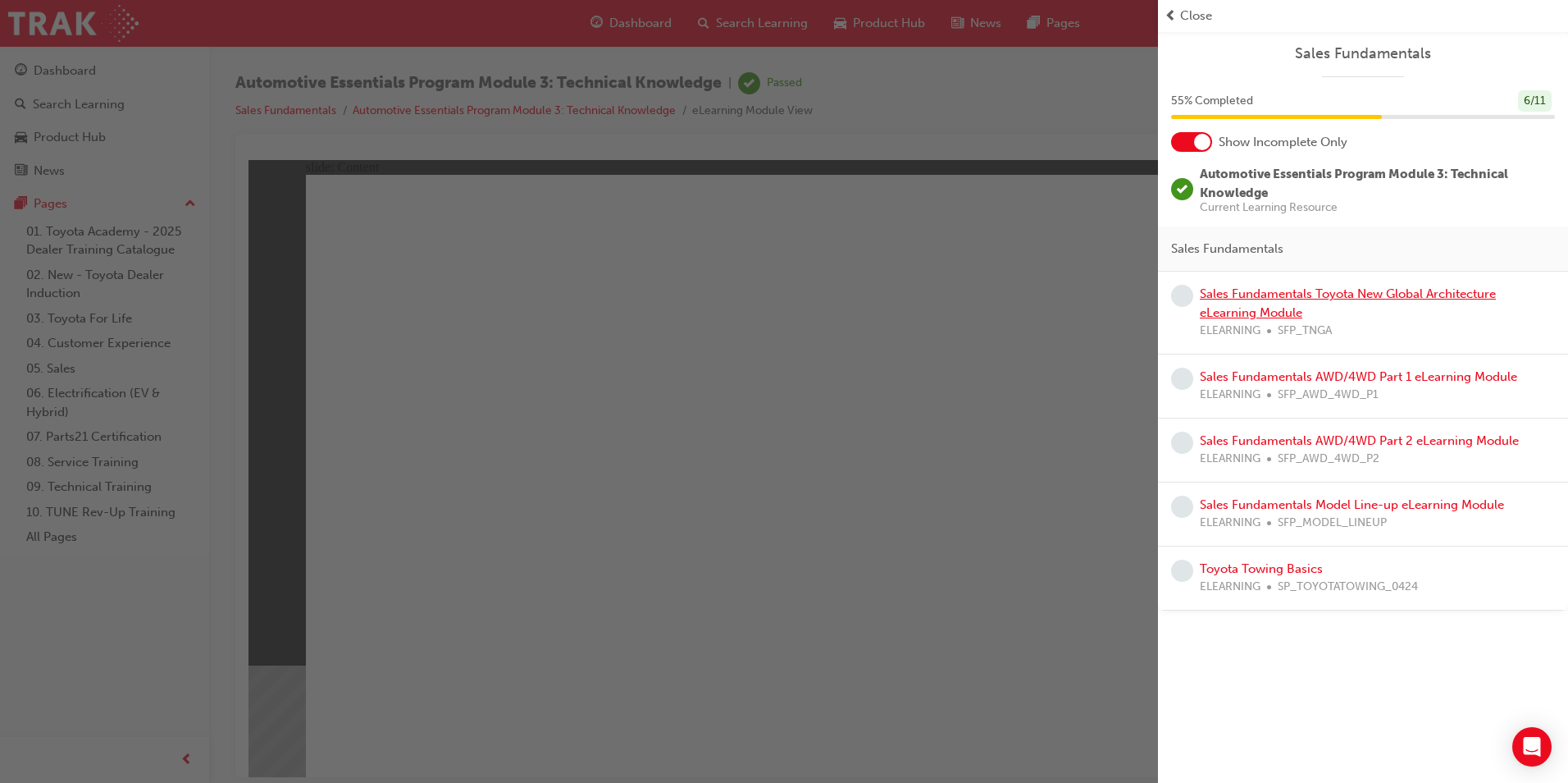
click at [1212, 305] on link "Sales Fundamentals Toyota New Global Architecture eLearning Module" at bounding box center [1348, 303] width 296 height 33
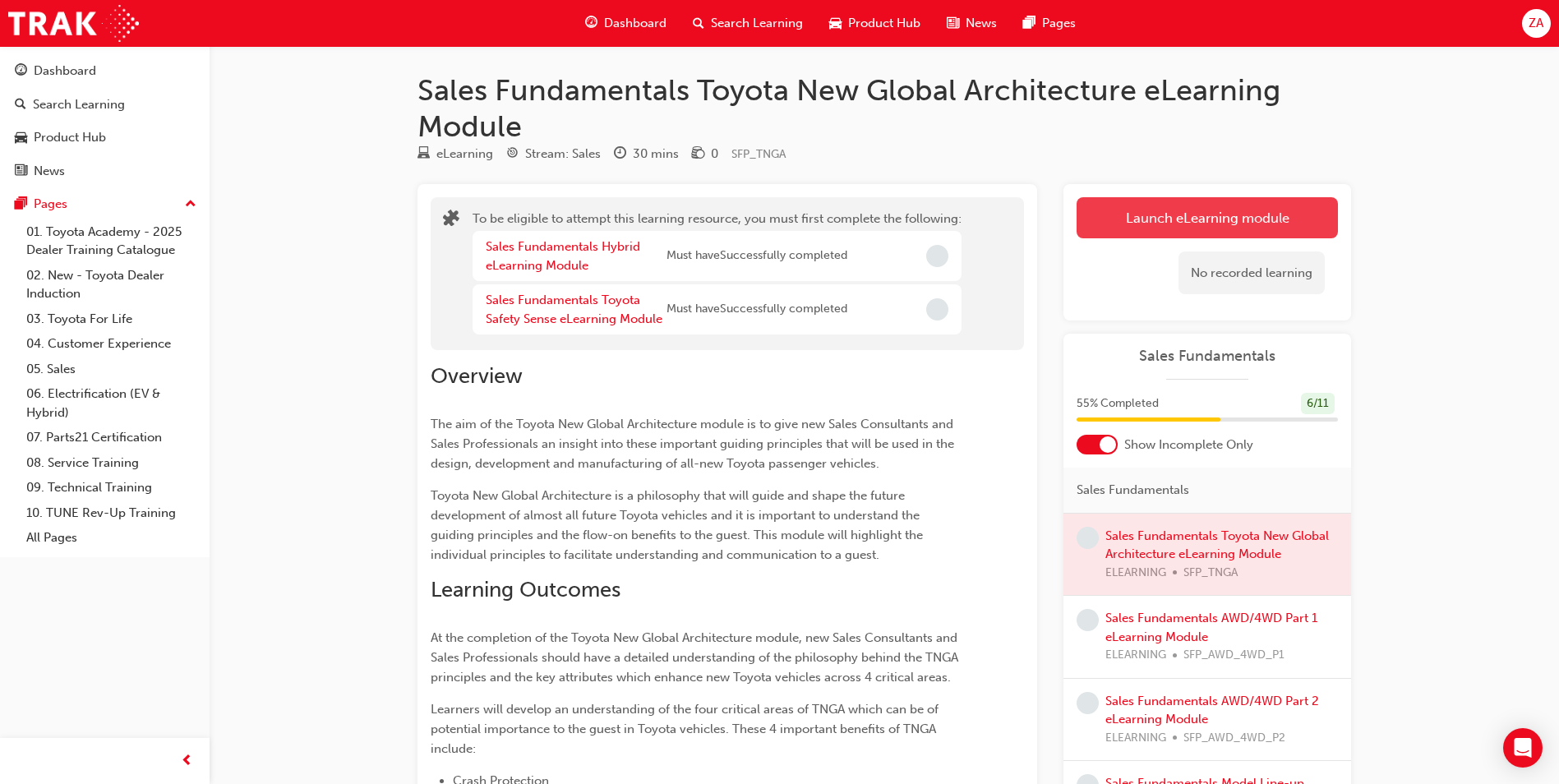
click at [1127, 216] on button "Launch eLearning module" at bounding box center [1207, 218] width 261 height 41
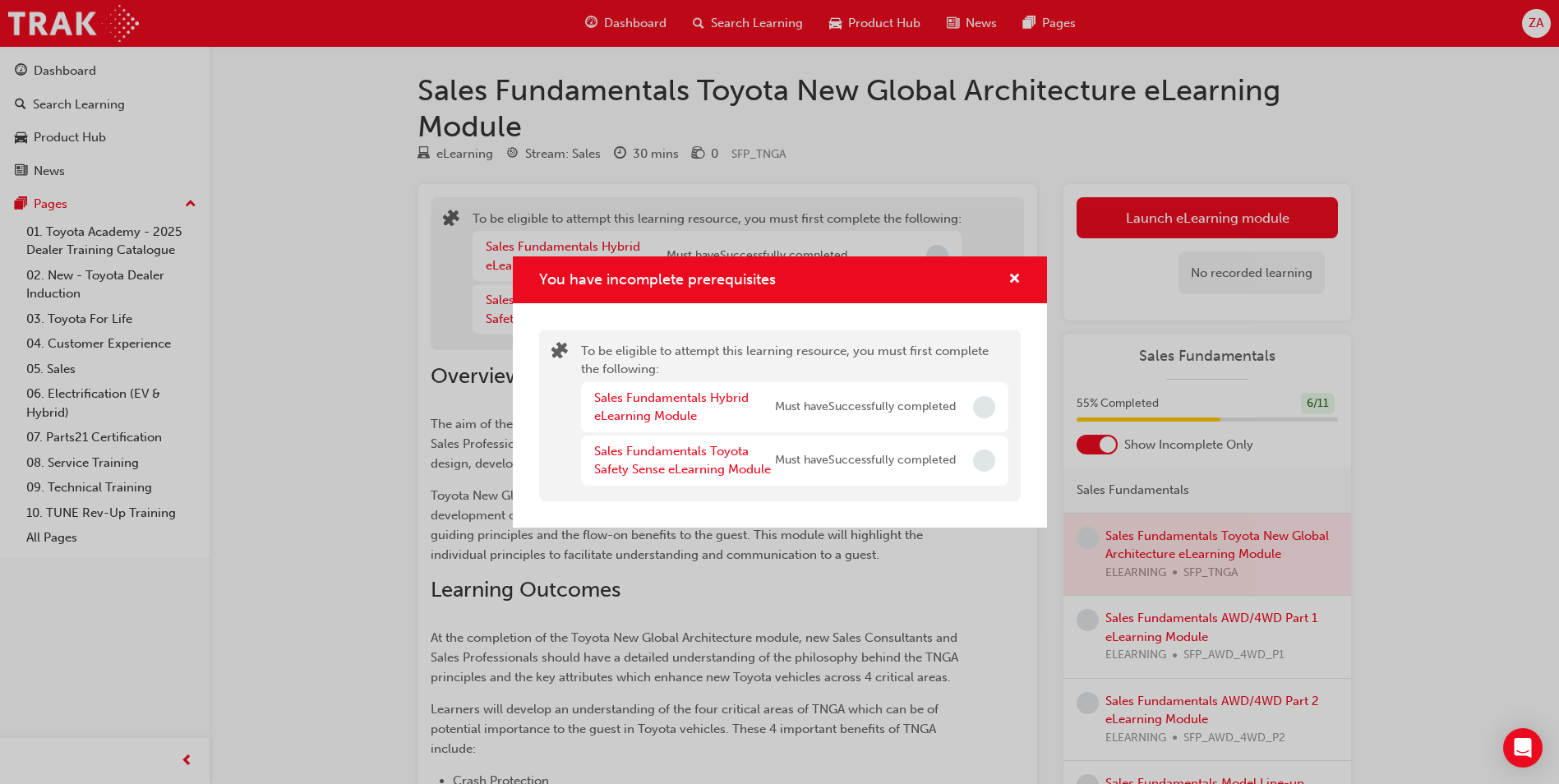
drag, startPoint x: 865, startPoint y: 409, endPoint x: 841, endPoint y: 412, distance: 24.2
click at [862, 409] on span "Must have Successfully completed" at bounding box center [865, 408] width 181 height 19
click at [674, 400] on link "Sales Fundamentals Hybrid eLearning Module" at bounding box center [671, 407] width 155 height 33
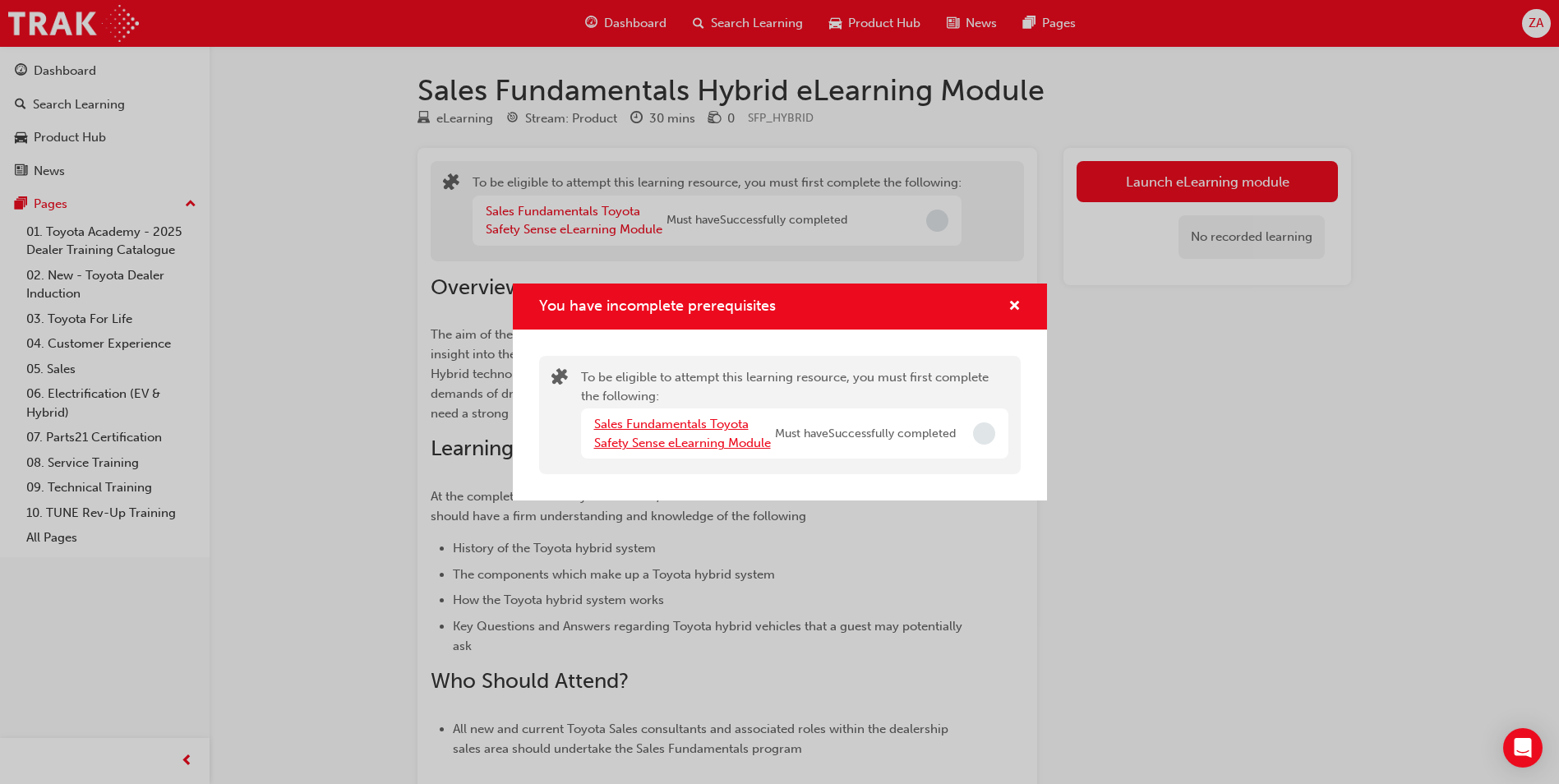
click at [700, 439] on link "Sales Fundamentals Toyota Safety Sense eLearning Module" at bounding box center [683, 432] width 177 height 33
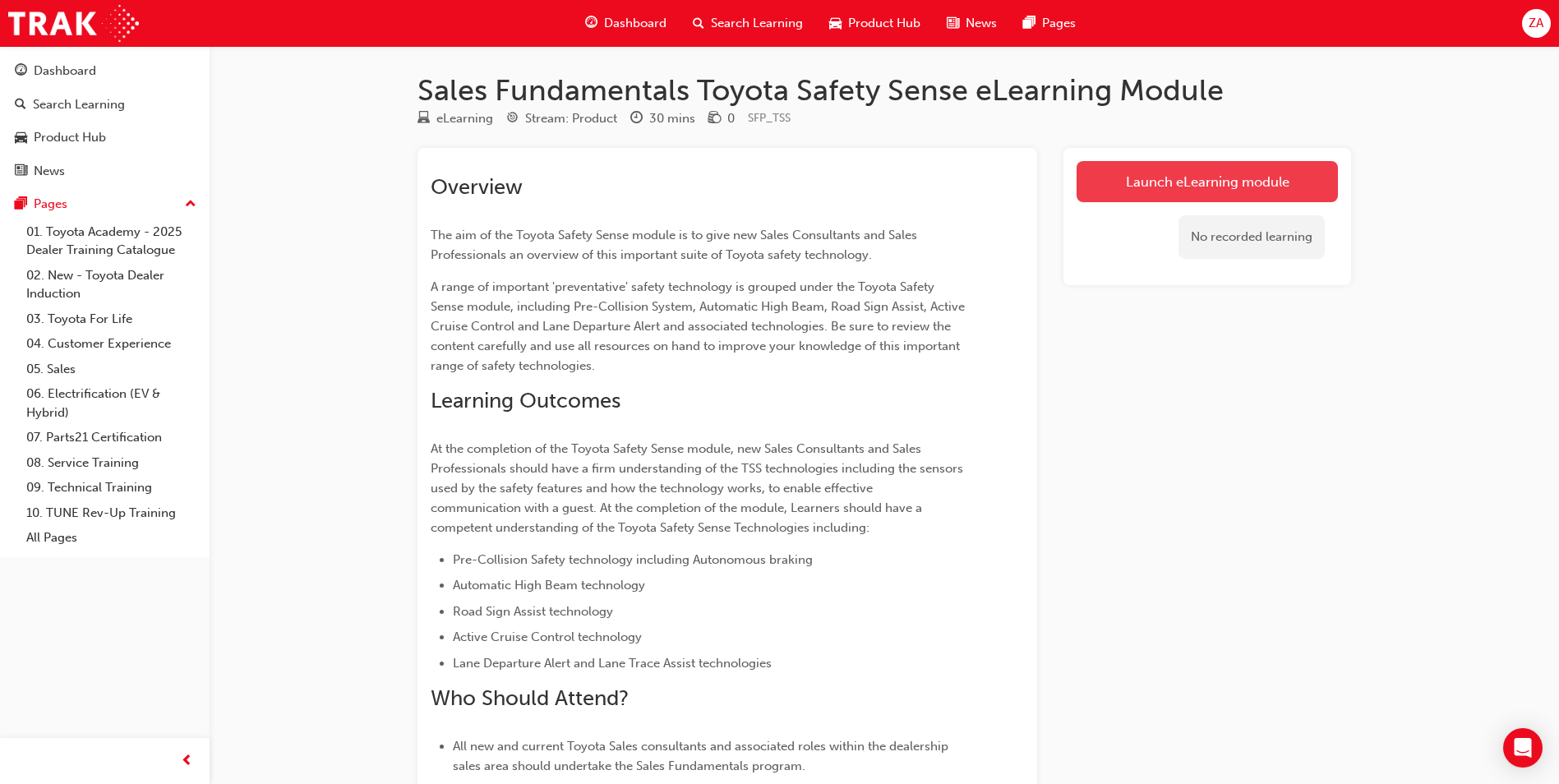
click at [1152, 170] on link "Launch eLearning module" at bounding box center [1207, 181] width 261 height 41
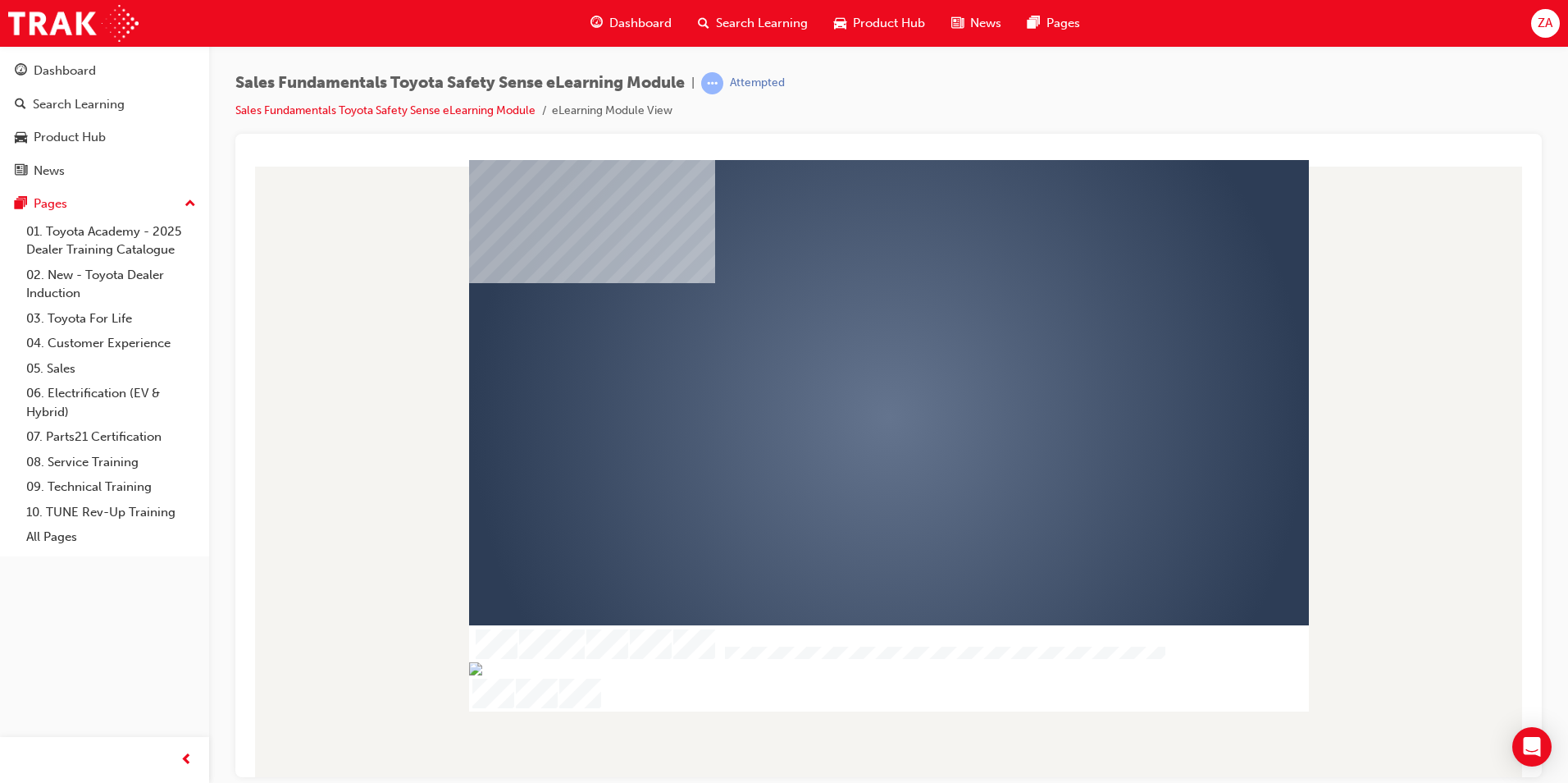
click at [1059, 267] on div at bounding box center [889, 435] width 839 height 551
click at [941, 462] on div at bounding box center [889, 435] width 839 height 551
drag, startPoint x: 908, startPoint y: 437, endPoint x: 799, endPoint y: 684, distance: 270.0
click at [841, 369] on div "play" at bounding box center [841, 369] width 0 height 0
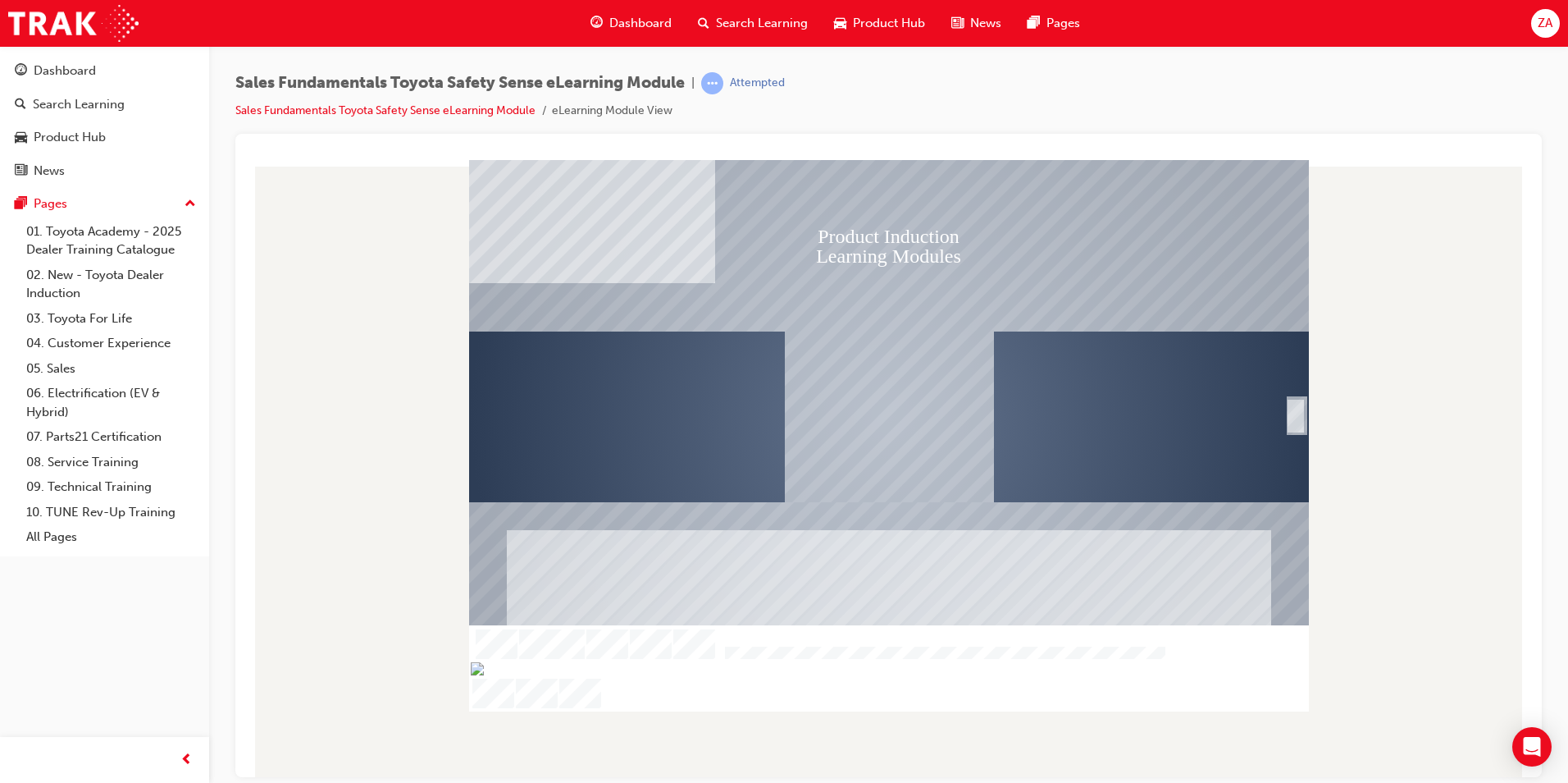
click at [692, 599] on div "Text" at bounding box center [889, 587] width 765 height 117
